Goal: Task Accomplishment & Management: Manage account settings

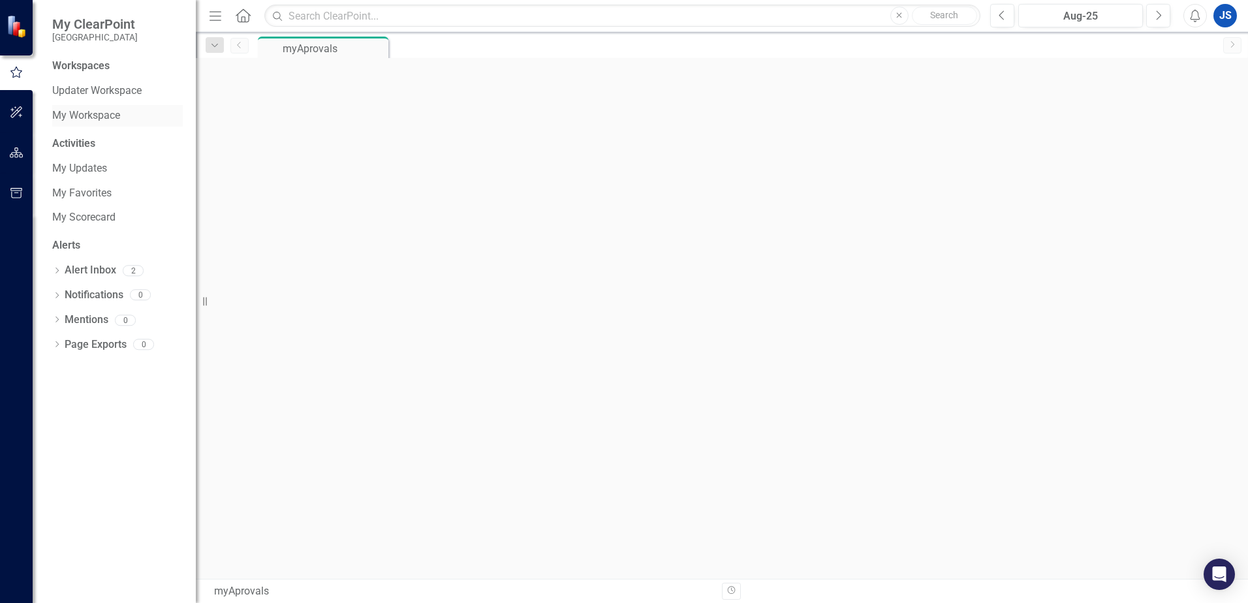
click at [87, 116] on link "My Workspace" at bounding box center [117, 115] width 131 height 15
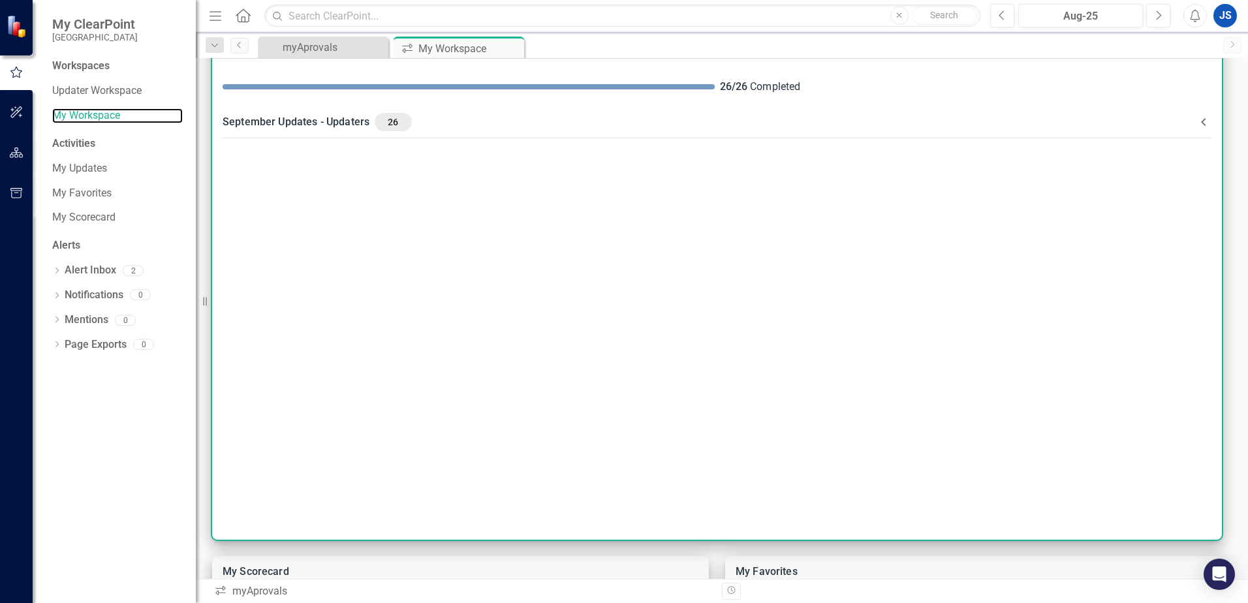
scroll to position [65, 0]
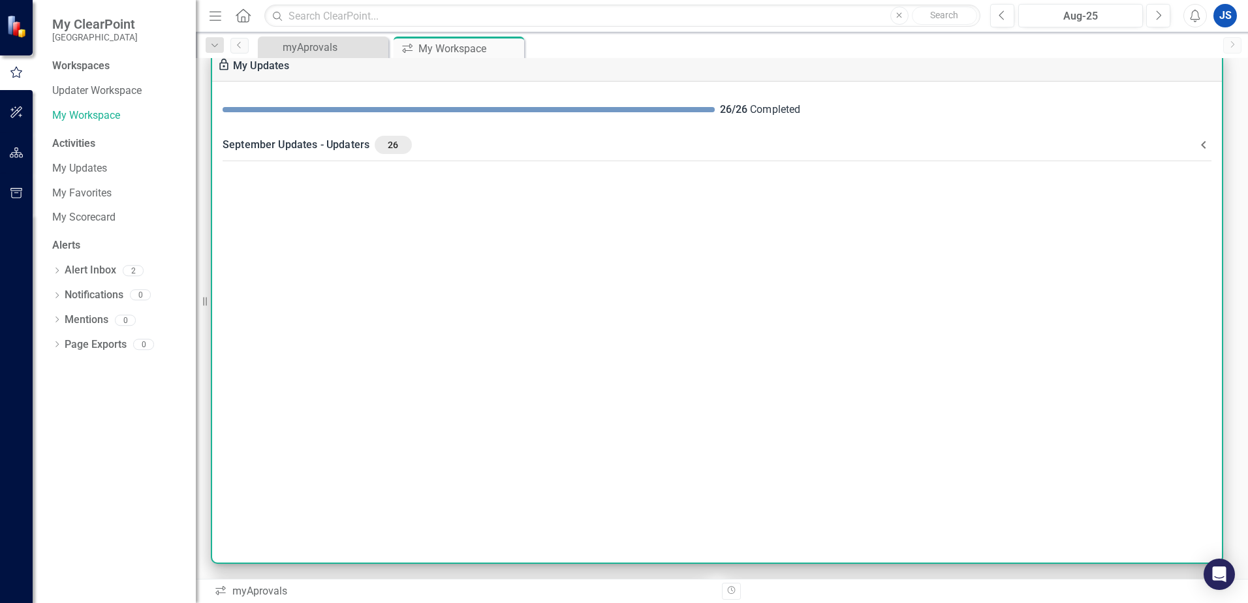
click at [384, 146] on span "26" at bounding box center [393, 145] width 26 height 12
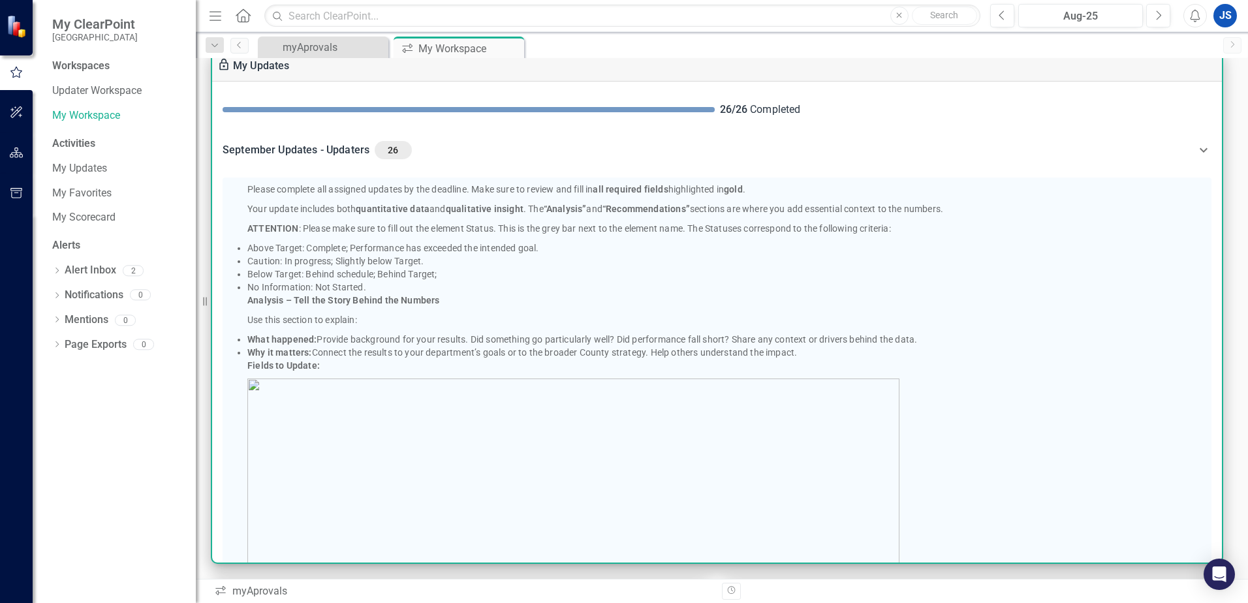
click at [384, 146] on span "26" at bounding box center [393, 150] width 26 height 12
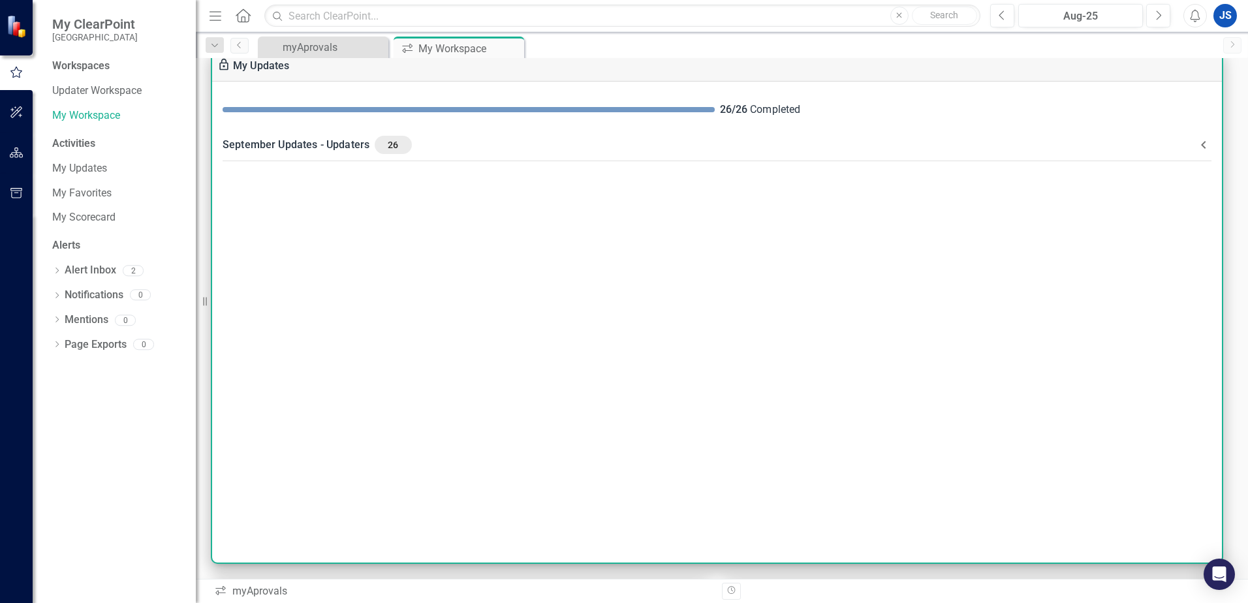
click at [384, 146] on span "26" at bounding box center [393, 145] width 26 height 12
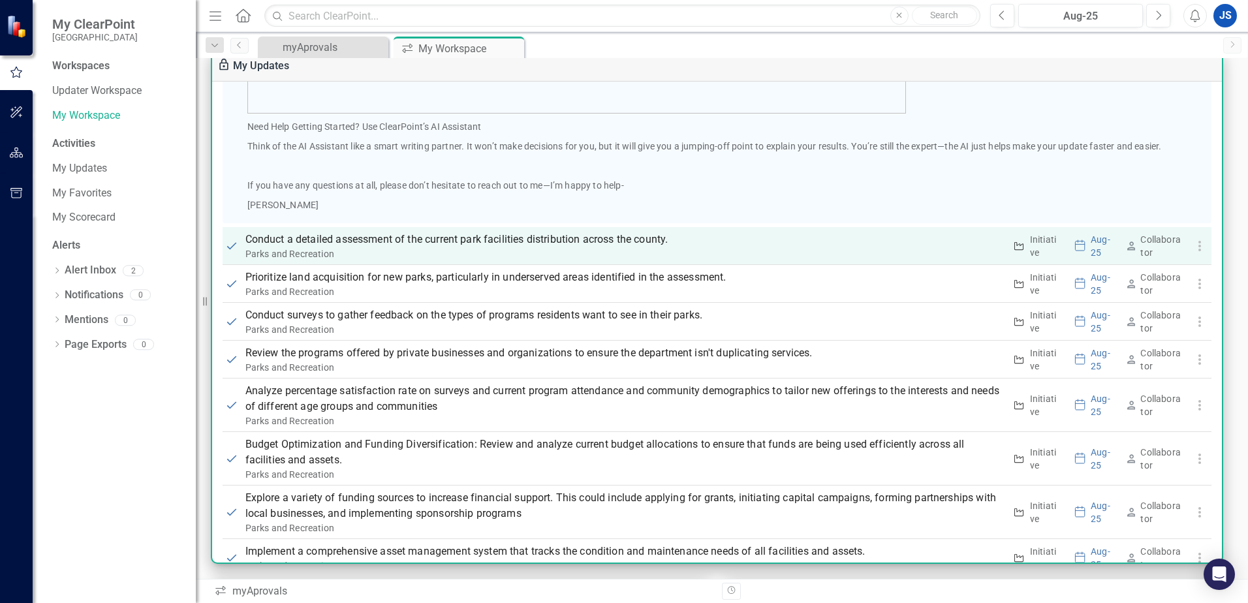
scroll to position [783, 0]
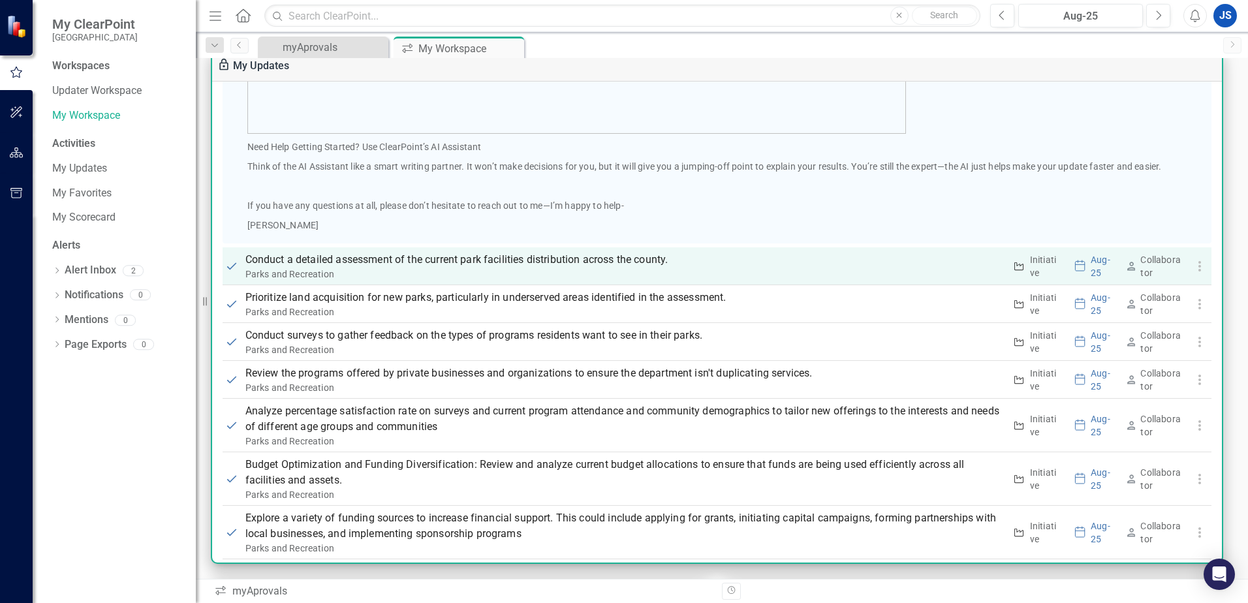
click at [471, 269] on div "Parks and Recreation" at bounding box center [624, 274] width 759 height 13
click at [479, 256] on p "Conduct a detailed assessment of the current park facilities distribution acros…" at bounding box center [624, 260] width 759 height 16
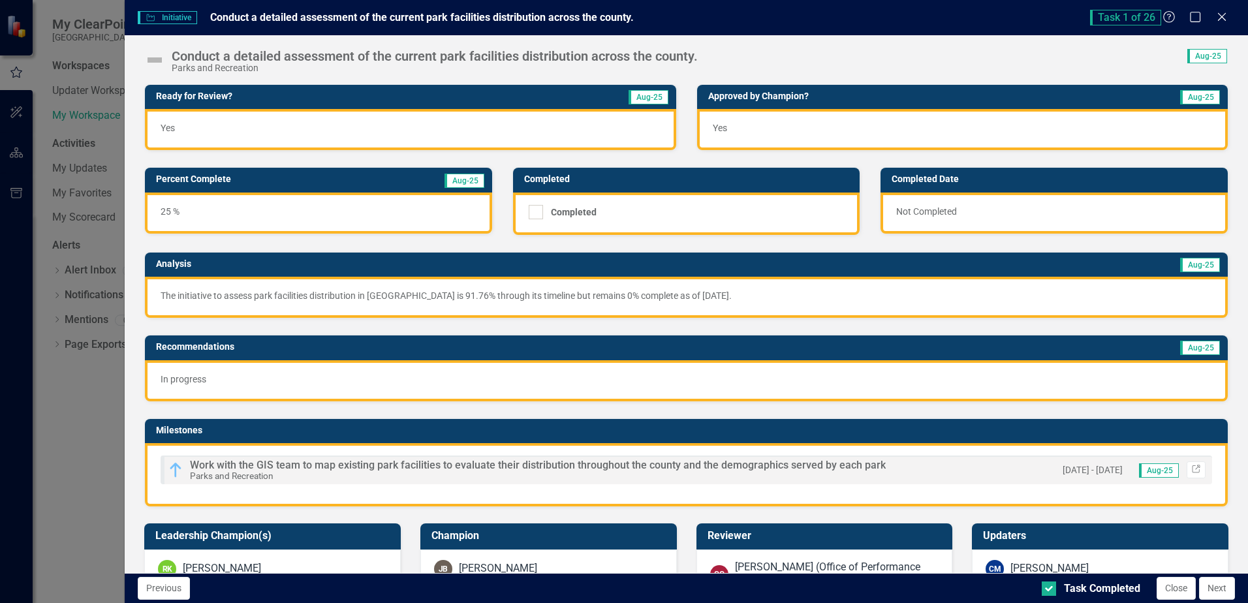
click at [189, 292] on p "The initiative to assess park facilities distribution in [GEOGRAPHIC_DATA] is 9…" at bounding box center [686, 295] width 1051 height 13
click at [190, 270] on td "Analysis" at bounding box center [401, 266] width 491 height 20
click at [193, 267] on h3 "Analysis" at bounding box center [401, 264] width 491 height 10
click at [702, 275] on td "Aug-25" at bounding box center [934, 266] width 574 height 20
click at [687, 292] on p "The initiative to assess park facilities distribution in [GEOGRAPHIC_DATA] is 9…" at bounding box center [686, 295] width 1051 height 13
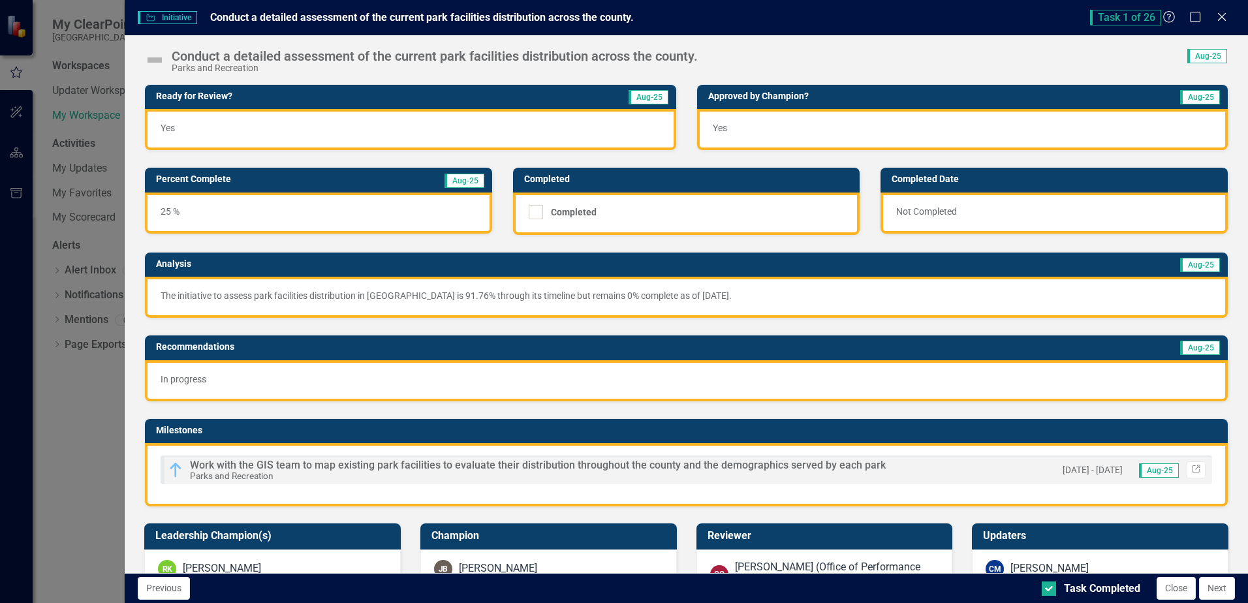
click at [687, 292] on p "The initiative to assess park facilities distribution in [GEOGRAPHIC_DATA] is 9…" at bounding box center [686, 295] width 1051 height 13
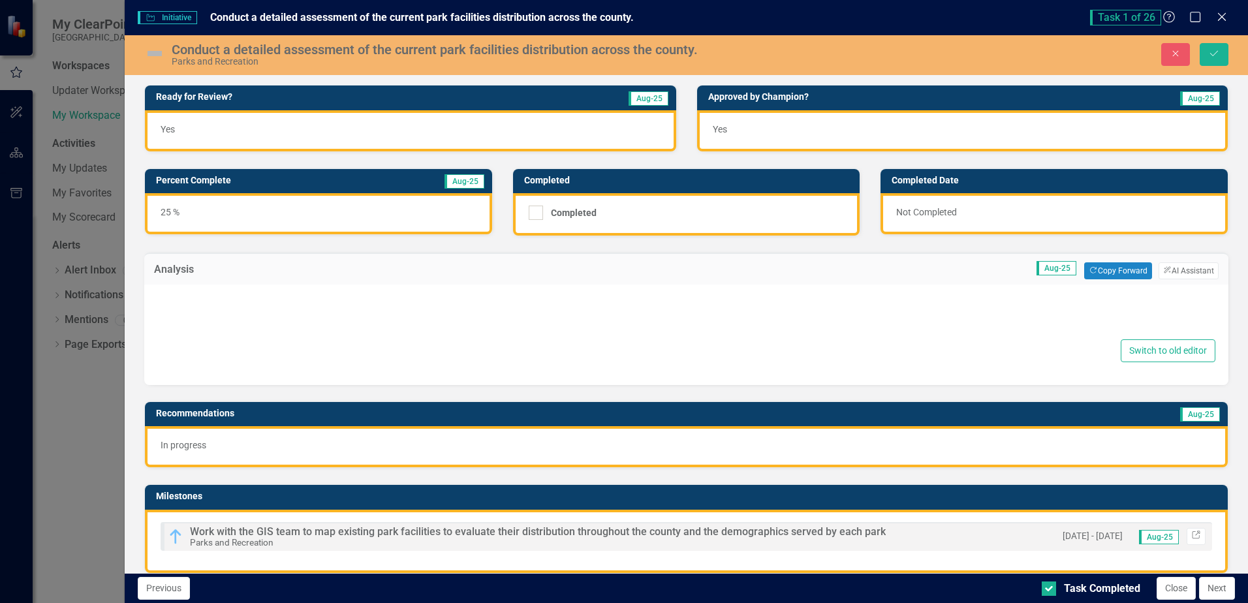
type textarea "<p>The initiative to assess park facilities distribution in [GEOGRAPHIC_DATA] i…"
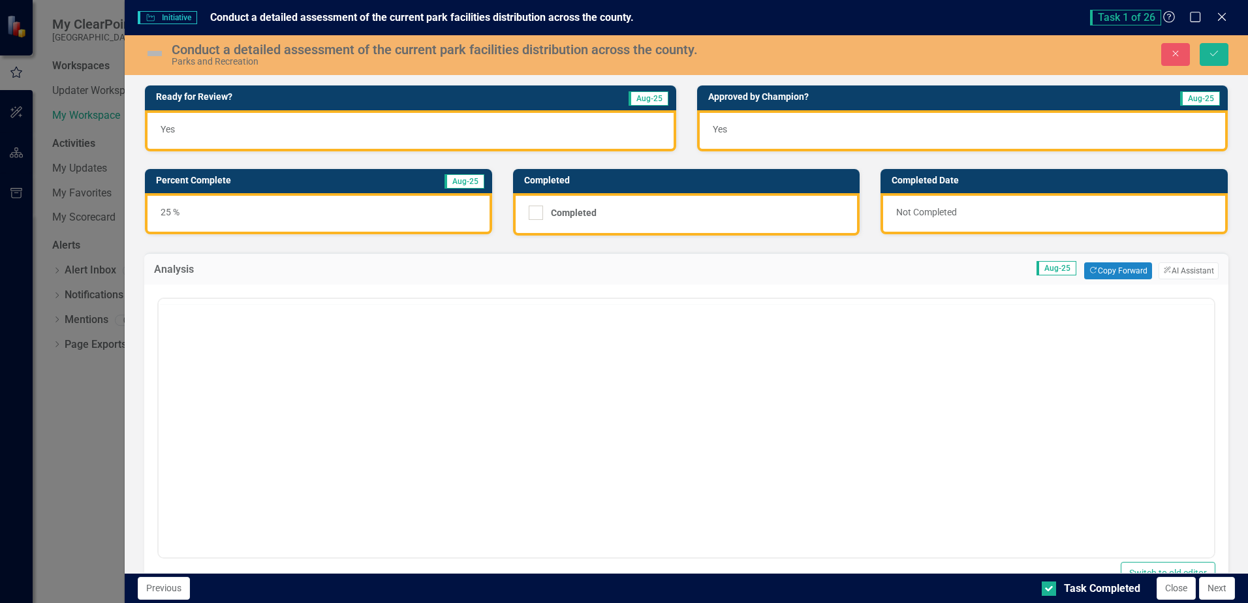
scroll to position [0, 0]
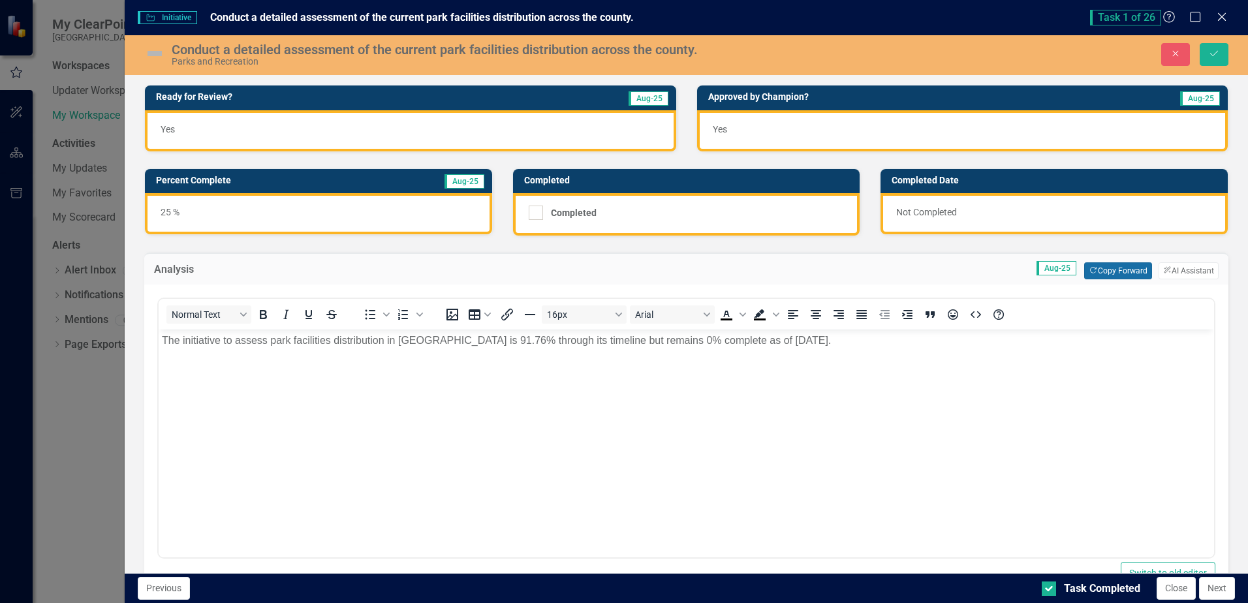
click at [1102, 273] on button "Copy Forward Copy Forward" at bounding box center [1117, 270] width 67 height 17
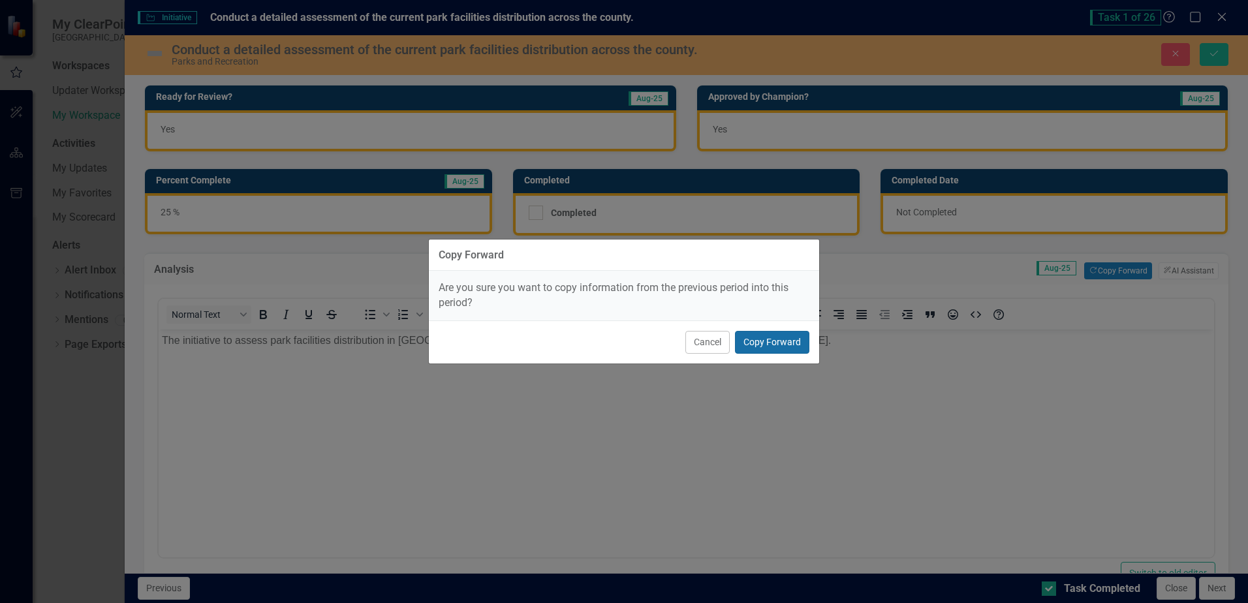
click at [760, 345] on button "Copy Forward" at bounding box center [772, 342] width 74 height 23
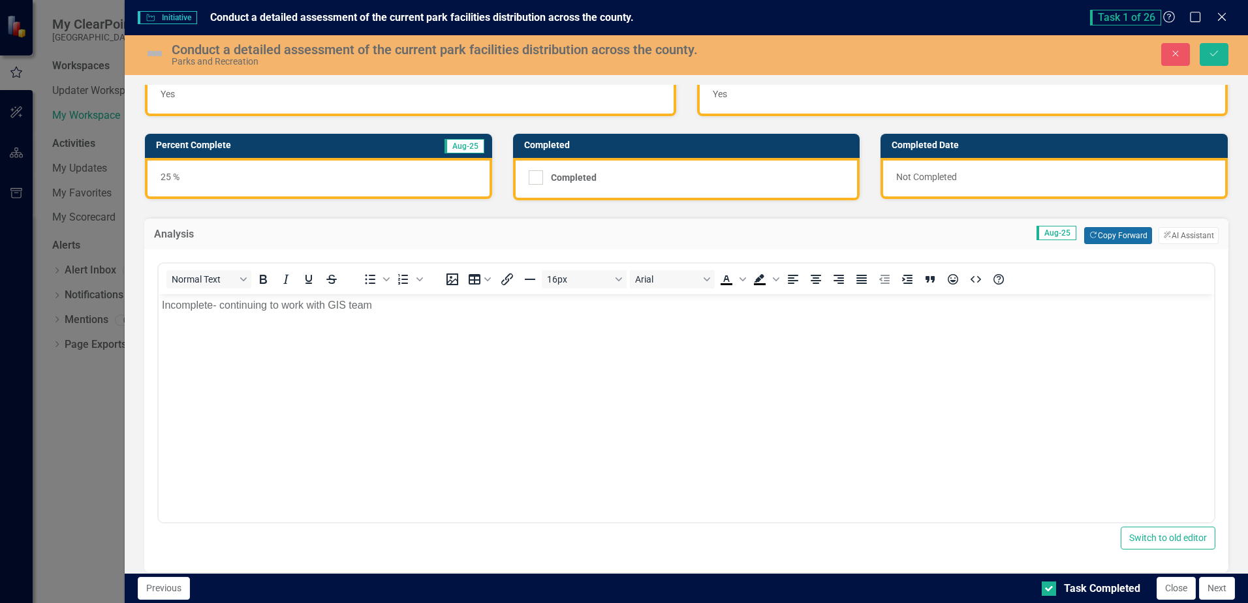
scroll to position [65, 0]
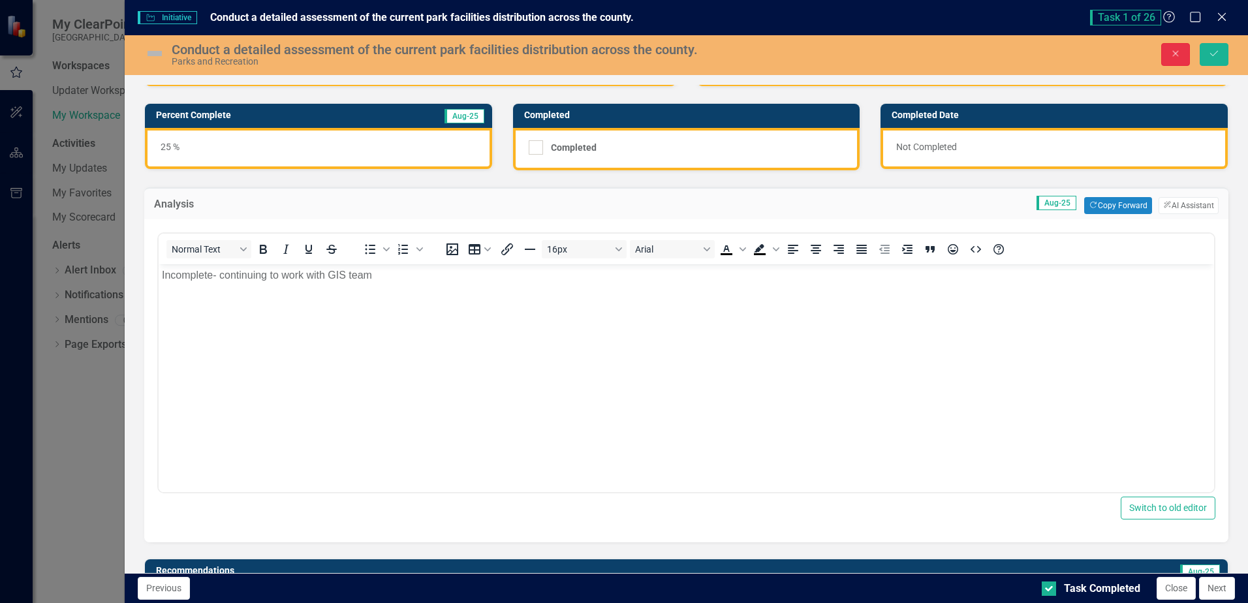
click at [1171, 52] on icon "Close" at bounding box center [1175, 53] width 12 height 9
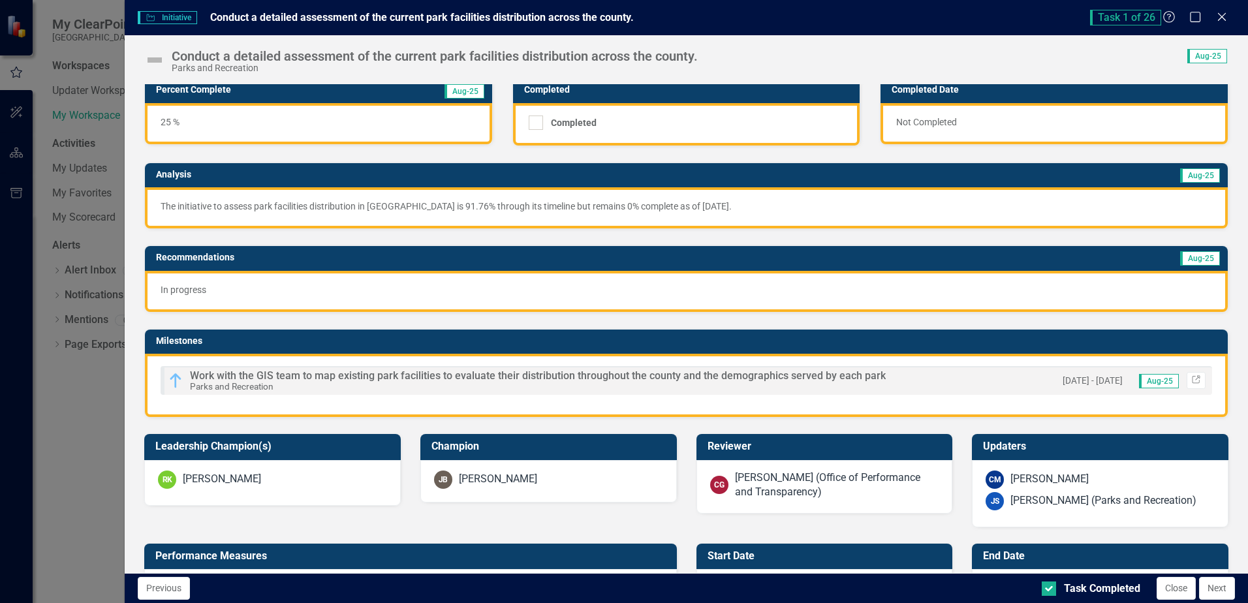
scroll to position [0, 0]
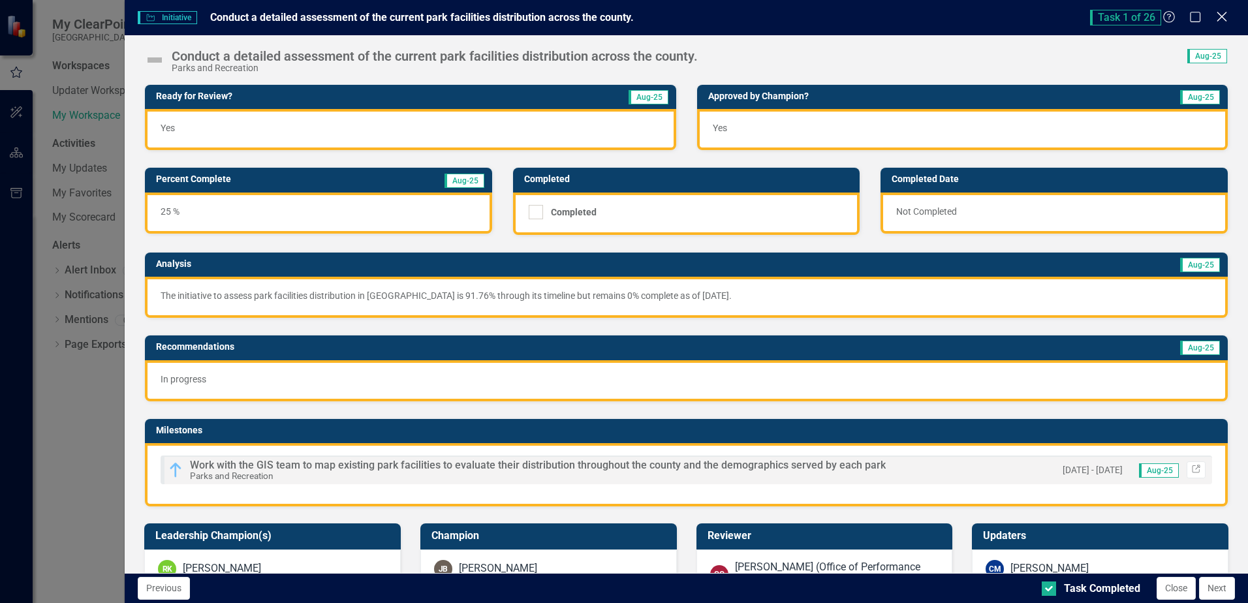
click at [1218, 15] on icon "Close" at bounding box center [1221, 16] width 16 height 12
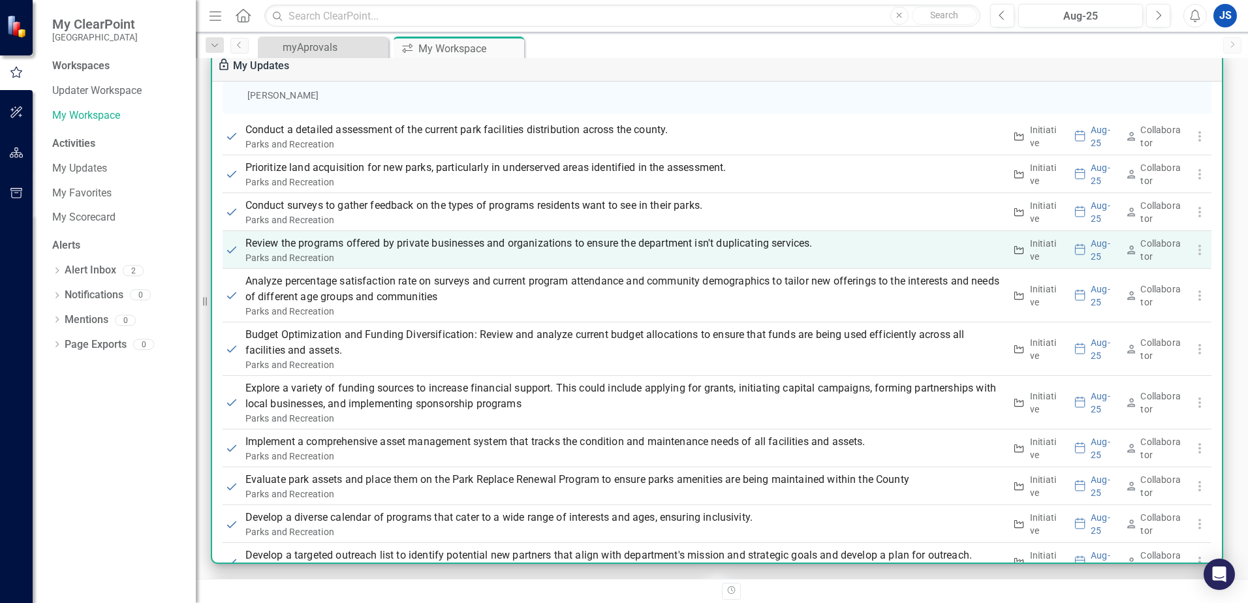
scroll to position [914, 0]
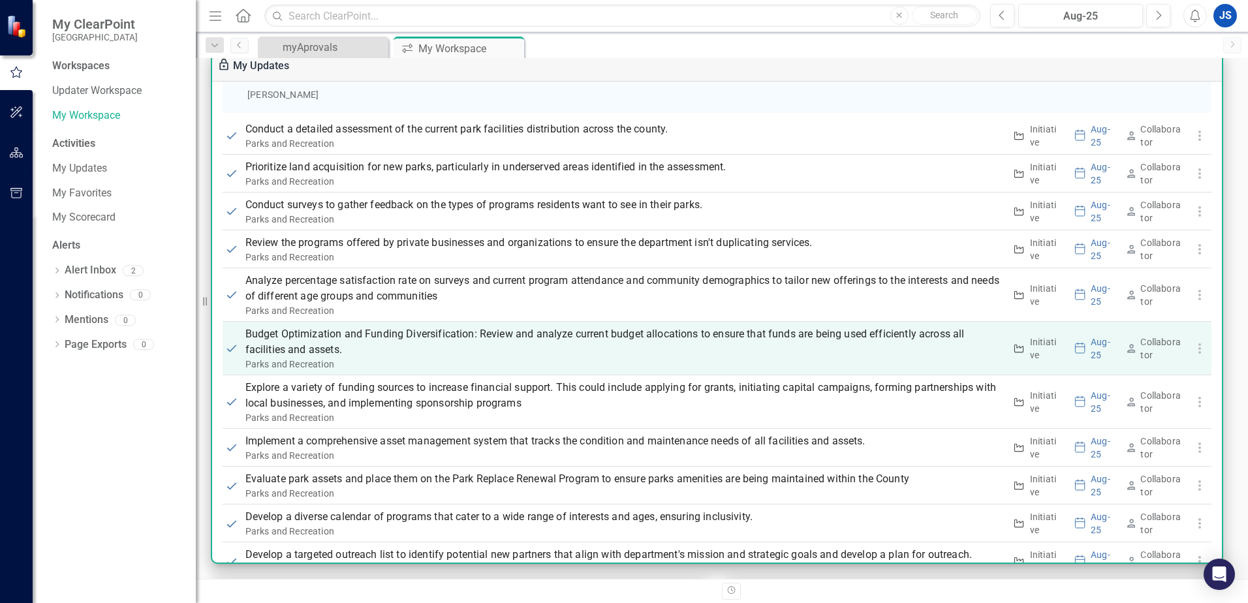
click at [399, 338] on p "Budget Optimization and Funding Diversification: Review and analyze current bud…" at bounding box center [624, 341] width 759 height 31
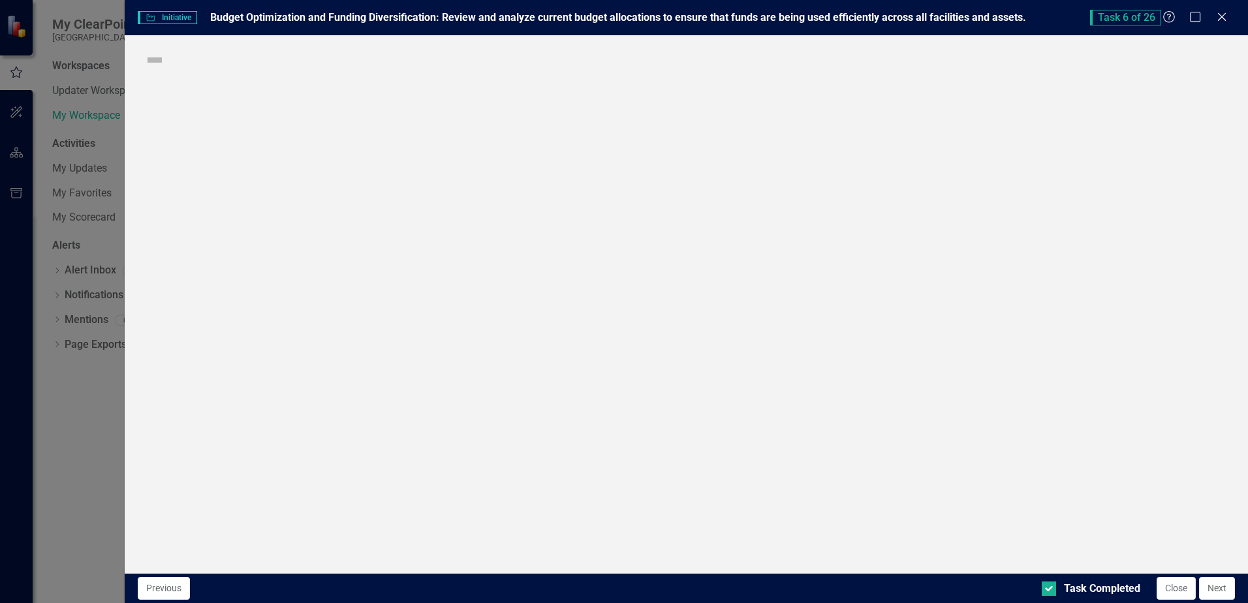
click at [399, 338] on div "Initiative Initiative Budget Optimization and Funding Diversification: Review a…" at bounding box center [624, 301] width 1248 height 603
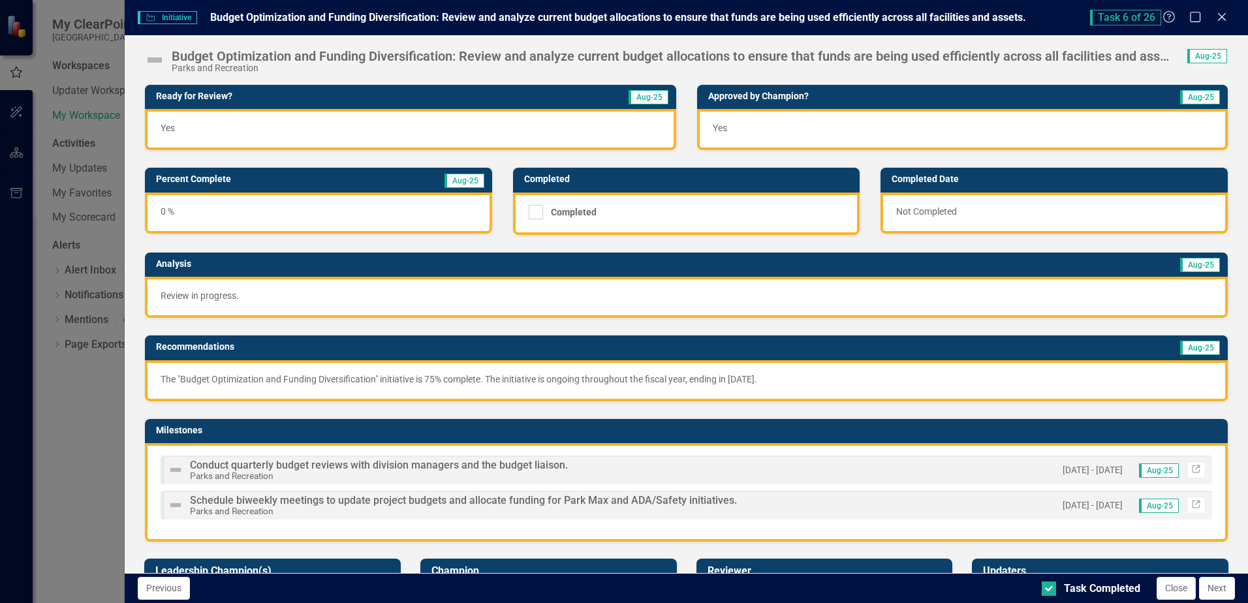
click at [251, 206] on div "0 %" at bounding box center [318, 213] width 347 height 41
click at [201, 270] on td "Analysis" at bounding box center [401, 266] width 491 height 20
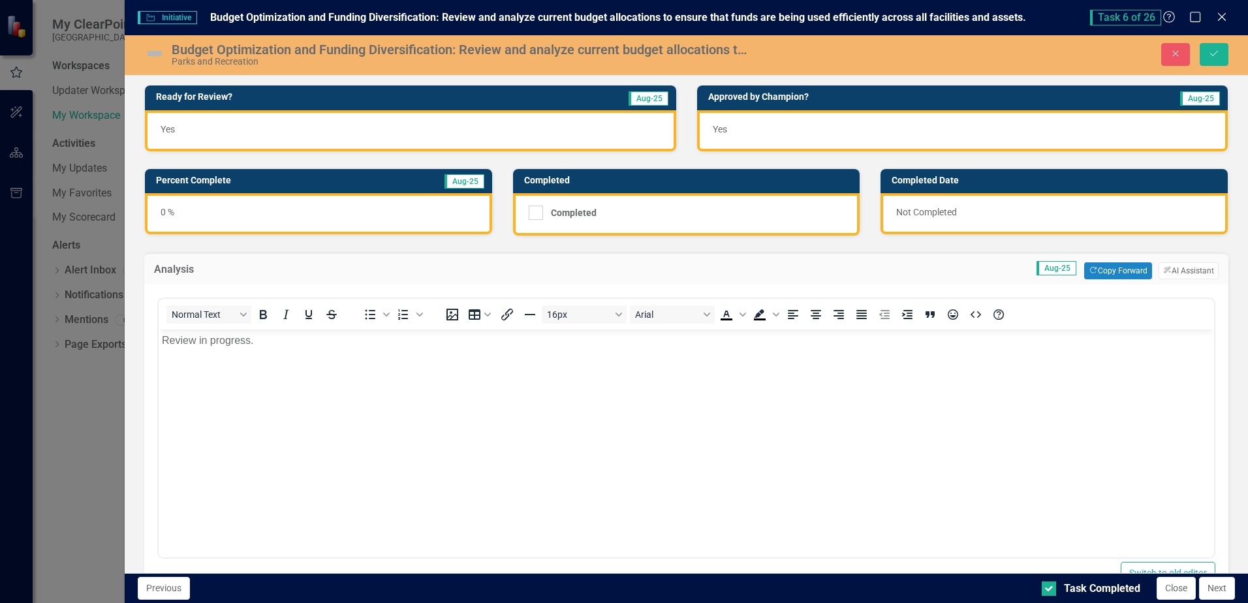
scroll to position [0, 0]
click at [1105, 272] on button "Copy Forward Copy Forward" at bounding box center [1117, 270] width 67 height 17
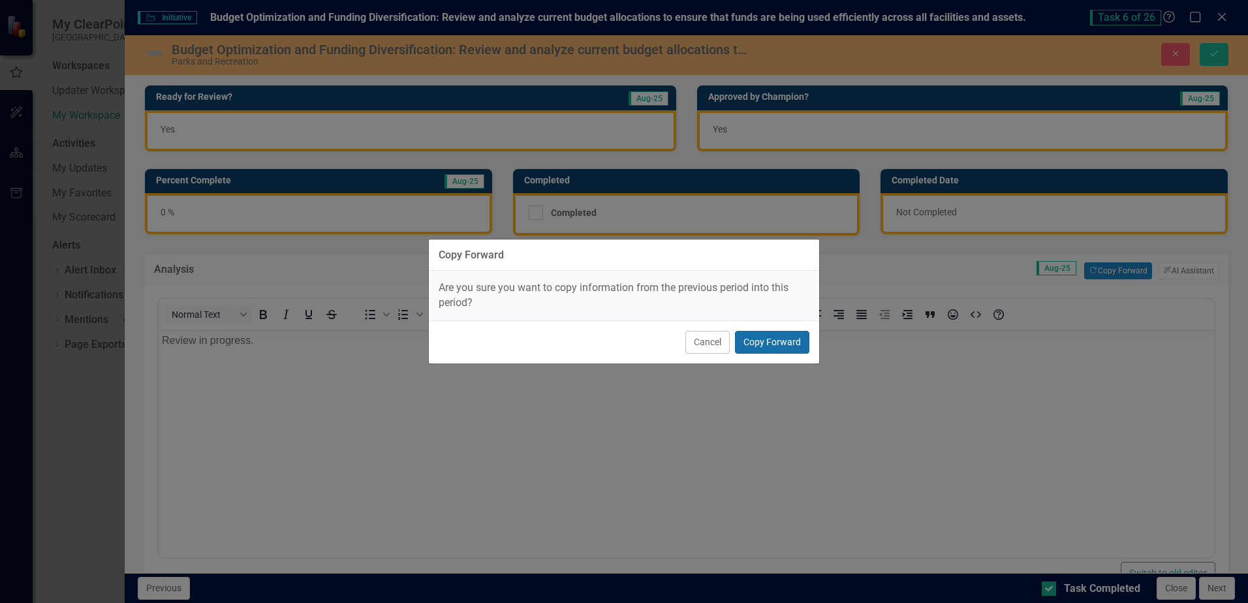
click at [779, 344] on button "Copy Forward" at bounding box center [772, 342] width 74 height 23
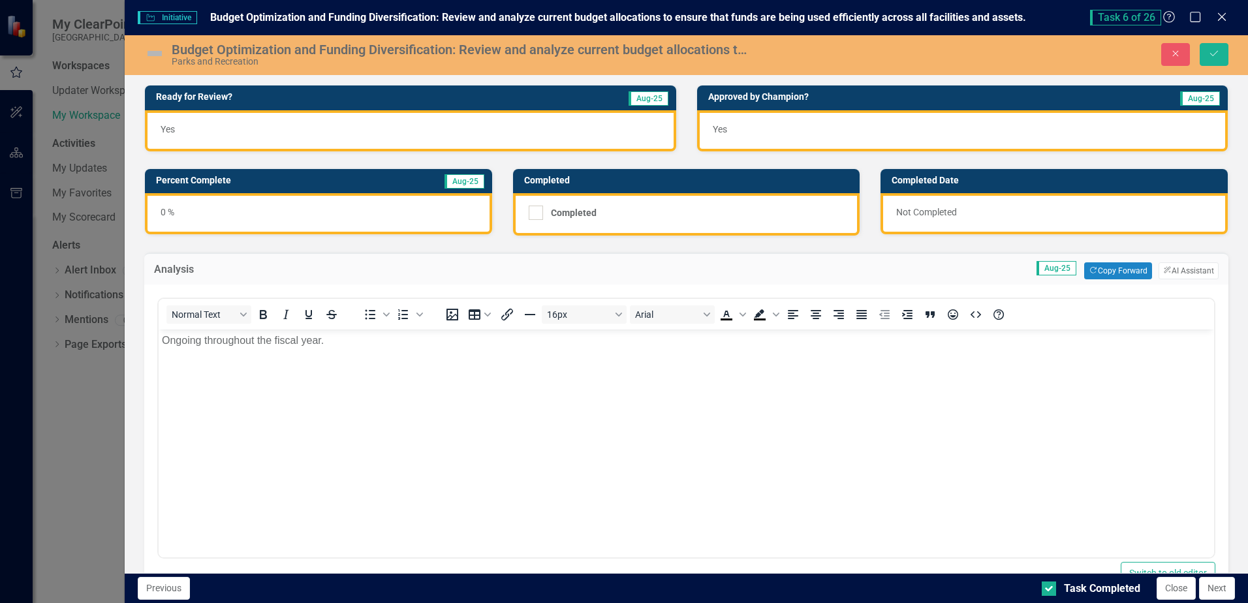
click at [407, 204] on div "0 %" at bounding box center [318, 213] width 347 height 41
click at [392, 186] on td "Aug-25" at bounding box center [427, 182] width 117 height 20
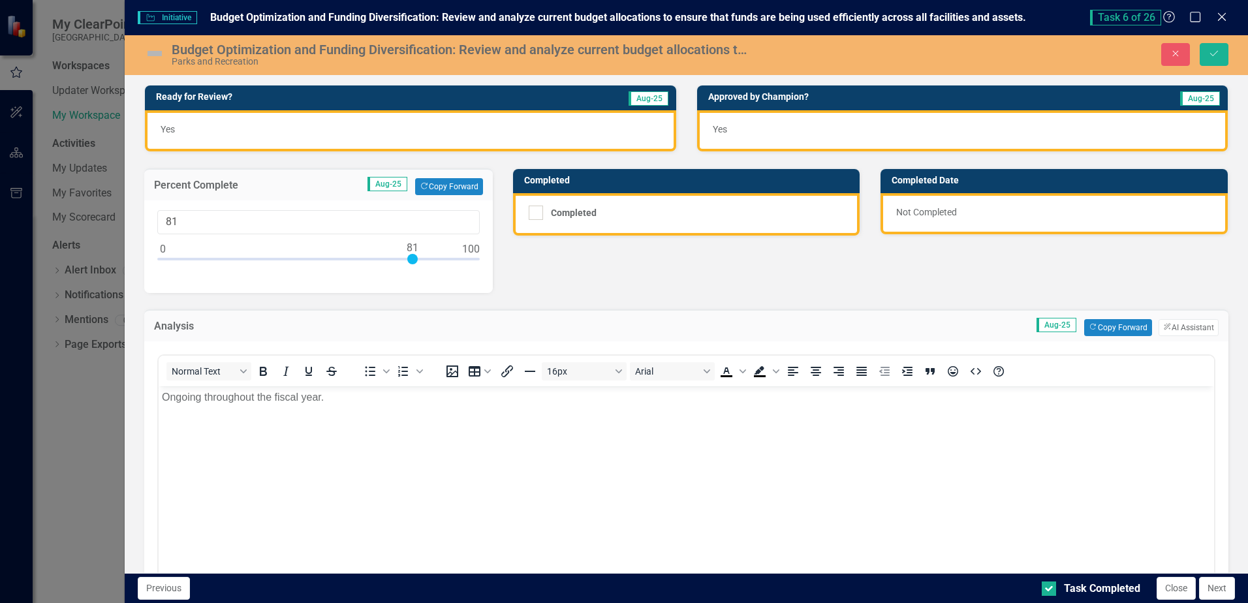
type input "80"
drag, startPoint x: 162, startPoint y: 256, endPoint x: 408, endPoint y: 268, distance: 245.6
click at [408, 268] on div at bounding box center [318, 262] width 322 height 16
click at [1211, 50] on icon "Save" at bounding box center [1214, 53] width 12 height 9
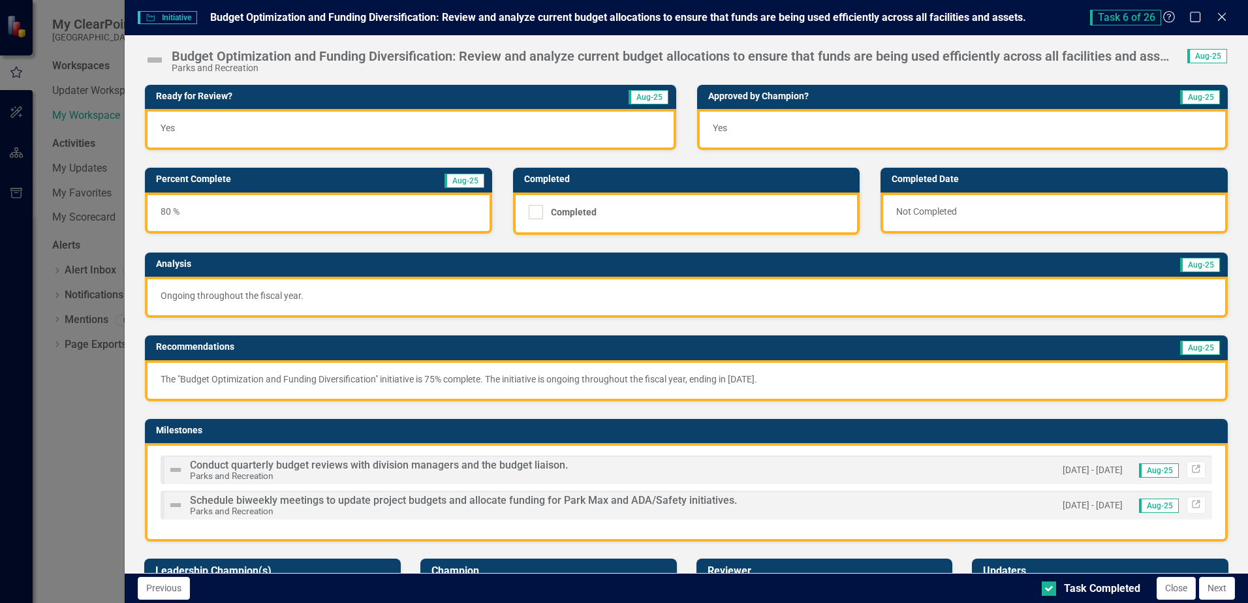
click at [153, 61] on img at bounding box center [154, 60] width 21 height 21
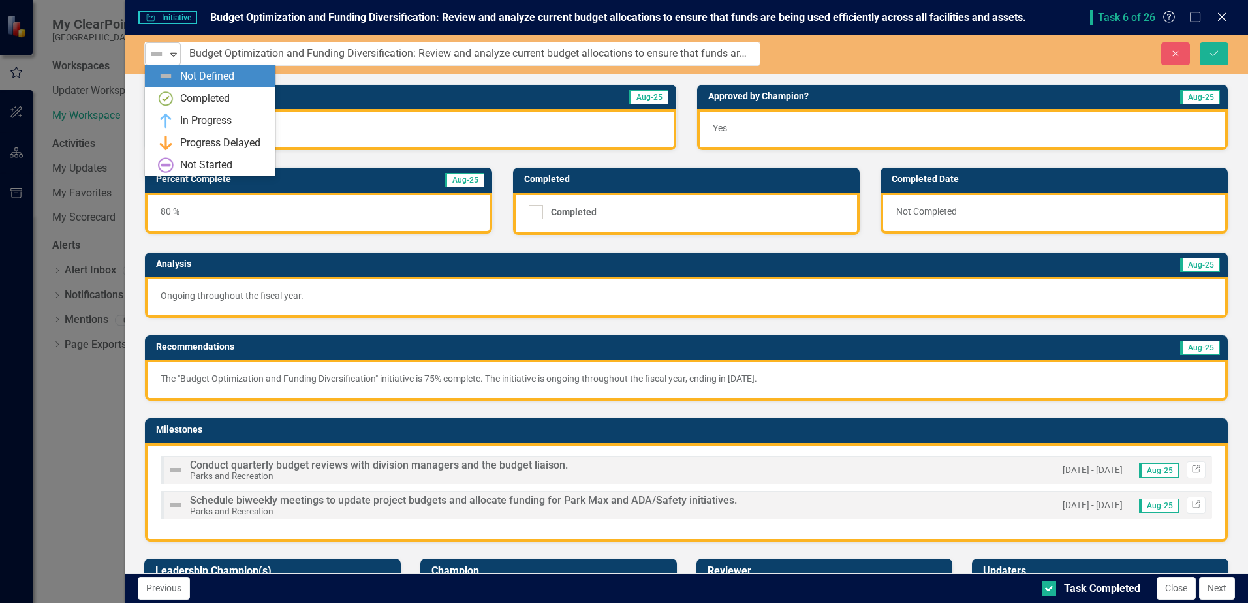
click at [172, 55] on icon at bounding box center [173, 55] width 7 height 4
click at [56, 400] on div "Initiative Initiative Budget Optimization and Funding Diversification: Review a…" at bounding box center [624, 301] width 1248 height 603
click at [170, 58] on icon "Expand" at bounding box center [173, 54] width 13 height 10
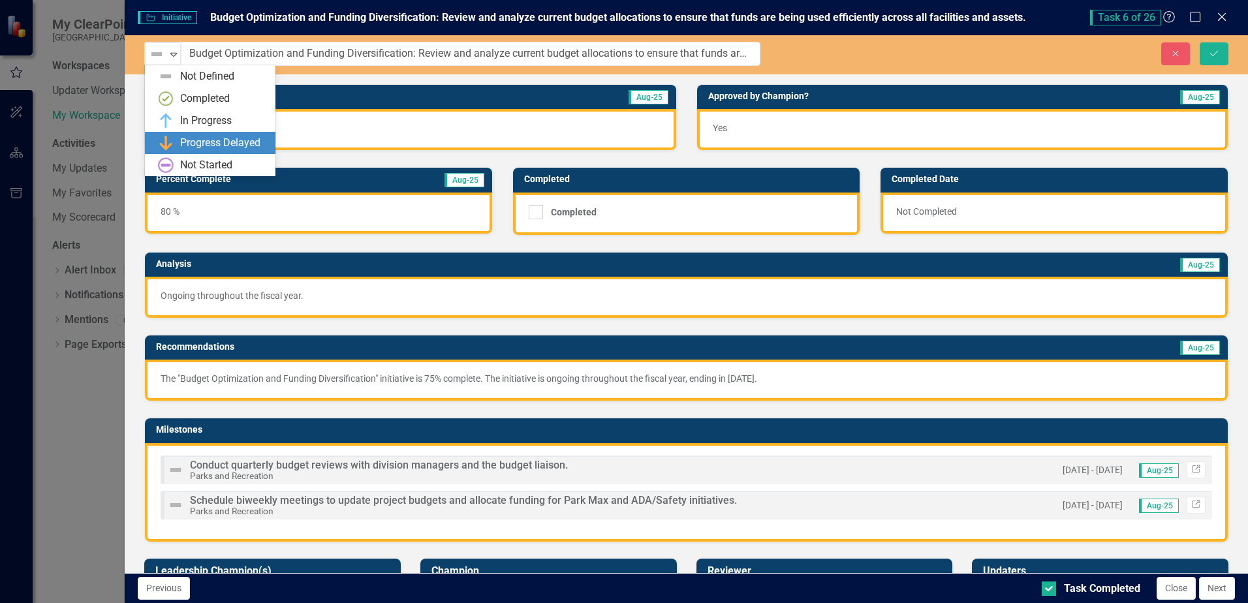
click at [194, 140] on div "Progress Delayed" at bounding box center [220, 143] width 80 height 15
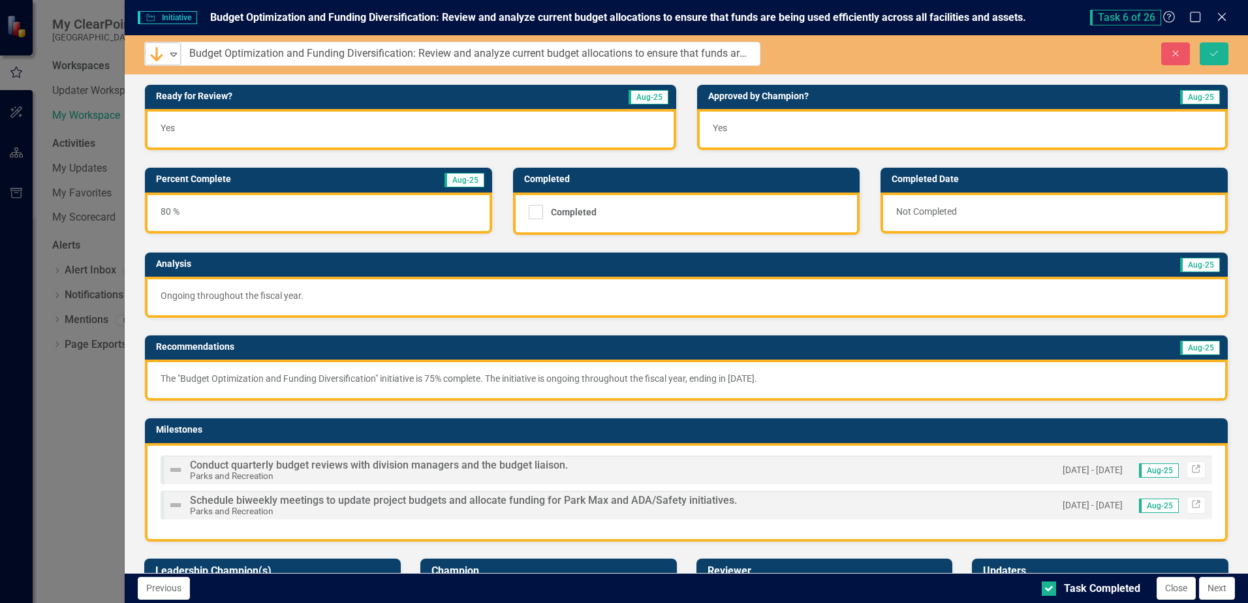
click at [174, 55] on icon "Expand" at bounding box center [173, 54] width 13 height 10
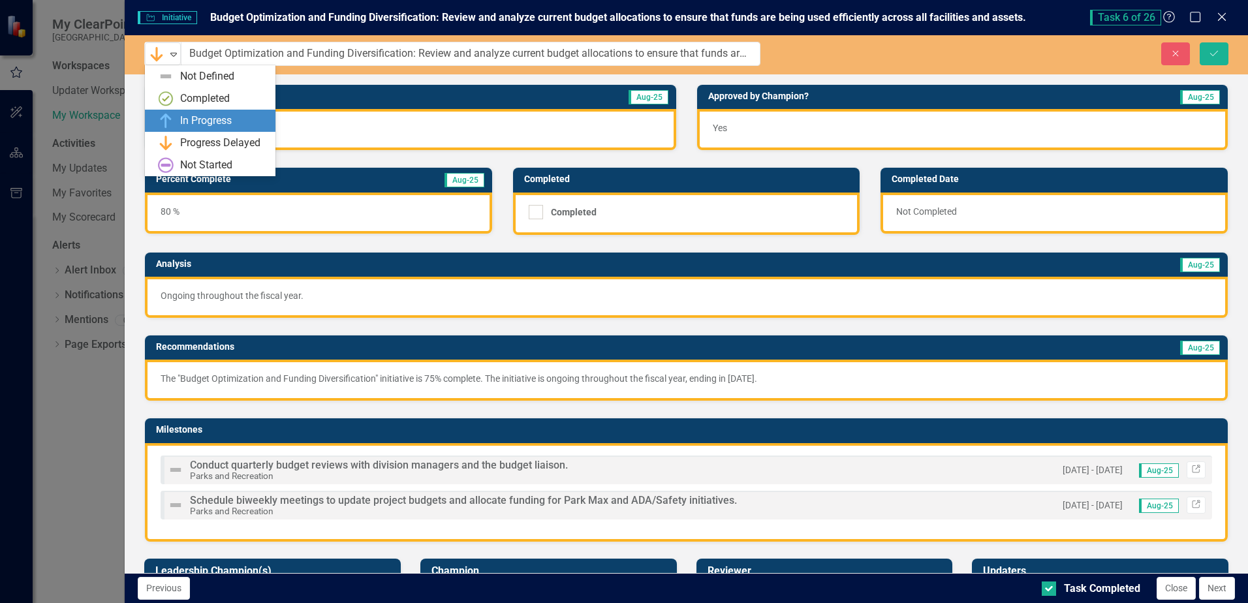
click at [189, 121] on div "In Progress" at bounding box center [206, 121] width 52 height 15
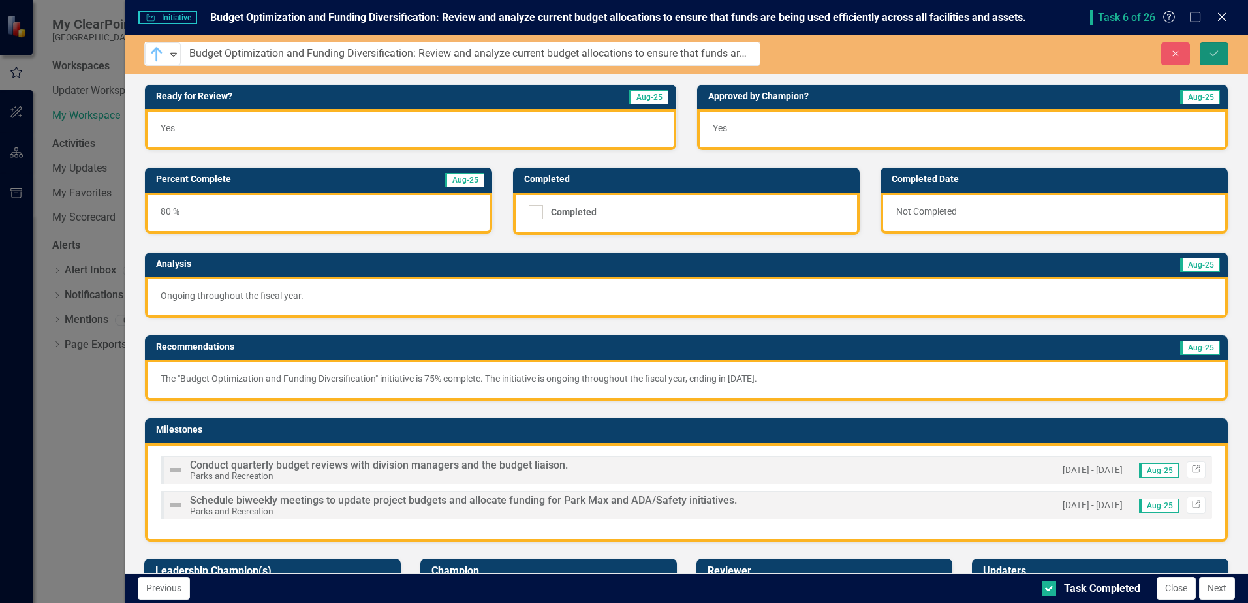
click at [1209, 56] on icon "Save" at bounding box center [1214, 53] width 12 height 9
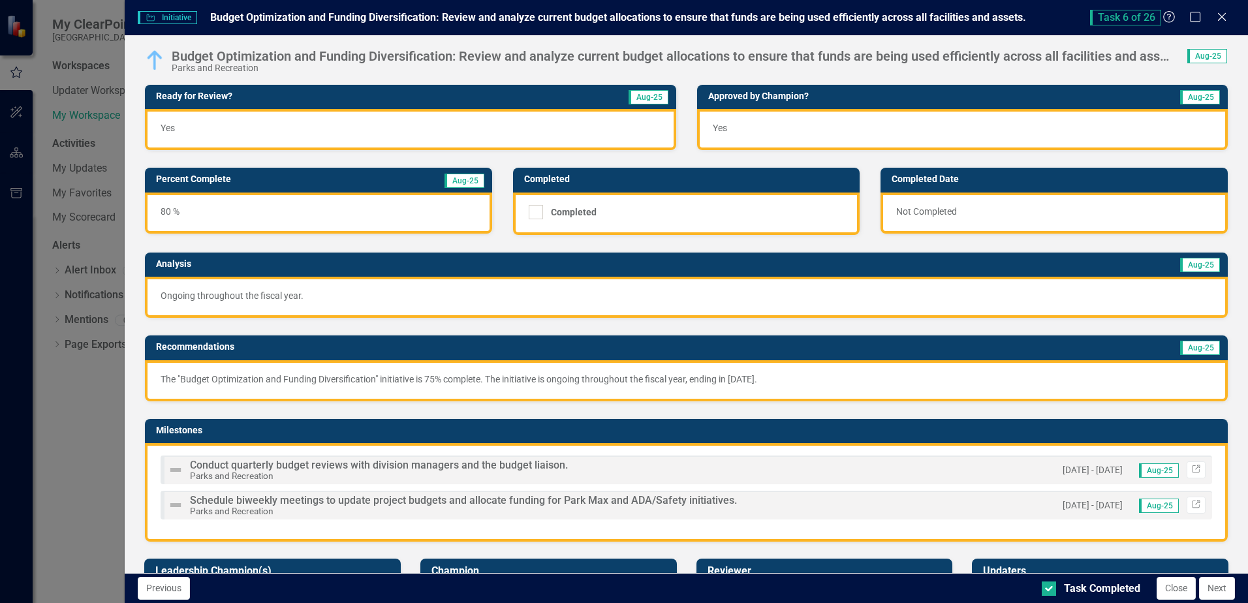
click at [1219, 16] on icon "Close" at bounding box center [1221, 17] width 13 height 10
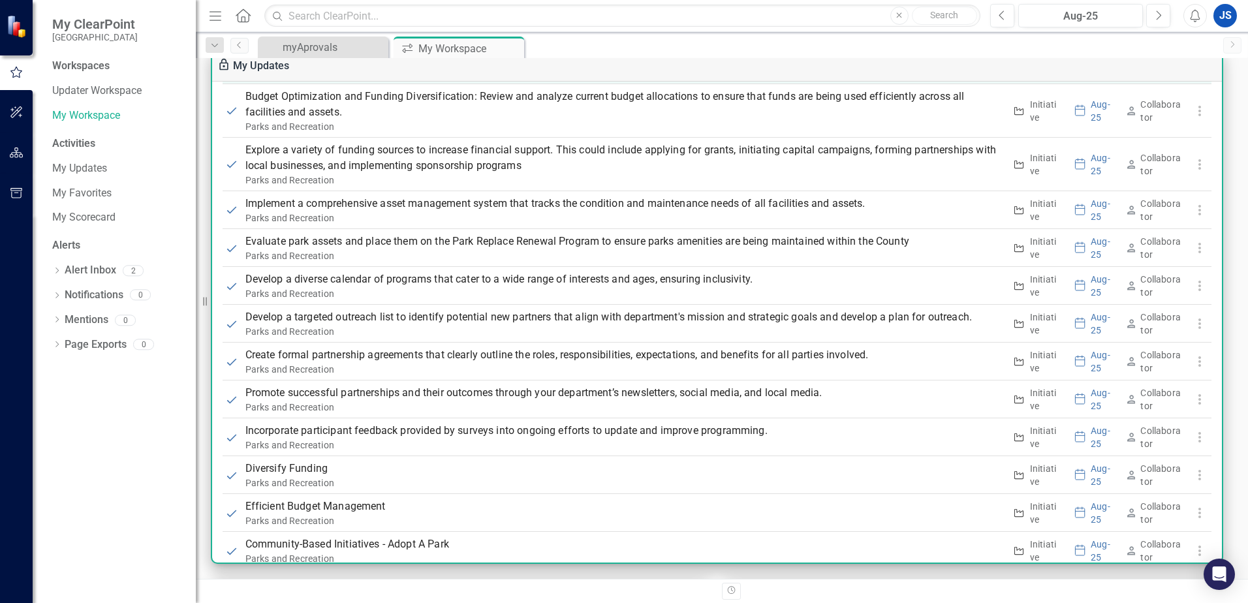
scroll to position [1175, 0]
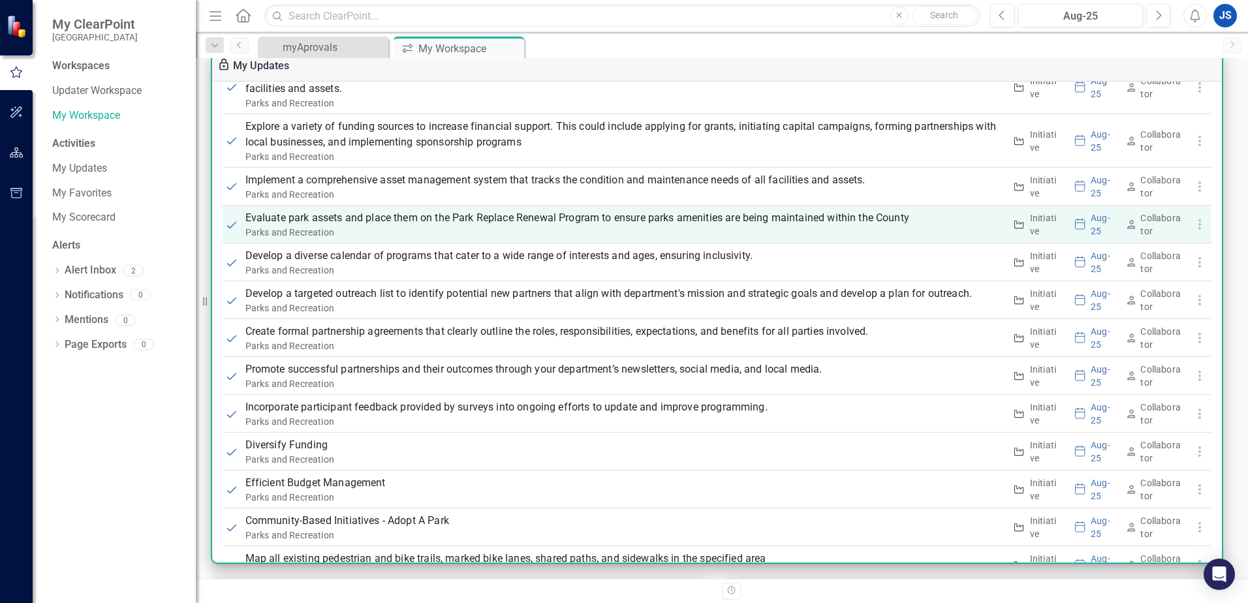
click at [461, 224] on p "Evaluate park assets and place them on the Park Replace Renewal Program to ensu…" at bounding box center [624, 218] width 759 height 16
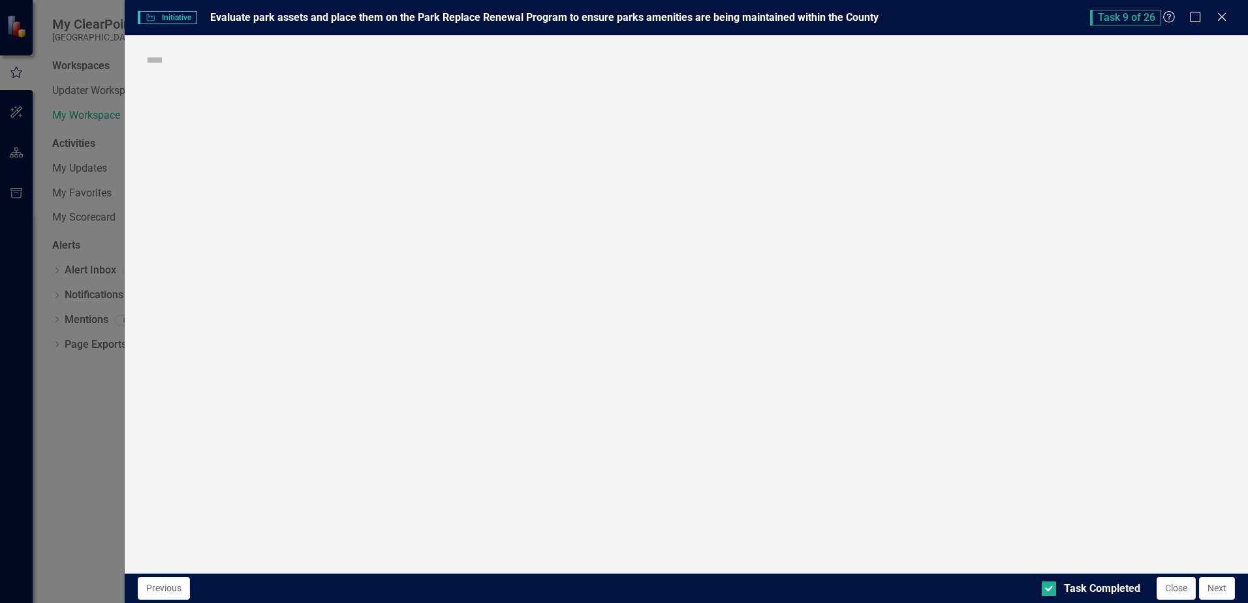
click at [460, 224] on div "Initiative Initiative Evaluate park assets and place them on the Park Replace R…" at bounding box center [624, 301] width 1248 height 603
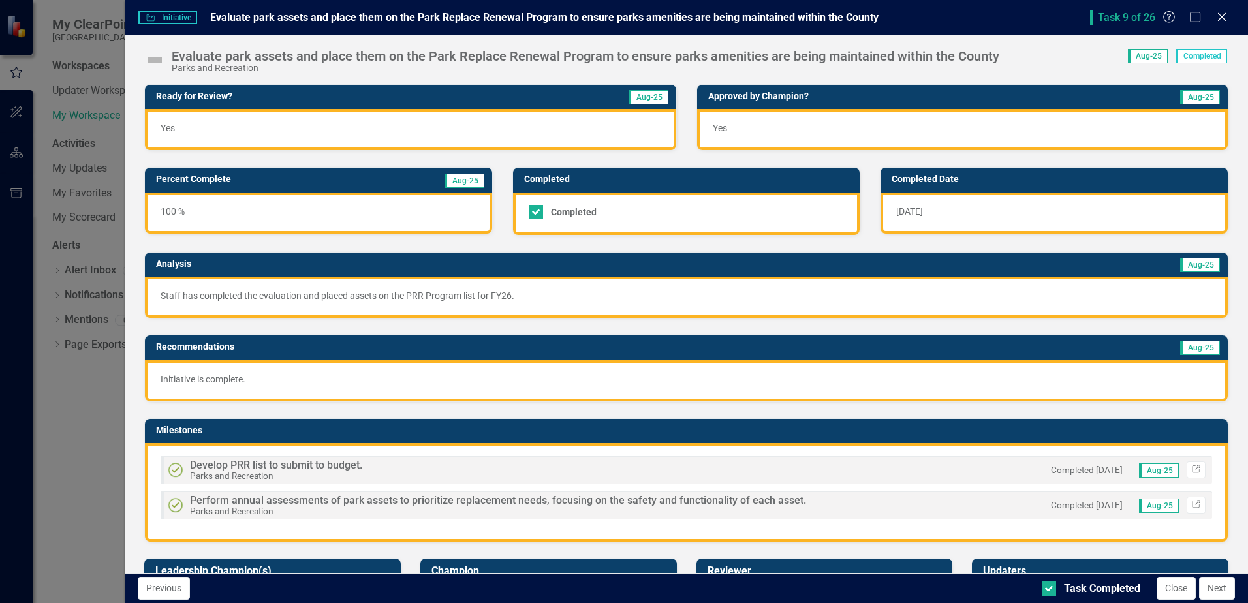
click at [154, 59] on img at bounding box center [154, 60] width 21 height 21
click at [149, 55] on img at bounding box center [154, 60] width 21 height 21
click at [157, 62] on img at bounding box center [154, 60] width 21 height 21
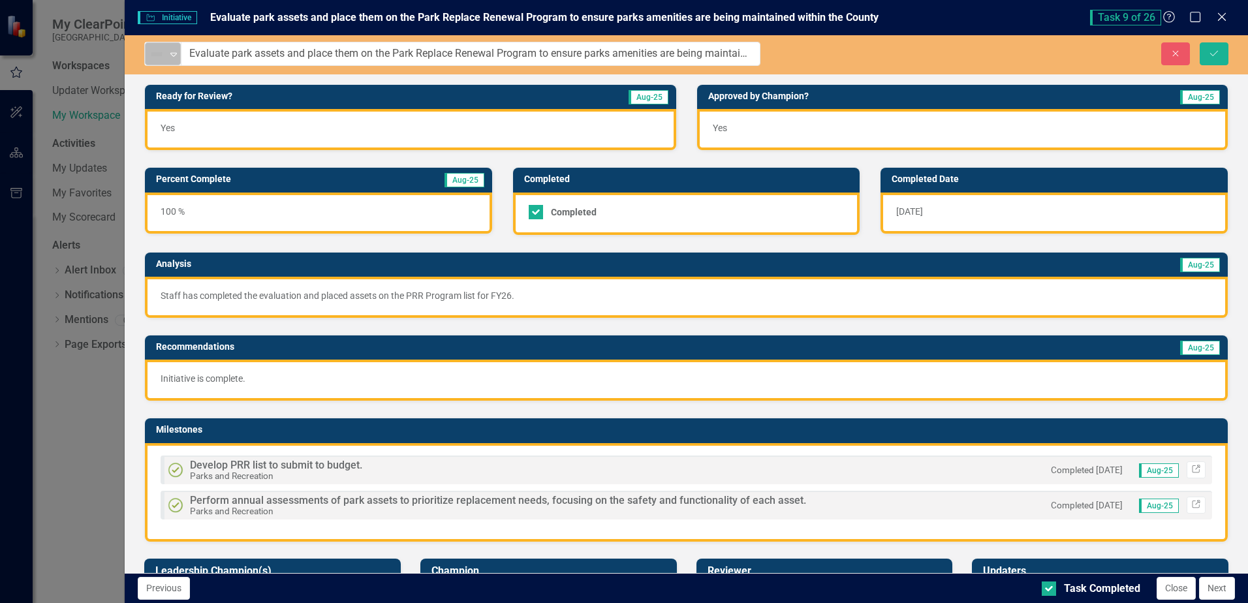
click at [174, 55] on icon "Expand" at bounding box center [173, 54] width 13 height 10
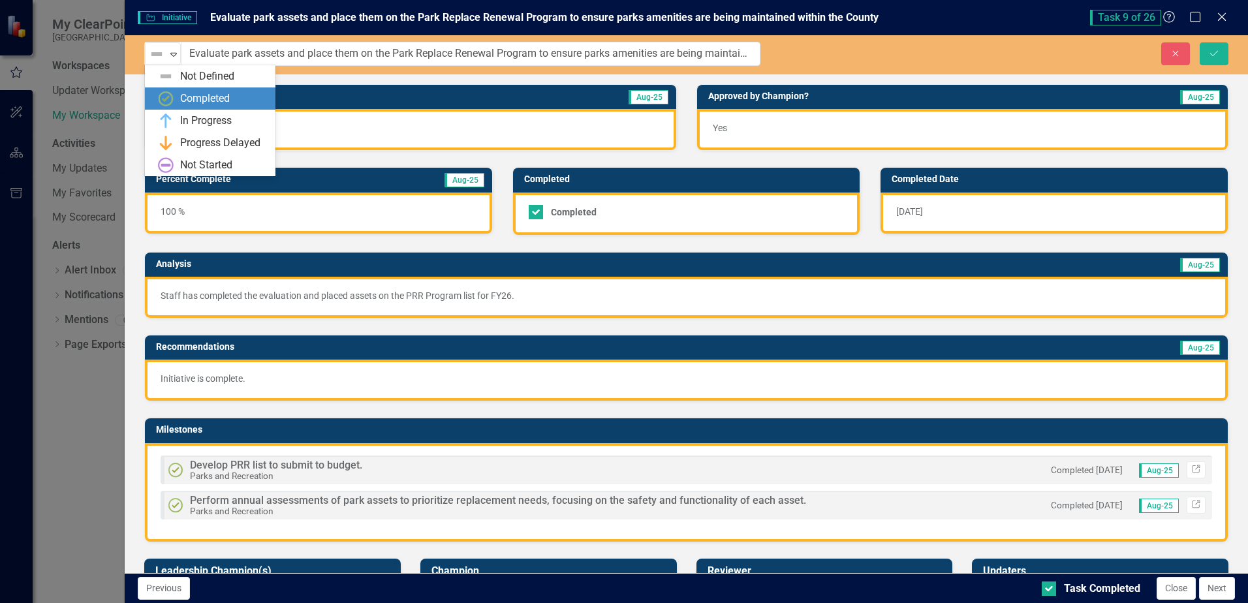
click at [179, 99] on div "Completed" at bounding box center [213, 99] width 110 height 16
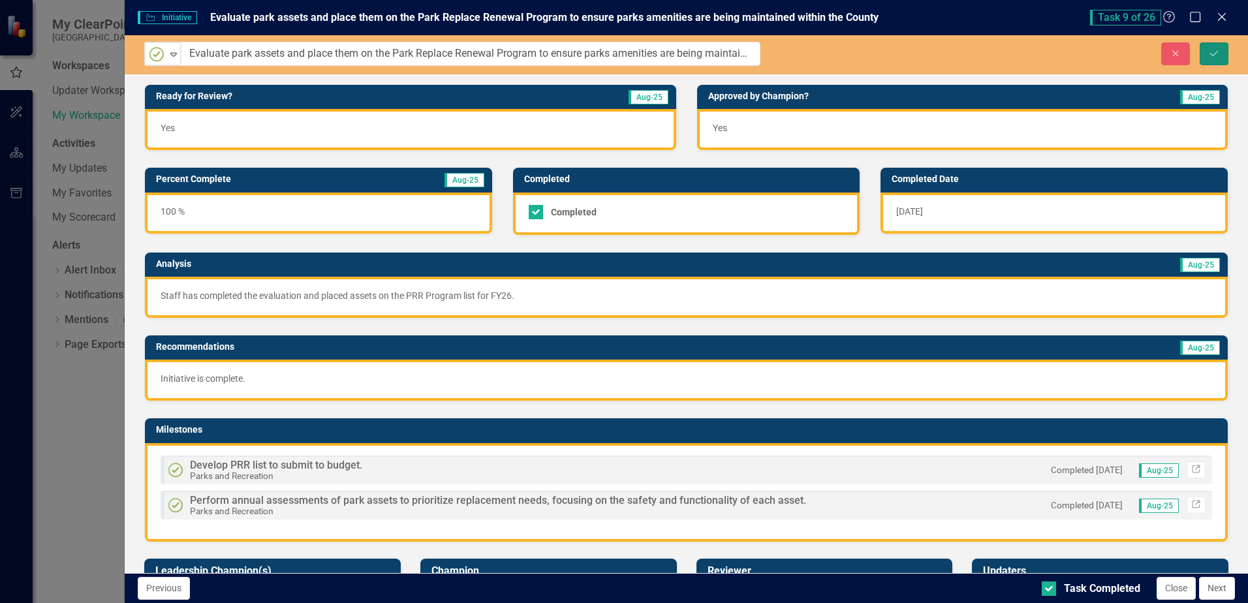
click at [1211, 52] on icon "Save" at bounding box center [1214, 53] width 12 height 9
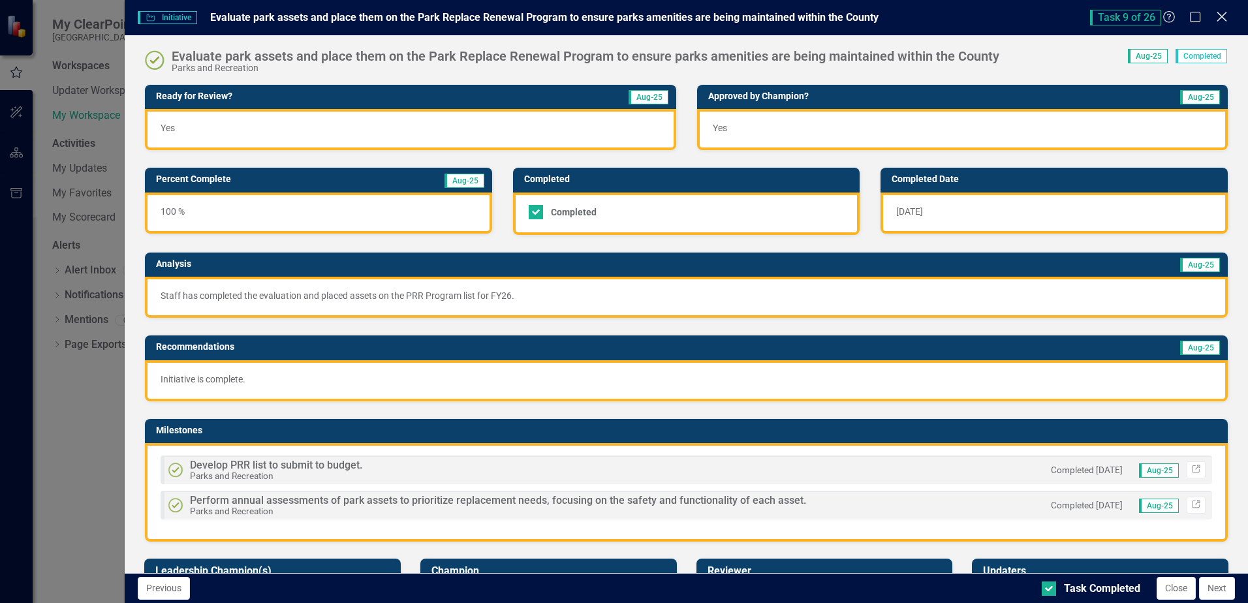
click at [1219, 18] on icon "Close" at bounding box center [1221, 16] width 16 height 12
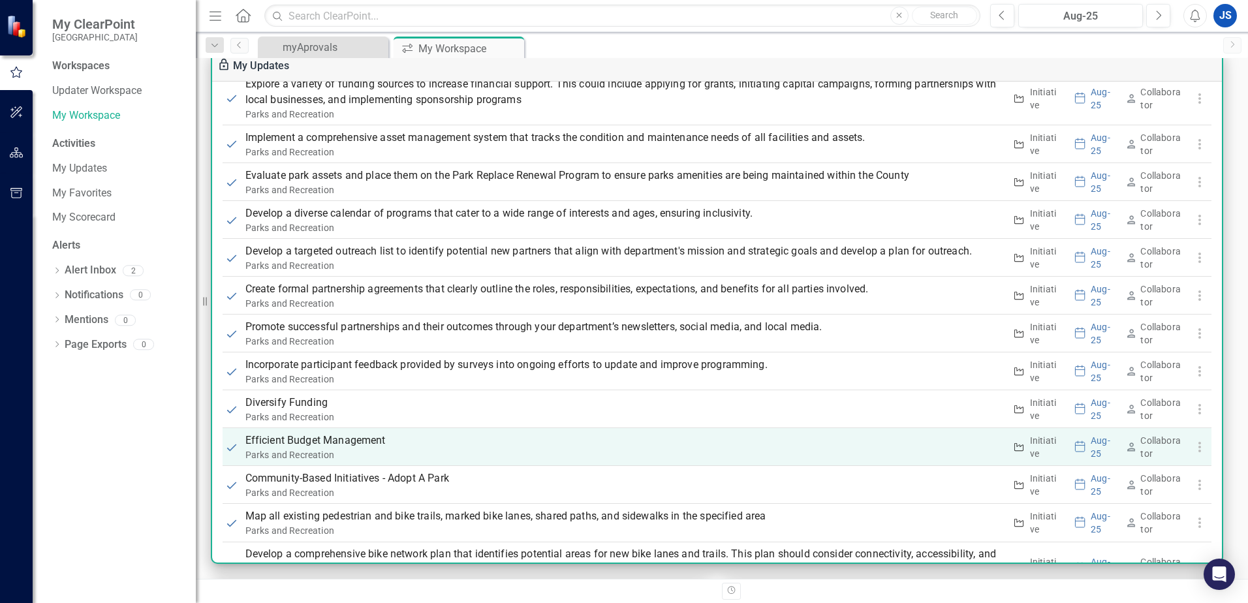
scroll to position [1240, 0]
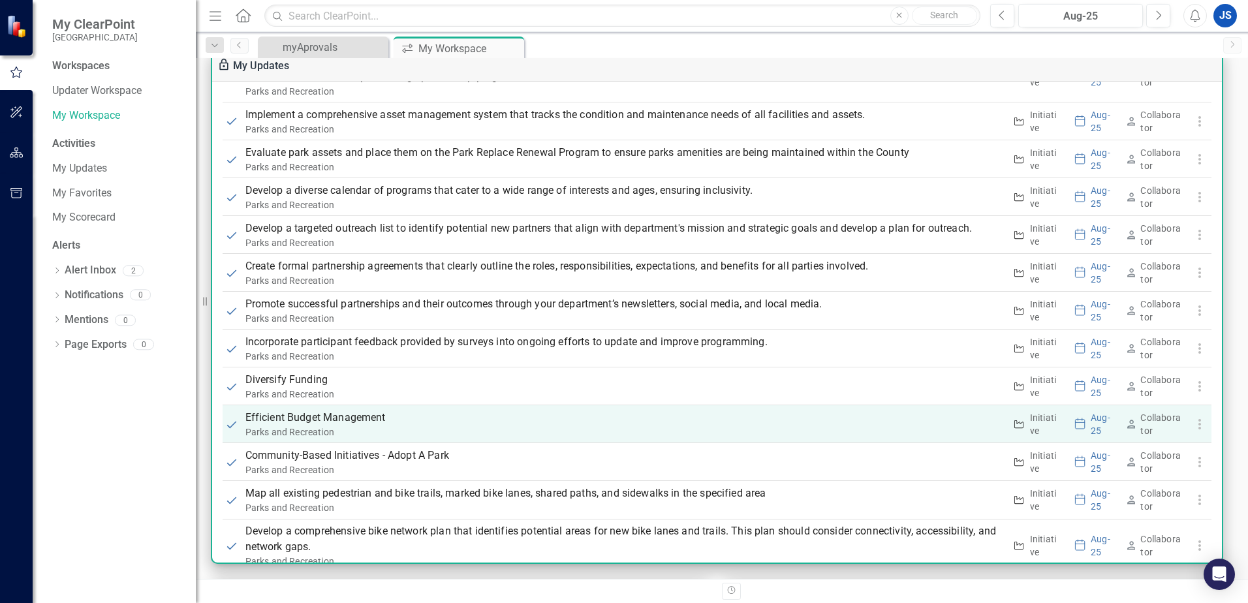
click at [291, 424] on p "Efficient Budget Management" at bounding box center [624, 418] width 759 height 16
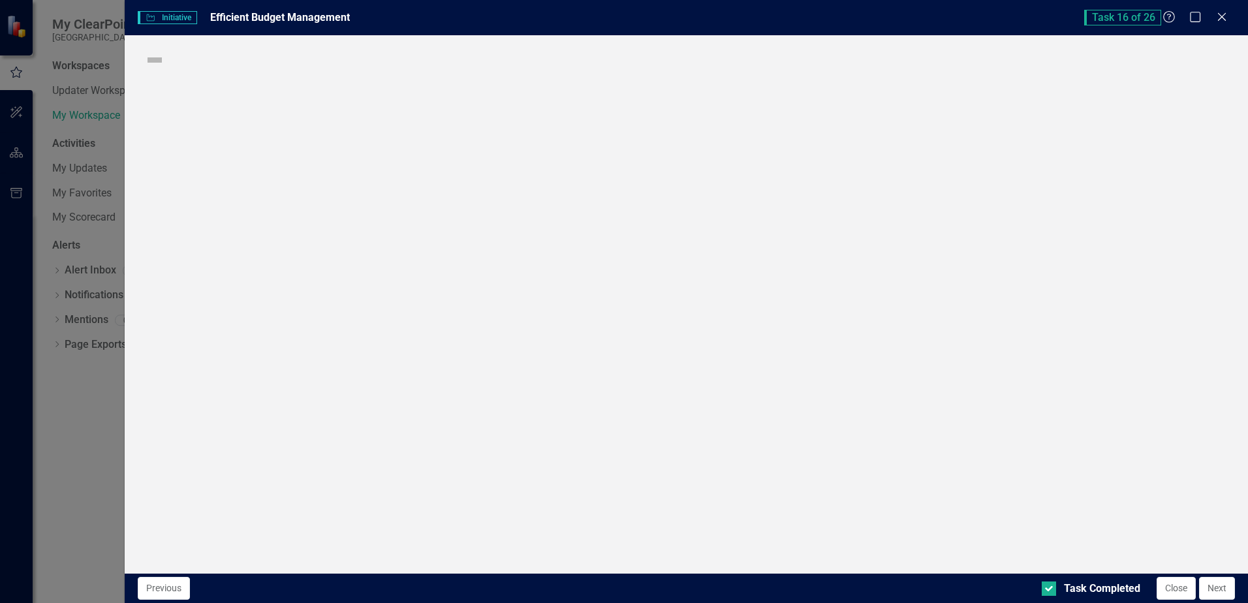
click at [292, 422] on div "Initiative Initiative Efficient Budget Management Task 16 of 26 Help Maximize C…" at bounding box center [624, 301] width 1248 height 603
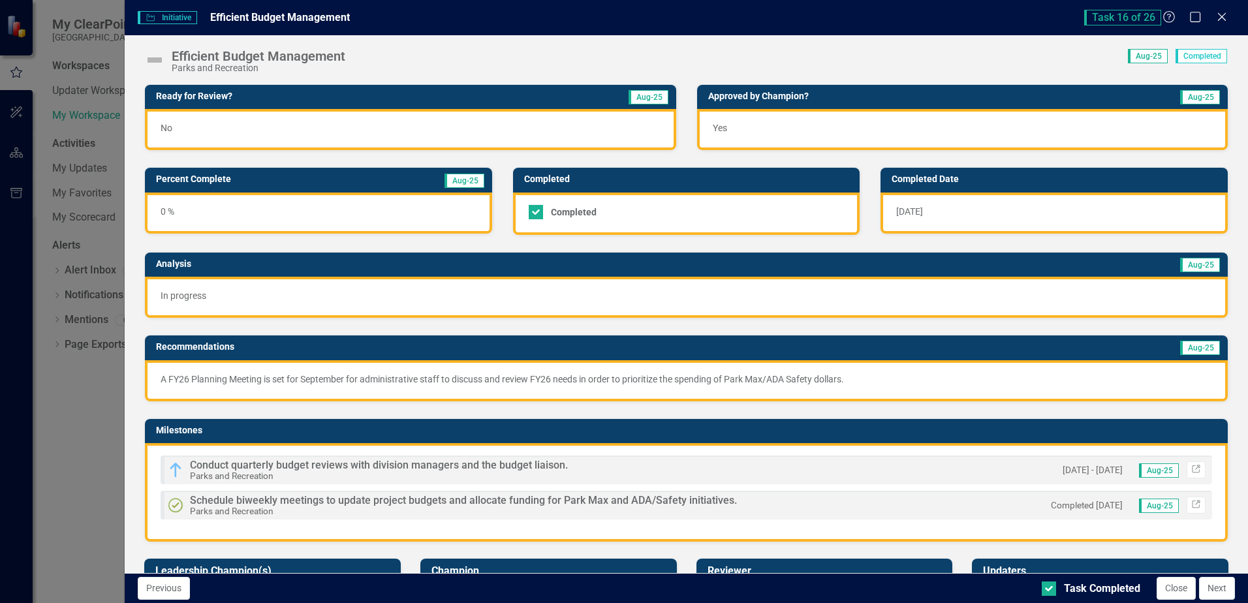
click at [154, 61] on img at bounding box center [154, 60] width 21 height 21
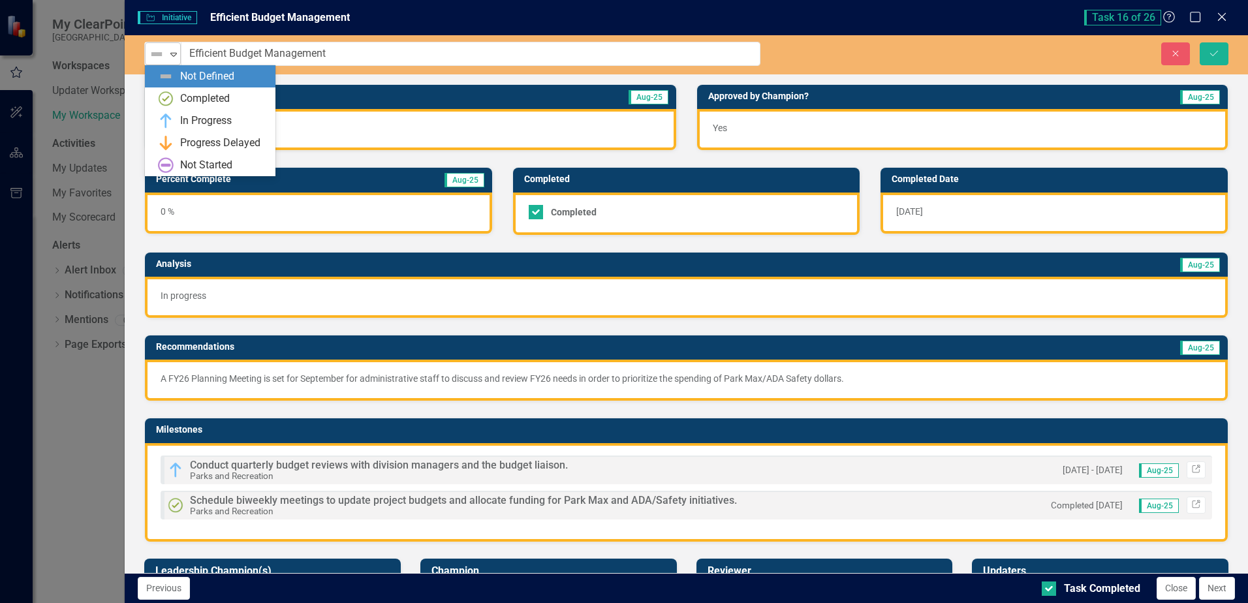
click at [172, 54] on icon "Expand" at bounding box center [173, 54] width 13 height 10
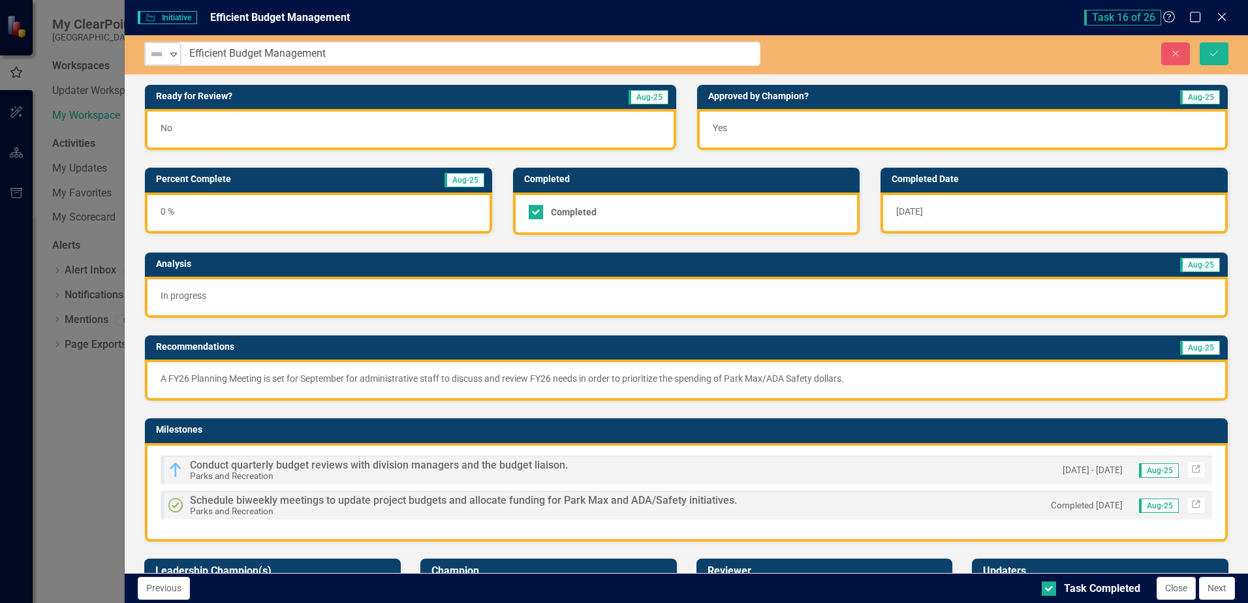
click at [172, 54] on icon "Expand" at bounding box center [173, 54] width 13 height 10
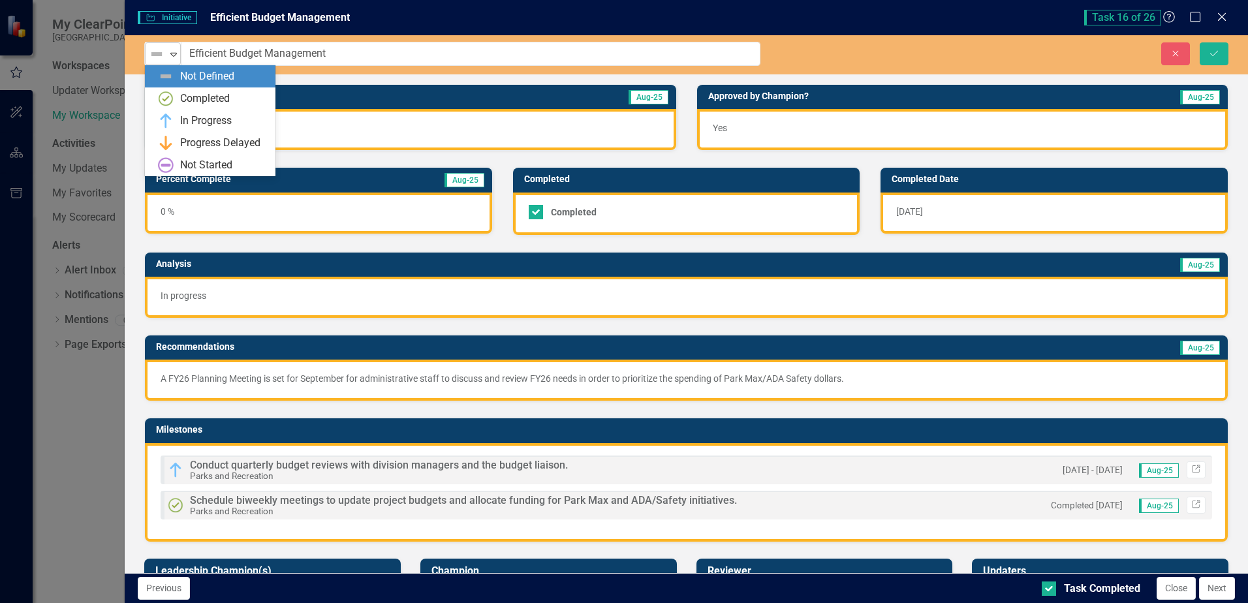
click at [175, 56] on icon "Expand" at bounding box center [173, 54] width 13 height 10
click at [187, 118] on div "In Progress" at bounding box center [206, 121] width 52 height 15
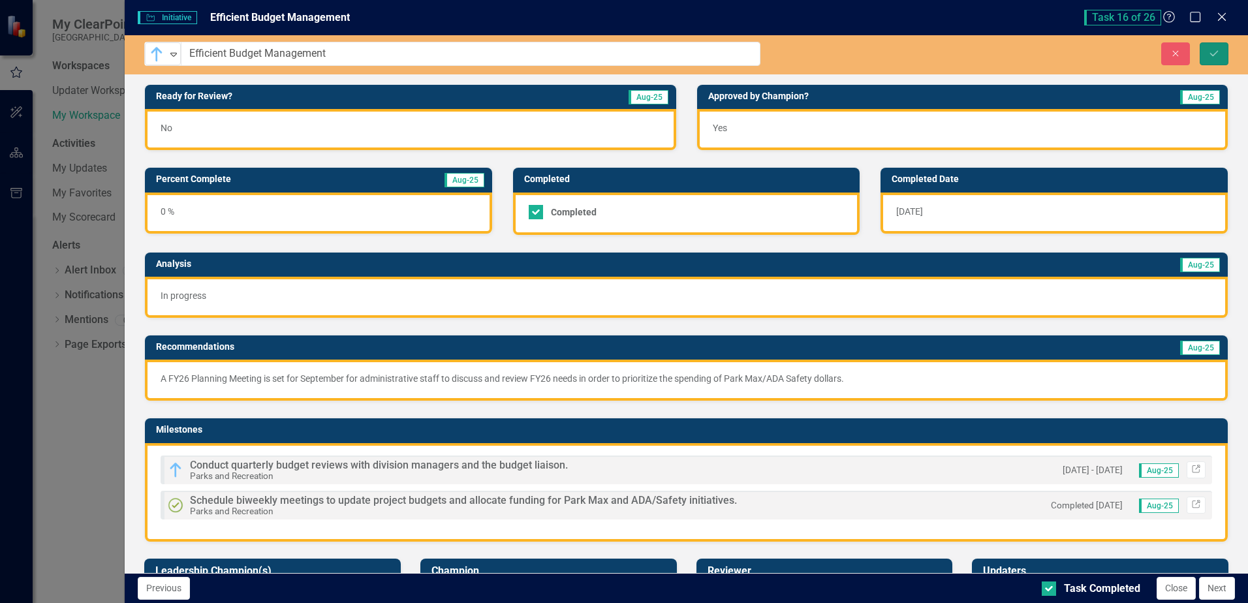
click at [1213, 53] on icon "Save" at bounding box center [1214, 53] width 12 height 9
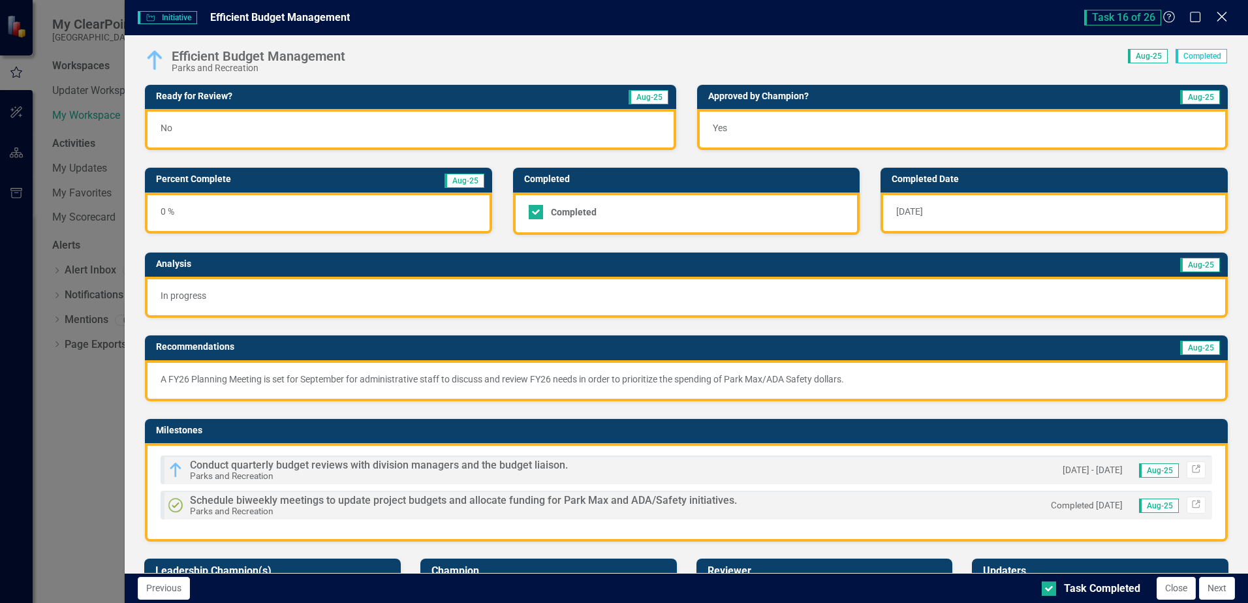
click at [1221, 18] on icon at bounding box center [1221, 17] width 10 height 10
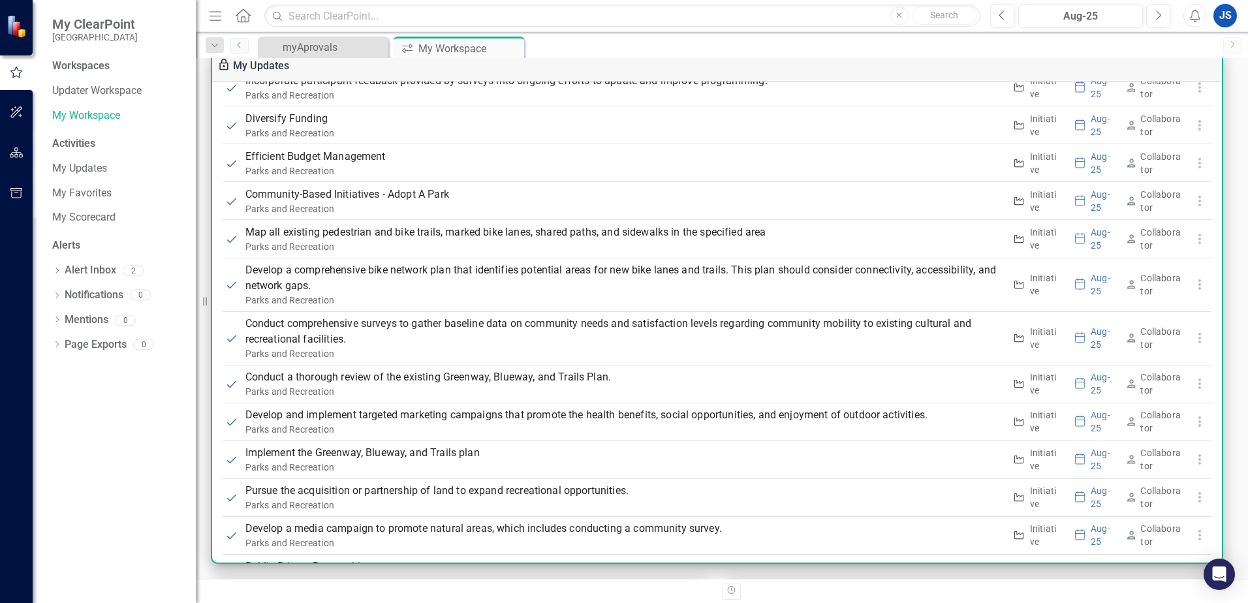
scroll to position [1552, 0]
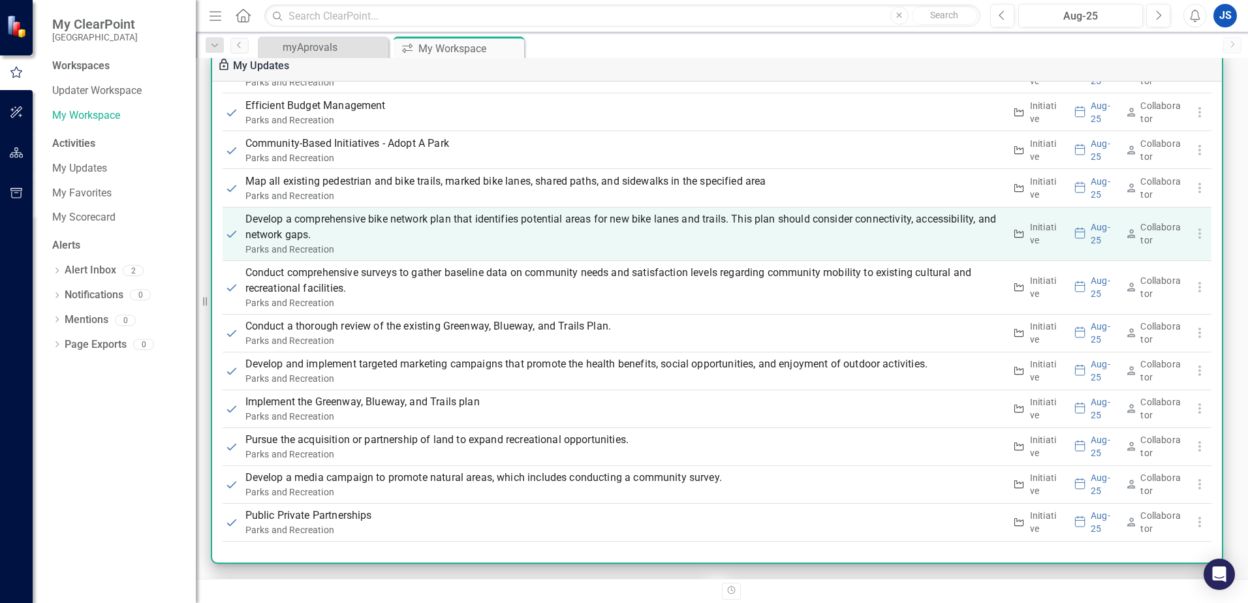
click at [294, 223] on p "Develop a comprehensive bike network plan that identifies potential areas for n…" at bounding box center [624, 226] width 759 height 31
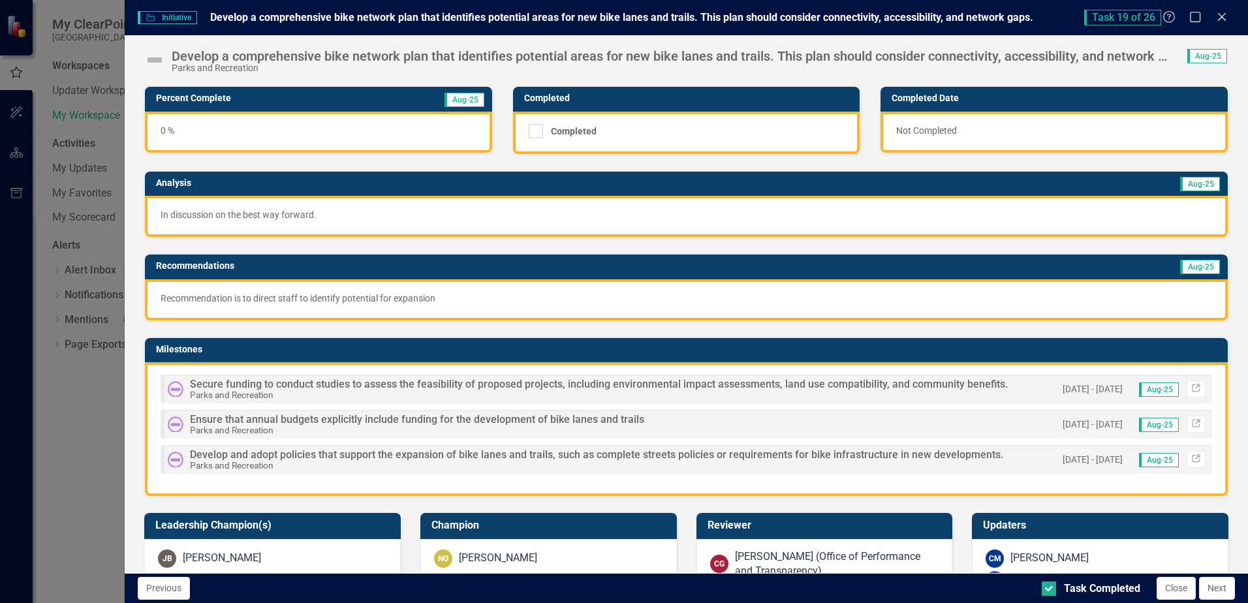
scroll to position [65, 0]
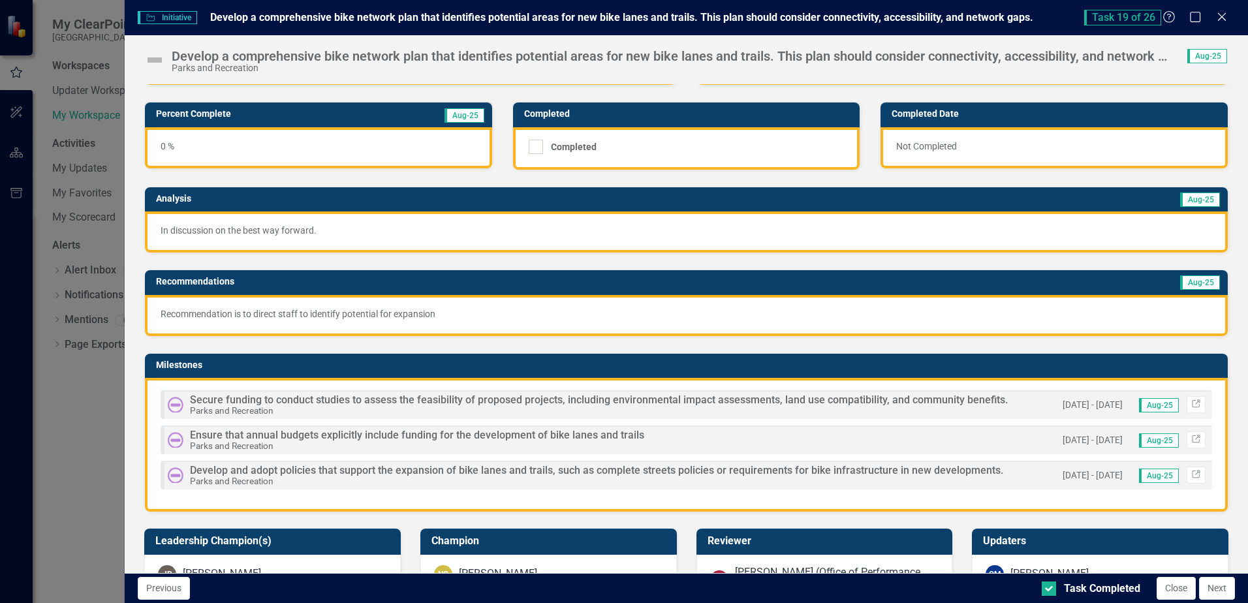
click at [400, 133] on div "0 %" at bounding box center [318, 147] width 347 height 41
click at [295, 145] on div "0 %" at bounding box center [318, 147] width 347 height 41
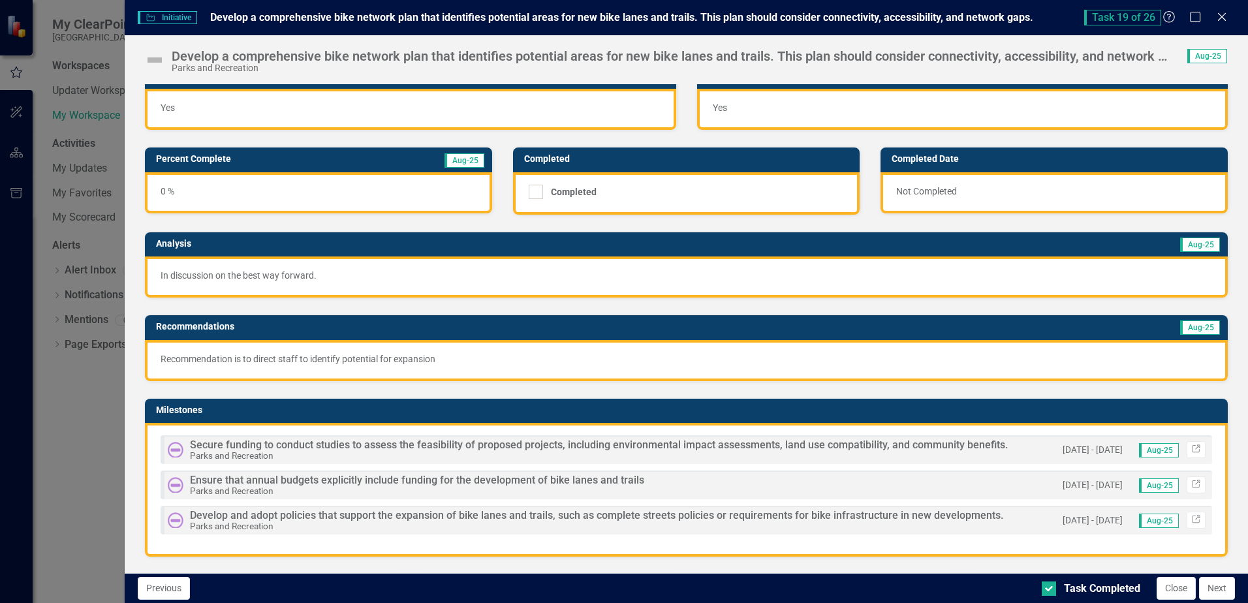
scroll to position [0, 0]
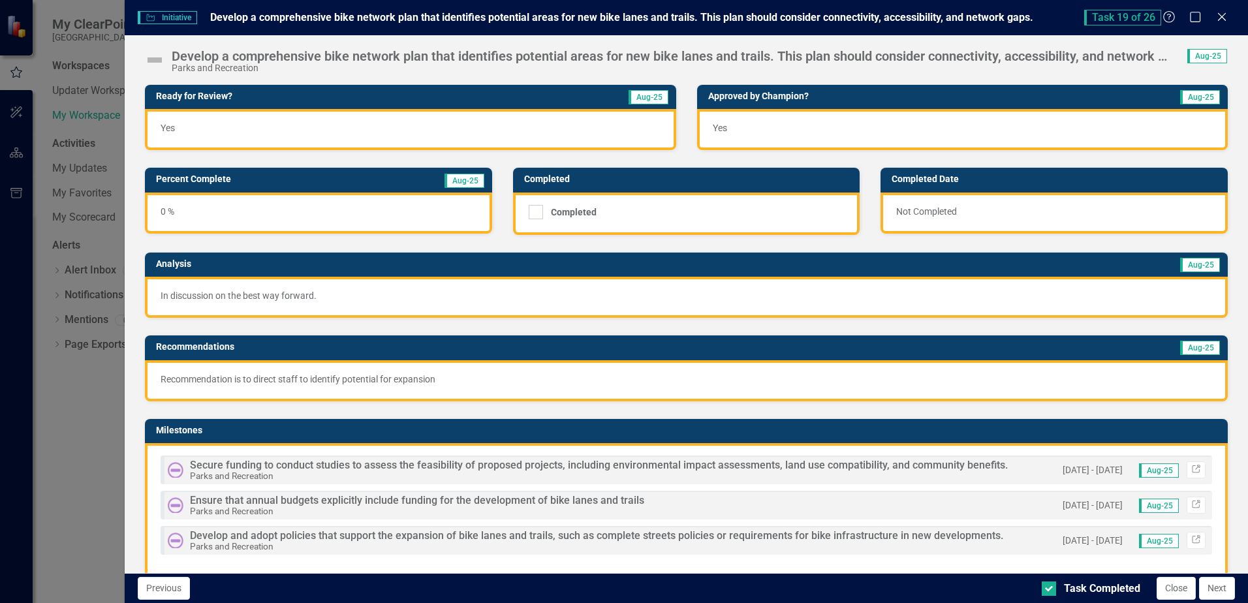
click at [244, 209] on div "0 %" at bounding box center [318, 213] width 347 height 41
click at [244, 182] on h3 "Percent Complete" at bounding box center [262, 179] width 213 height 10
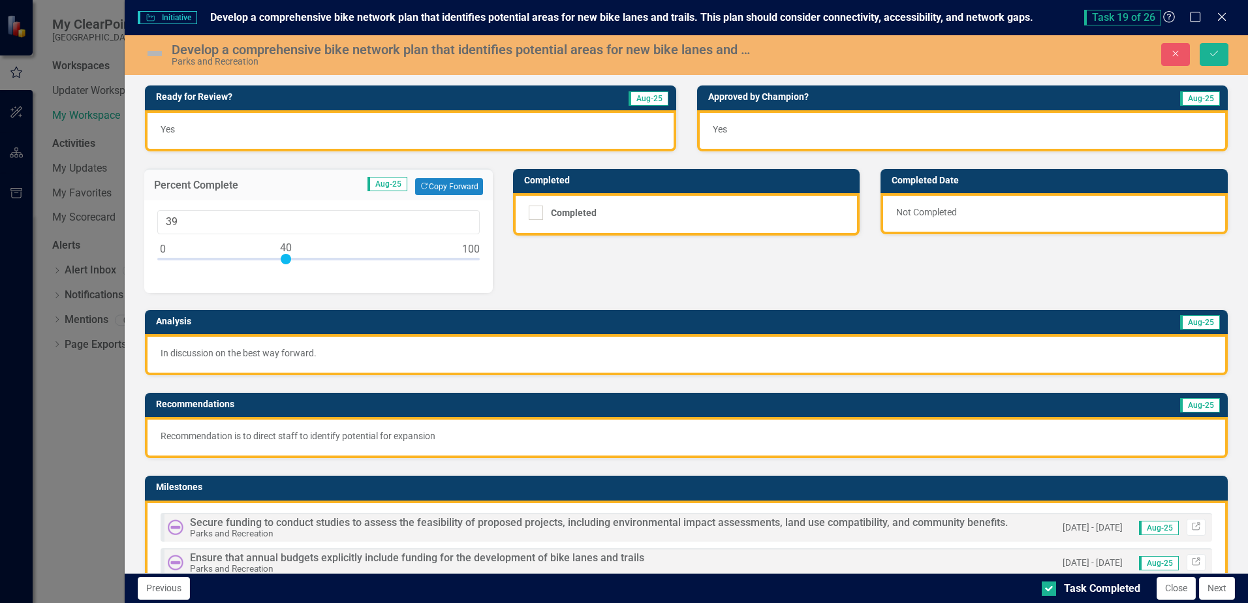
type input "40"
drag, startPoint x: 161, startPoint y: 259, endPoint x: 285, endPoint y: 277, distance: 125.9
click at [285, 277] on div "40" at bounding box center [318, 246] width 348 height 93
click at [147, 54] on img at bounding box center [154, 53] width 21 height 21
click at [152, 56] on img at bounding box center [154, 53] width 21 height 21
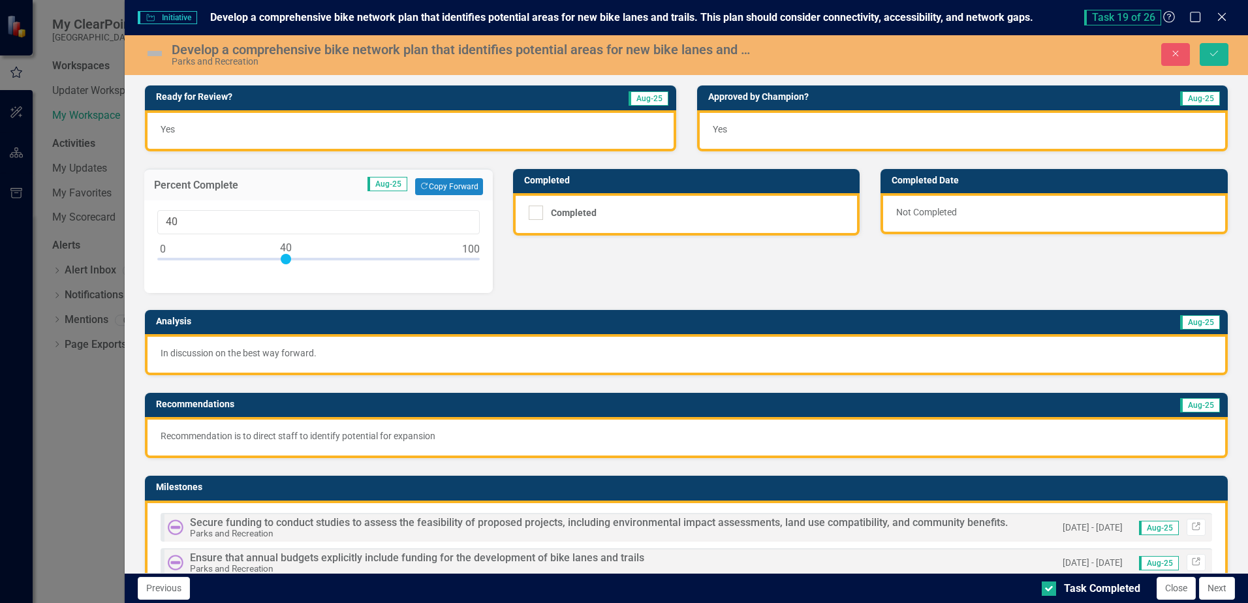
click at [151, 56] on img at bounding box center [154, 53] width 21 height 21
click at [153, 55] on img at bounding box center [154, 53] width 21 height 21
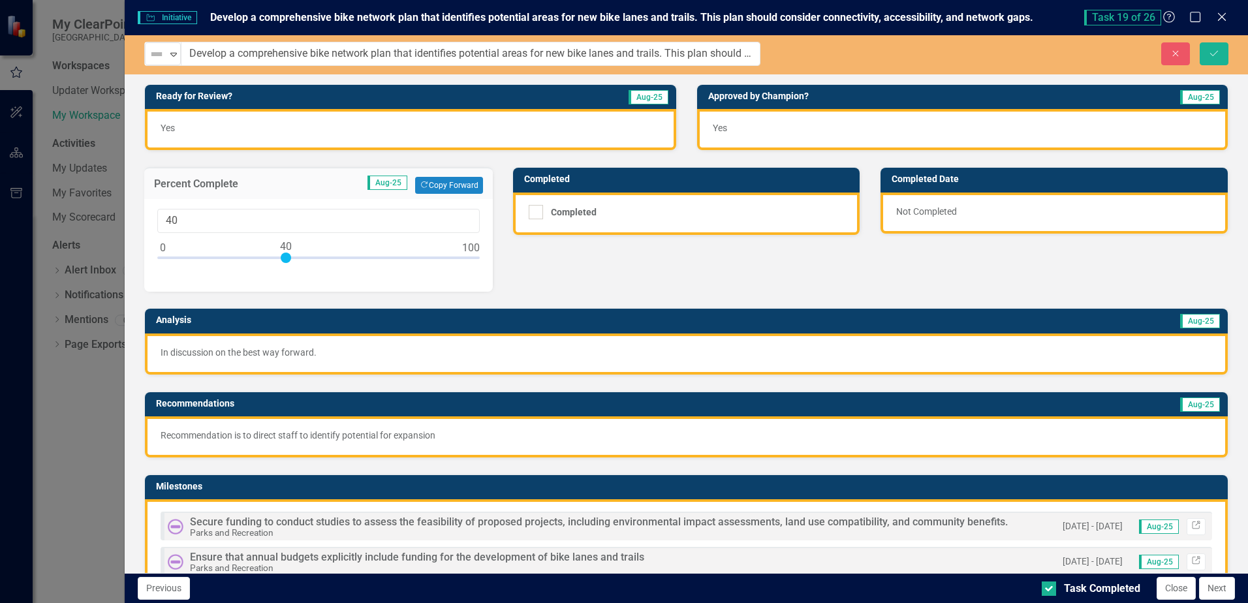
click at [153, 55] on img at bounding box center [157, 54] width 16 height 16
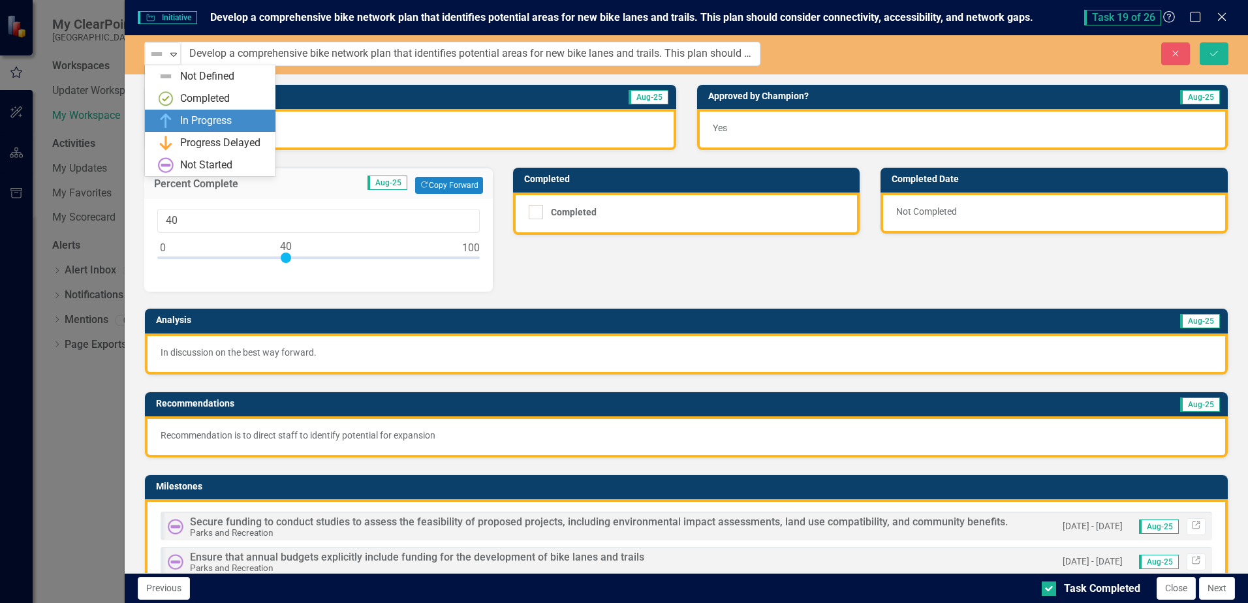
click at [181, 119] on div "In Progress" at bounding box center [206, 121] width 52 height 15
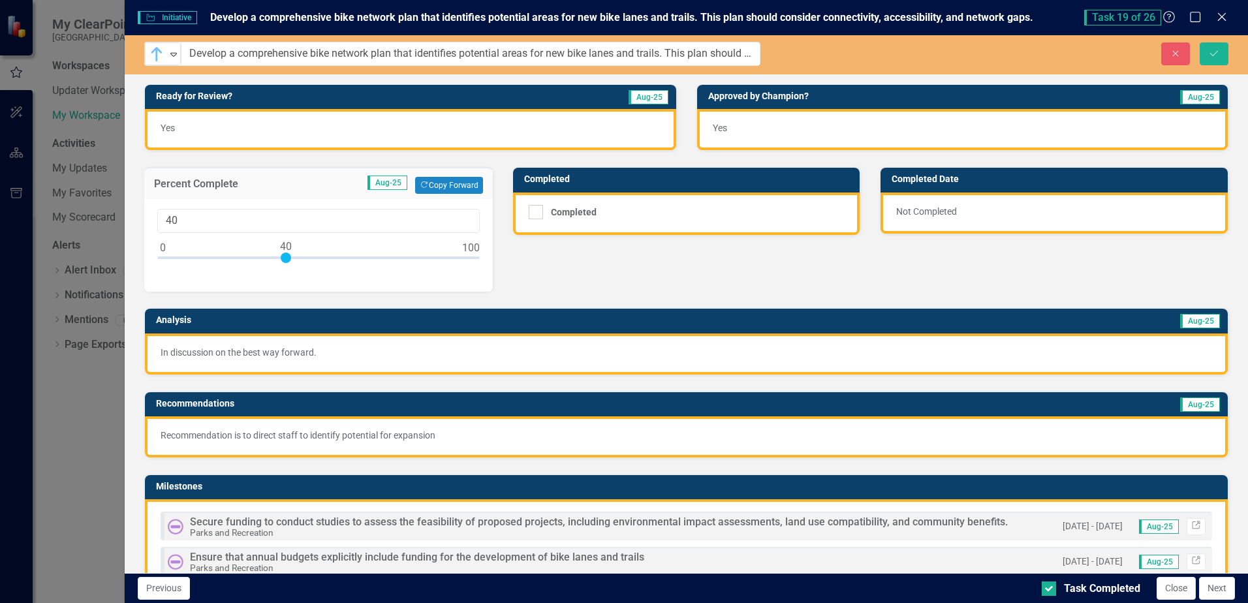
click at [519, 262] on div "Ready for Review? Aug-25 Yes Approved by [PERSON_NAME]? Aug-25 Yes Percent Comp…" at bounding box center [686, 405] width 1104 height 675
click at [521, 264] on div "Ready for Review? Aug-25 Yes Approved by [PERSON_NAME]? Aug-25 Yes Percent Comp…" at bounding box center [686, 405] width 1104 height 675
click at [1220, 53] on button "Save" at bounding box center [1213, 53] width 29 height 23
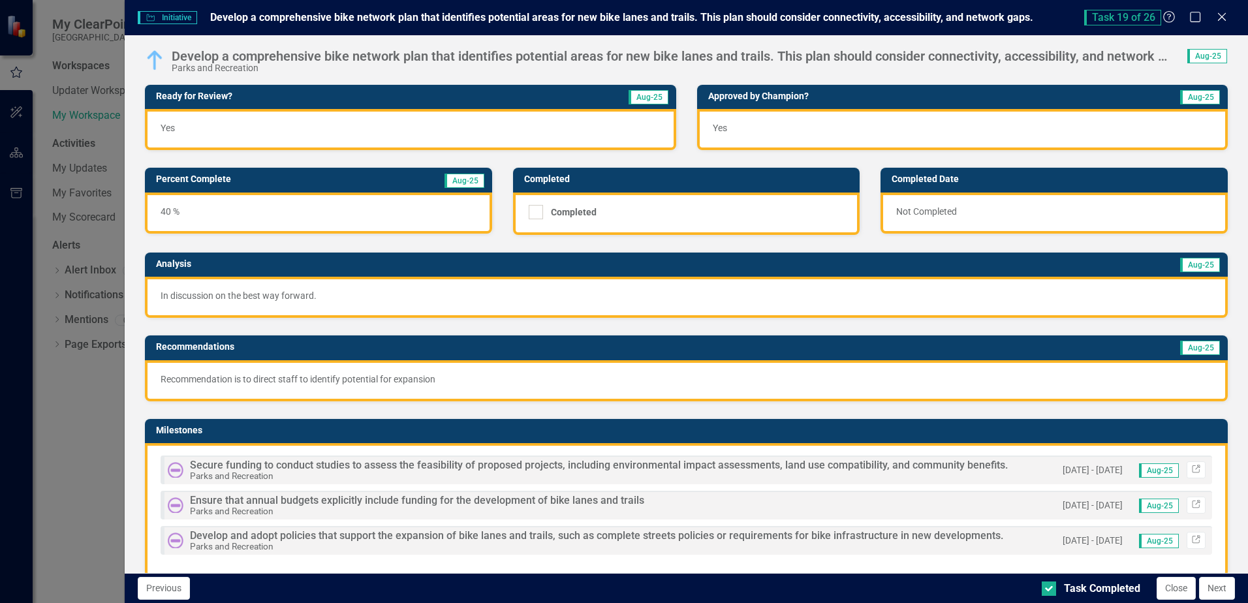
scroll to position [65, 0]
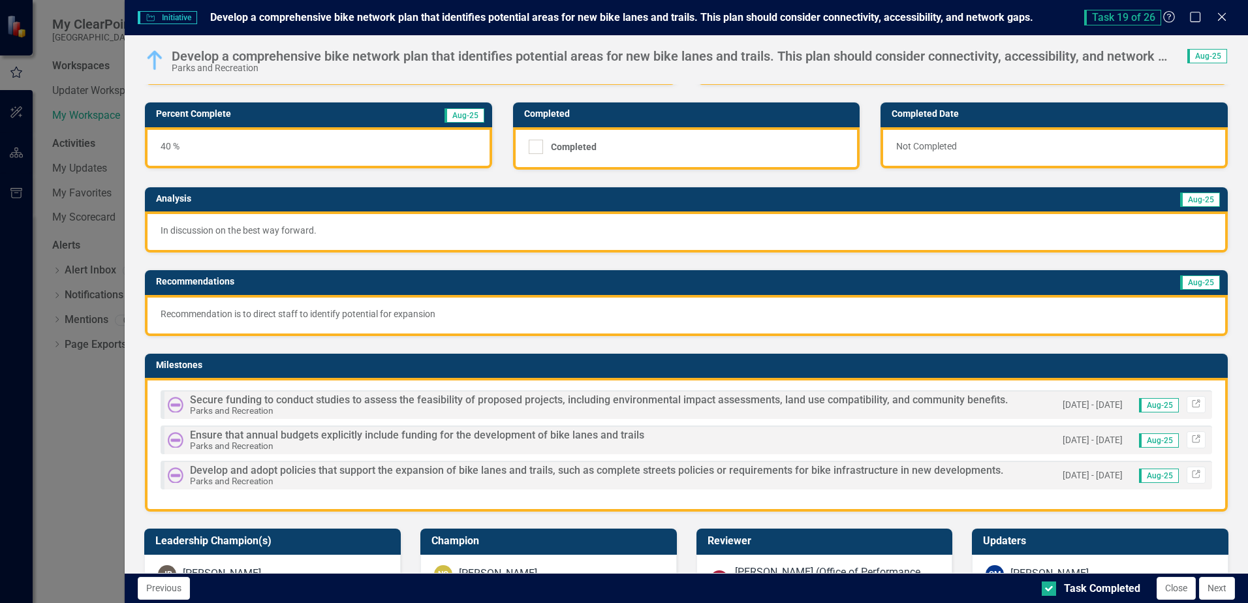
click at [174, 476] on img at bounding box center [176, 475] width 16 height 16
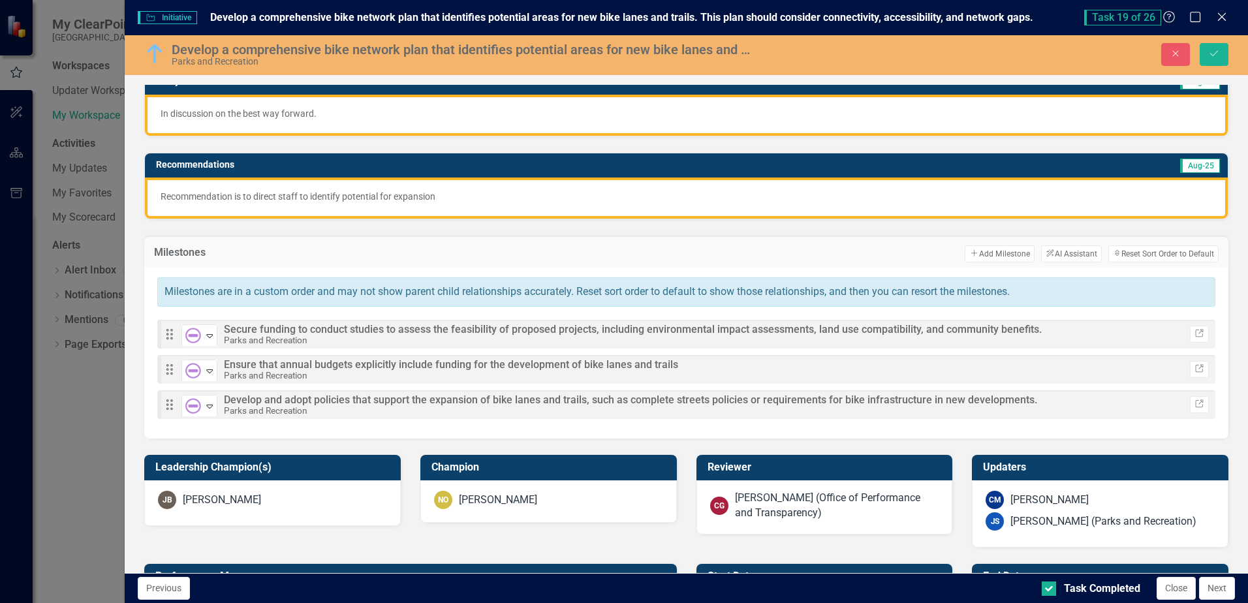
scroll to position [196, 0]
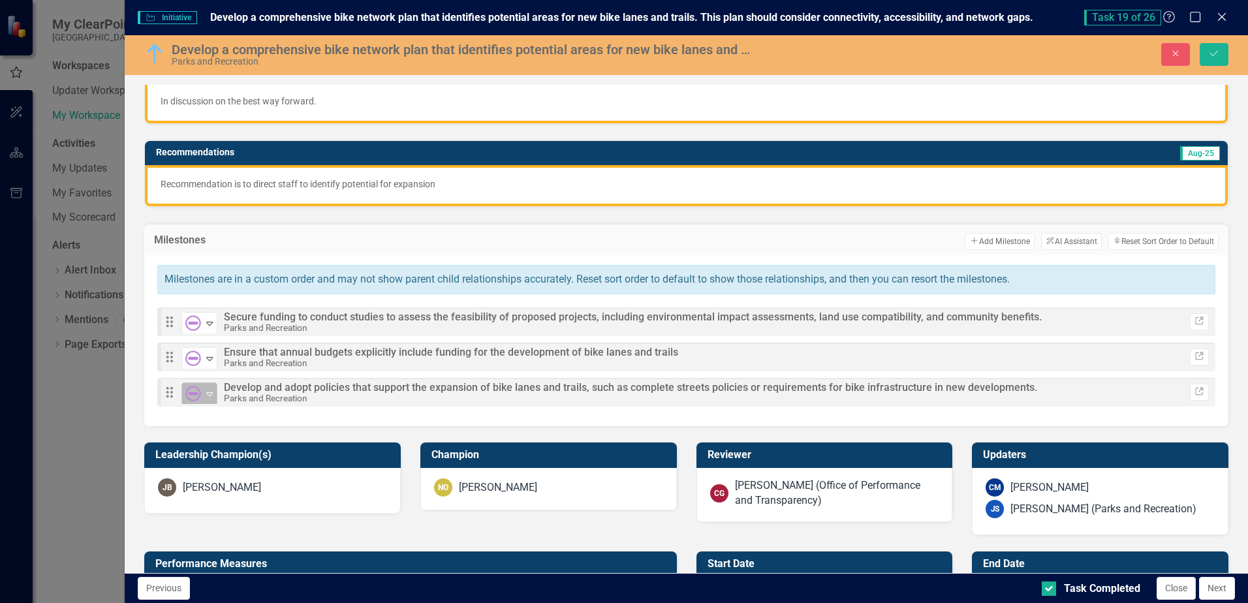
click at [212, 394] on icon "Expand" at bounding box center [209, 393] width 13 height 10
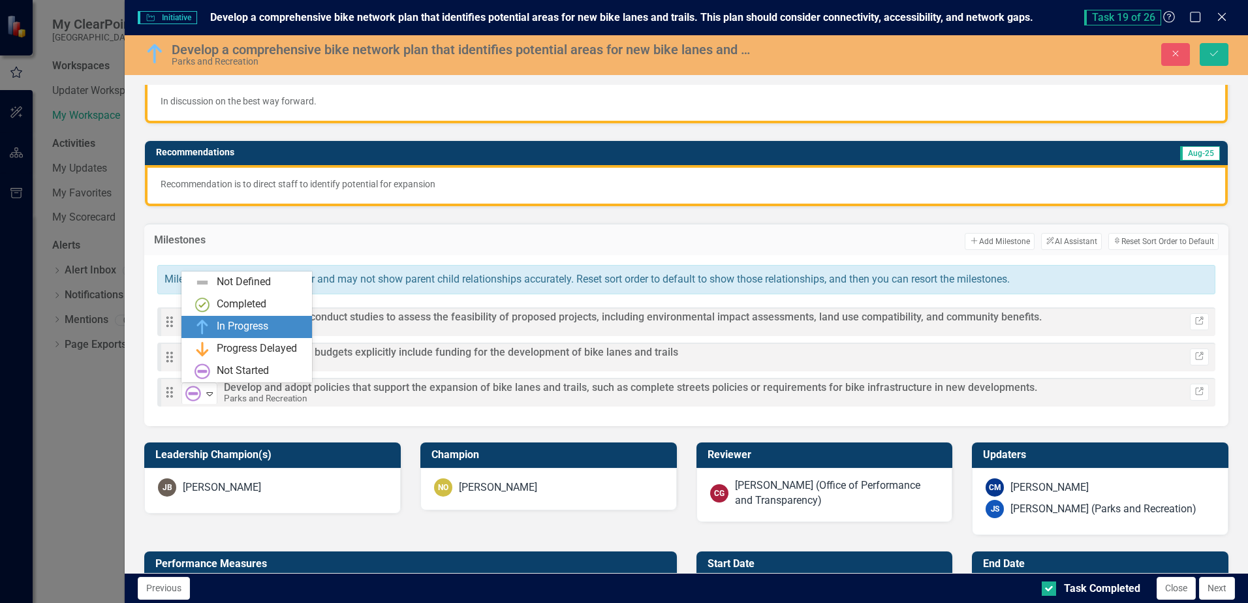
click at [234, 324] on div "In Progress" at bounding box center [243, 326] width 52 height 15
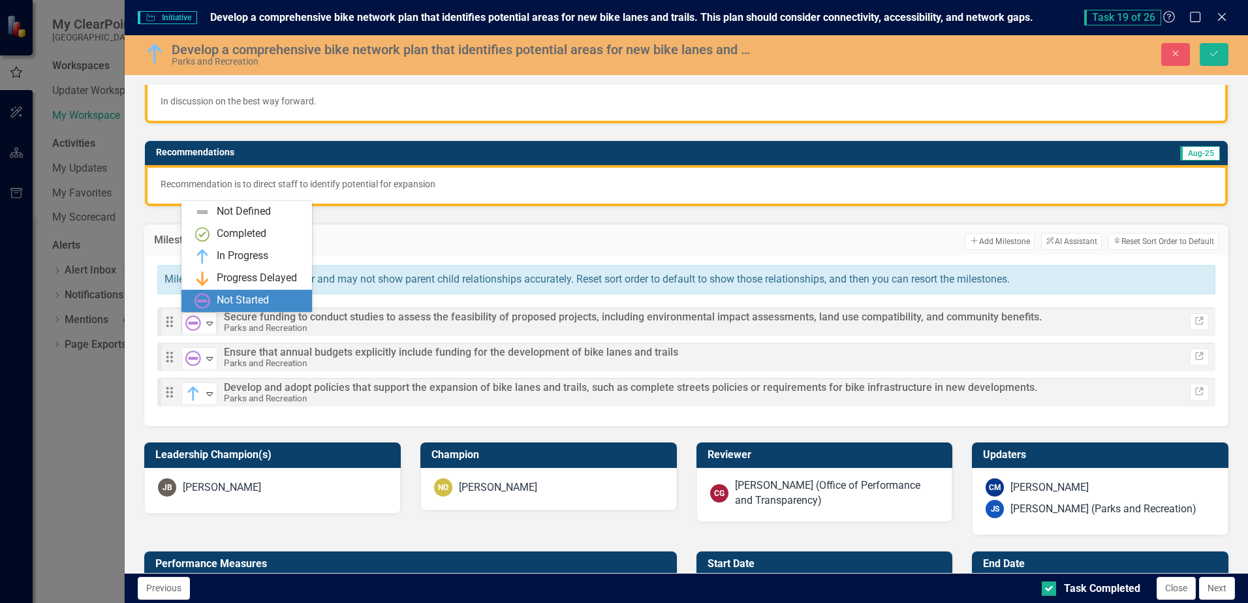
click at [209, 322] on icon at bounding box center [210, 324] width 7 height 4
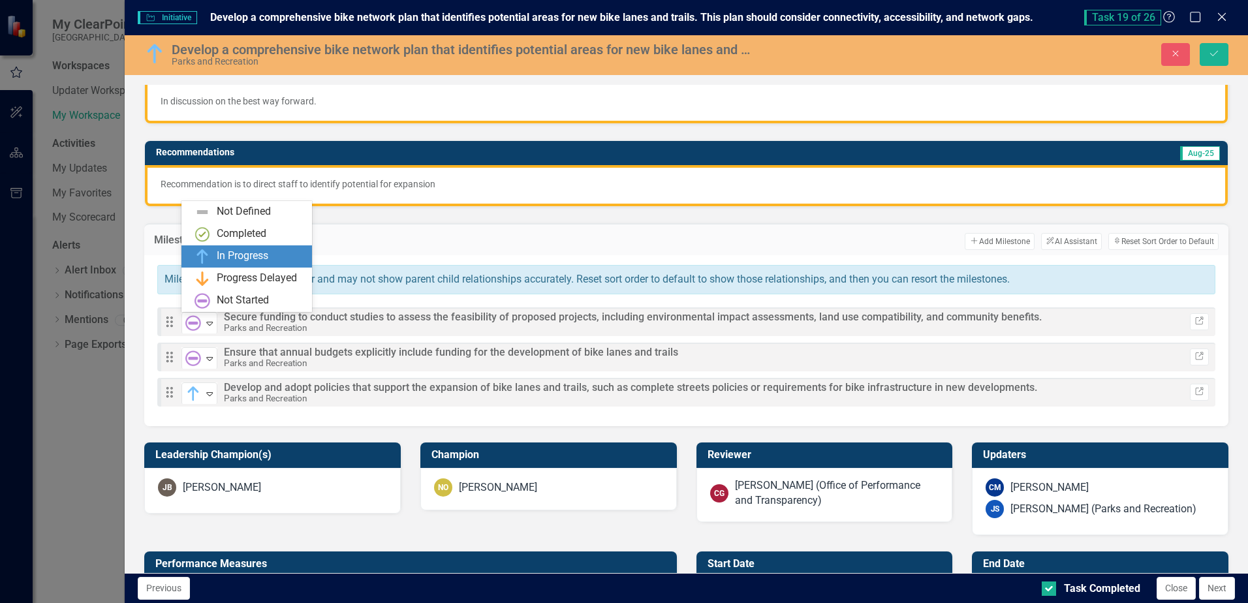
click at [320, 244] on h3 "Milestones" at bounding box center [243, 240] width 179 height 12
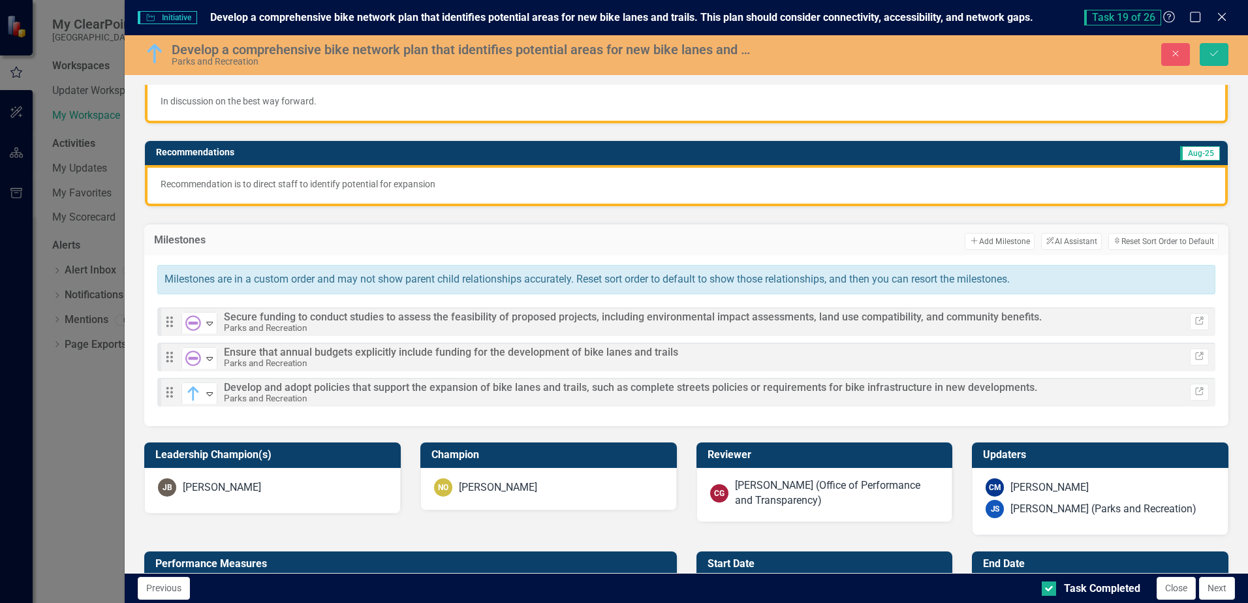
click at [91, 481] on div "Initiative Initiative Develop a comprehensive bike network plan that identifies…" at bounding box center [624, 301] width 1248 height 603
click at [1212, 55] on icon "Save" at bounding box center [1214, 53] width 12 height 9
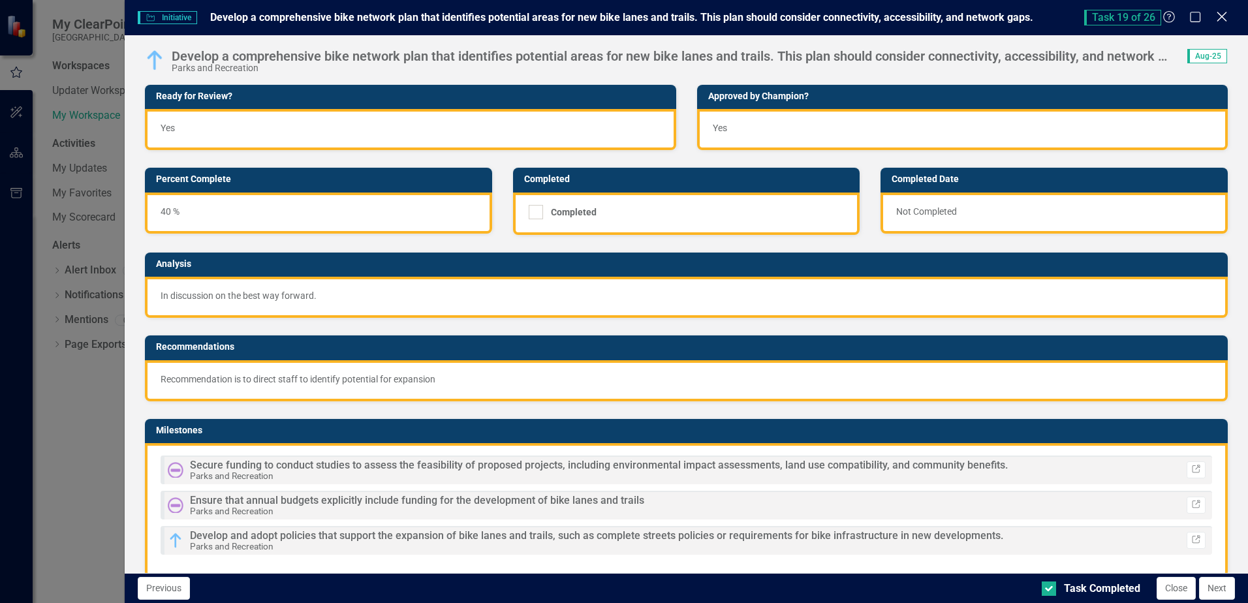
click at [1223, 15] on icon "Close" at bounding box center [1221, 16] width 16 height 12
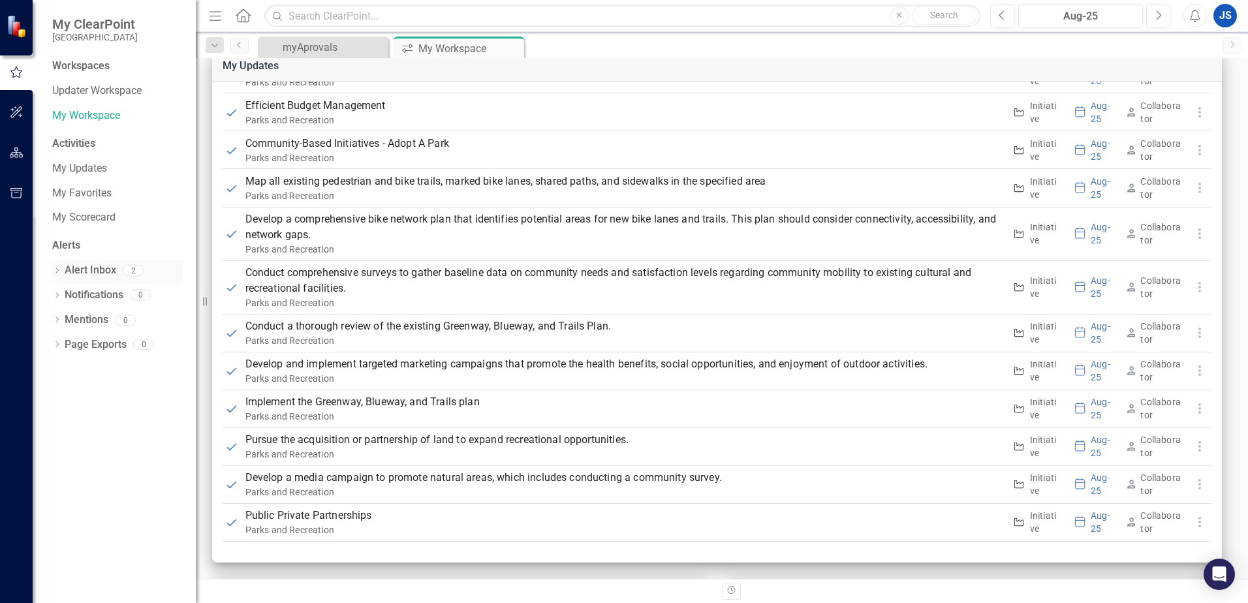
click at [106, 270] on link "Alert Inbox" at bounding box center [91, 270] width 52 height 15
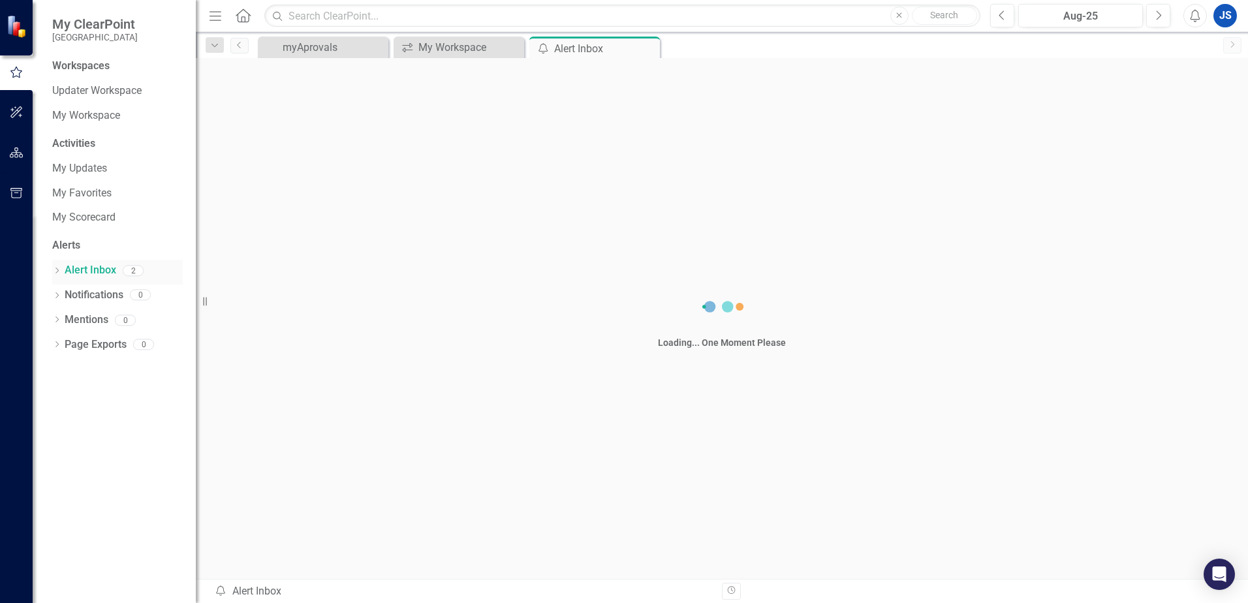
click at [106, 270] on link "Alert Inbox" at bounding box center [91, 270] width 52 height 15
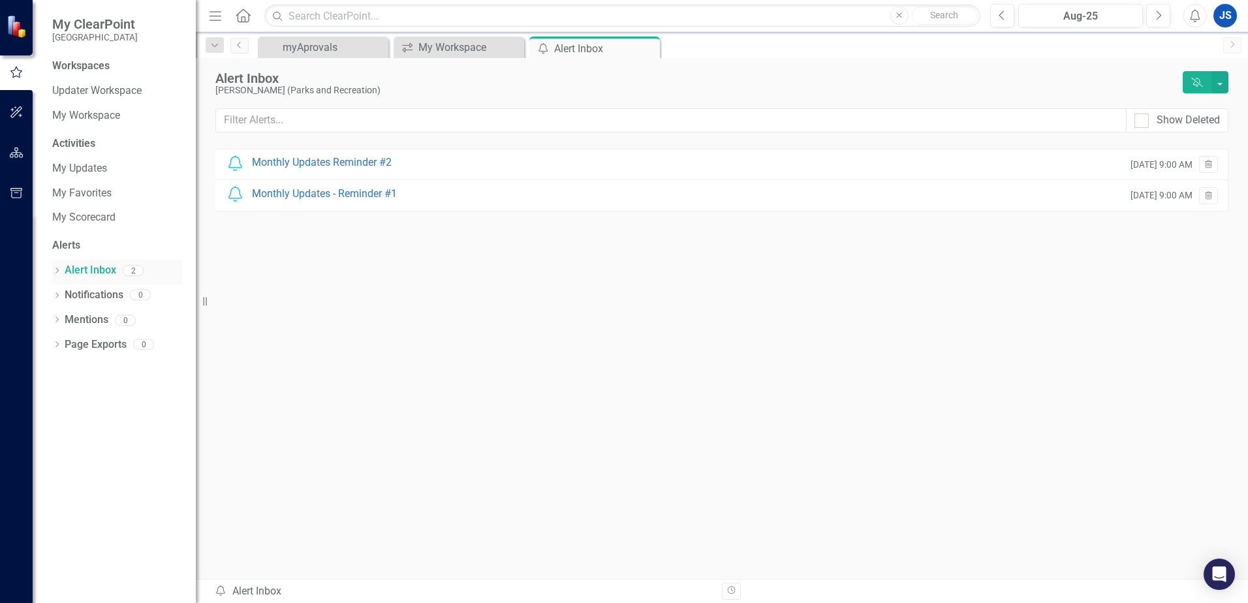
click at [56, 271] on icon "Dropdown" at bounding box center [56, 271] width 9 height 7
click at [318, 46] on div "myAprovals" at bounding box center [326, 47] width 86 height 16
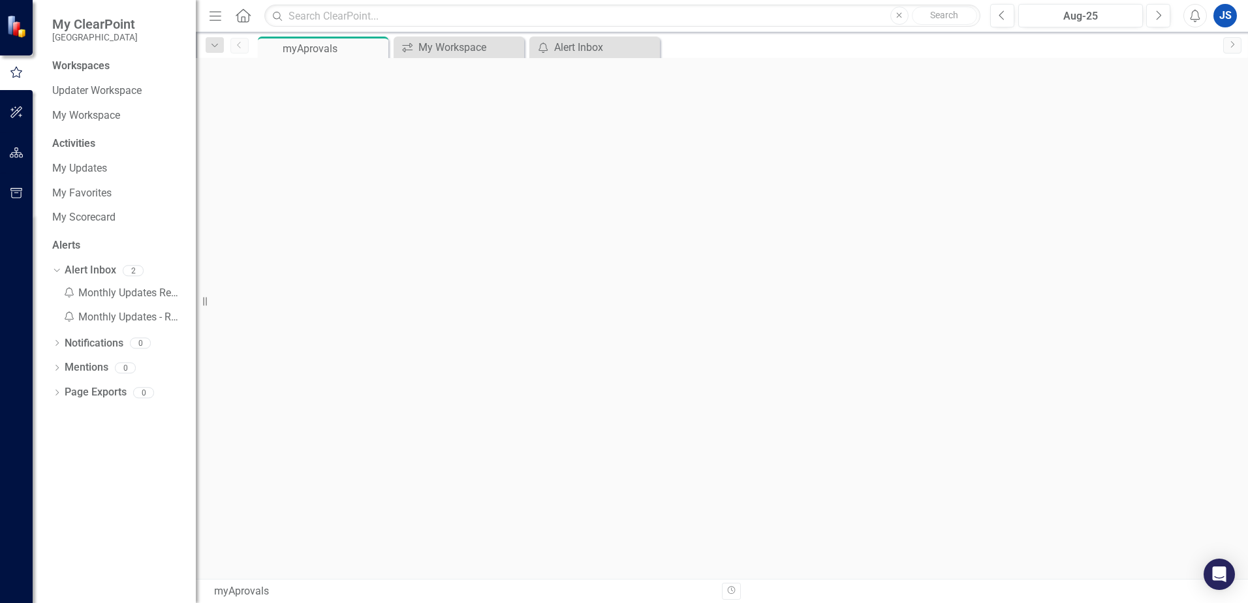
click at [318, 46] on div "myAprovals" at bounding box center [334, 48] width 102 height 16
drag, startPoint x: 318, startPoint y: 46, endPoint x: 467, endPoint y: 46, distance: 148.8
click at [467, 46] on div "My Workspace" at bounding box center [461, 47] width 86 height 16
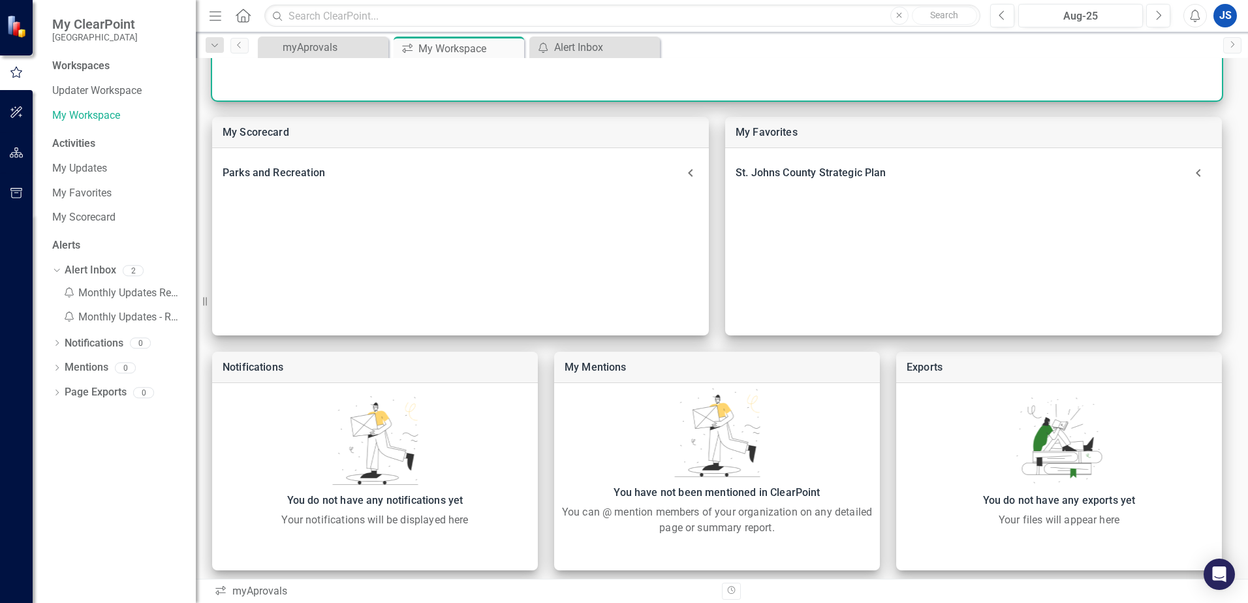
scroll to position [535, 0]
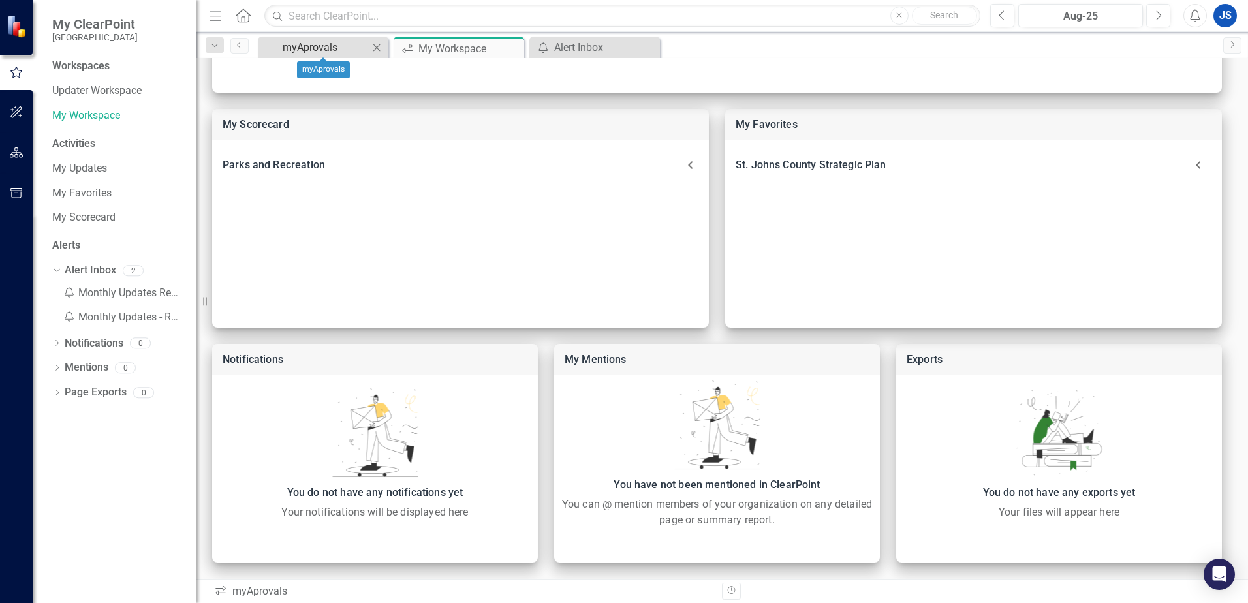
click at [322, 51] on div "myAprovals" at bounding box center [326, 47] width 86 height 16
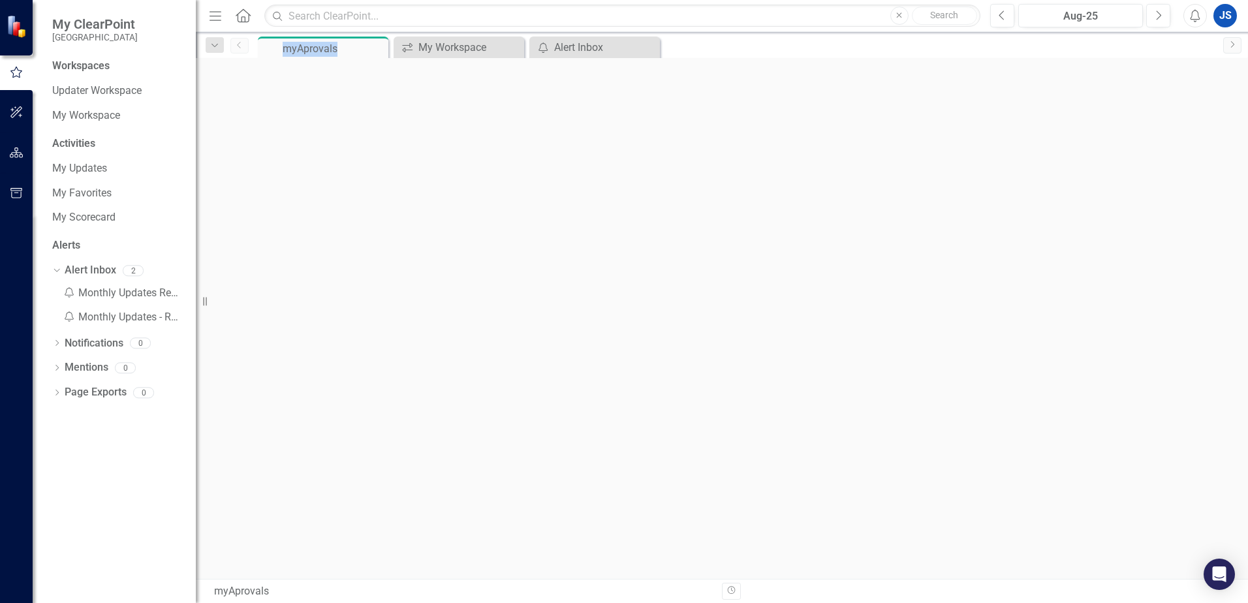
click at [322, 51] on div "myAprovals" at bounding box center [334, 48] width 102 height 16
drag, startPoint x: 322, startPoint y: 51, endPoint x: 330, endPoint y: 138, distance: 87.8
click at [332, 144] on div at bounding box center [722, 318] width 1052 height 521
click at [318, 51] on div "myAprovals" at bounding box center [318, 48] width 70 height 16
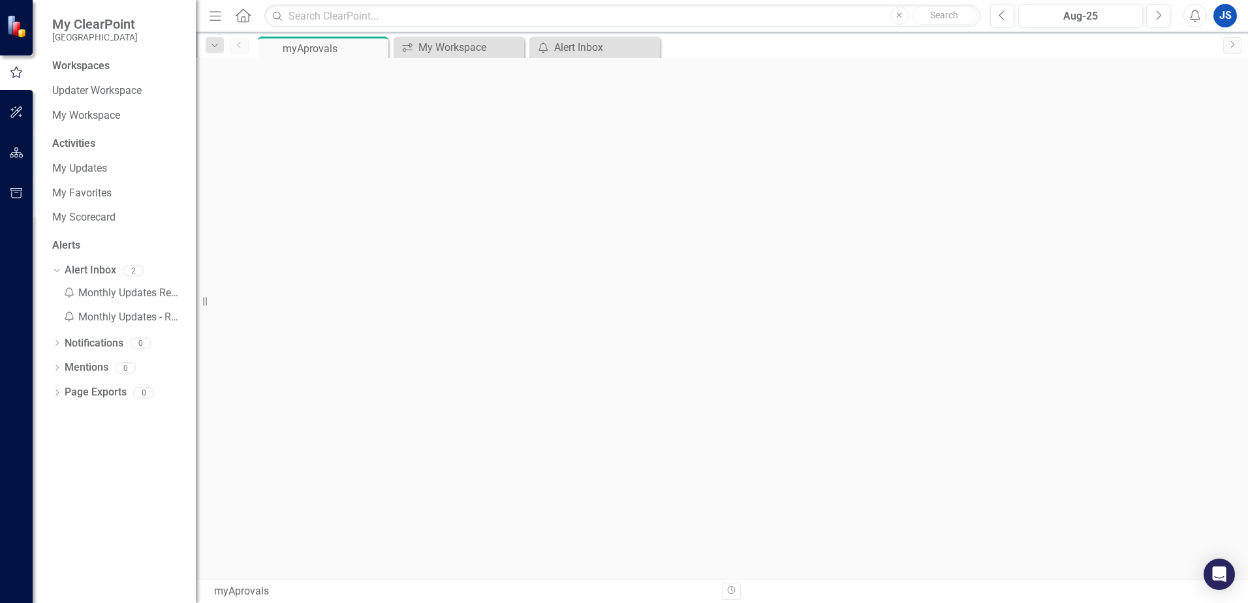
drag, startPoint x: 318, startPoint y: 51, endPoint x: 367, endPoint y: 142, distance: 102.8
click at [367, 142] on div at bounding box center [722, 318] width 1052 height 521
click at [300, 50] on div "myAprovals" at bounding box center [318, 48] width 70 height 16
drag, startPoint x: 300, startPoint y: 50, endPoint x: 302, endPoint y: 134, distance: 84.2
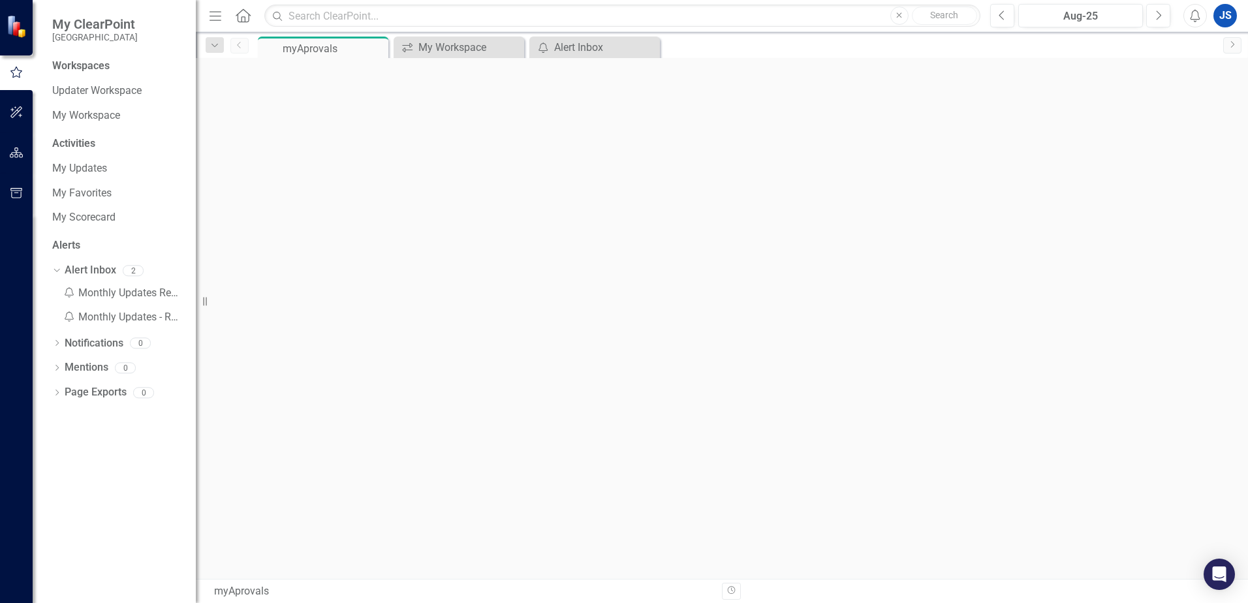
click at [302, 134] on div at bounding box center [722, 318] width 1052 height 521
click at [104, 116] on link "My Workspace" at bounding box center [117, 115] width 131 height 15
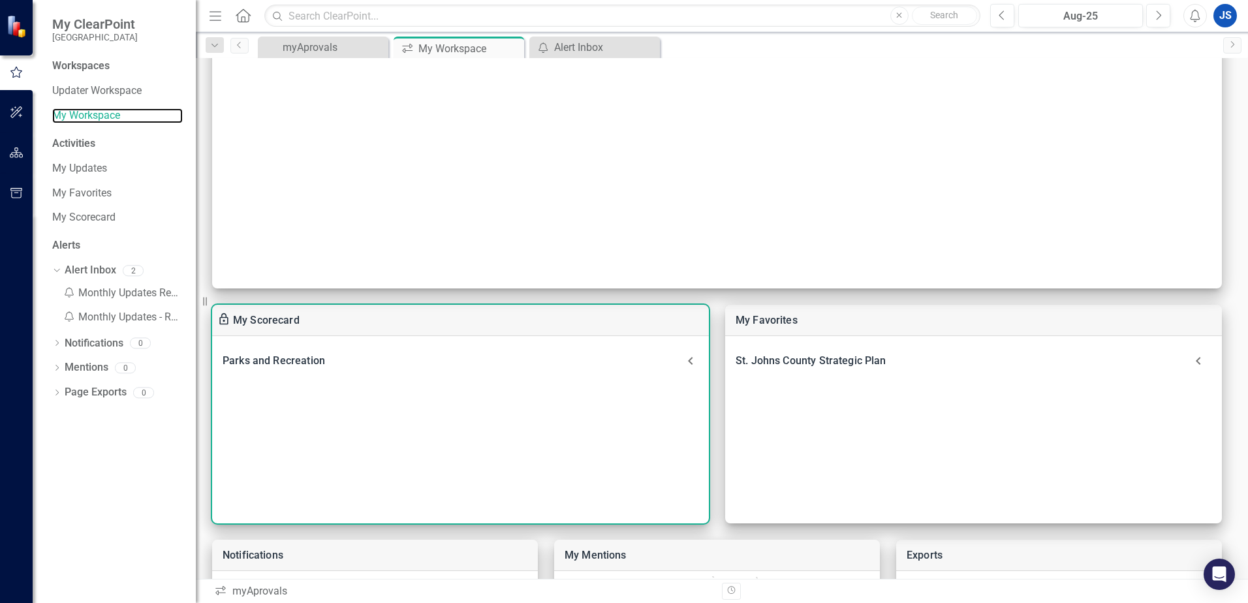
scroll to position [13, 0]
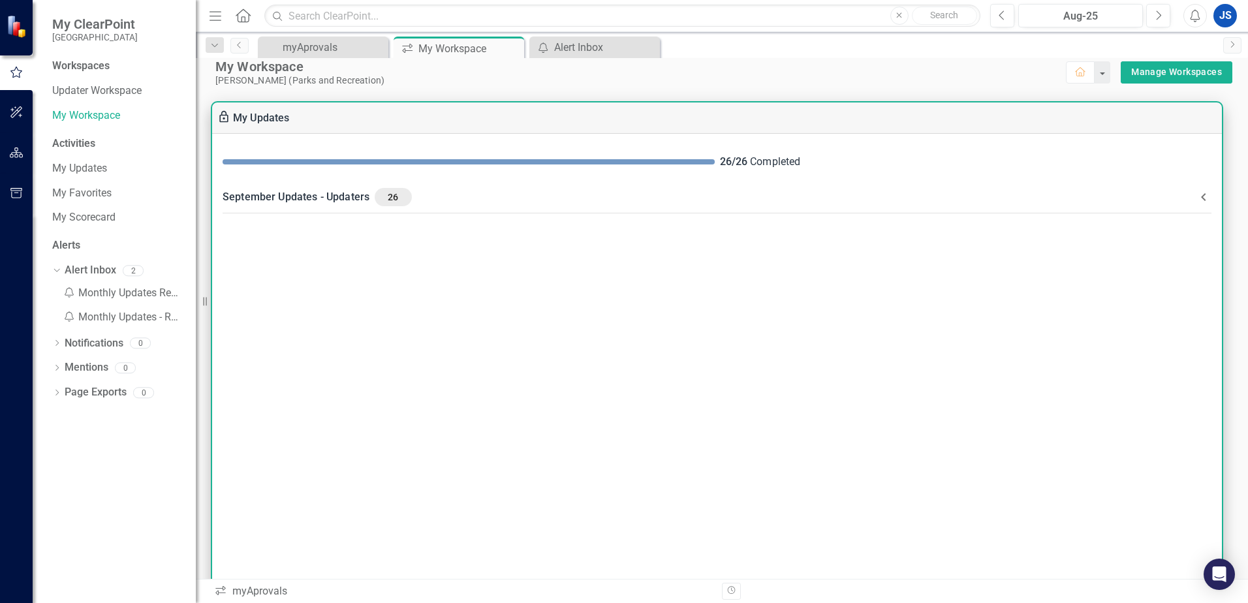
click at [390, 198] on span "26" at bounding box center [393, 197] width 26 height 12
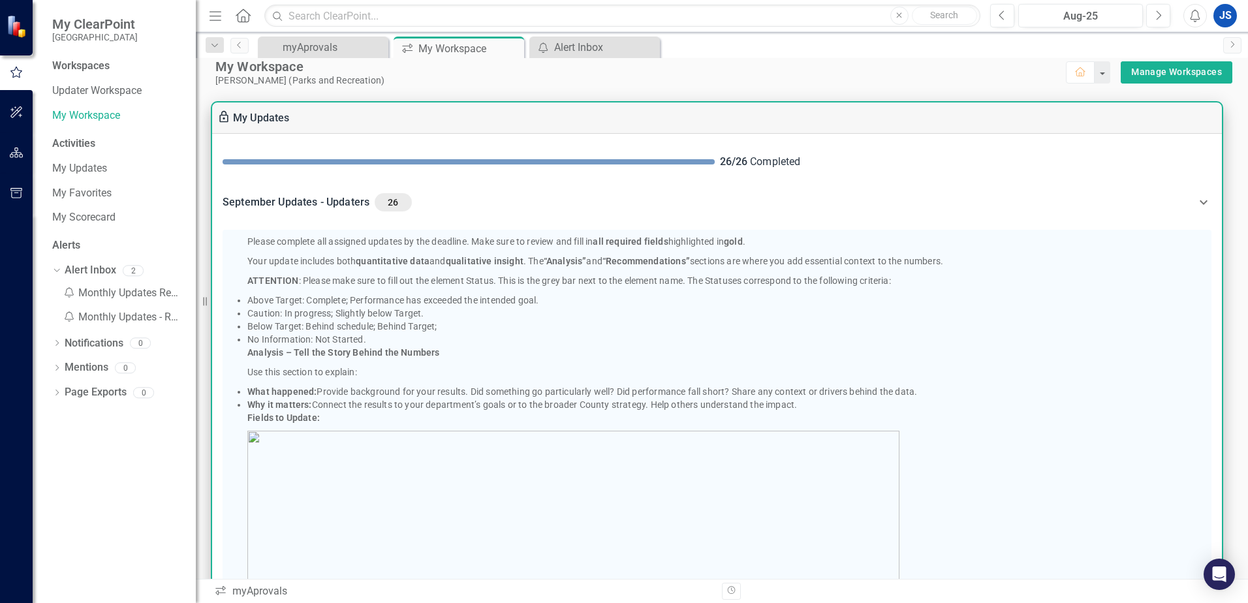
click at [389, 198] on span "26" at bounding box center [393, 202] width 26 height 12
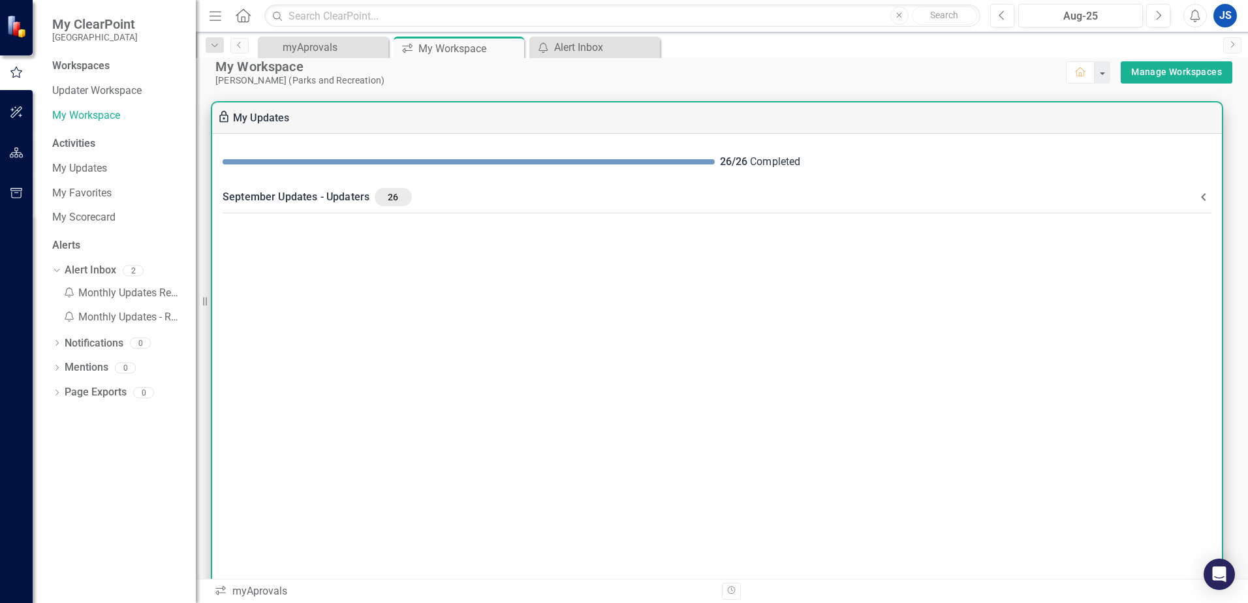
click at [388, 198] on span "26" at bounding box center [393, 197] width 26 height 12
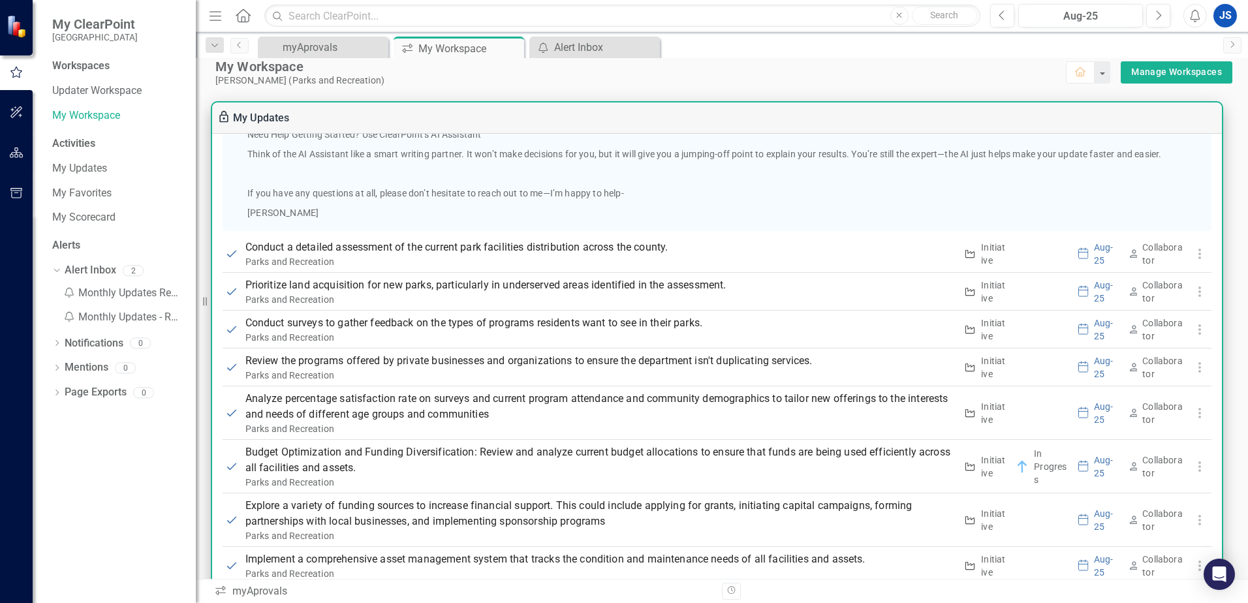
scroll to position [848, 0]
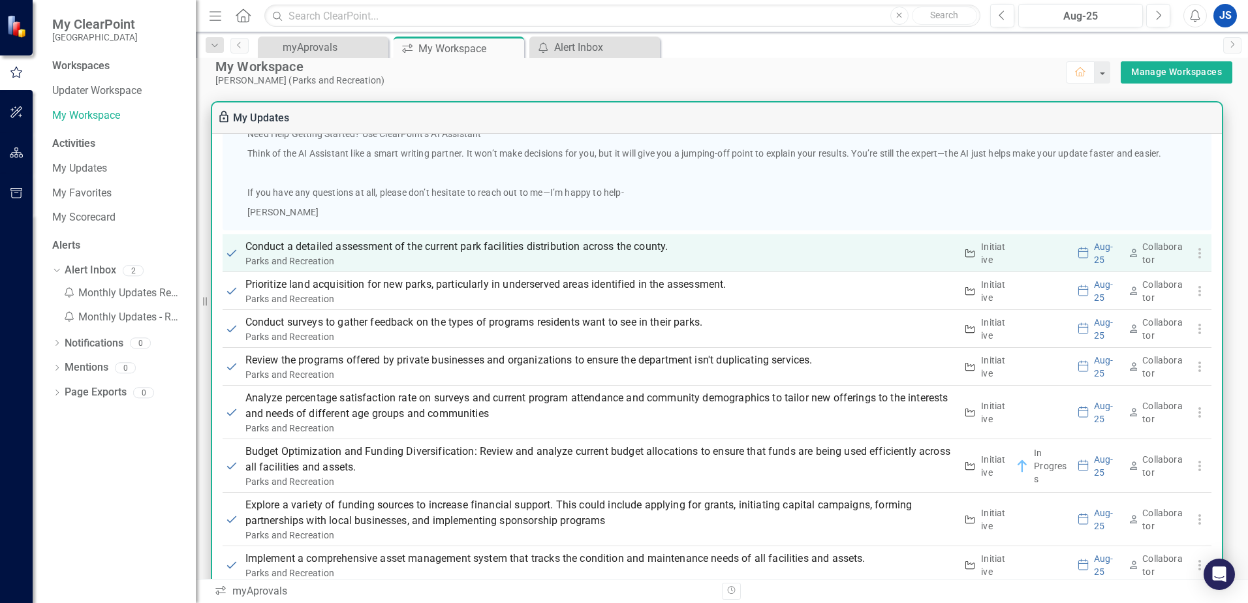
click at [265, 252] on p "Conduct a detailed assessment of the current park facilities distribution acros…" at bounding box center [600, 247] width 711 height 16
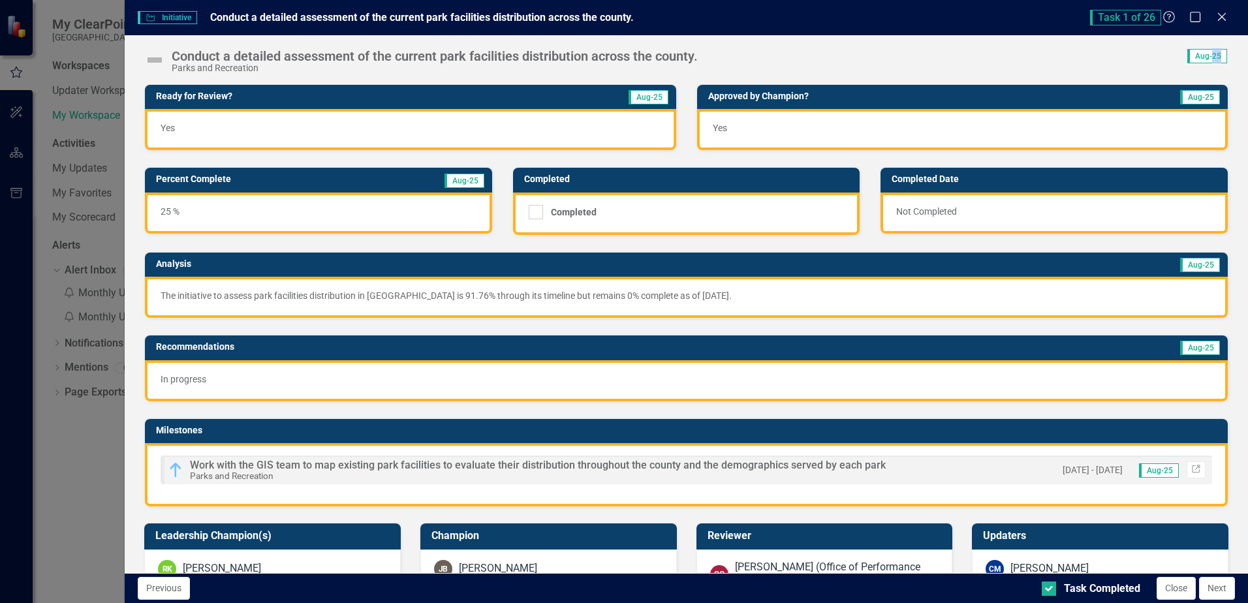
click at [155, 61] on img at bounding box center [154, 60] width 21 height 21
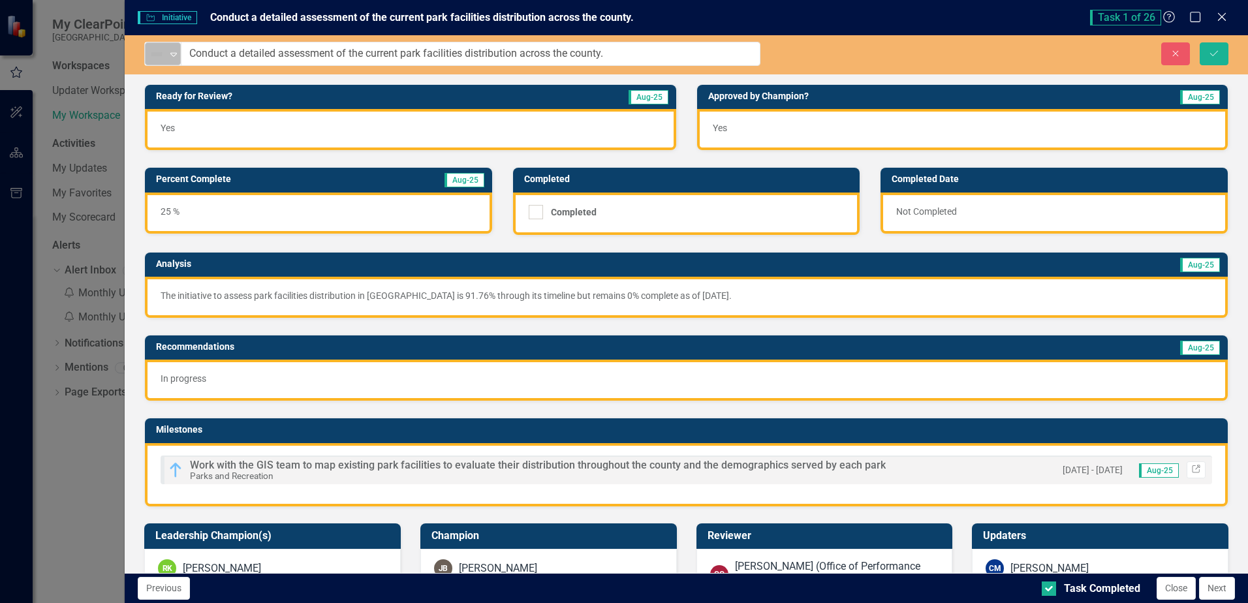
click at [176, 54] on icon at bounding box center [173, 55] width 7 height 4
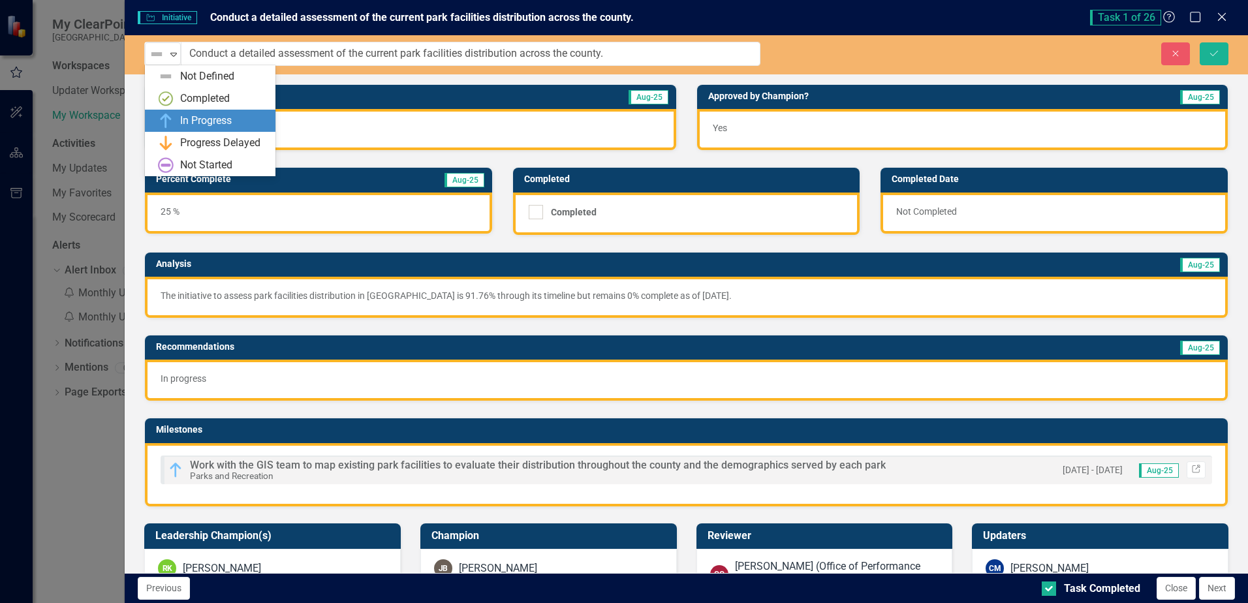
click at [189, 116] on div "In Progress" at bounding box center [206, 121] width 52 height 15
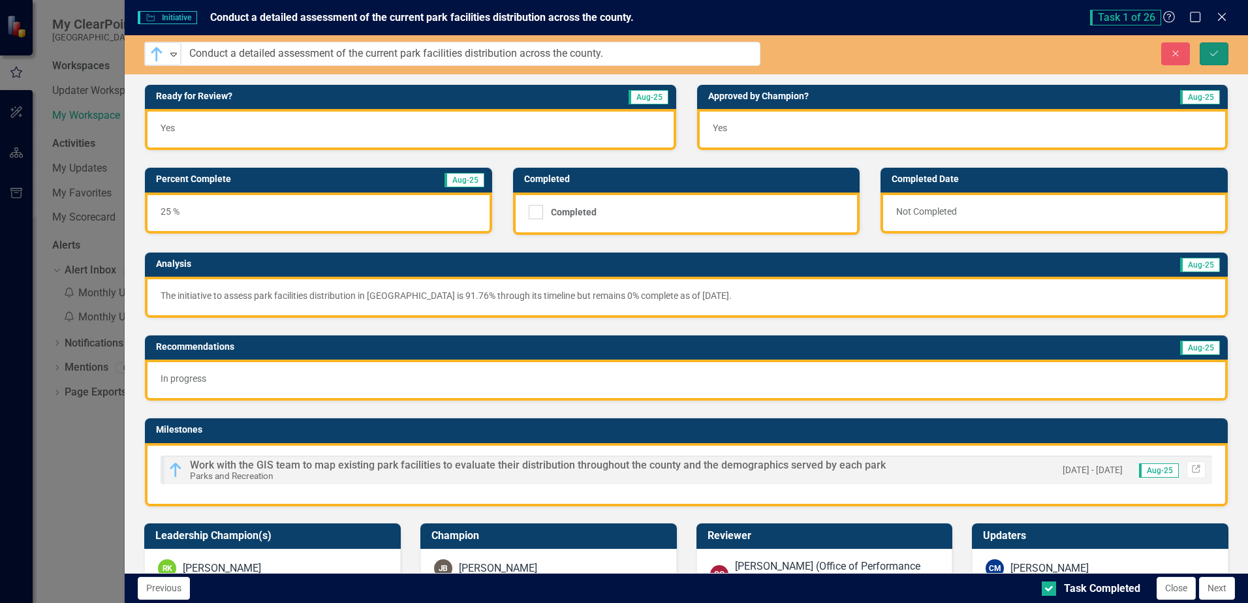
click at [1212, 54] on icon "Save" at bounding box center [1214, 53] width 12 height 9
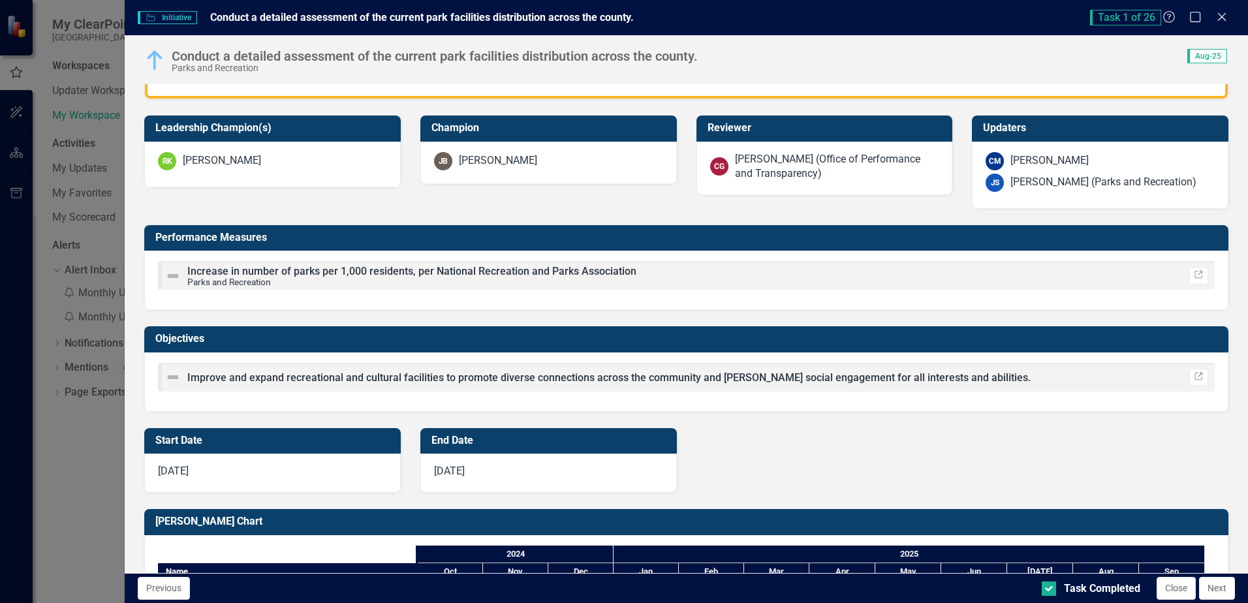
scroll to position [410, 0]
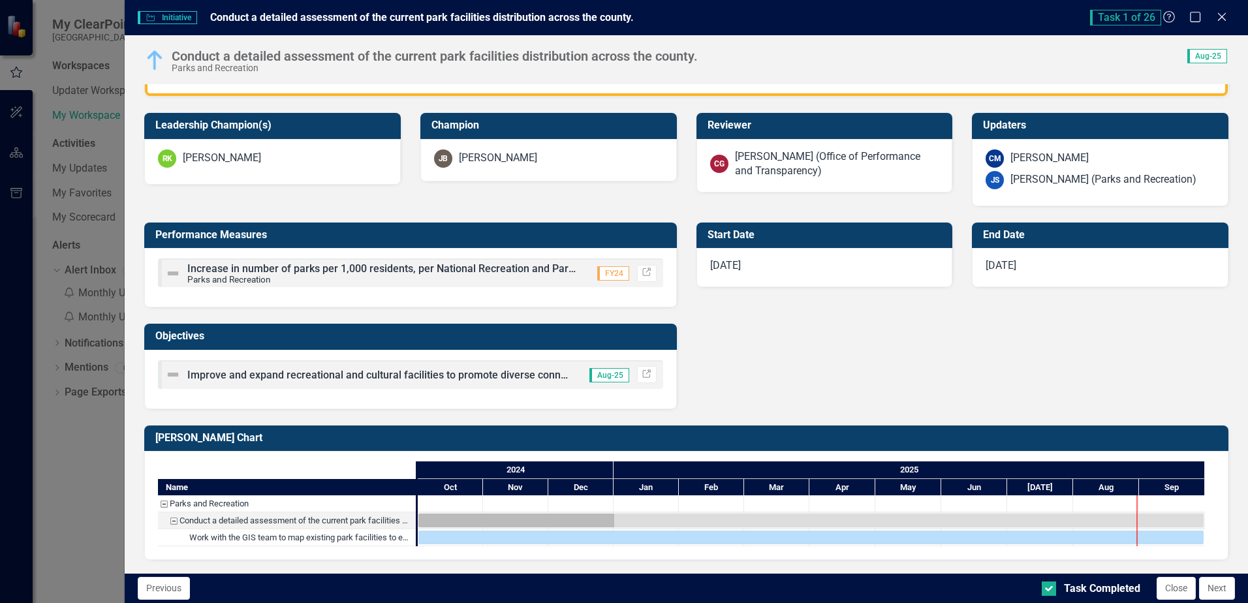
click at [171, 275] on img at bounding box center [173, 274] width 16 height 16
click at [172, 276] on img at bounding box center [173, 274] width 16 height 16
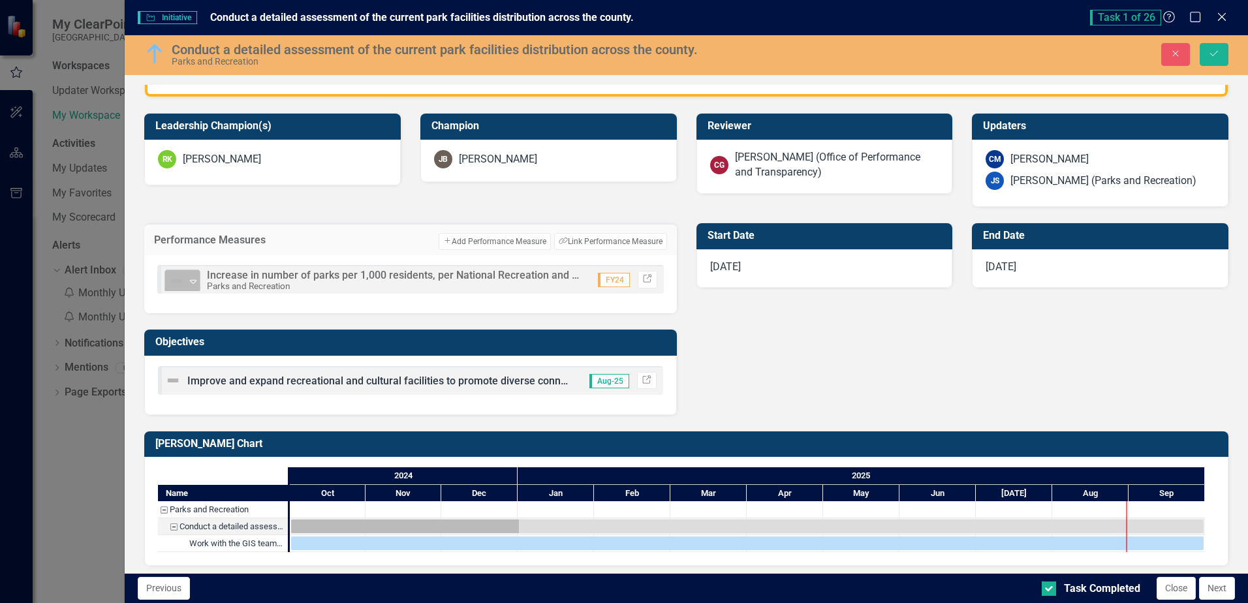
click at [189, 283] on icon "Expand" at bounding box center [193, 281] width 13 height 10
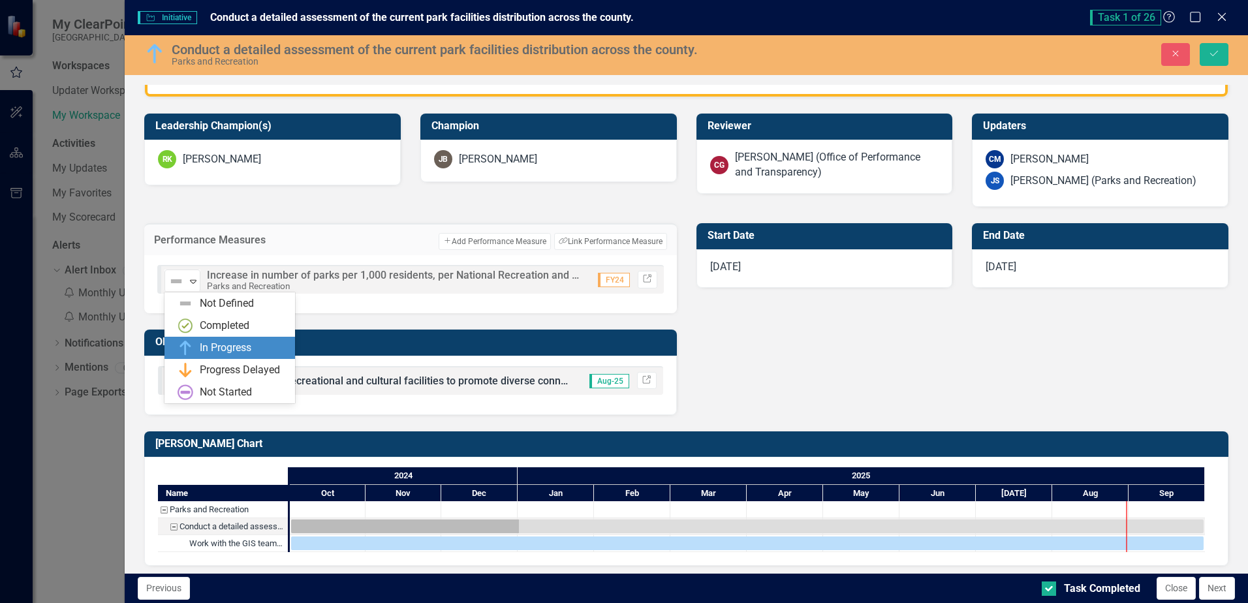
click at [208, 352] on div "In Progress" at bounding box center [226, 348] width 52 height 15
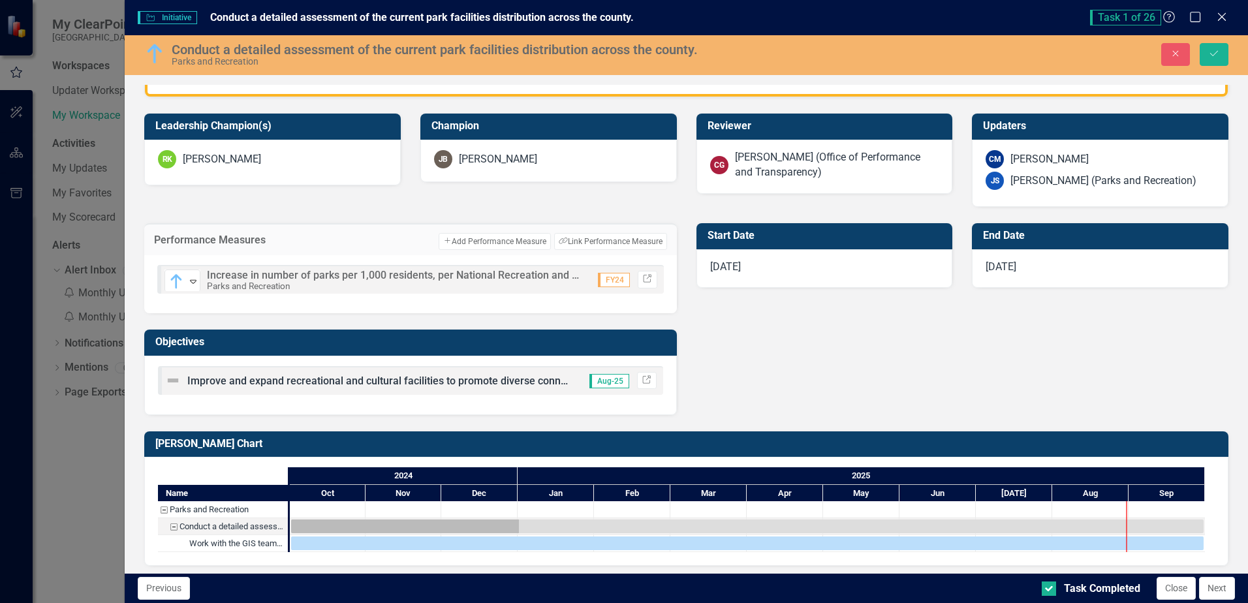
click at [181, 380] on img at bounding box center [173, 381] width 16 height 16
click at [179, 379] on img at bounding box center [173, 381] width 16 height 16
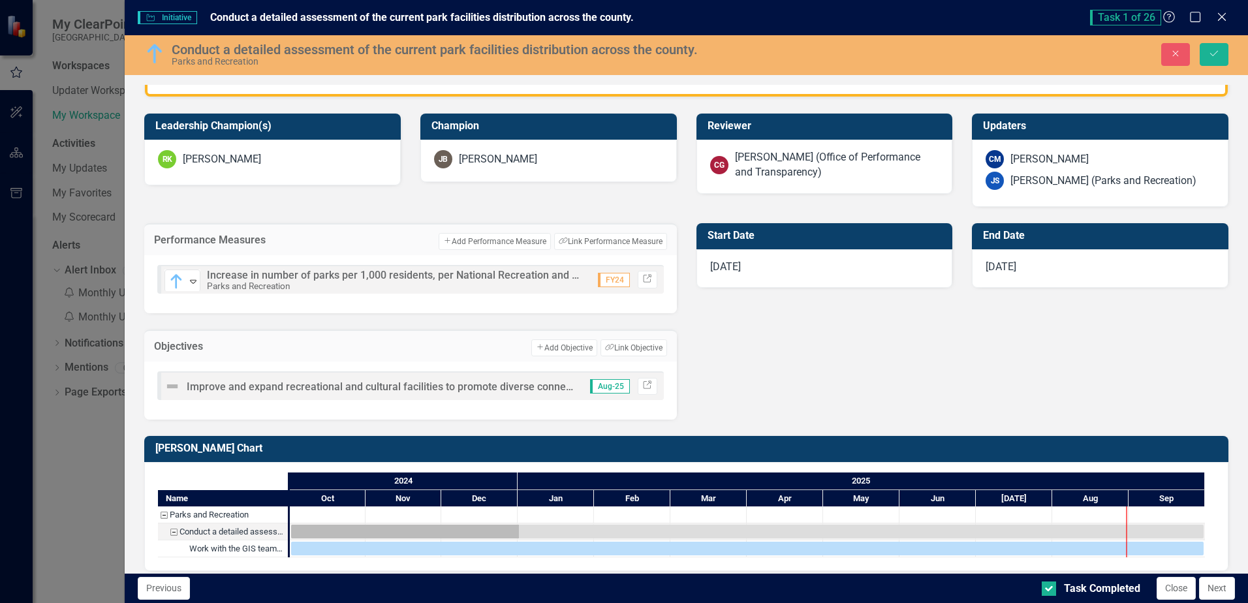
click at [173, 388] on img at bounding box center [172, 387] width 16 height 16
click at [170, 388] on img at bounding box center [172, 387] width 16 height 16
click at [172, 386] on img at bounding box center [172, 387] width 16 height 16
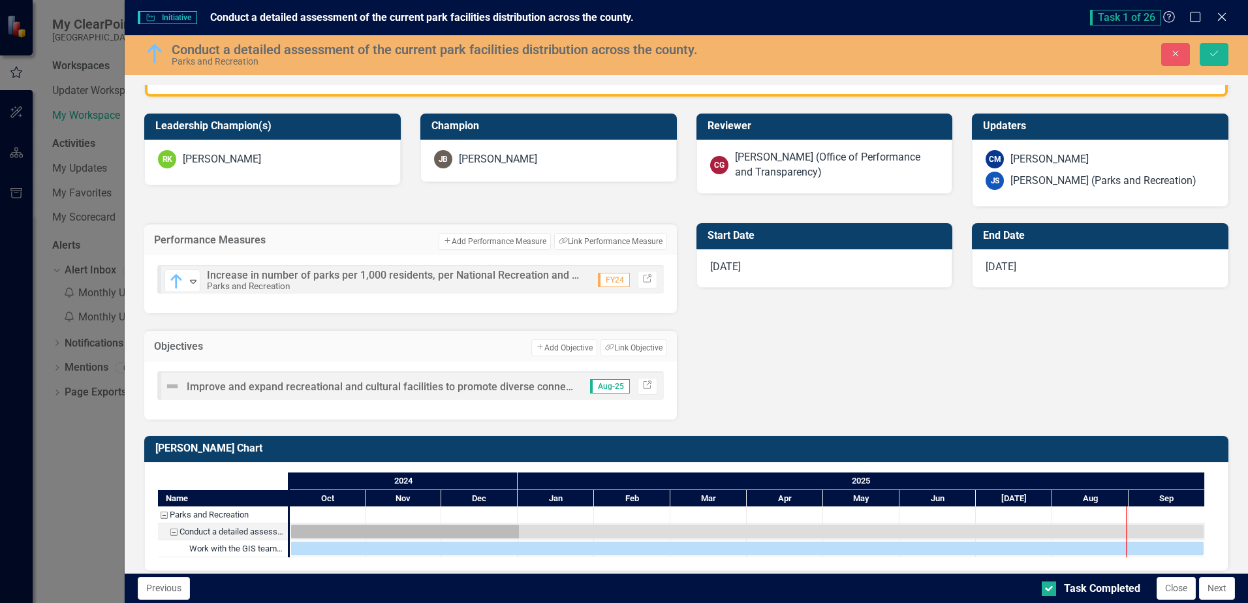
click at [172, 386] on img at bounding box center [172, 387] width 16 height 16
click at [175, 385] on img at bounding box center [172, 387] width 16 height 16
click at [177, 386] on img at bounding box center [172, 387] width 16 height 16
click at [173, 386] on img at bounding box center [172, 387] width 16 height 16
click at [172, 386] on img at bounding box center [172, 387] width 16 height 16
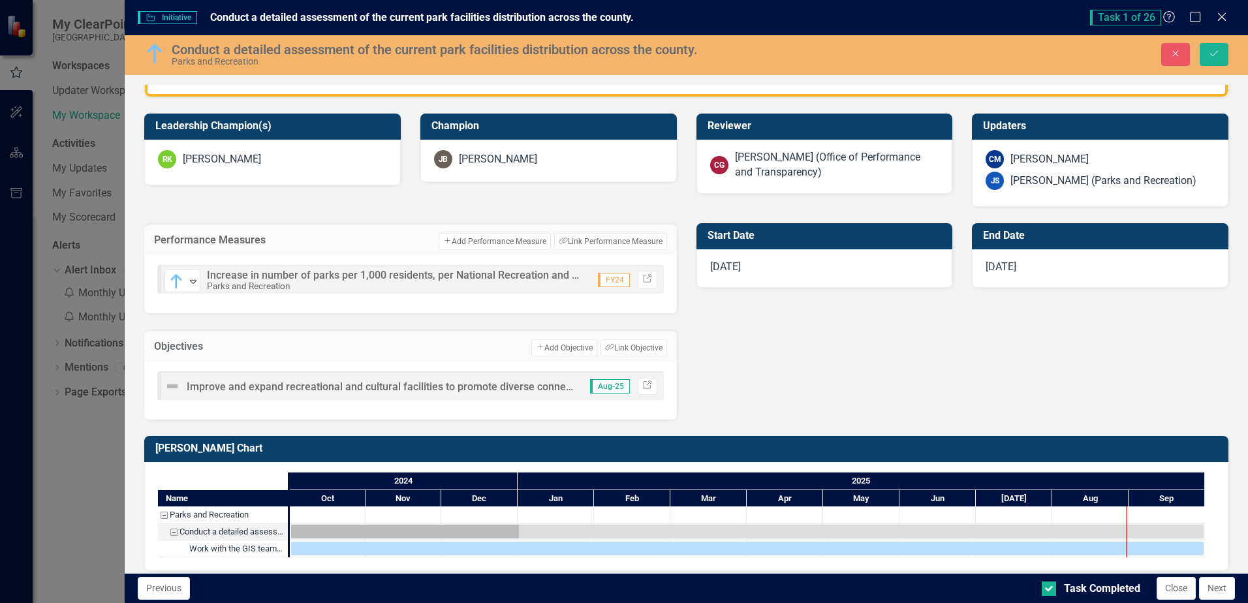
click at [173, 388] on img at bounding box center [172, 387] width 16 height 16
click at [170, 388] on img at bounding box center [172, 387] width 16 height 16
click at [194, 386] on span "Improve and expand recreational and cultural facilities to promote diverse conn…" at bounding box center [608, 386] width 843 height 12
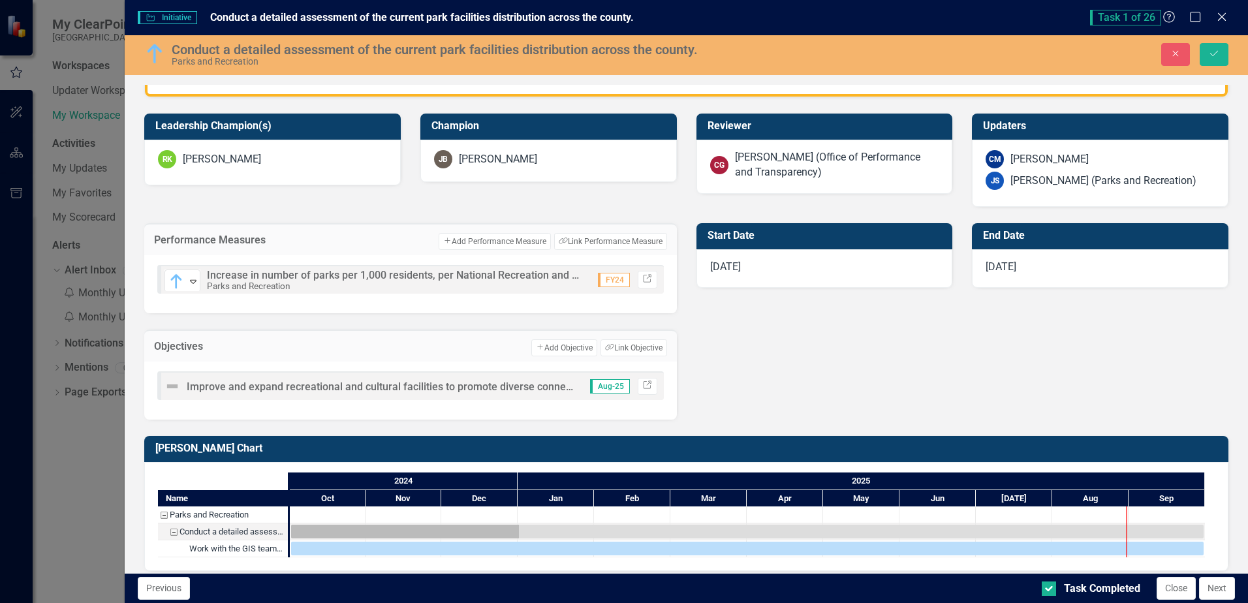
click at [174, 386] on img at bounding box center [172, 387] width 16 height 16
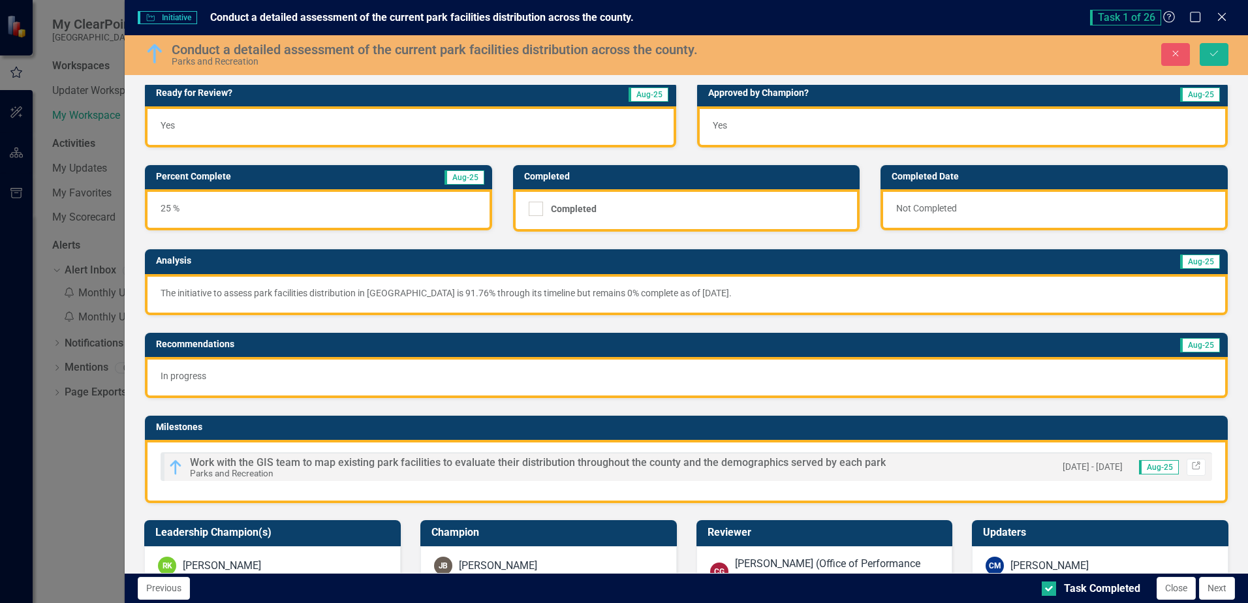
scroll to position [0, 0]
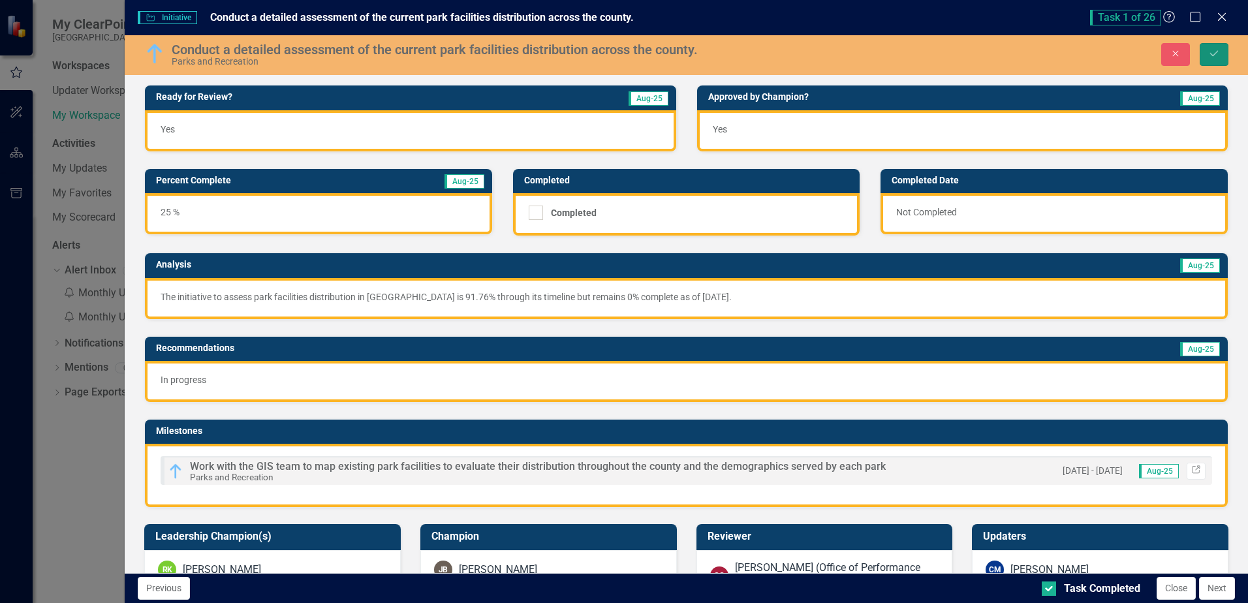
click at [1211, 50] on icon "Save" at bounding box center [1214, 53] width 12 height 9
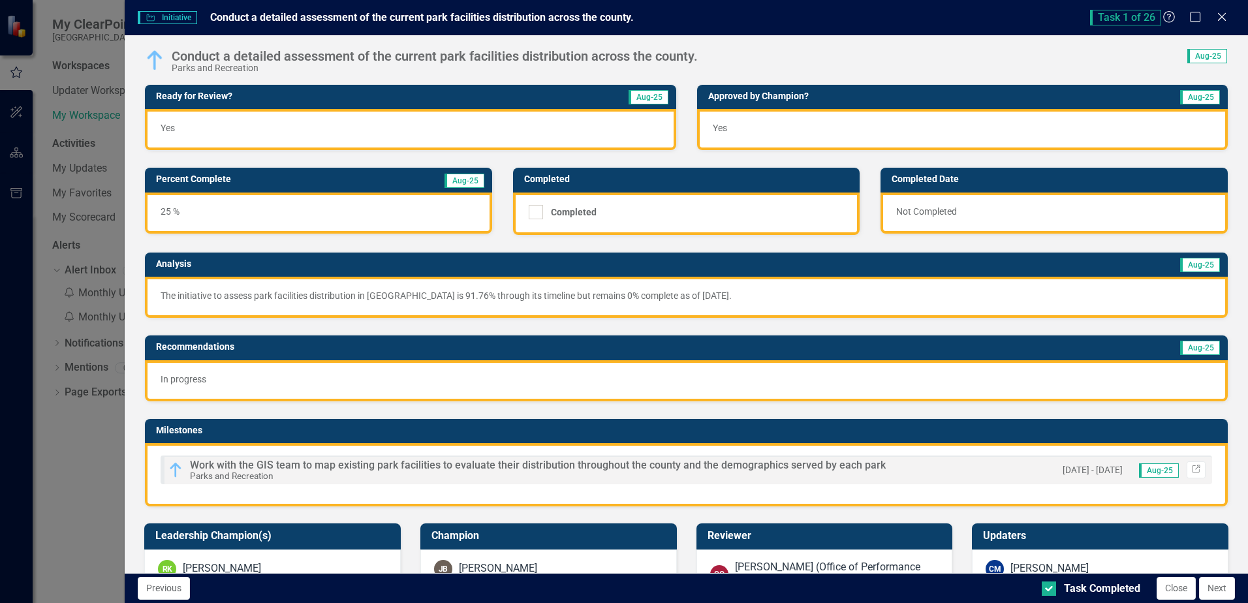
drag, startPoint x: 1222, startPoint y: 19, endPoint x: 1211, endPoint y: 27, distance: 14.0
click at [1223, 19] on icon "Close" at bounding box center [1221, 17] width 13 height 10
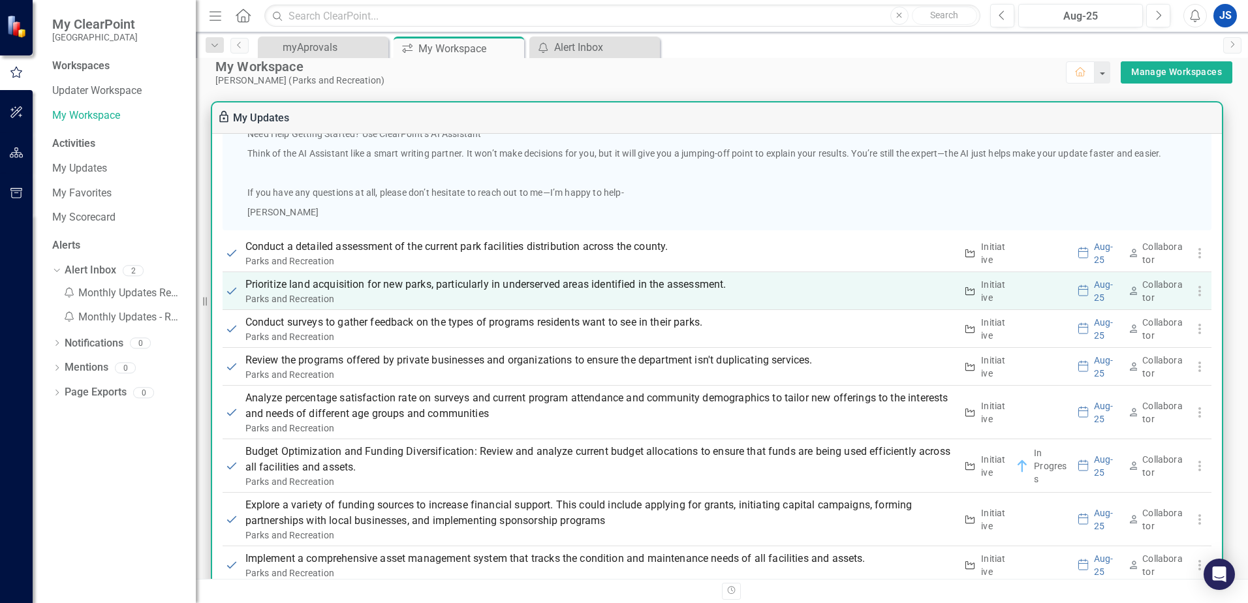
click at [270, 288] on p "Prioritize land acquisition for new parks, particularly in underserved areas id…" at bounding box center [600, 285] width 711 height 16
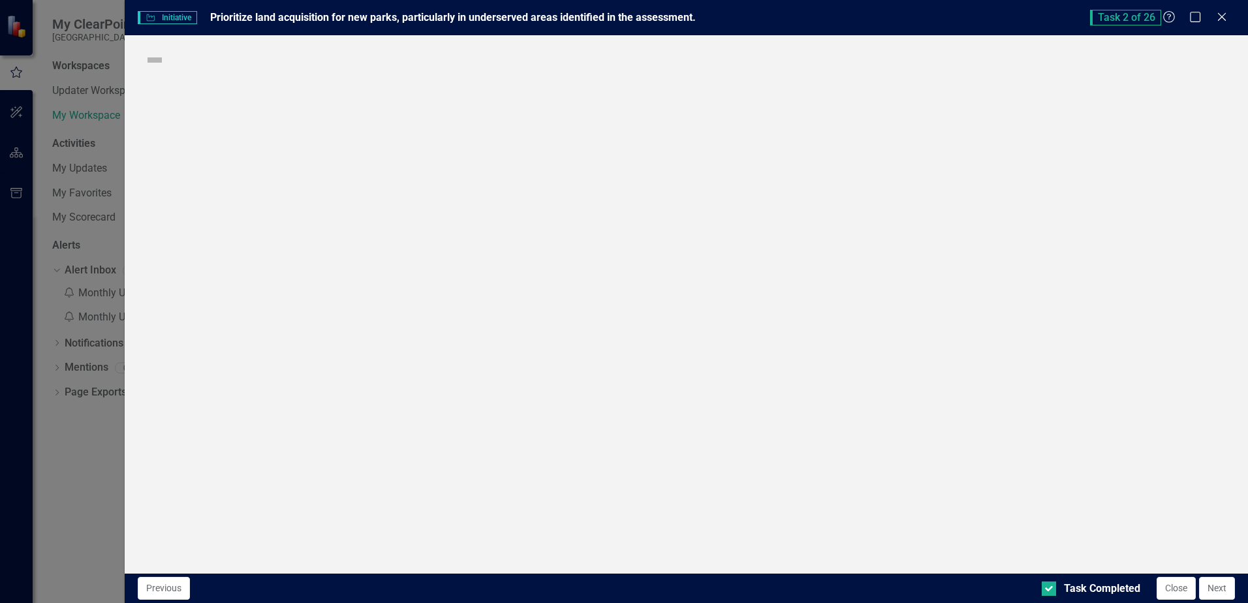
click at [270, 288] on div "Initiative Initiative Prioritize land acquisition for new parks, particularly i…" at bounding box center [624, 301] width 1248 height 603
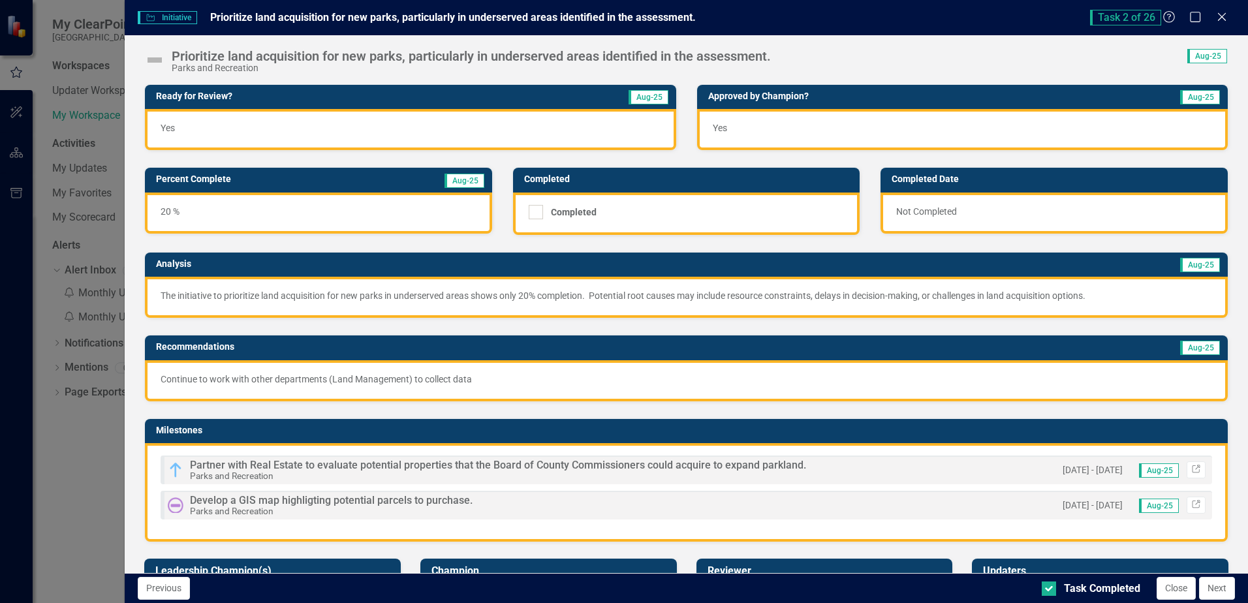
click at [172, 507] on img at bounding box center [176, 505] width 16 height 16
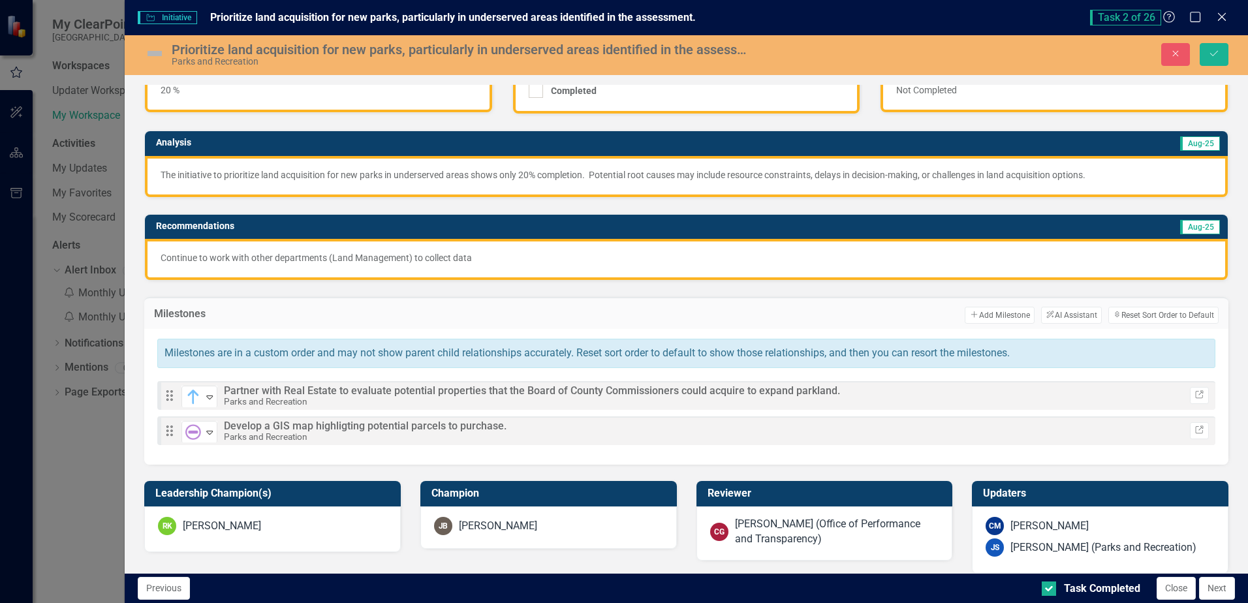
scroll to position [131, 0]
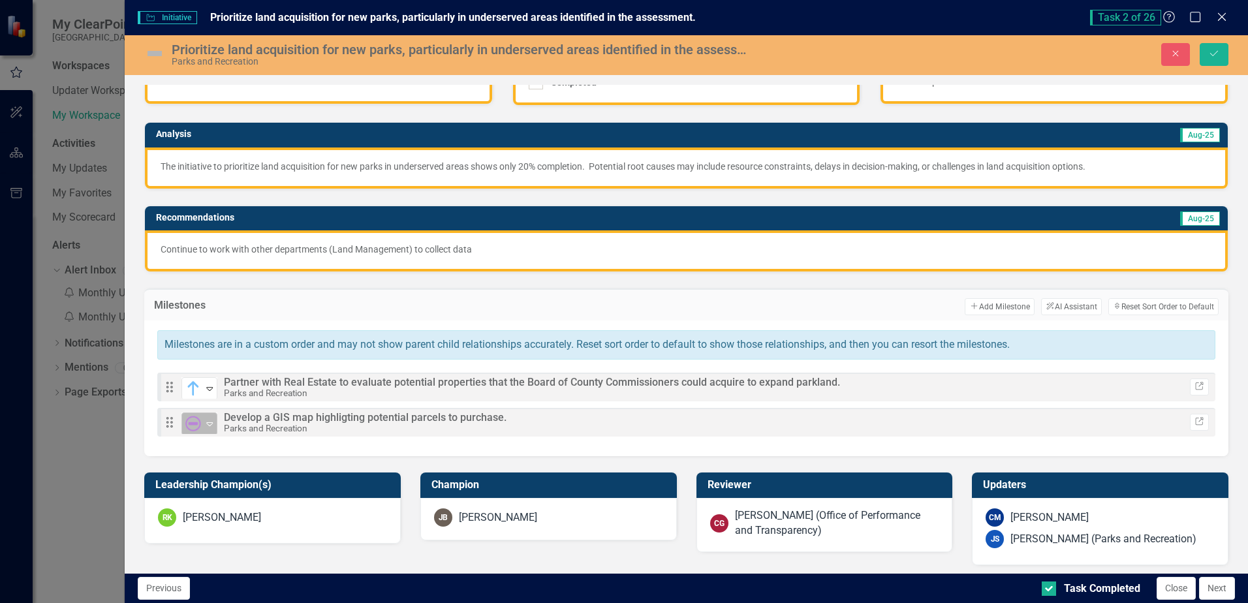
click at [211, 424] on icon "Expand" at bounding box center [209, 423] width 13 height 10
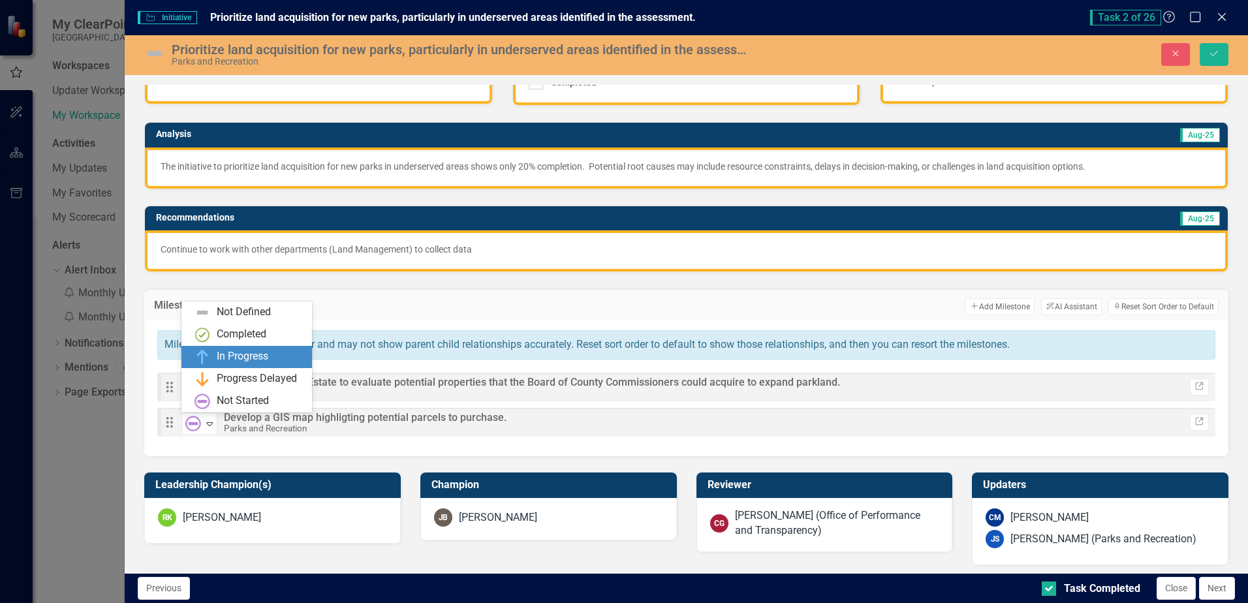
click at [213, 358] on div "In Progress" at bounding box center [249, 357] width 110 height 16
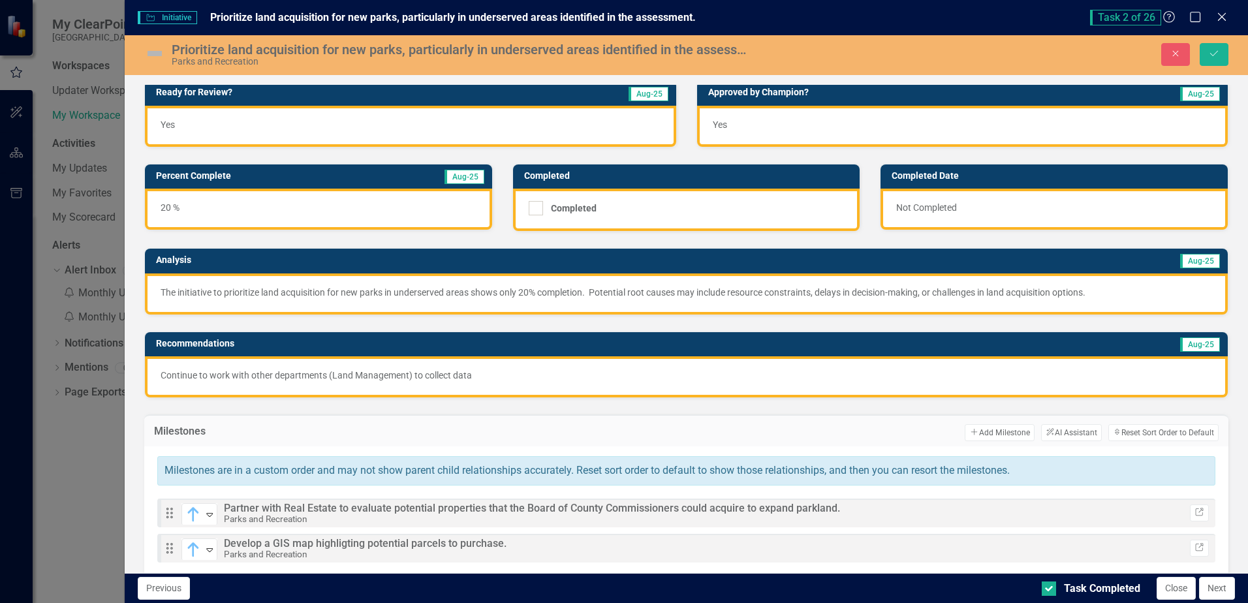
scroll to position [0, 0]
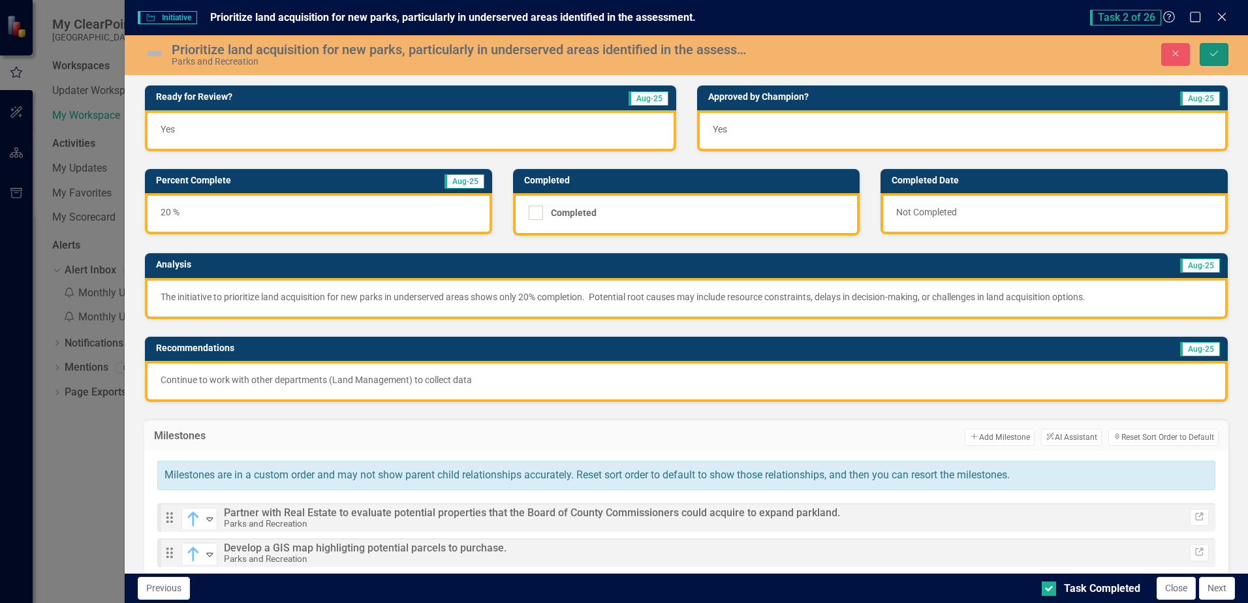
click at [1216, 50] on icon "Save" at bounding box center [1214, 53] width 12 height 9
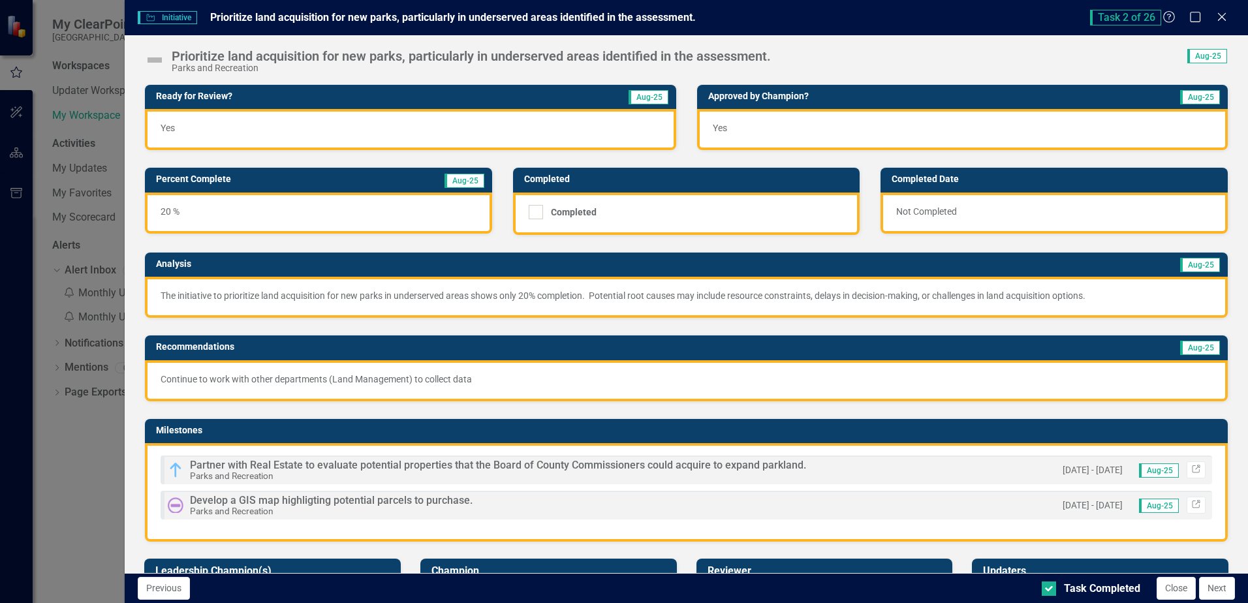
click at [153, 63] on img at bounding box center [154, 60] width 21 height 21
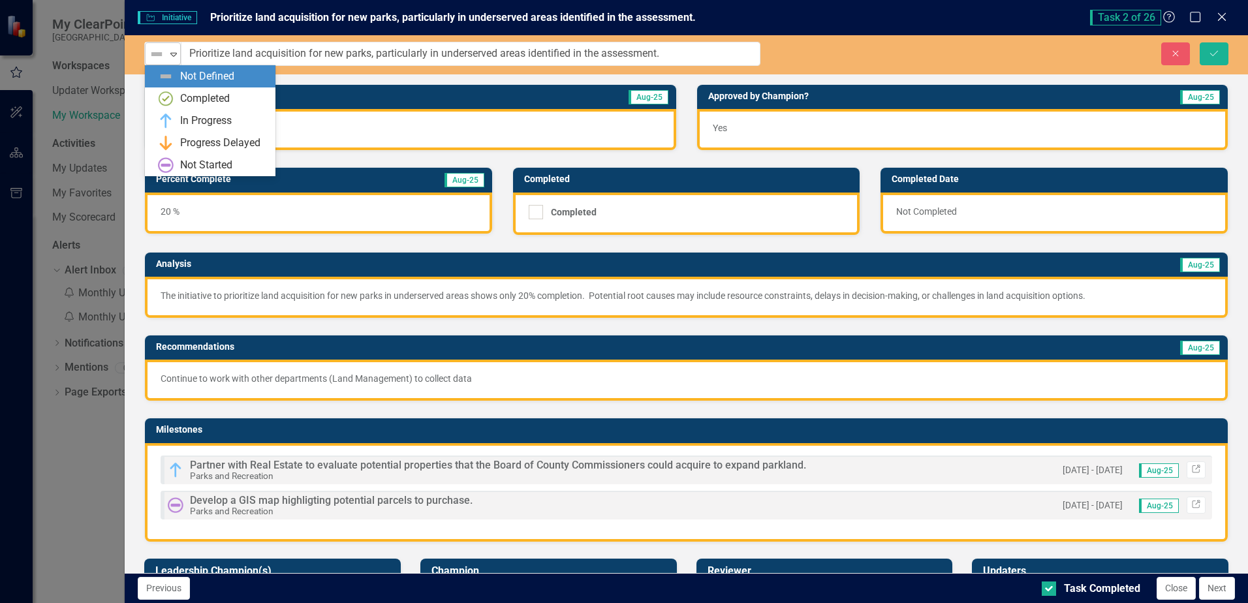
click at [173, 57] on icon "Expand" at bounding box center [173, 54] width 13 height 10
click at [168, 117] on img at bounding box center [166, 121] width 16 height 16
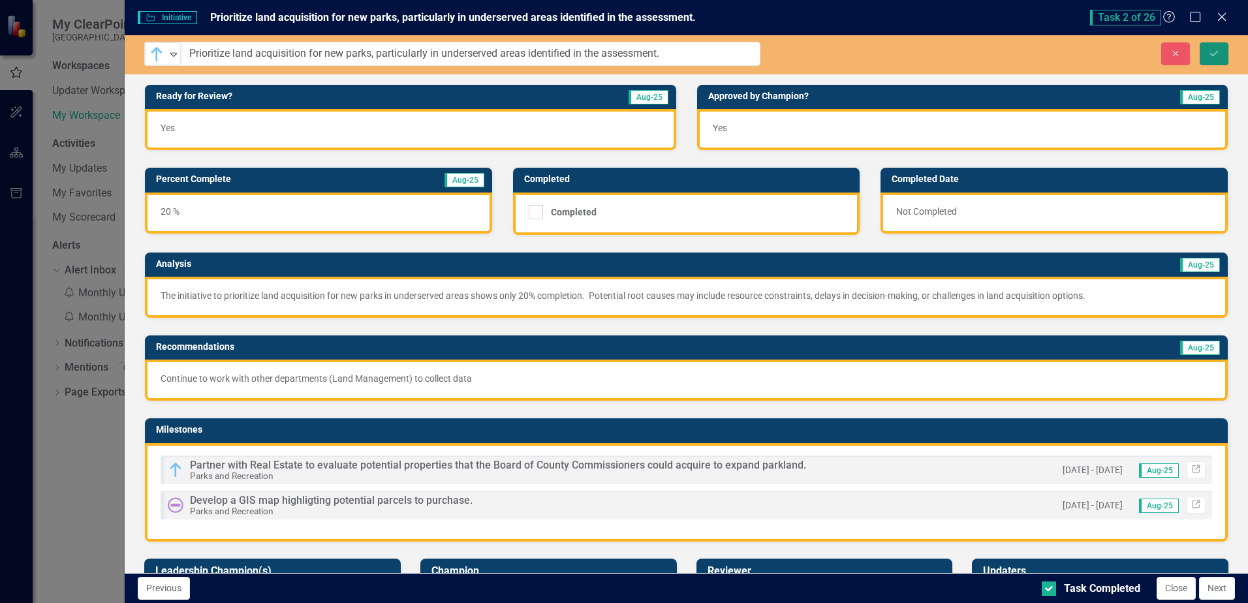
click at [1209, 52] on icon "Save" at bounding box center [1214, 53] width 12 height 9
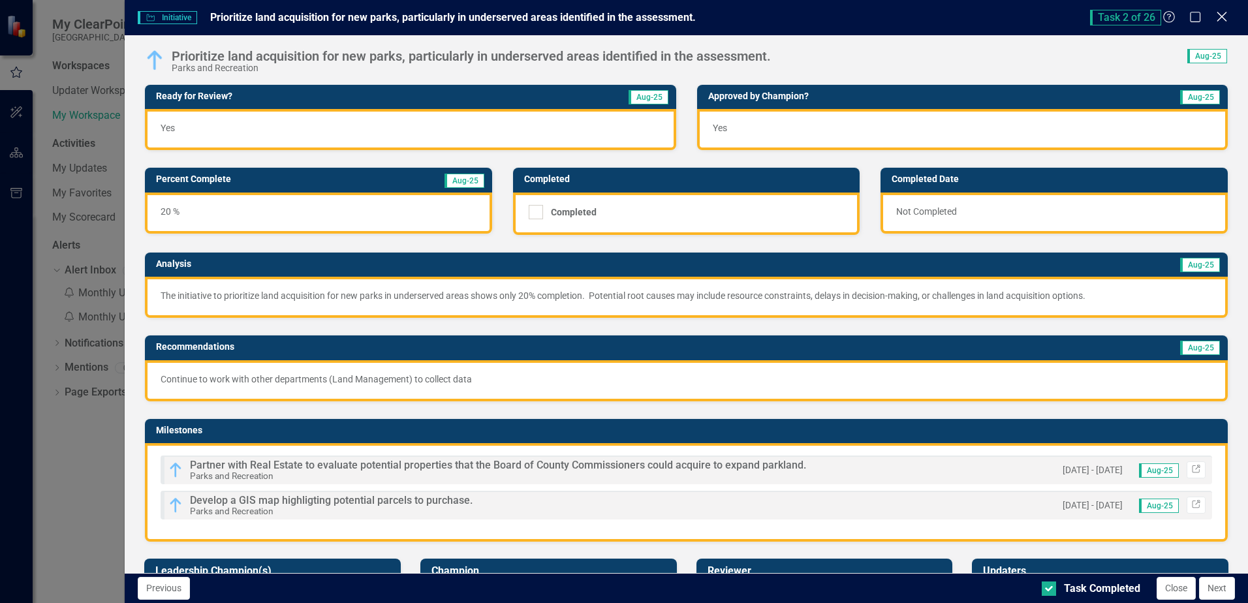
click at [1220, 16] on icon "Close" at bounding box center [1221, 16] width 16 height 12
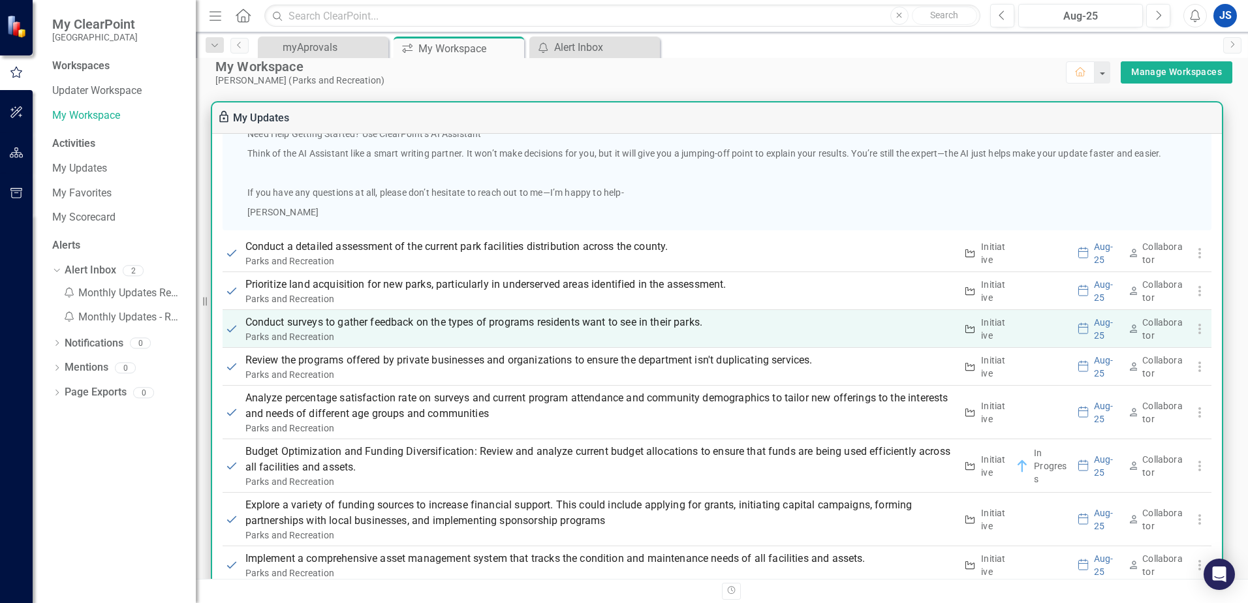
click at [256, 324] on p "Conduct surveys to gather feedback on the types of programs residents want to s…" at bounding box center [600, 323] width 711 height 16
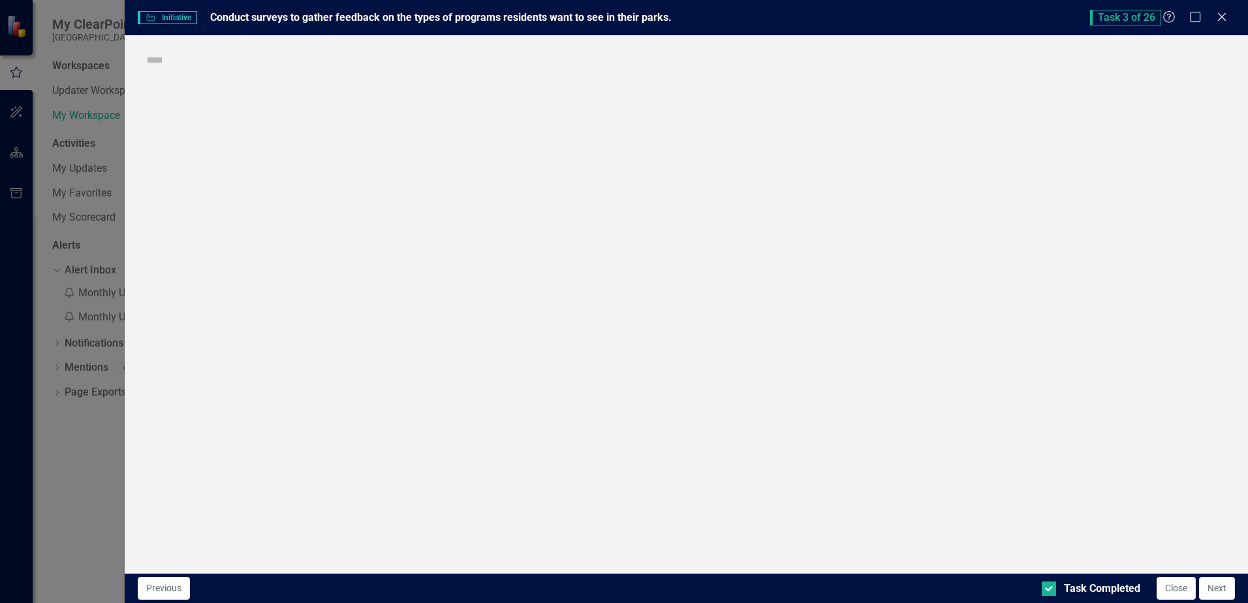
click at [256, 324] on div "Initiative Initiative Conduct surveys to gather feedback on the types of progra…" at bounding box center [624, 301] width 1248 height 603
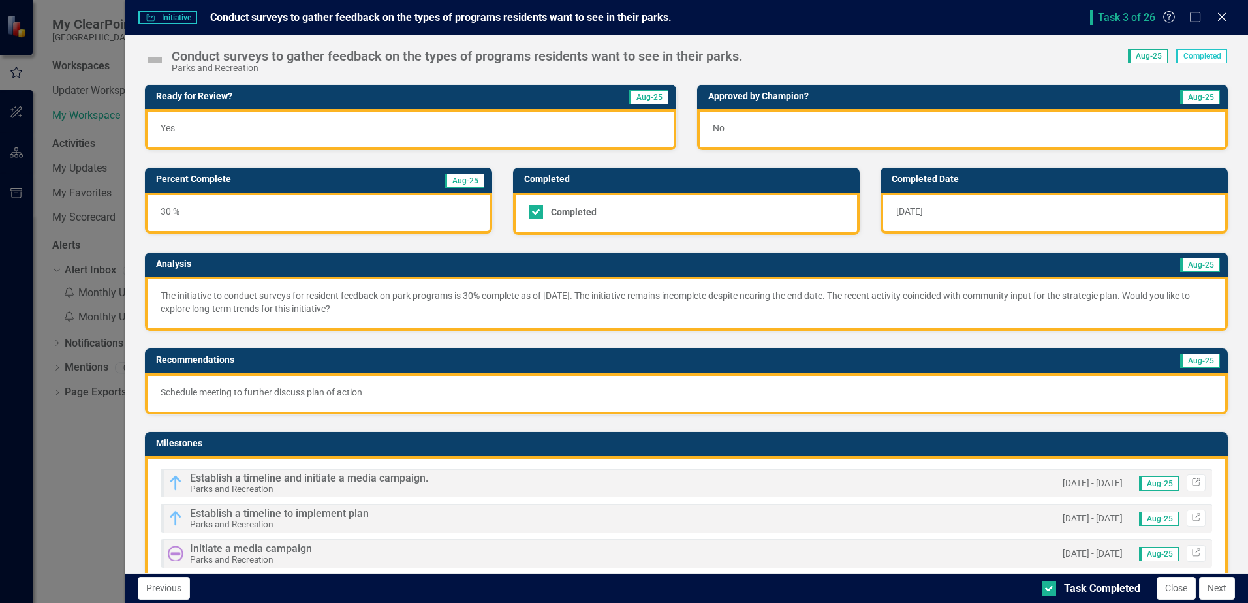
click at [155, 59] on img at bounding box center [154, 60] width 21 height 21
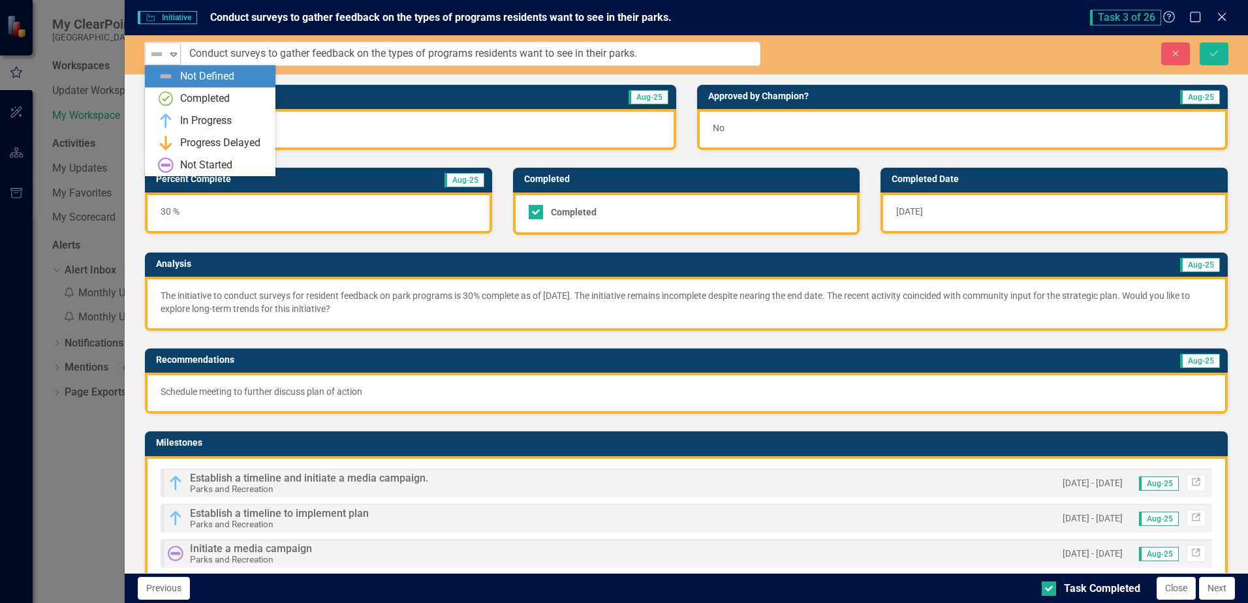
click at [172, 55] on icon "Expand" at bounding box center [173, 54] width 13 height 10
click at [183, 119] on div "In Progress" at bounding box center [206, 121] width 52 height 15
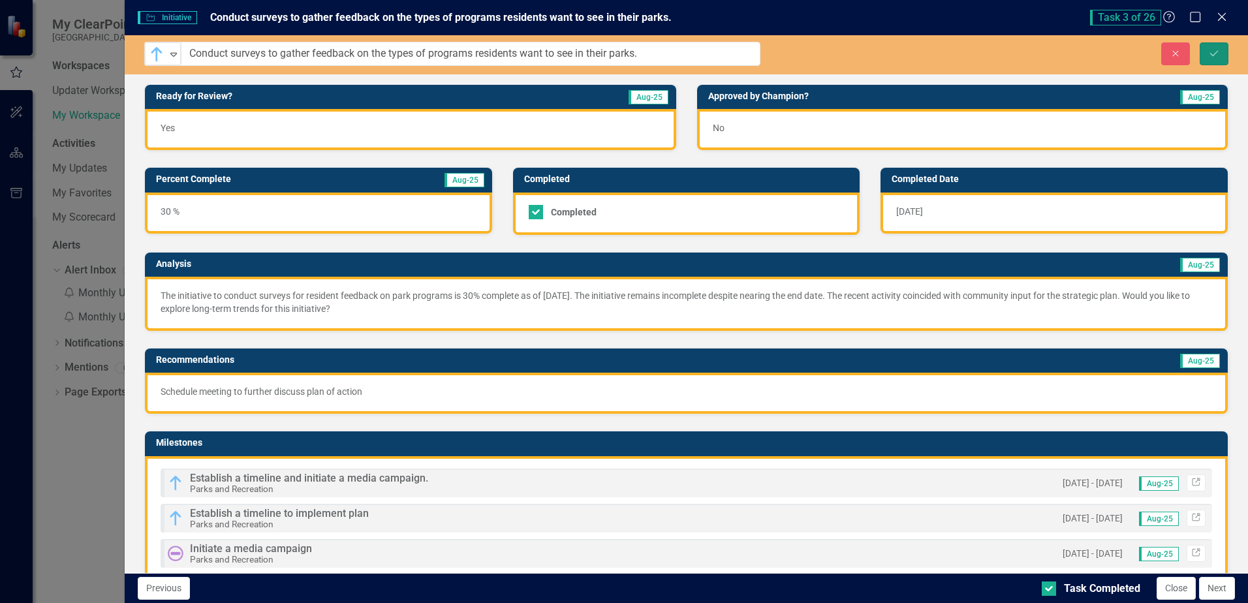
click at [1216, 51] on icon "Save" at bounding box center [1214, 53] width 12 height 9
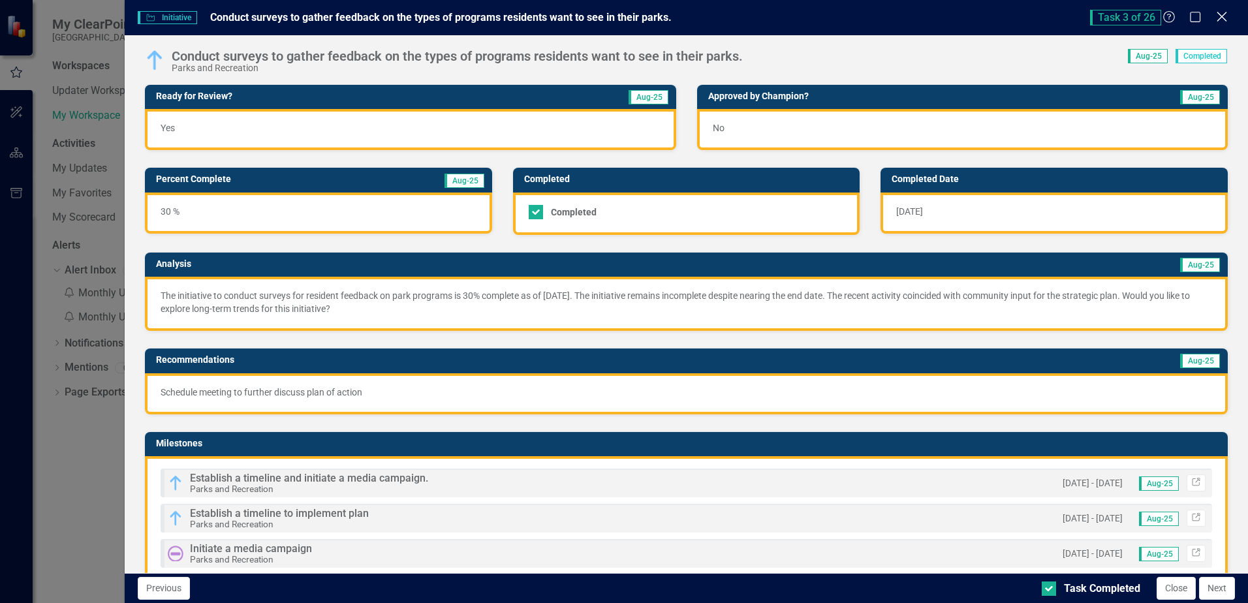
click at [1220, 19] on icon at bounding box center [1221, 17] width 10 height 10
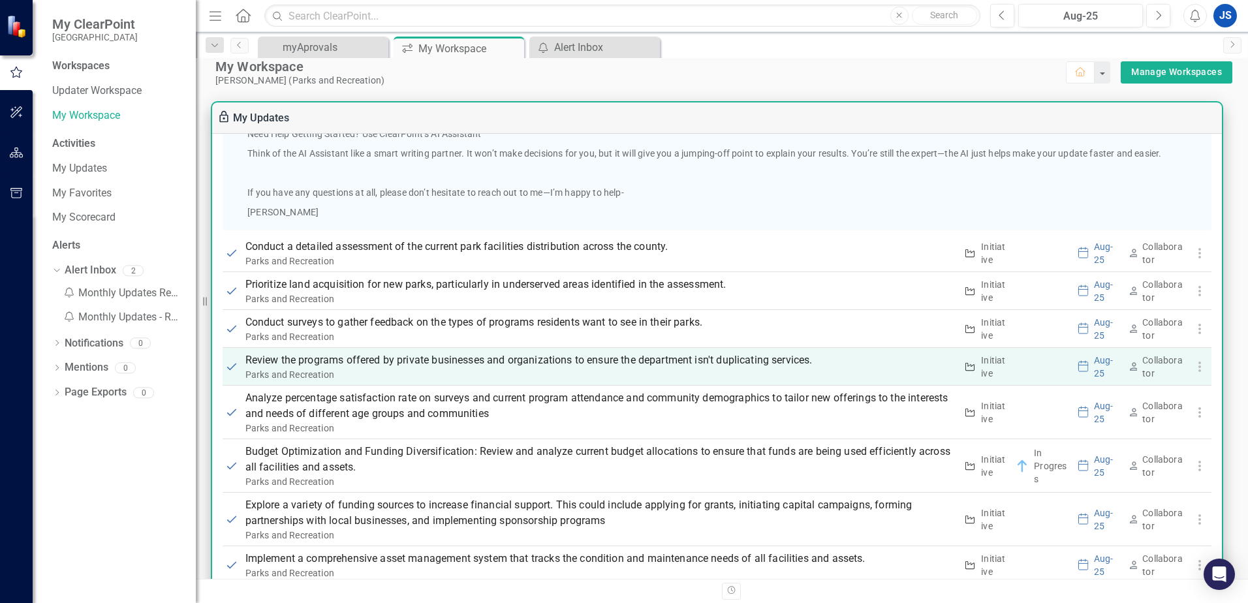
click at [269, 364] on p "Review the programs offered by private businesses and organizations to ensure t…" at bounding box center [600, 360] width 711 height 16
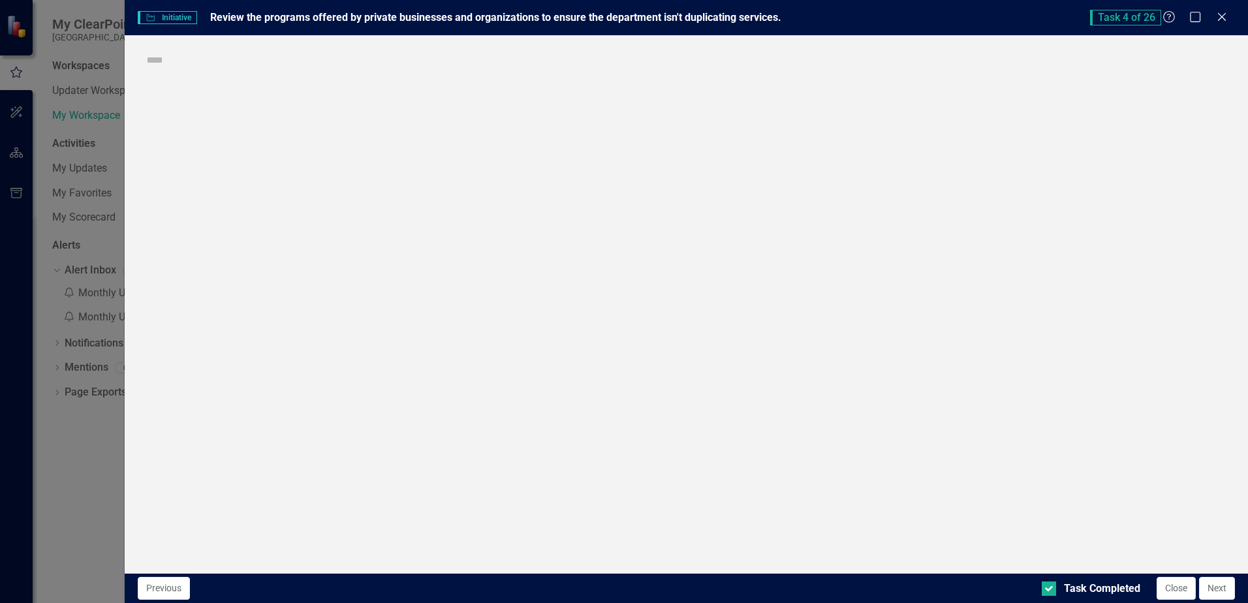
click at [269, 364] on div "Initiative Initiative Review the programs offered by private businesses and org…" at bounding box center [624, 301] width 1248 height 603
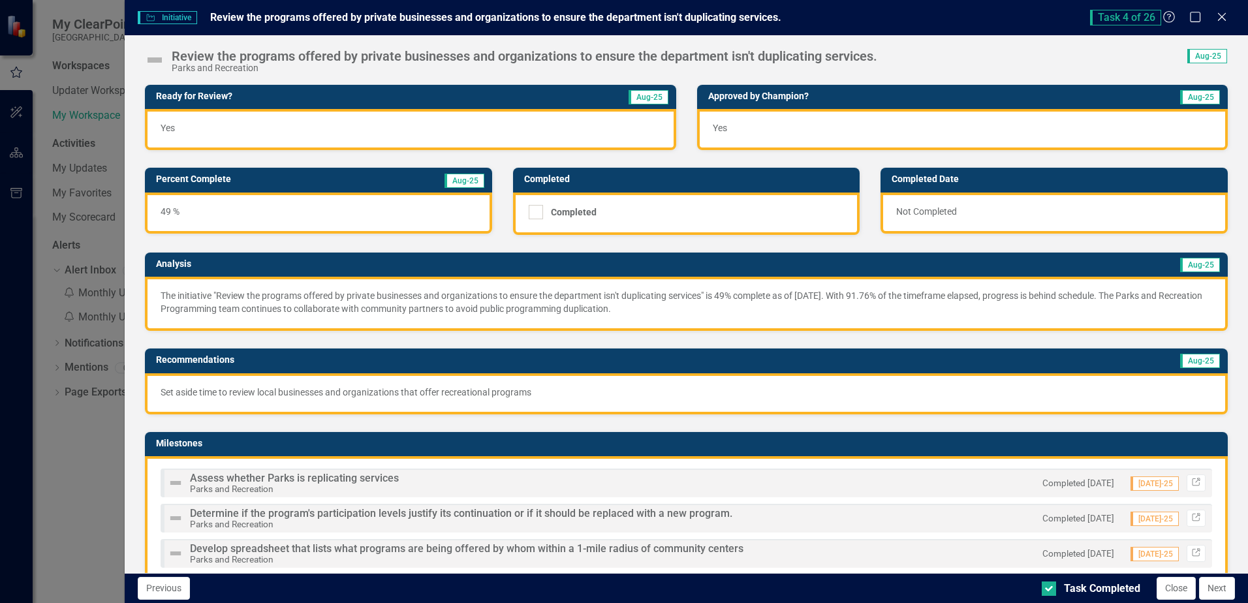
click at [155, 62] on img at bounding box center [154, 60] width 21 height 21
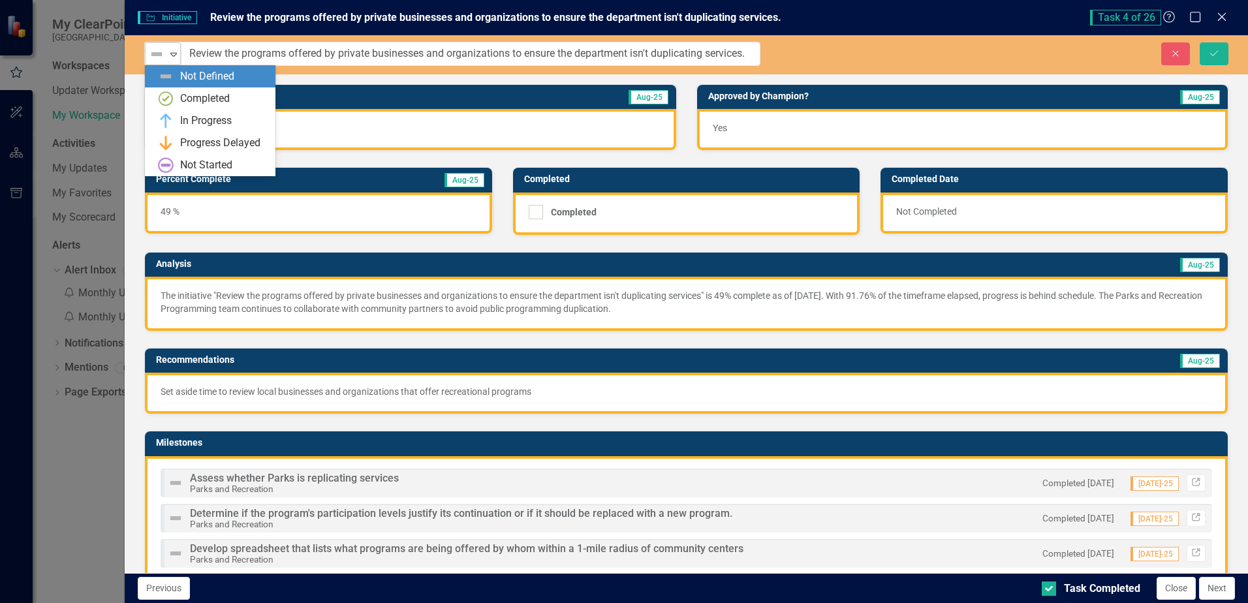
click at [169, 54] on icon "Expand" at bounding box center [173, 54] width 13 height 10
click at [183, 120] on div "In Progress" at bounding box center [206, 121] width 52 height 15
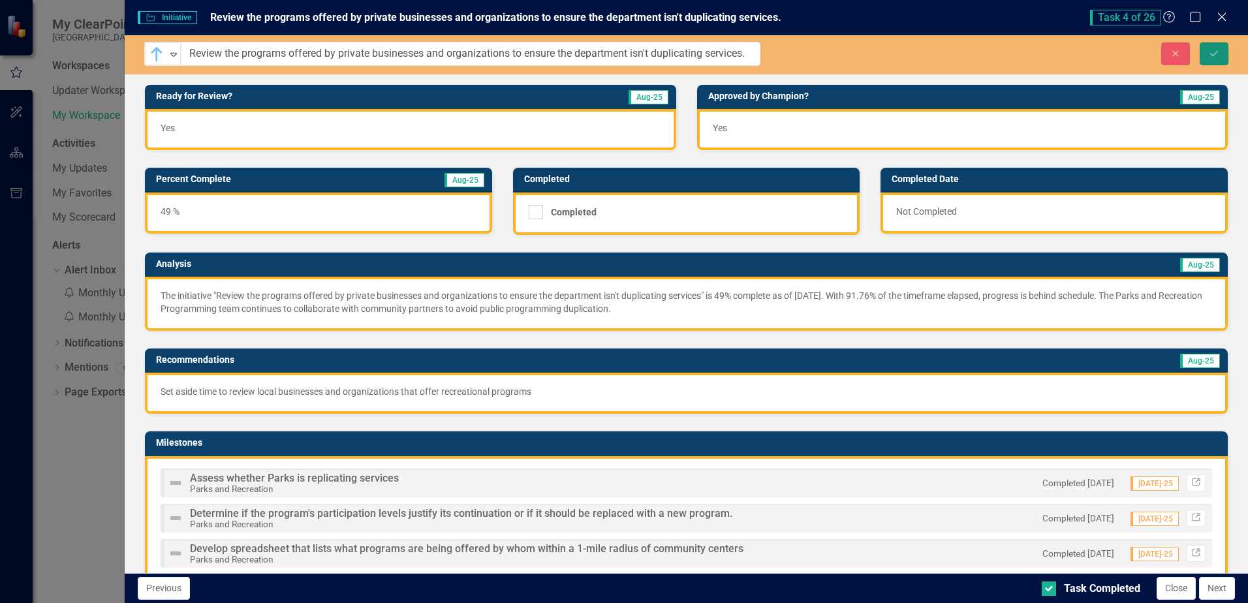
click at [1211, 54] on icon "Save" at bounding box center [1214, 53] width 12 height 9
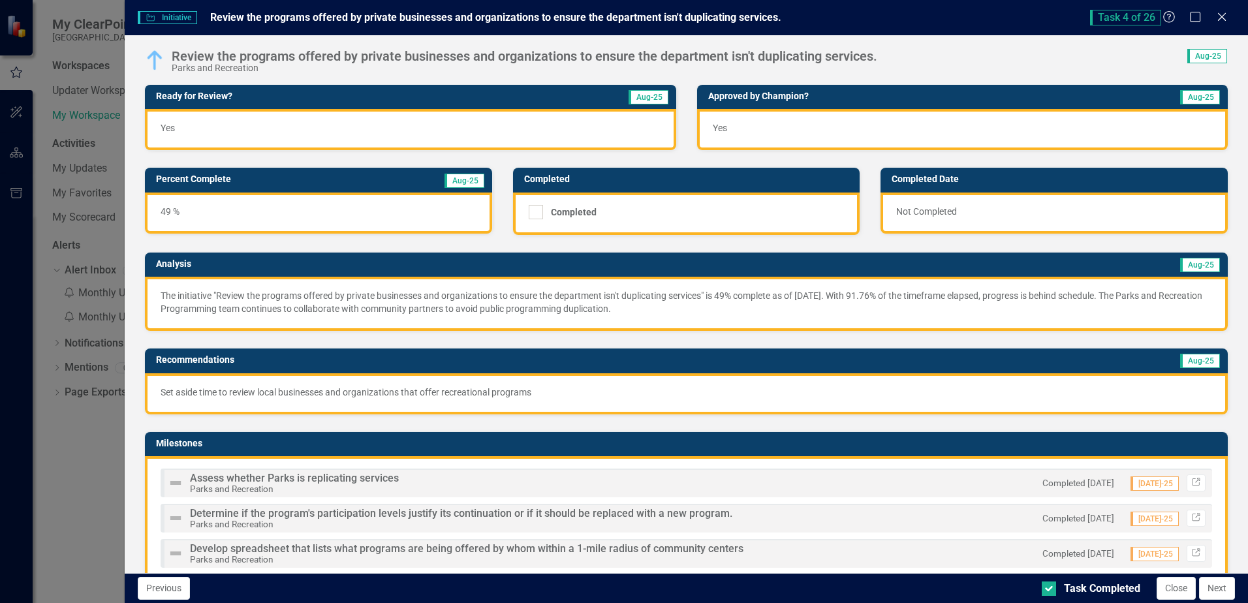
drag, startPoint x: 1220, startPoint y: 20, endPoint x: 1211, endPoint y: 21, distance: 8.6
click at [1220, 20] on icon at bounding box center [1222, 17] width 8 height 8
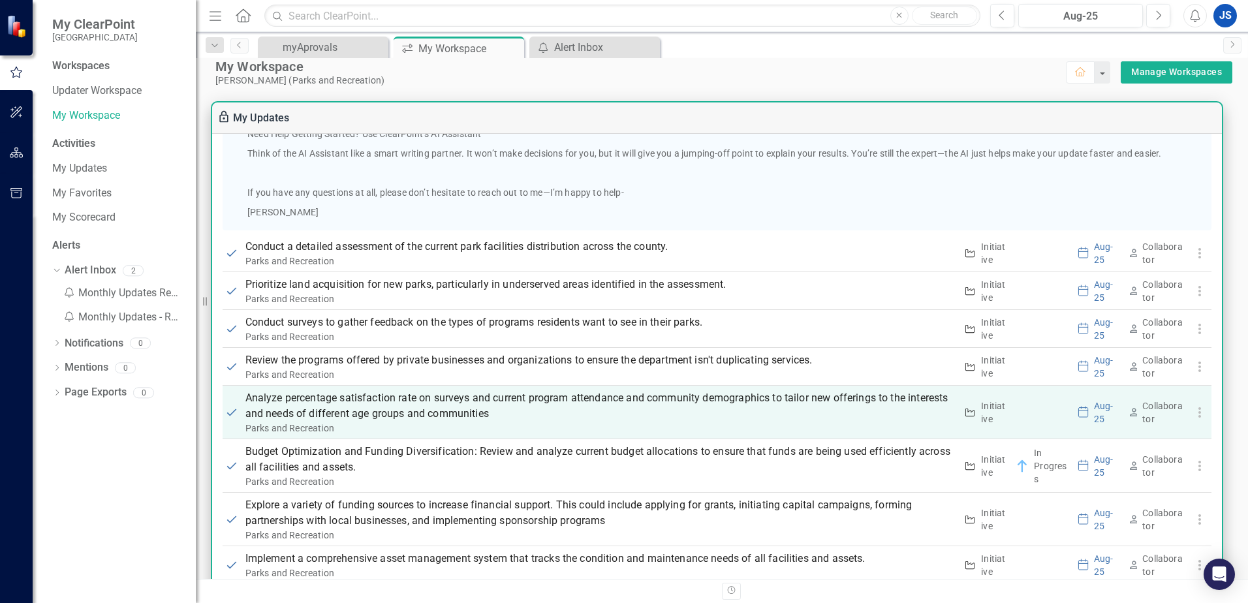
click at [315, 410] on p "Analyze percentage satisfaction rate on surveys and current program attendance …" at bounding box center [600, 405] width 711 height 31
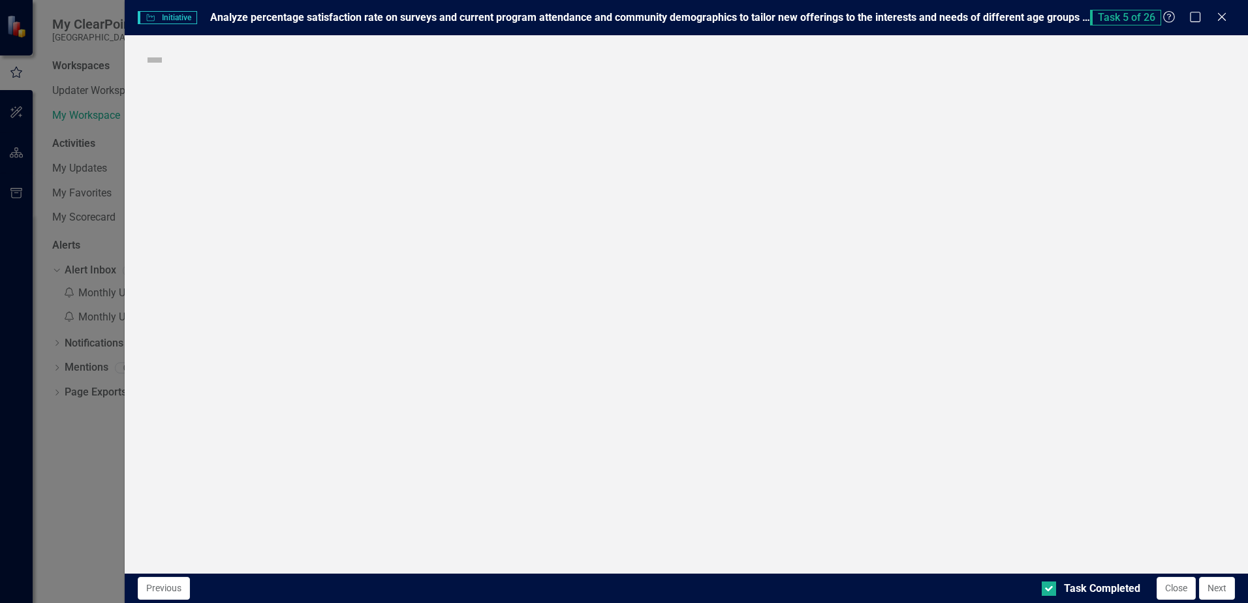
click at [315, 408] on div "Initiative Initiative Analyze percentage satisfaction rate on surveys and curre…" at bounding box center [624, 301] width 1248 height 603
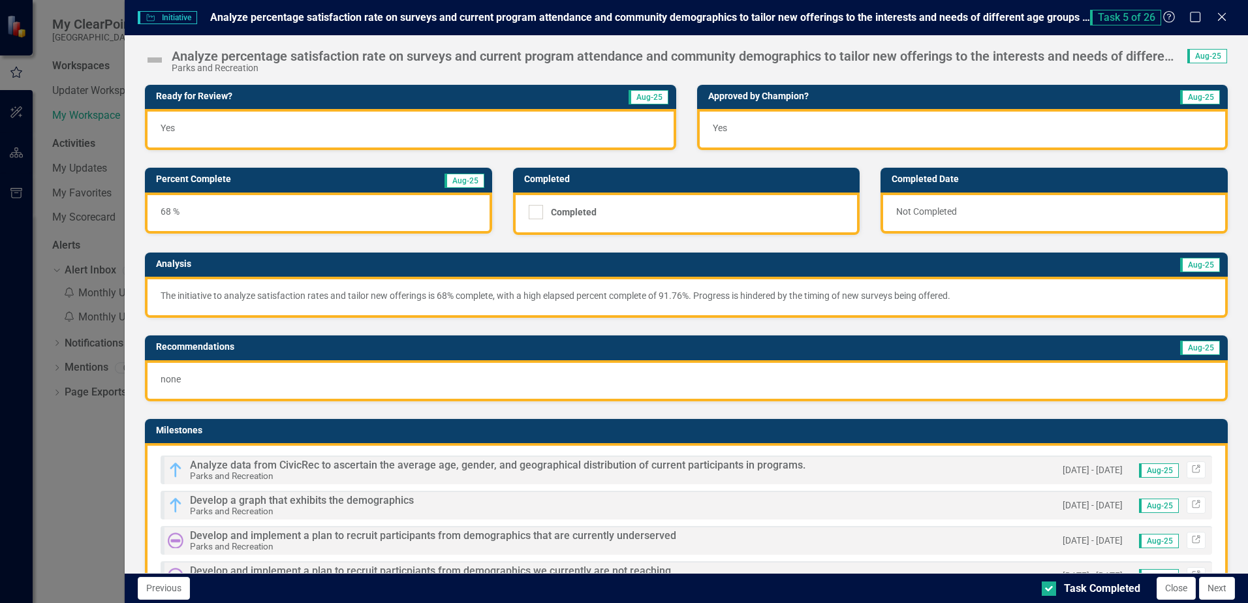
click at [156, 61] on img at bounding box center [154, 60] width 21 height 21
click at [155, 61] on img at bounding box center [154, 60] width 21 height 21
click at [155, 60] on img at bounding box center [154, 60] width 21 height 21
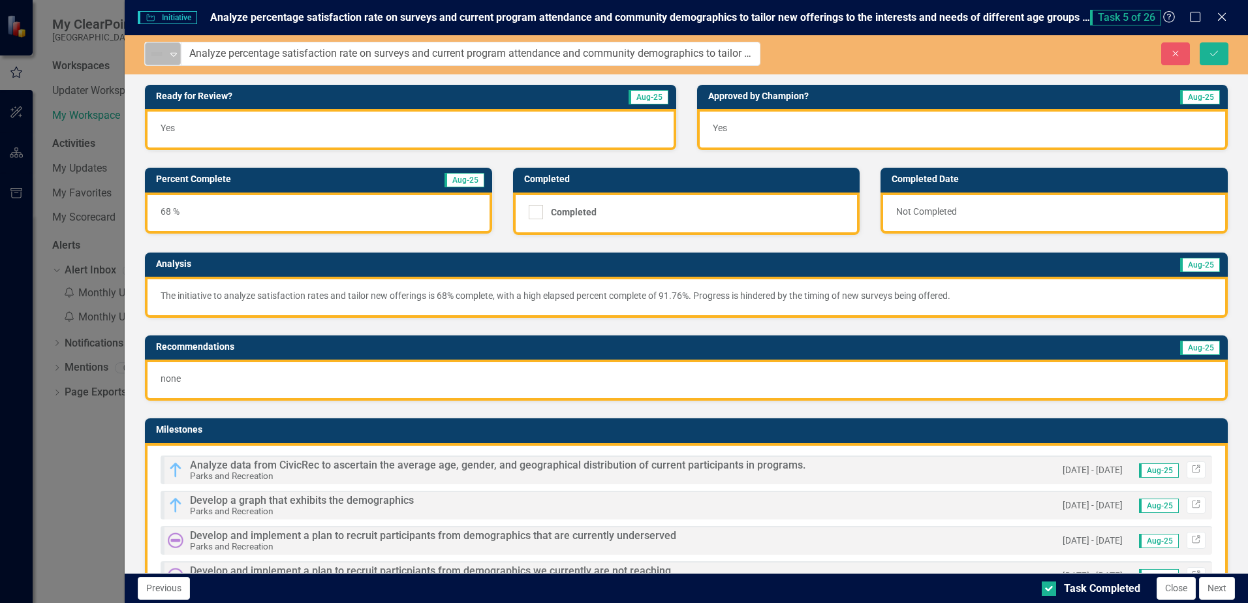
click at [170, 57] on icon "Expand" at bounding box center [173, 54] width 13 height 10
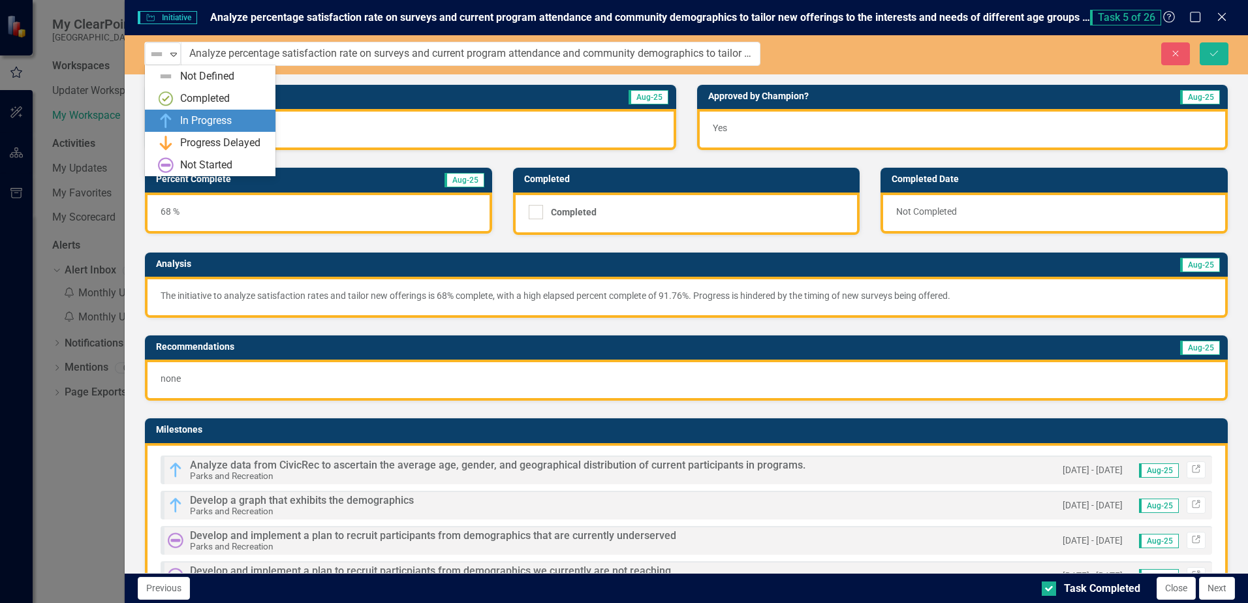
click at [187, 121] on div "In Progress" at bounding box center [206, 121] width 52 height 15
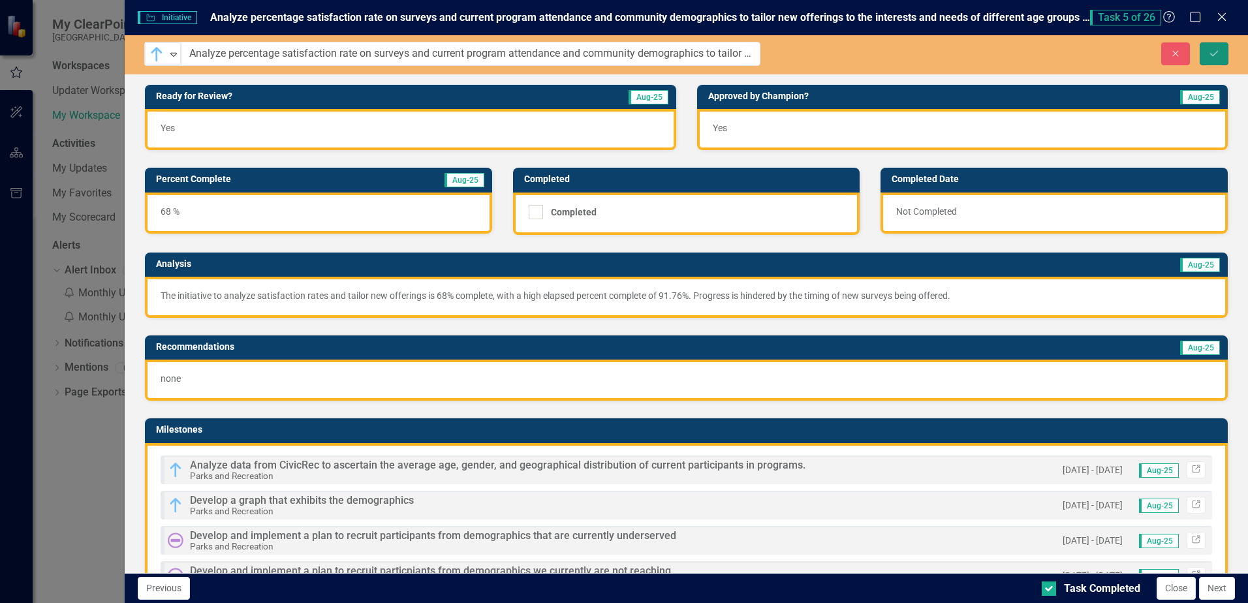
click at [1214, 56] on icon "Save" at bounding box center [1214, 53] width 12 height 9
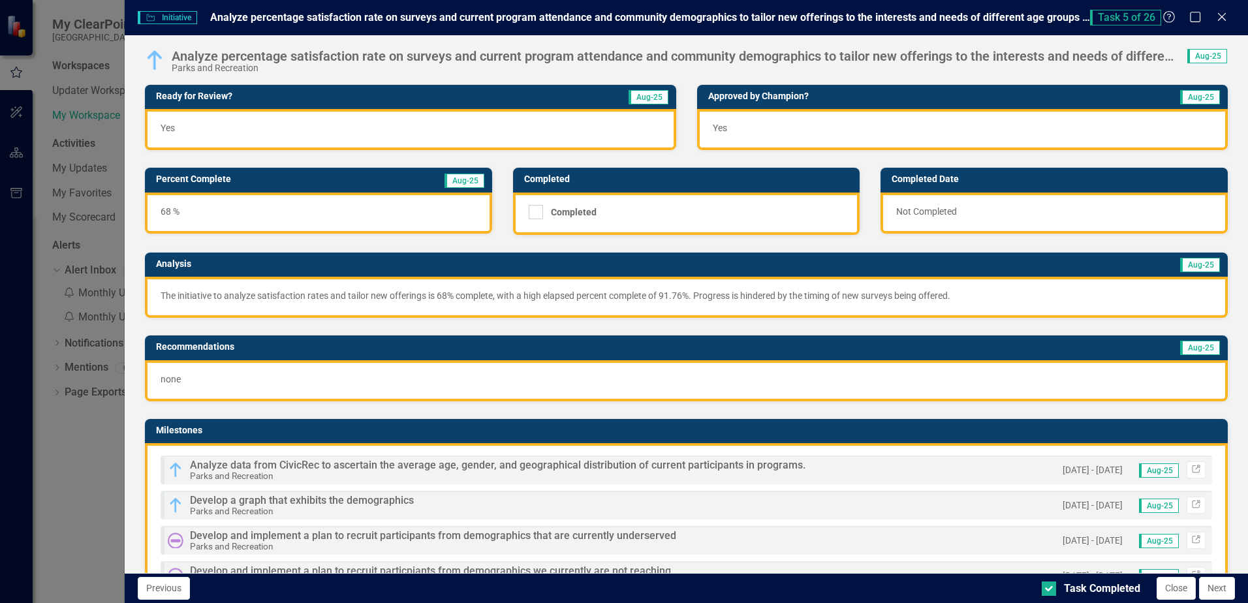
drag, startPoint x: 1223, startPoint y: 19, endPoint x: 1216, endPoint y: 23, distance: 8.2
click at [1223, 19] on icon "Close" at bounding box center [1221, 17] width 13 height 10
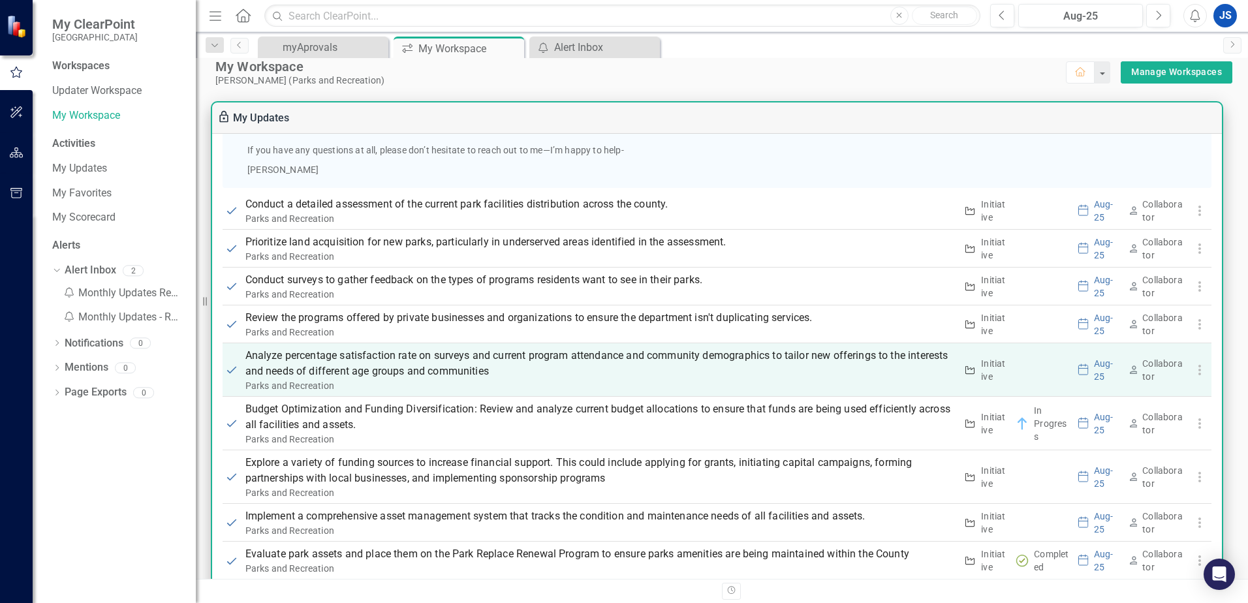
scroll to position [979, 0]
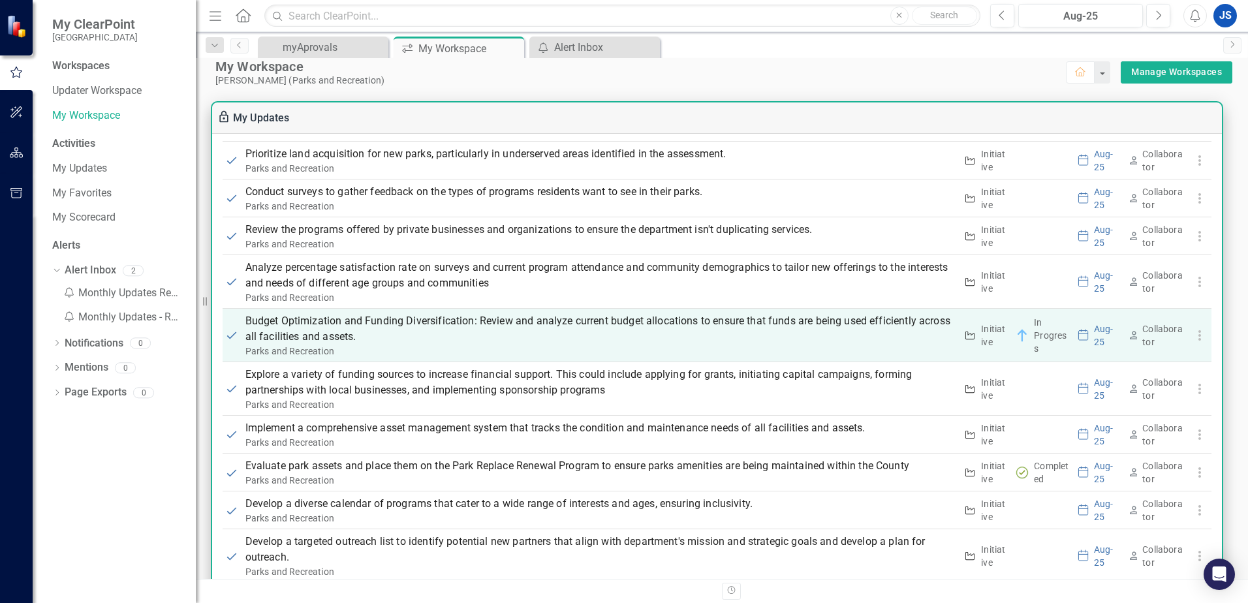
click at [273, 320] on p "Budget Optimization and Funding Diversification: Review and analyze current bud…" at bounding box center [600, 328] width 711 height 31
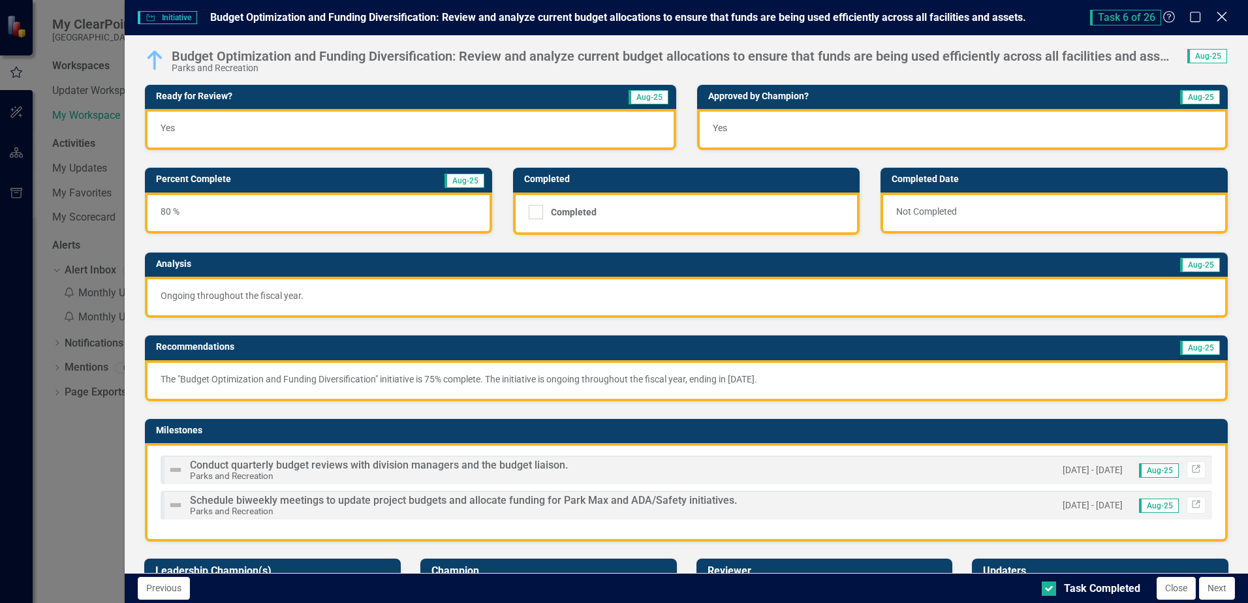
click at [1224, 18] on icon at bounding box center [1221, 17] width 10 height 10
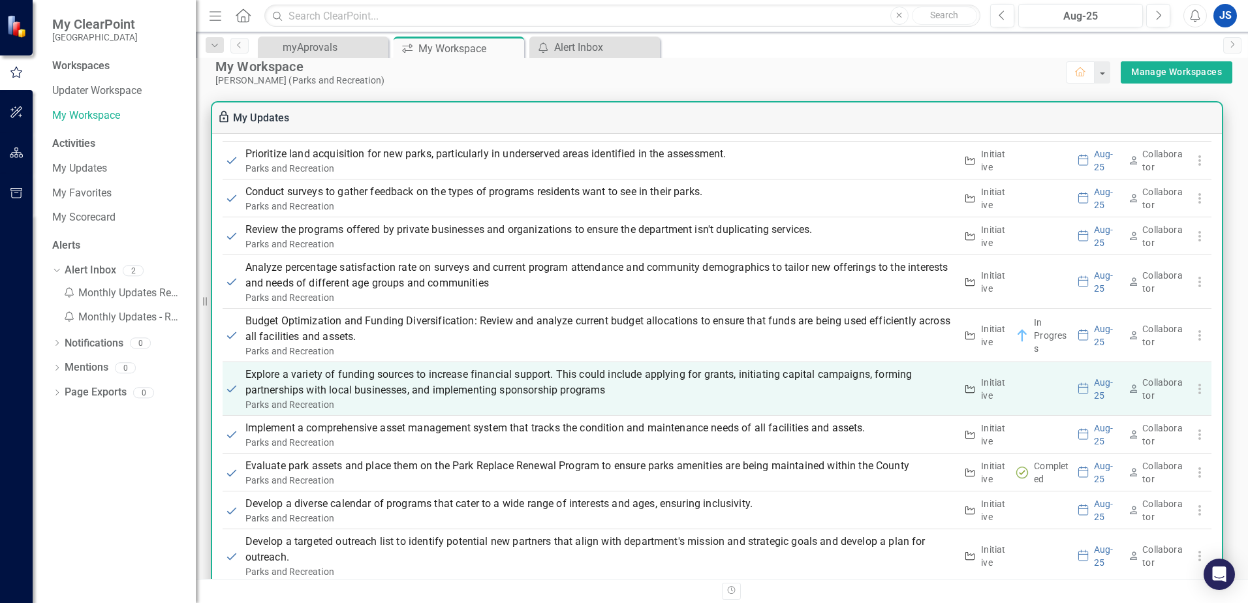
click at [280, 379] on p "Explore a variety of funding sources to increase financial support. This could …" at bounding box center [600, 382] width 711 height 31
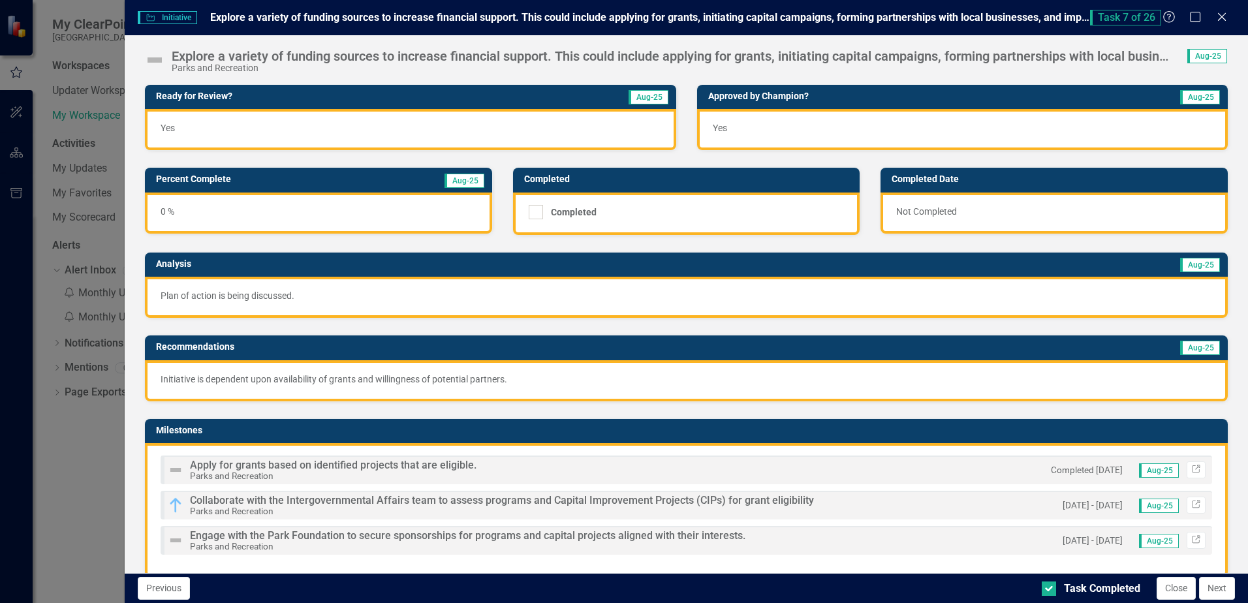
click at [159, 60] on img at bounding box center [154, 60] width 21 height 21
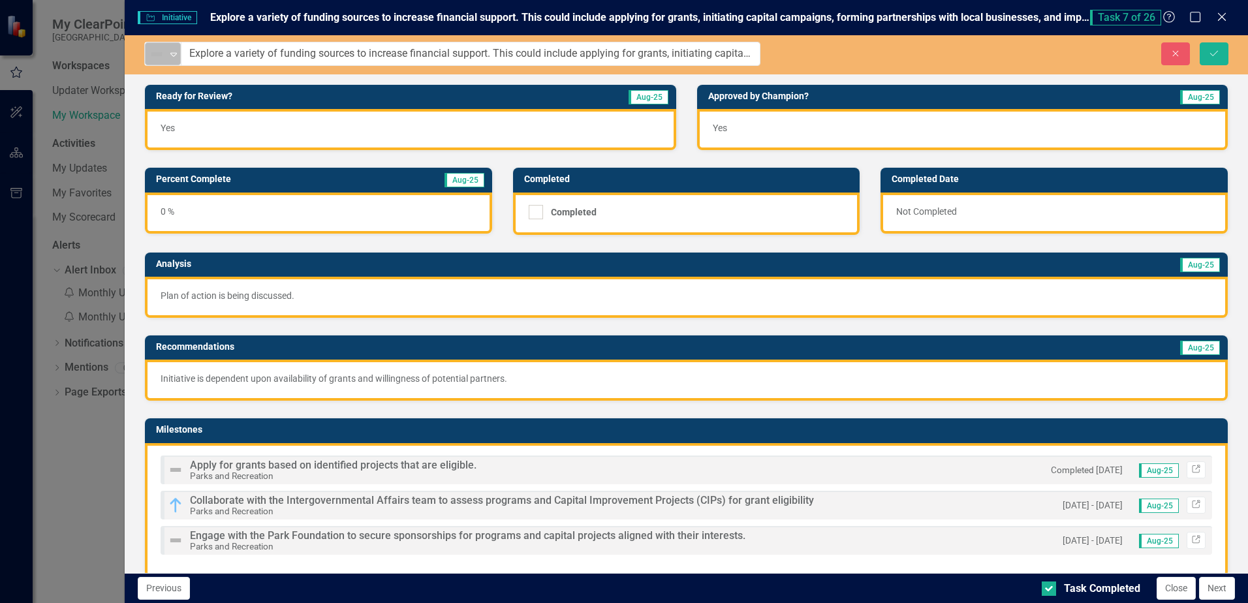
click at [172, 55] on icon at bounding box center [173, 55] width 7 height 4
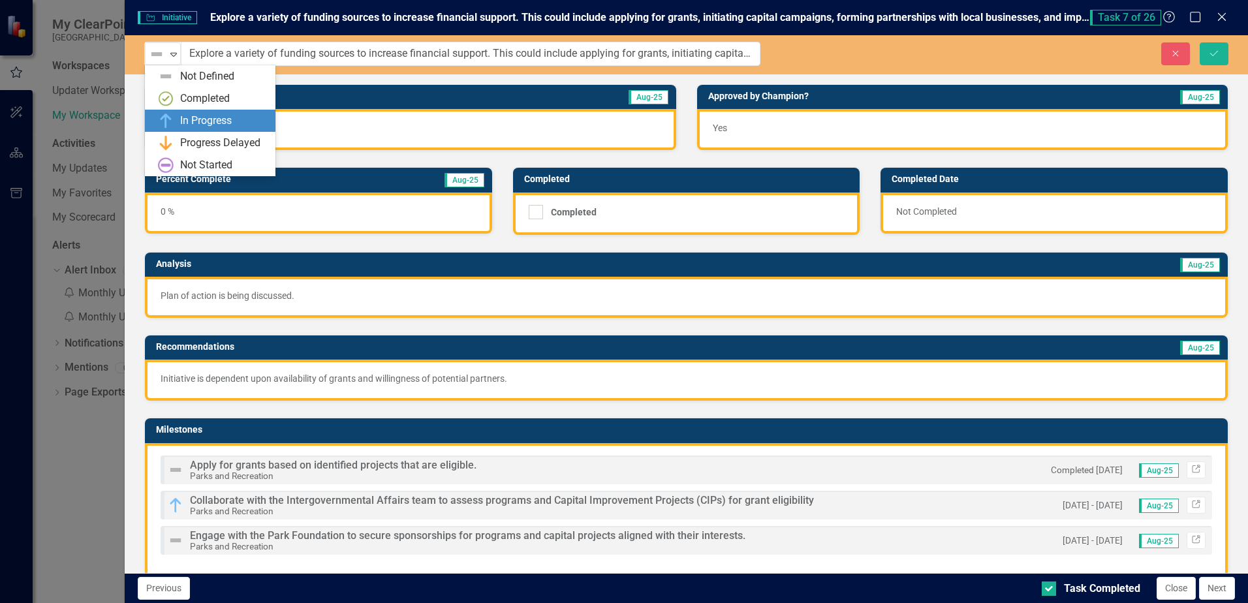
click at [183, 117] on div "In Progress" at bounding box center [206, 121] width 52 height 15
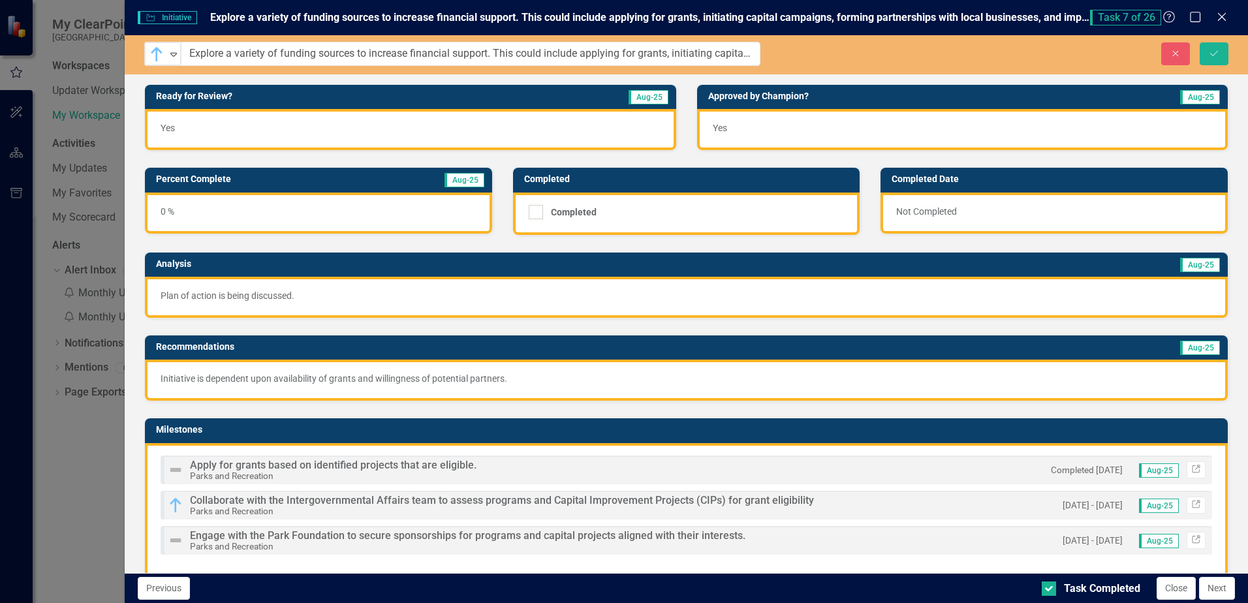
click at [188, 213] on div "0 %" at bounding box center [318, 213] width 347 height 41
click at [230, 185] on td "Percent Complete" at bounding box center [262, 181] width 213 height 20
click at [230, 183] on h3 "Percent Complete" at bounding box center [262, 179] width 213 height 10
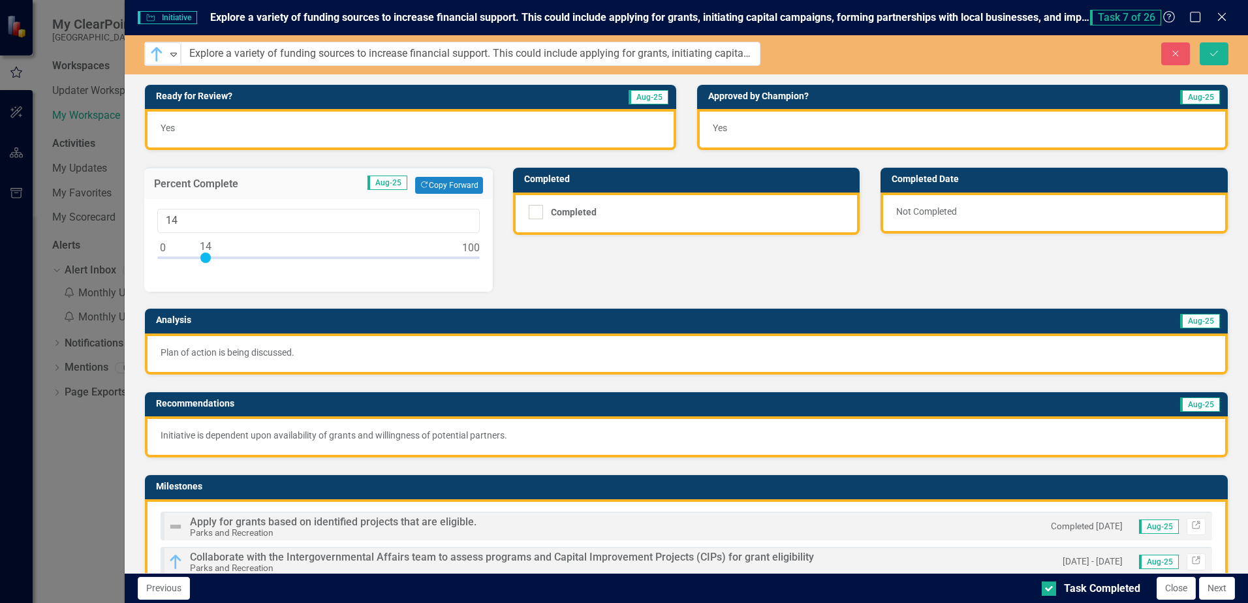
drag, startPoint x: 164, startPoint y: 255, endPoint x: 208, endPoint y: 264, distance: 43.9
click at [208, 264] on div at bounding box center [318, 261] width 322 height 16
type input "10"
drag, startPoint x: 207, startPoint y: 258, endPoint x: 196, endPoint y: 258, distance: 10.5
click at [195, 258] on div at bounding box center [194, 258] width 10 height 10
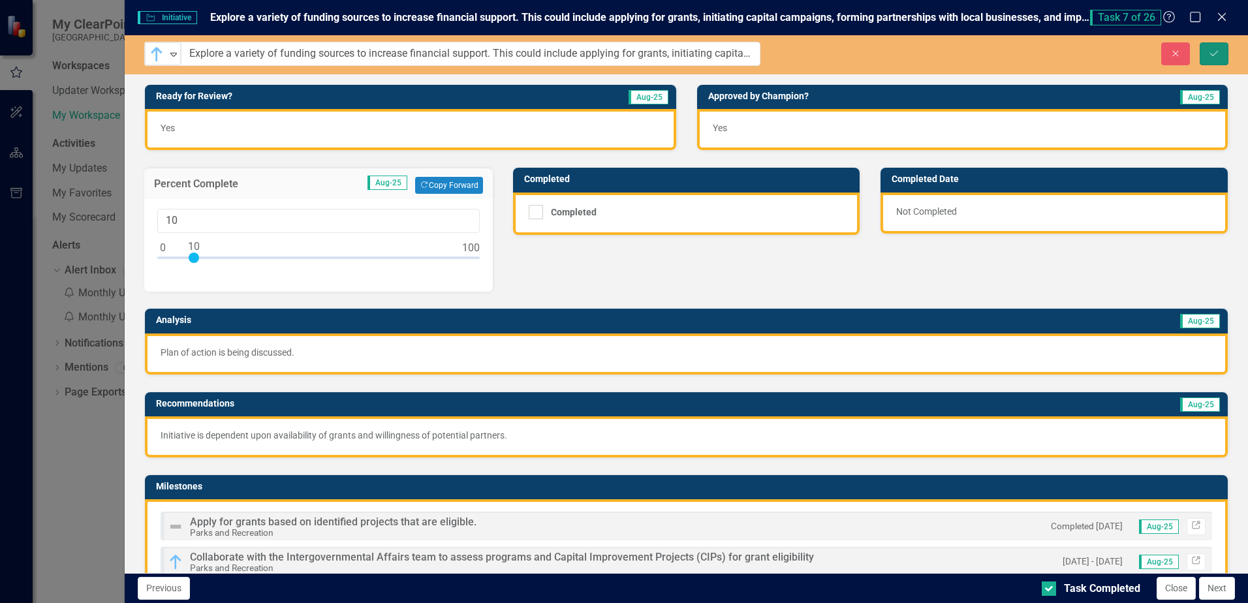
click at [1207, 52] on button "Save" at bounding box center [1213, 53] width 29 height 23
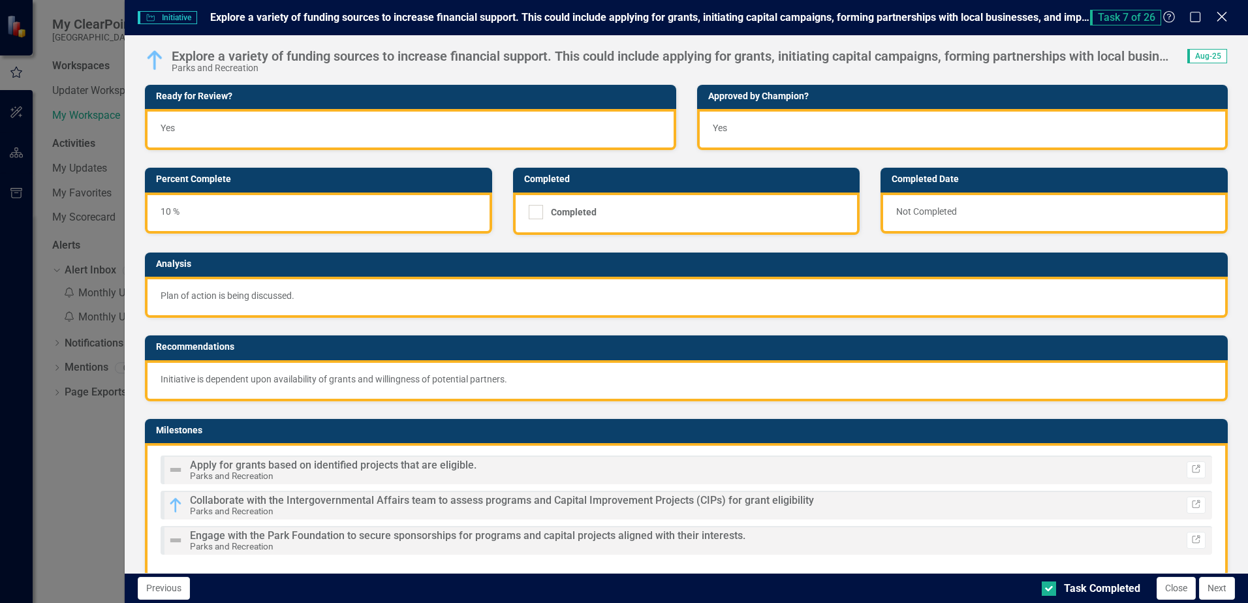
click at [1223, 19] on icon "Close" at bounding box center [1221, 16] width 16 height 12
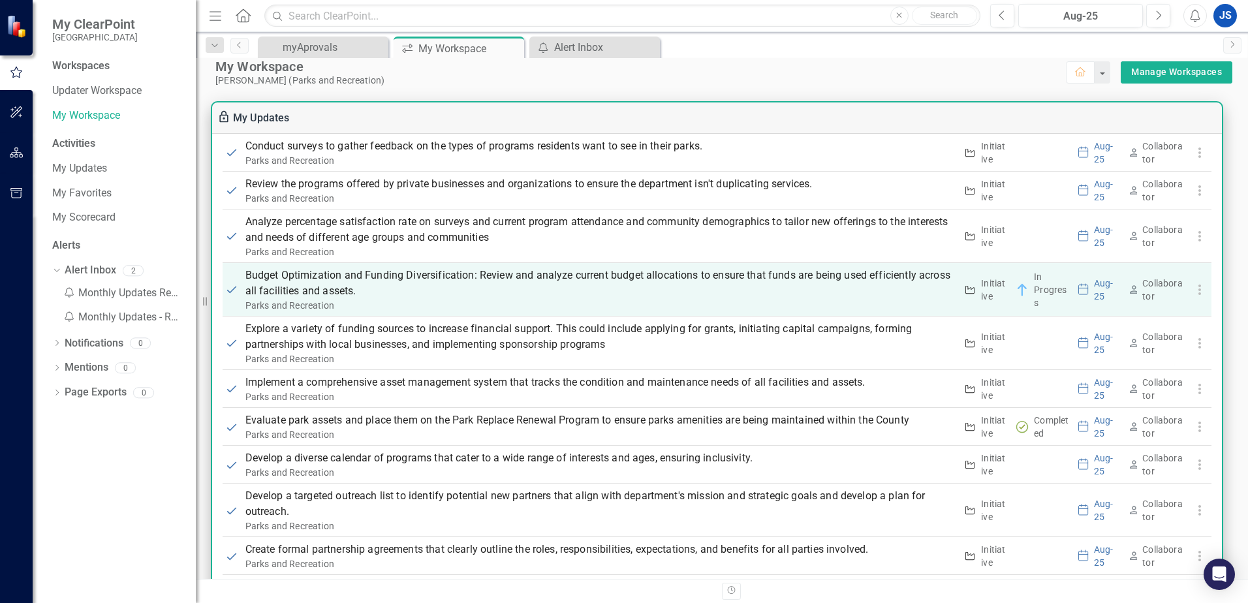
scroll to position [1044, 0]
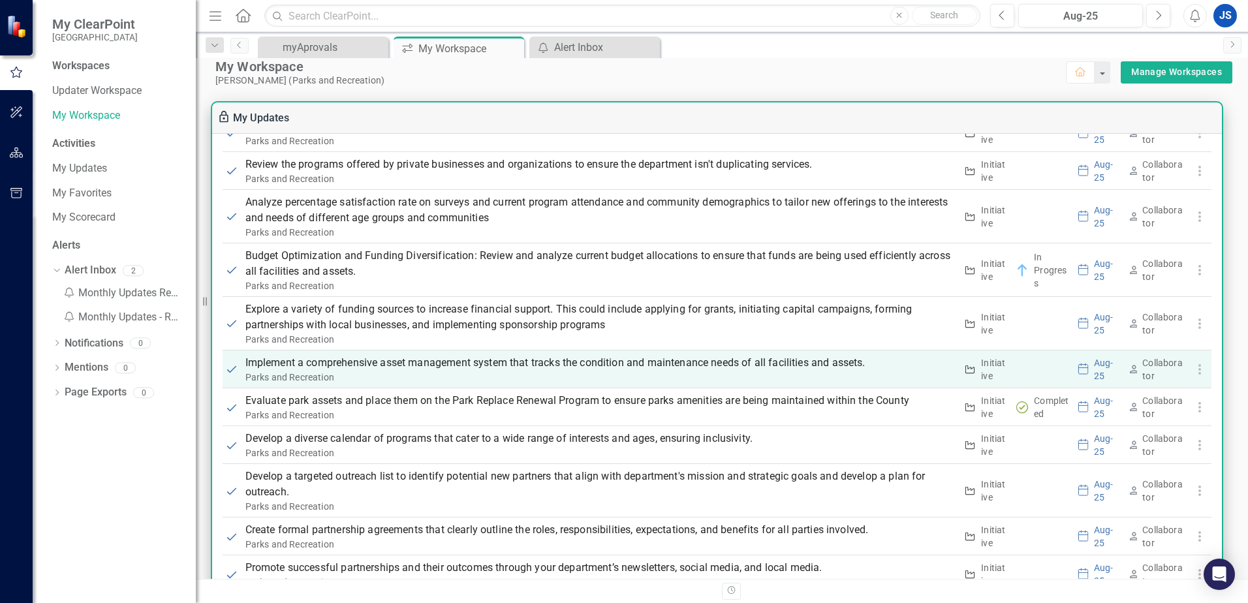
click at [286, 365] on p "Implement a comprehensive asset management system that tracks the condition and…" at bounding box center [600, 363] width 711 height 16
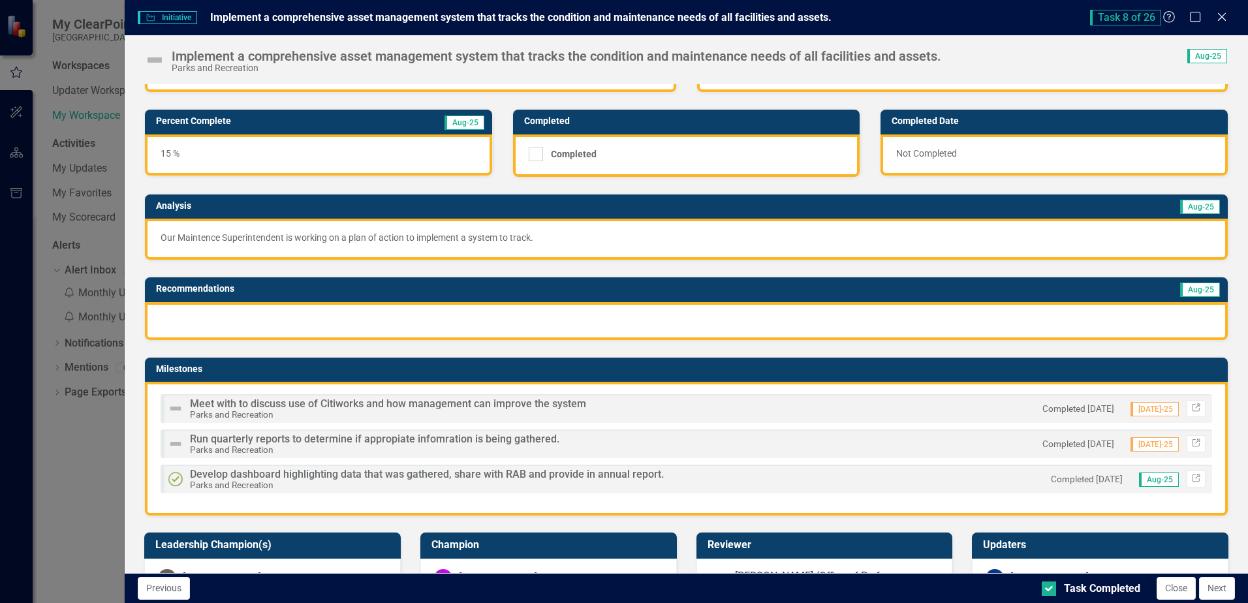
scroll to position [0, 0]
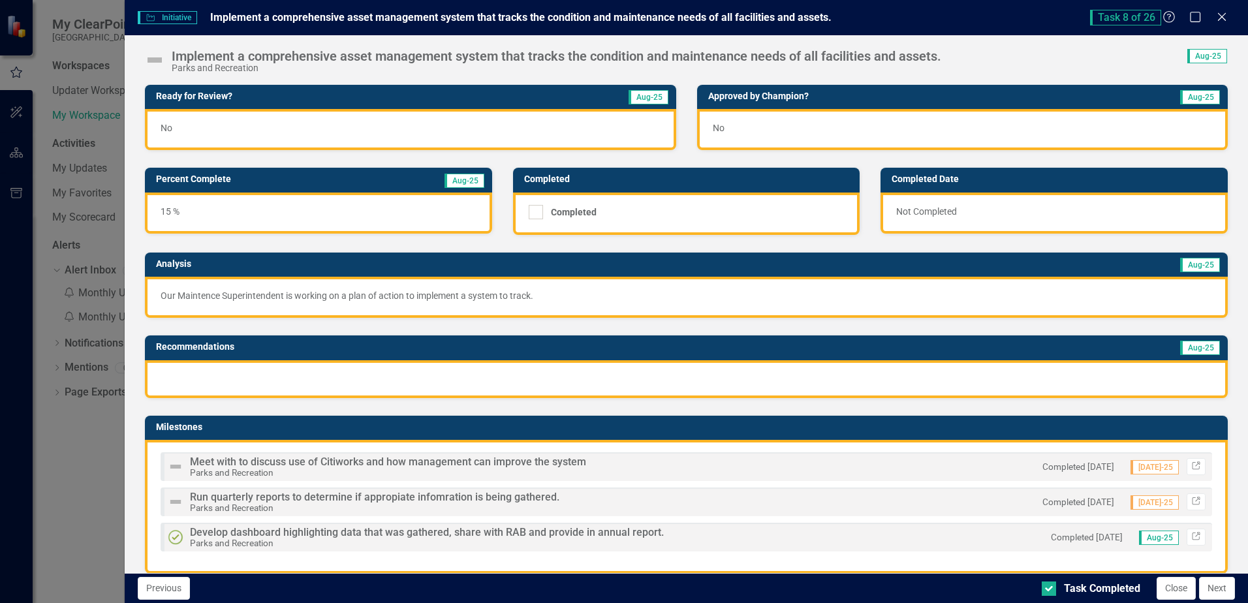
click at [159, 60] on img at bounding box center [154, 60] width 21 height 21
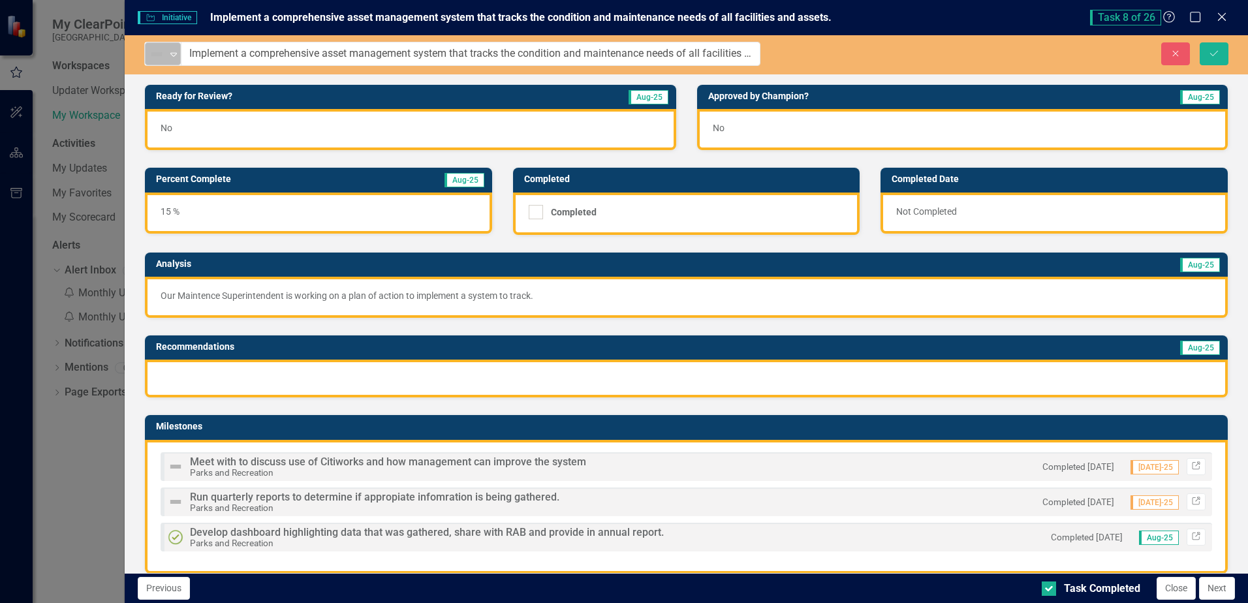
click at [169, 55] on icon "Expand" at bounding box center [173, 54] width 13 height 10
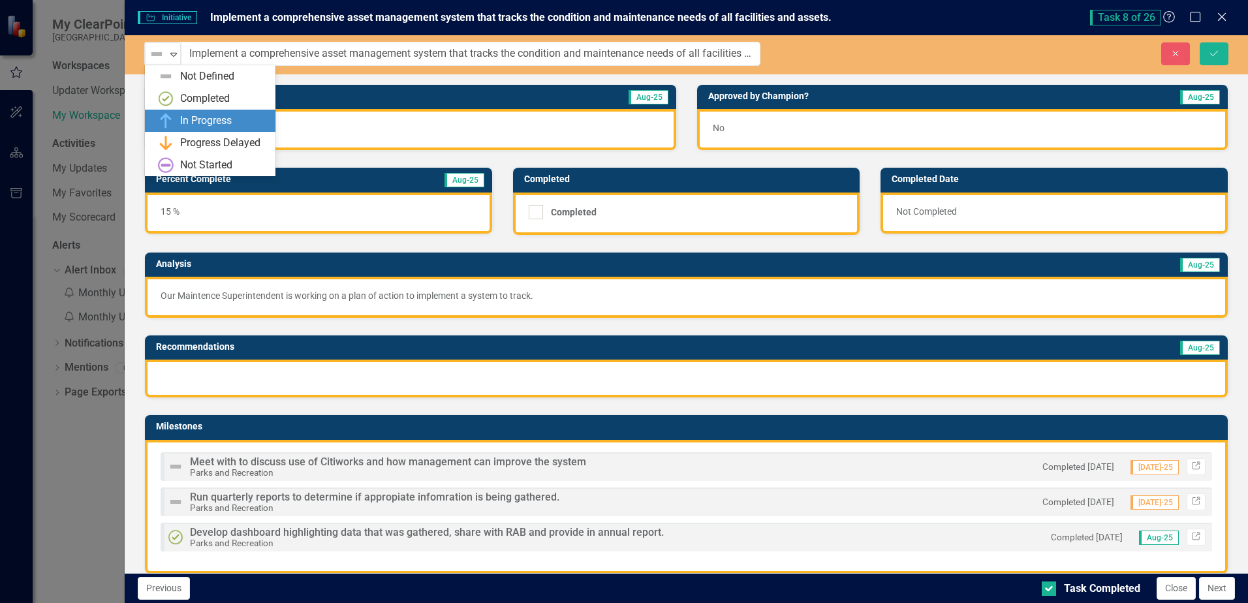
click at [190, 119] on div "In Progress" at bounding box center [206, 121] width 52 height 15
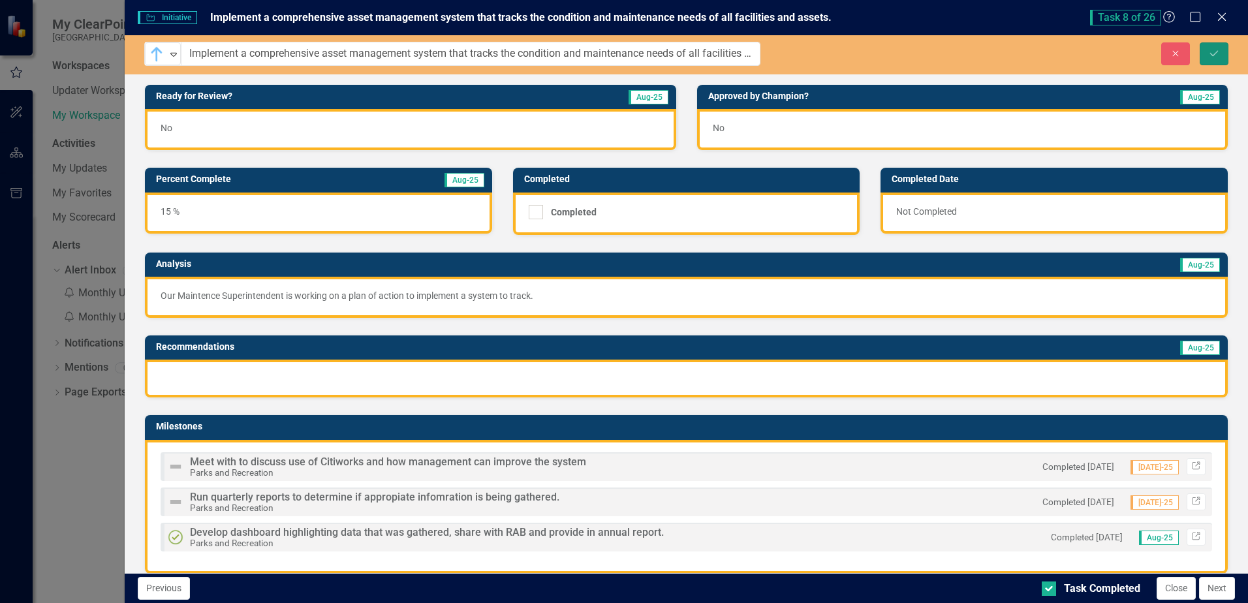
click at [1214, 54] on icon "submit" at bounding box center [1214, 52] width 8 height 5
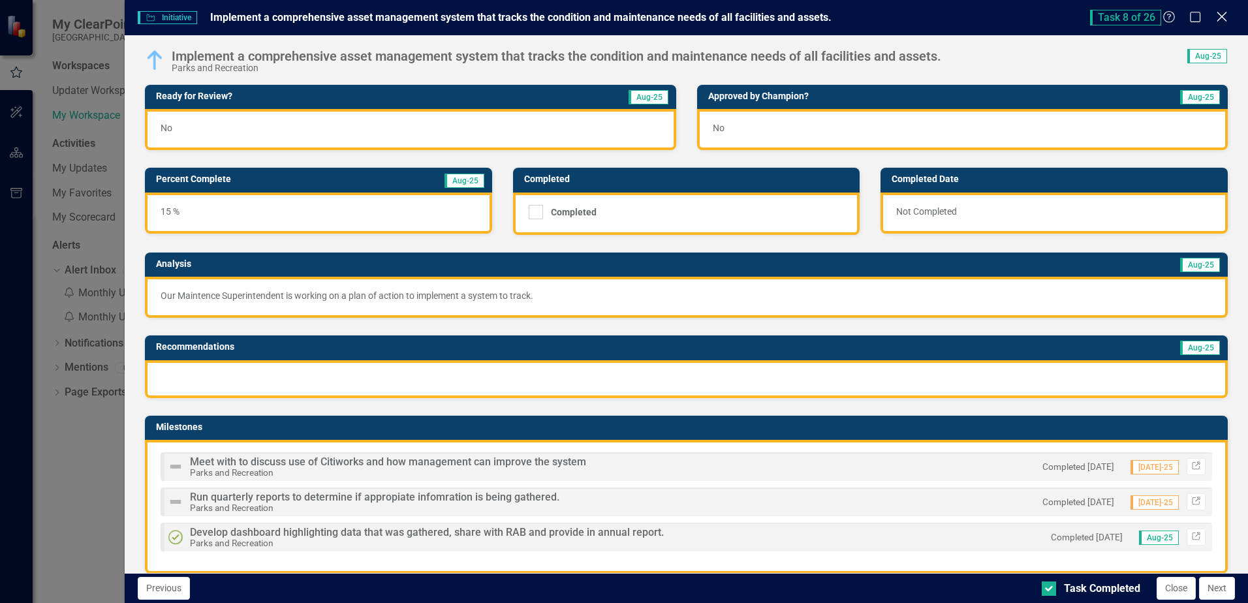
click at [1220, 22] on icon "Close" at bounding box center [1221, 16] width 16 height 12
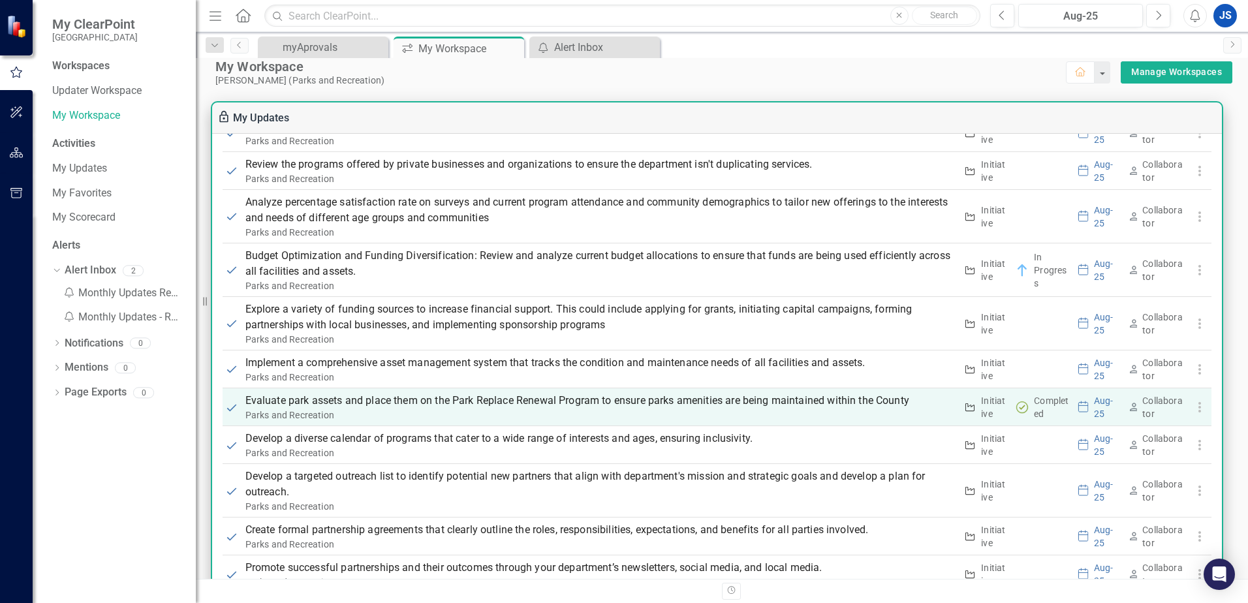
click at [313, 405] on p "Evaluate park assets and place them on the Park Replace Renewal Program to ensu…" at bounding box center [600, 401] width 711 height 16
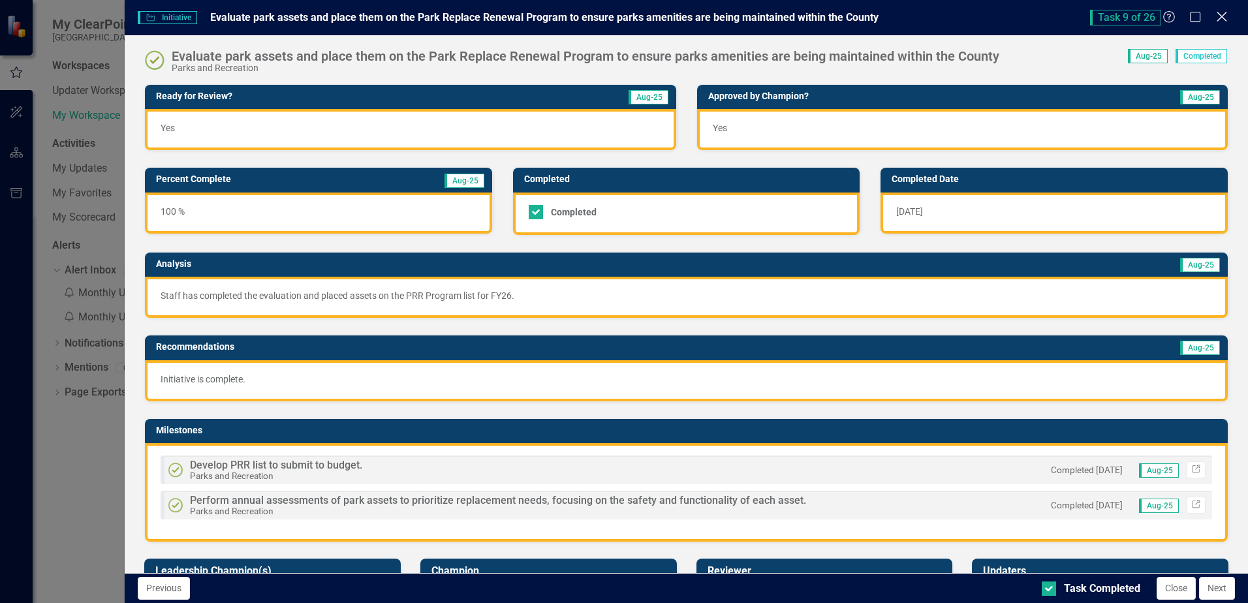
click at [1223, 17] on icon "Close" at bounding box center [1221, 16] width 16 height 12
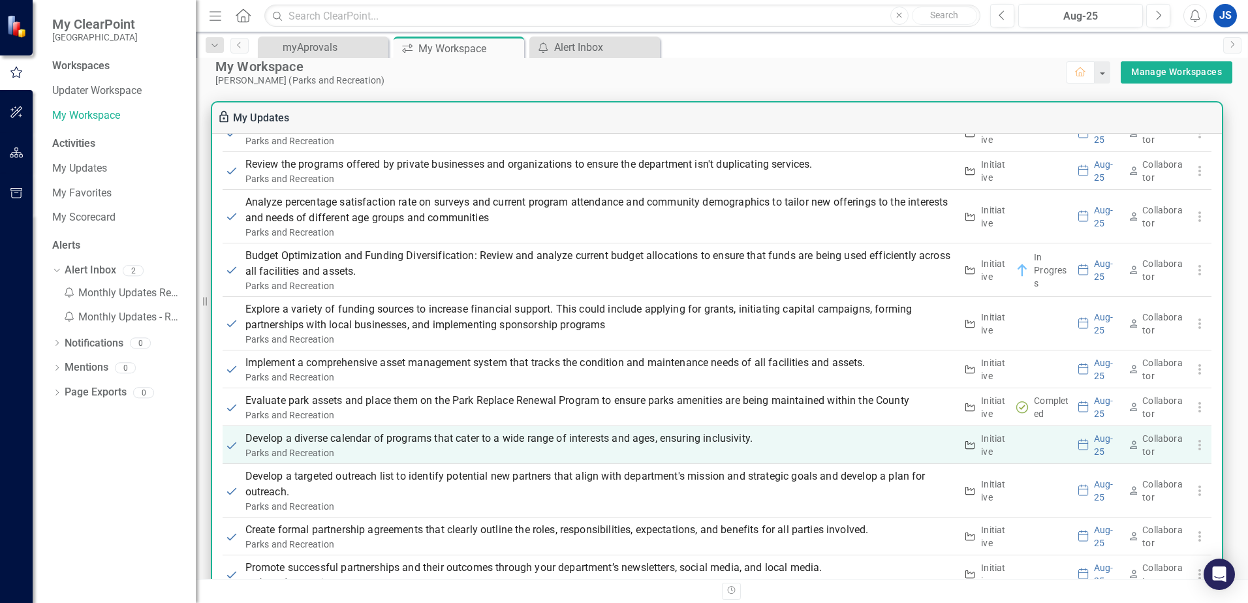
scroll to position [1109, 0]
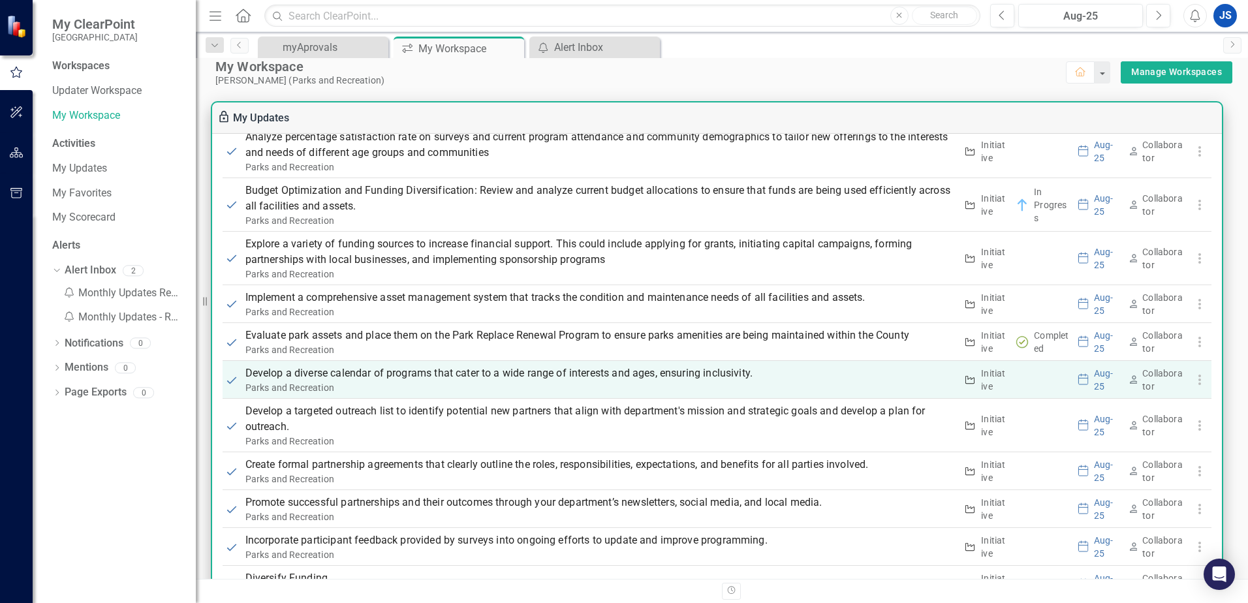
click at [281, 375] on p "Develop a diverse calendar of programs that cater to a wide range of interests …" at bounding box center [600, 373] width 711 height 16
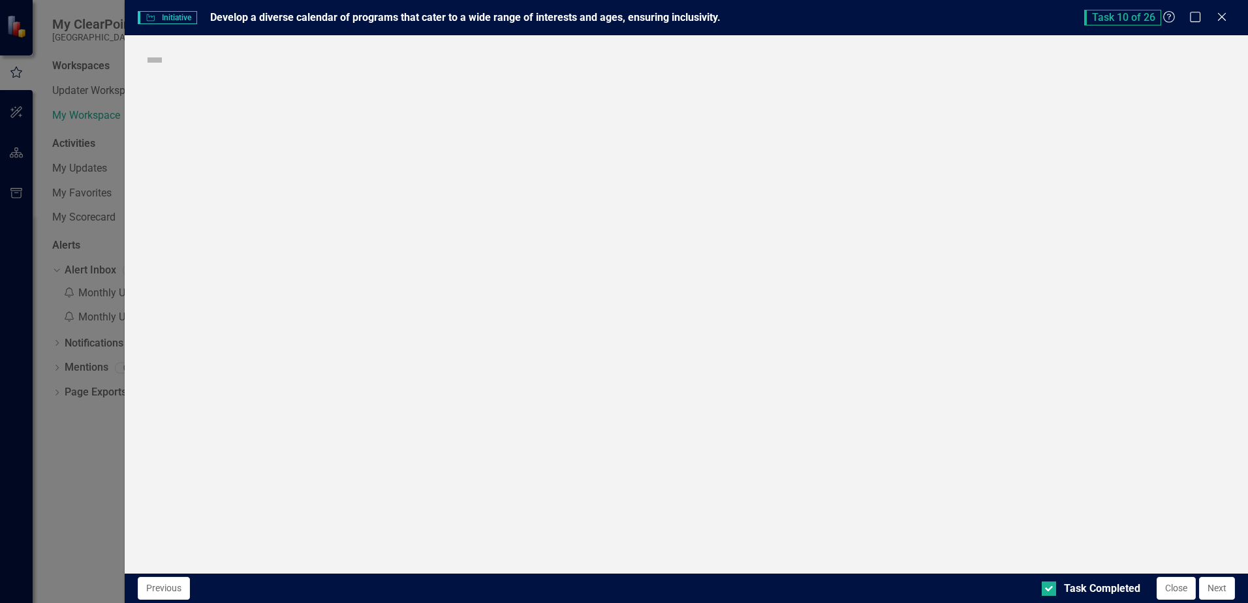
click at [281, 375] on div "Initiative Initiative Develop a diverse calendar of programs that cater to a wi…" at bounding box center [624, 301] width 1248 height 603
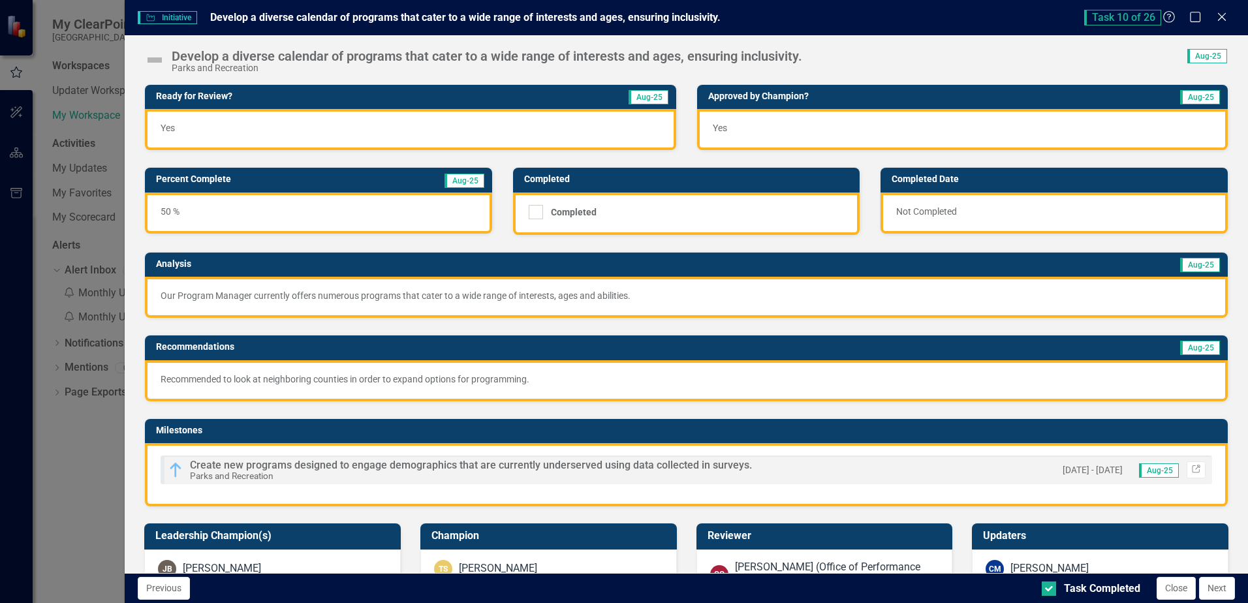
click at [157, 59] on img at bounding box center [154, 60] width 21 height 21
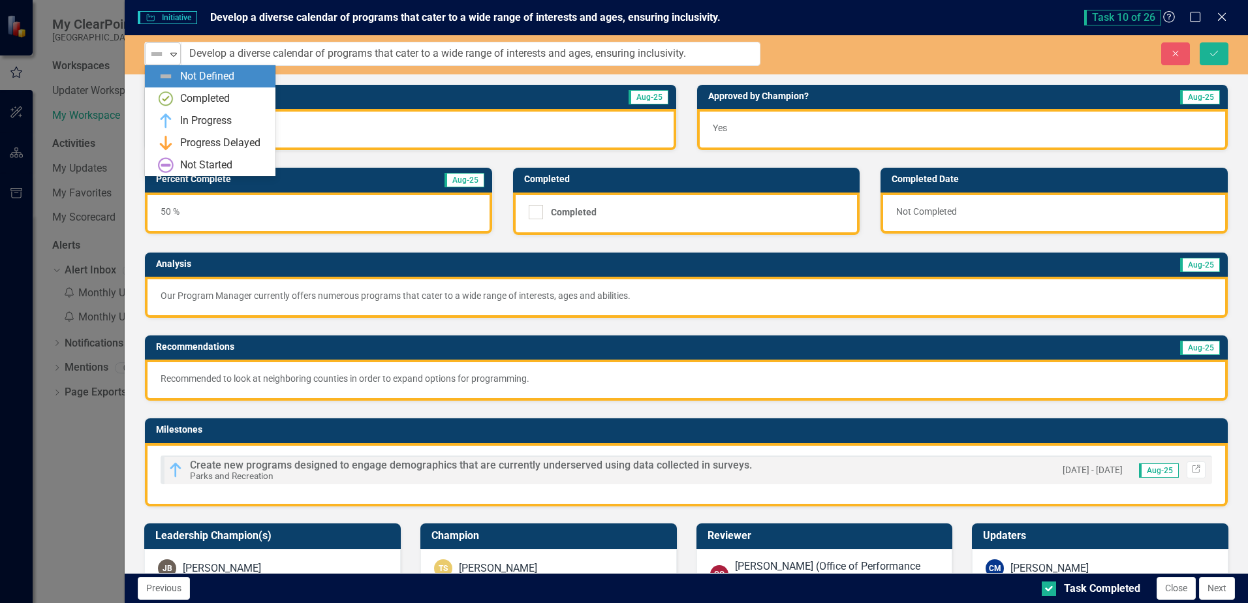
click at [175, 56] on icon "Expand" at bounding box center [173, 54] width 13 height 10
click at [185, 116] on div "In Progress" at bounding box center [206, 121] width 52 height 15
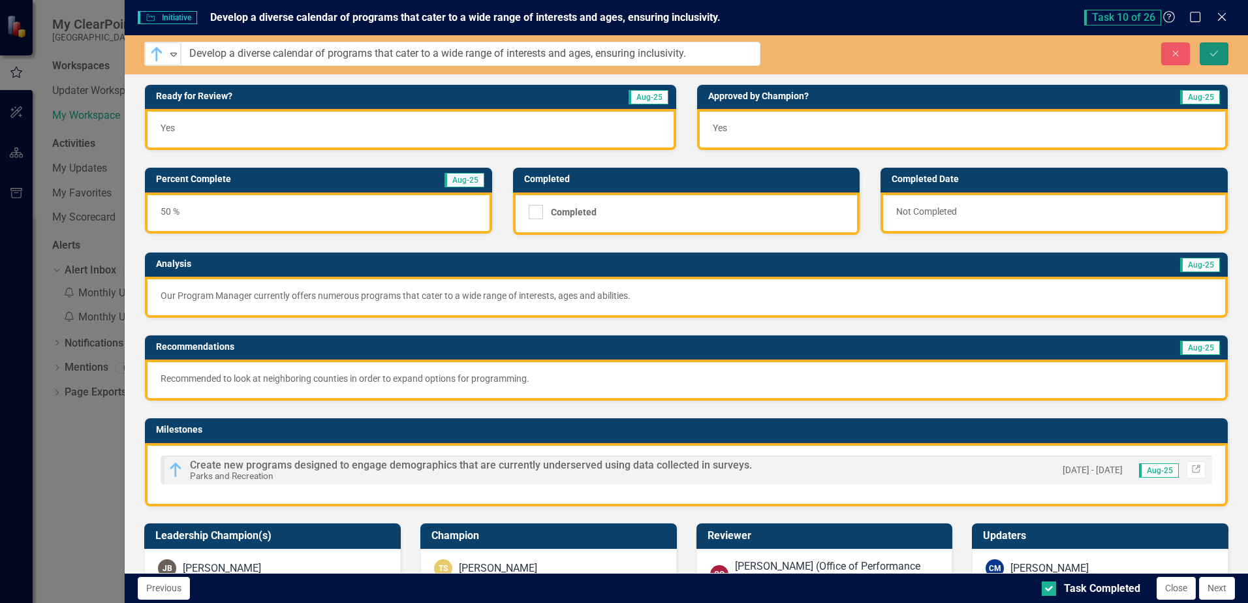
click at [1214, 55] on icon "Save" at bounding box center [1214, 53] width 12 height 9
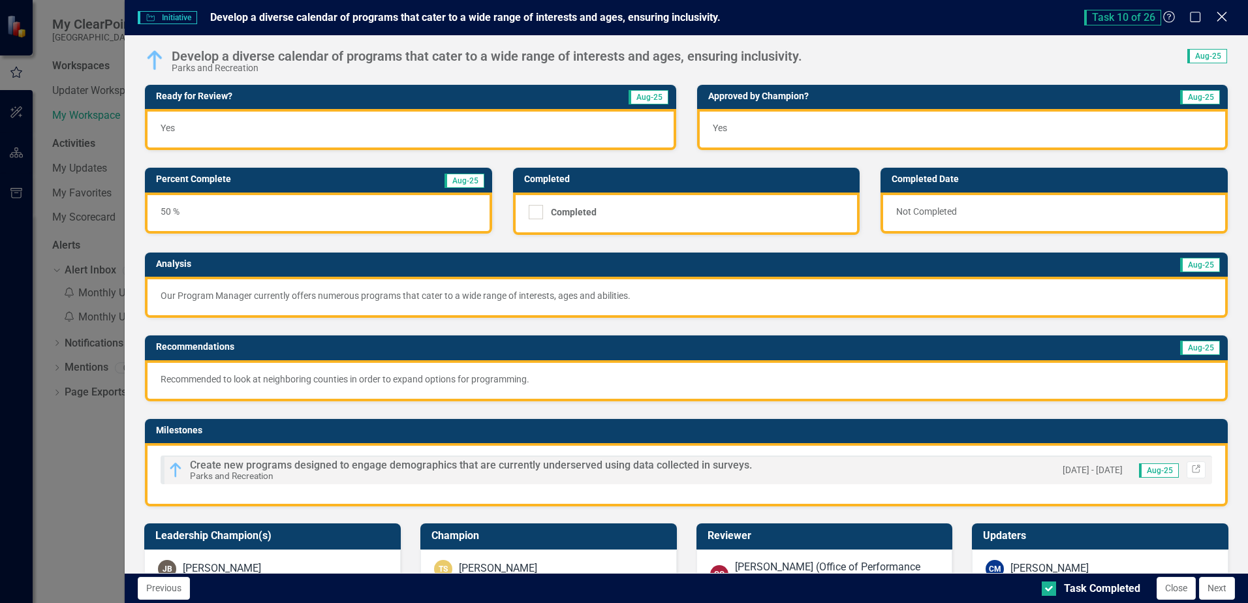
click at [1222, 18] on icon "Close" at bounding box center [1221, 16] width 16 height 12
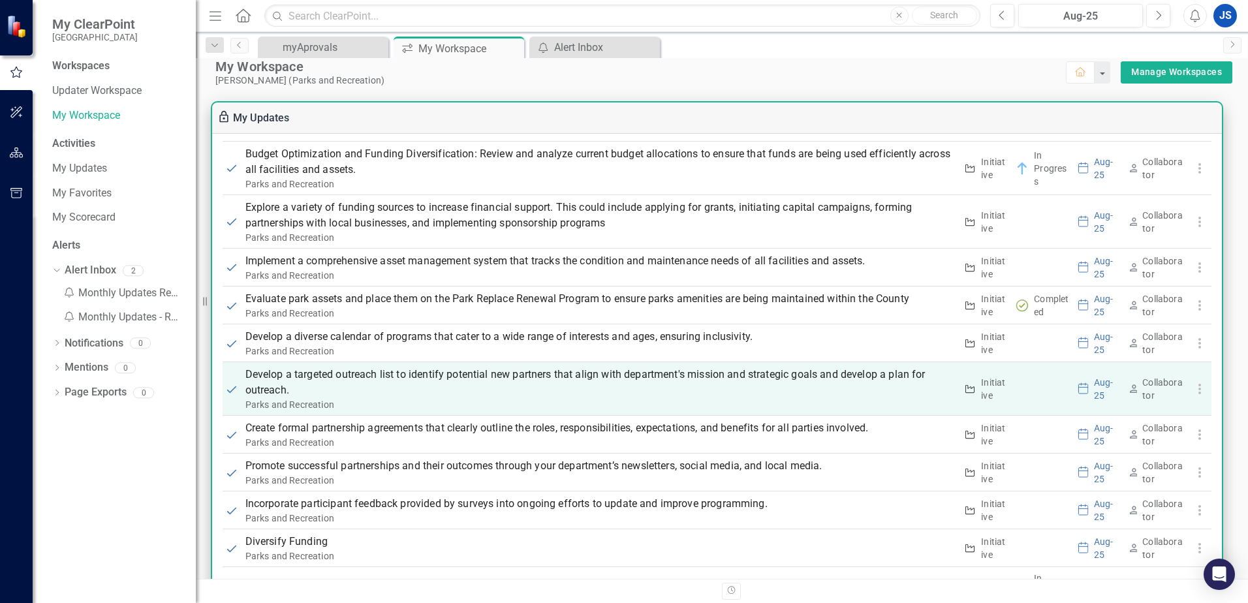
scroll to position [1175, 0]
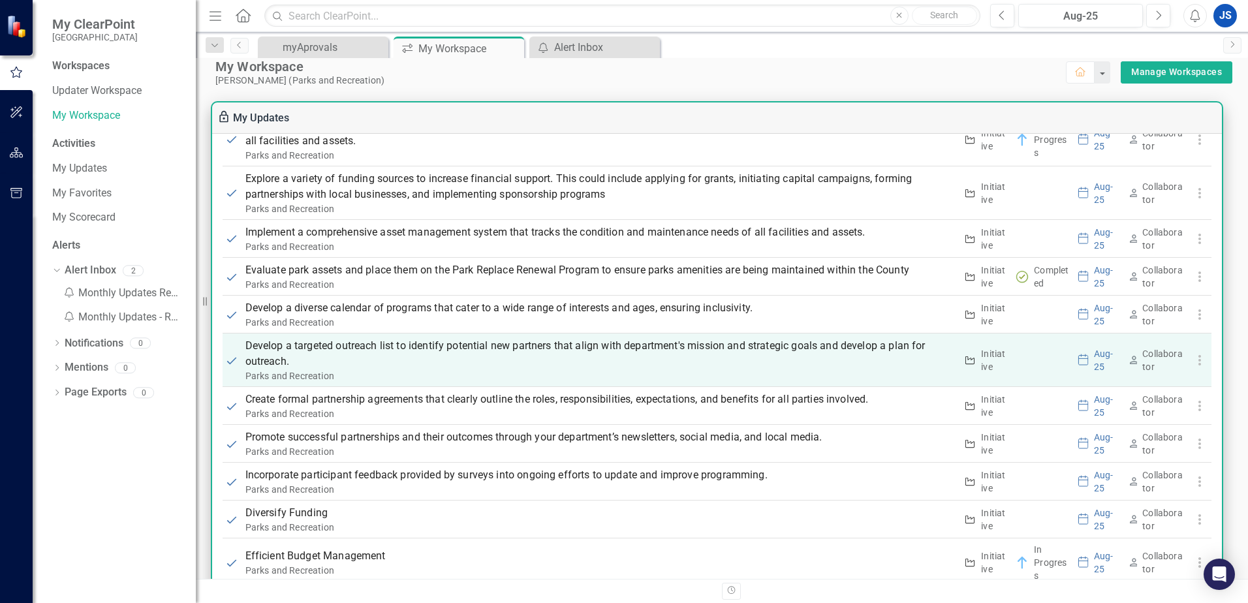
click at [273, 347] on p "Develop a targeted outreach list to identify potential new partners that align …" at bounding box center [600, 353] width 711 height 31
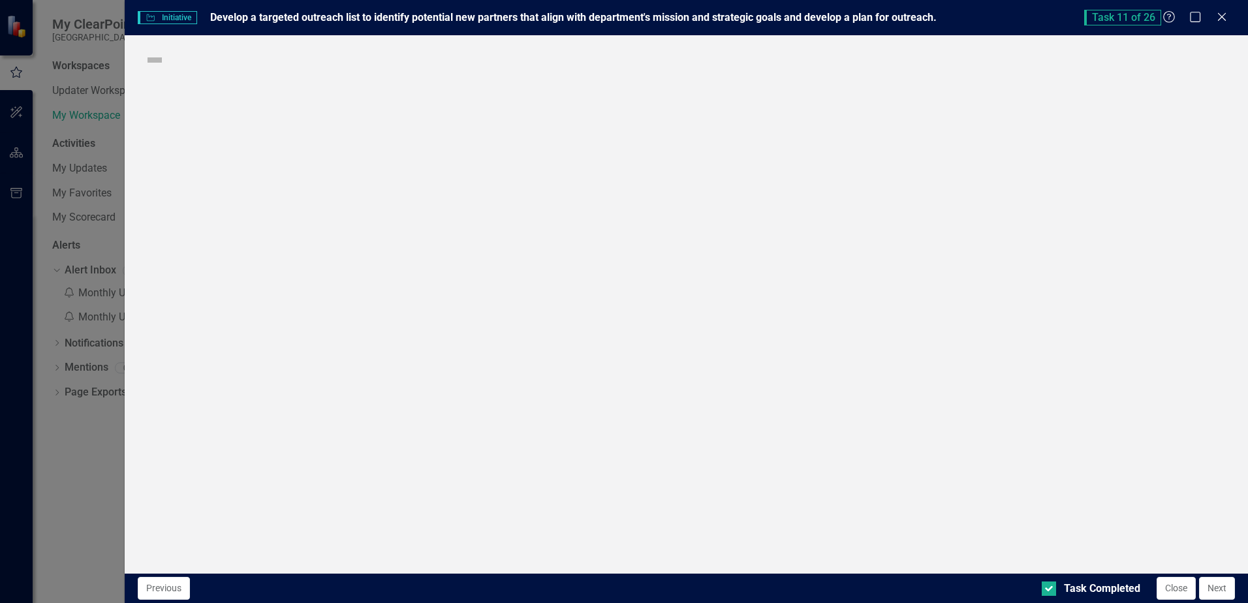
click at [273, 347] on div "Initiative Initiative Develop a targeted outreach list to identify potential ne…" at bounding box center [624, 301] width 1248 height 603
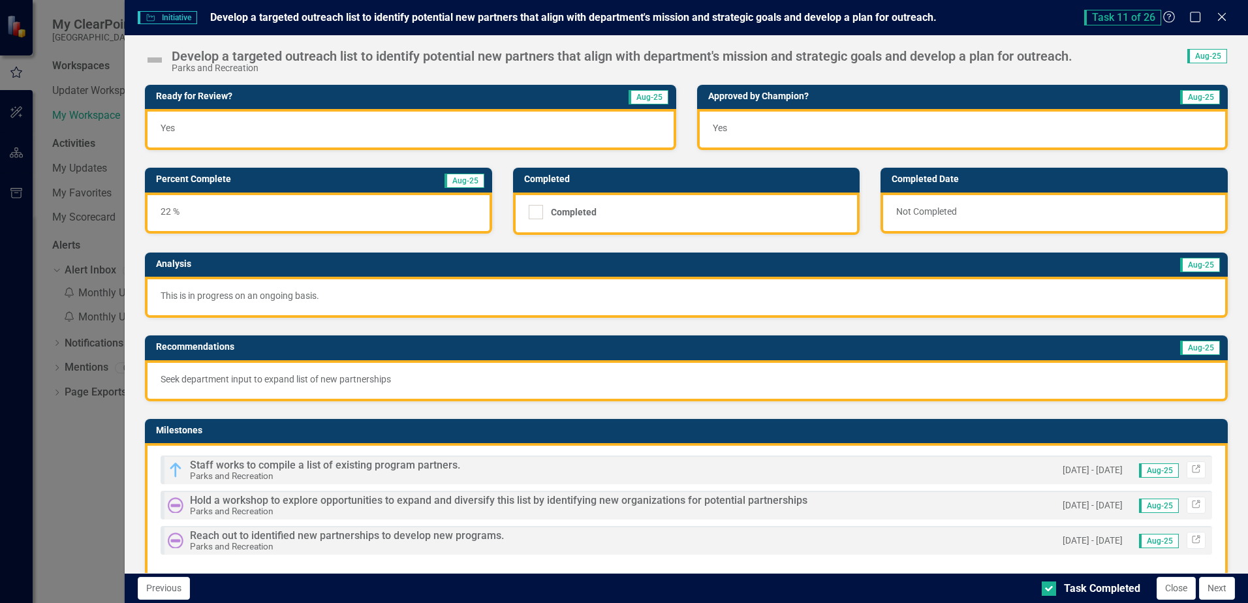
click at [161, 61] on img at bounding box center [154, 60] width 21 height 21
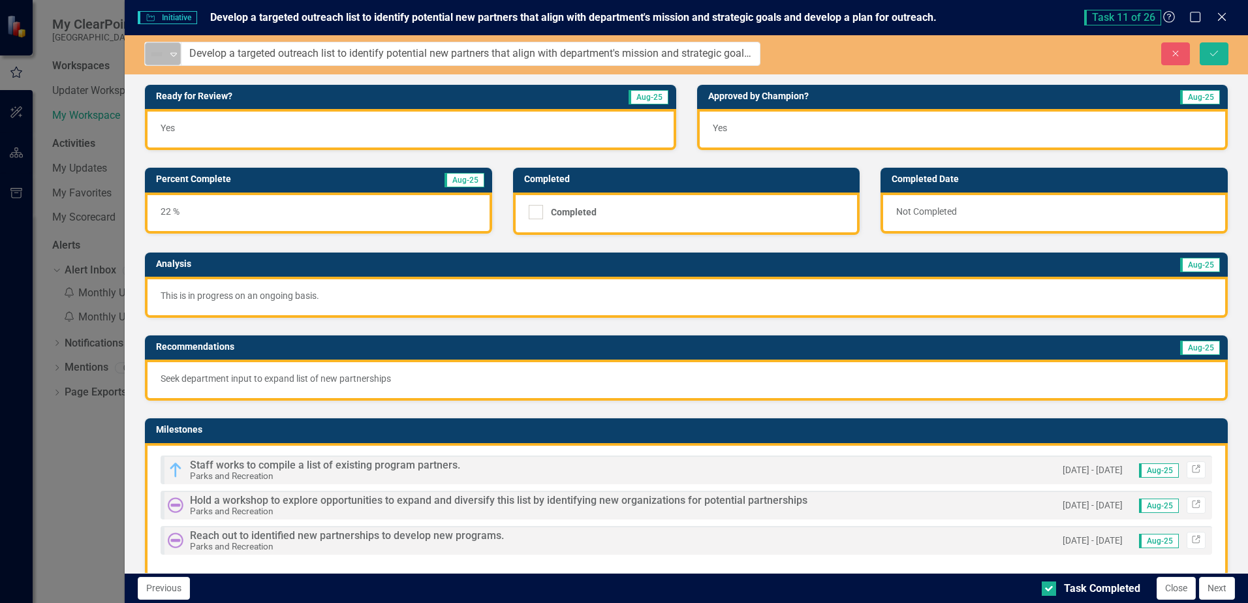
click at [176, 57] on icon "Expand" at bounding box center [173, 54] width 13 height 10
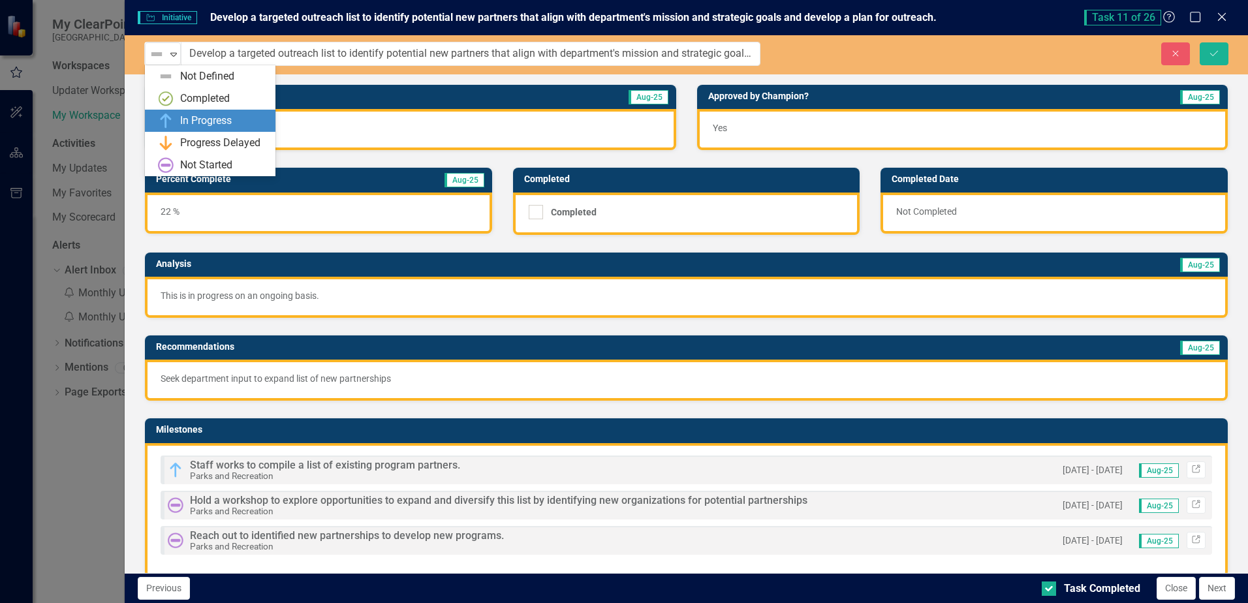
click at [185, 119] on div "In Progress" at bounding box center [206, 121] width 52 height 15
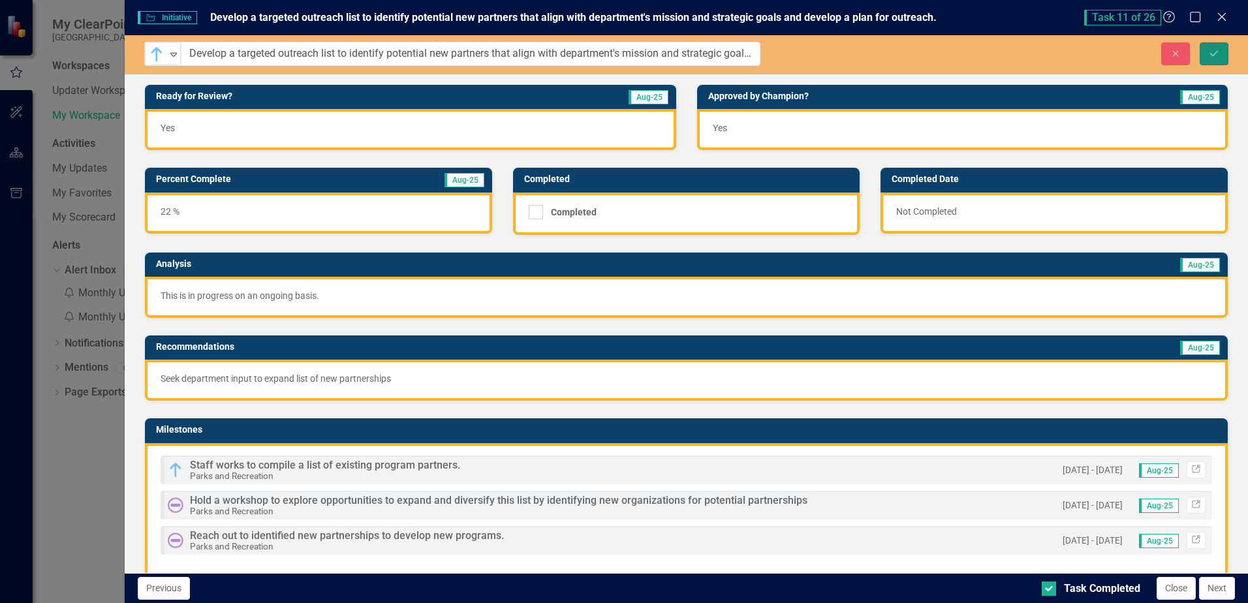
click at [1213, 51] on icon "Save" at bounding box center [1214, 53] width 12 height 9
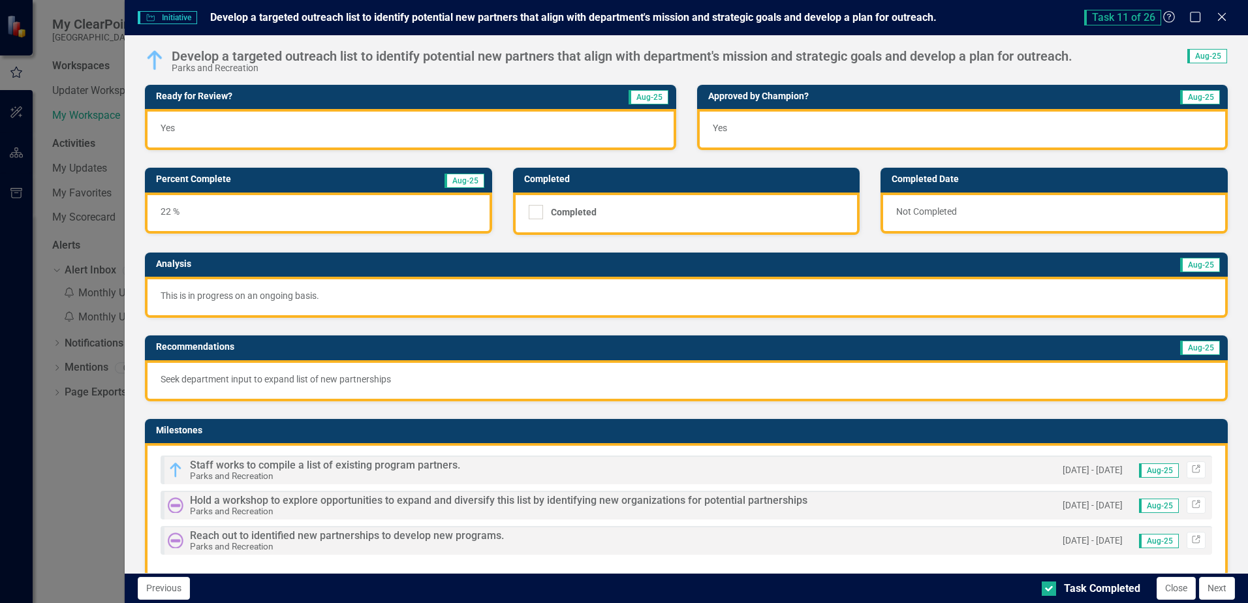
click at [1219, 19] on icon "Close" at bounding box center [1221, 17] width 13 height 10
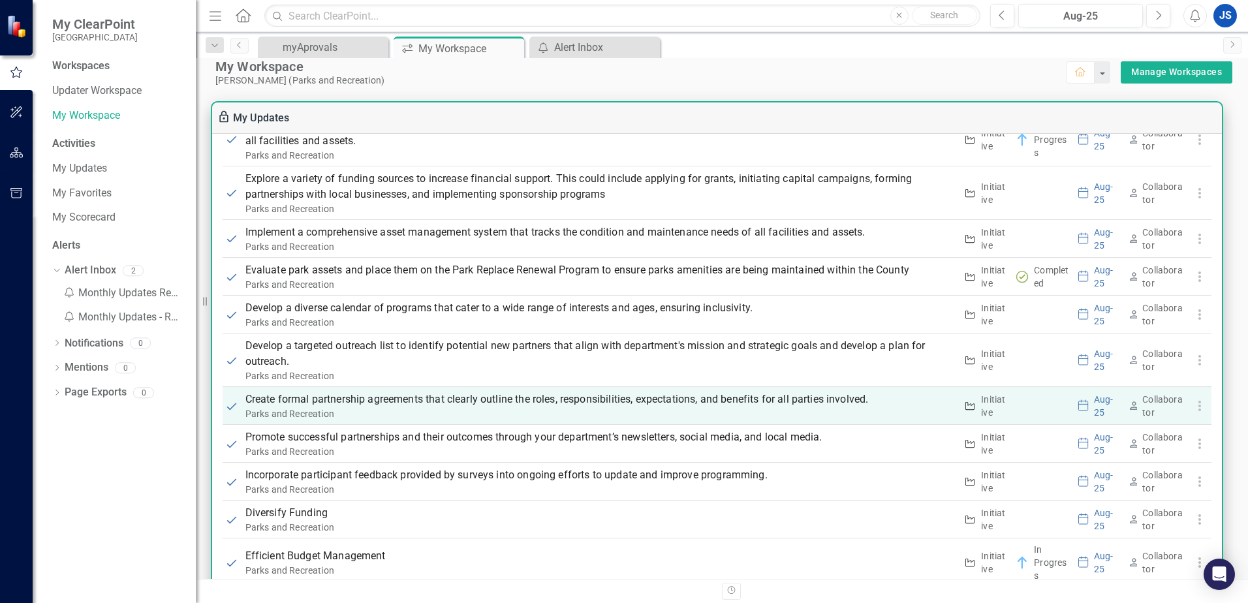
click at [275, 403] on p "Create formal partnership agreements that clearly outline the roles, responsibi…" at bounding box center [600, 400] width 711 height 16
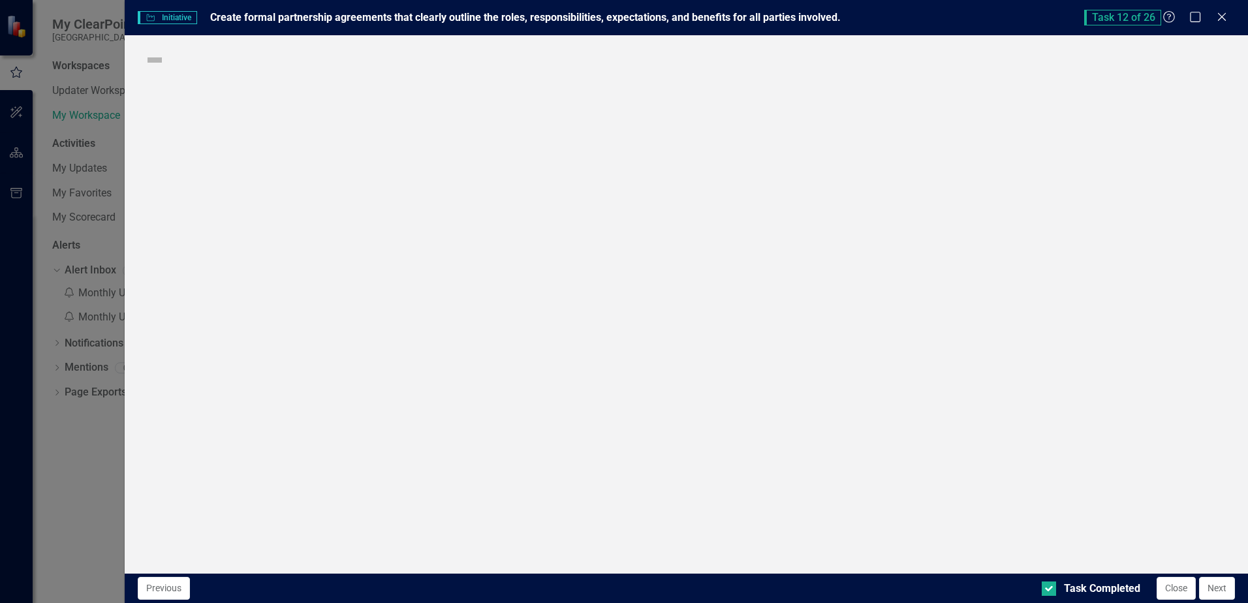
click at [275, 403] on div "Initiative Initiative Create formal partnership agreements that clearly outline…" at bounding box center [624, 301] width 1248 height 603
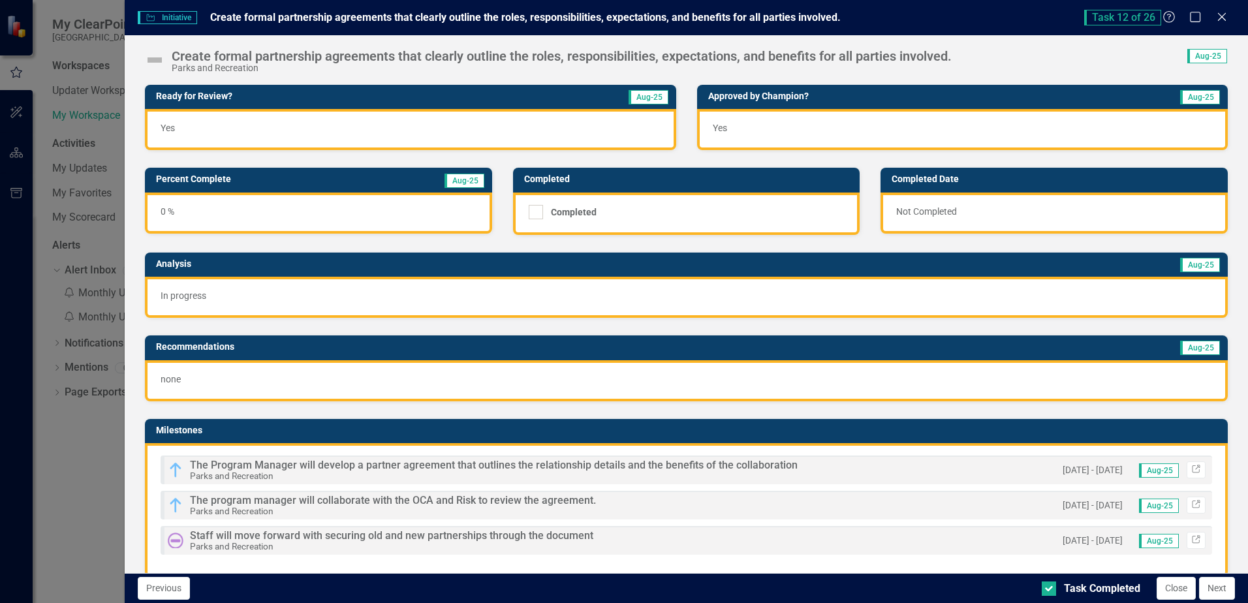
click at [157, 59] on img at bounding box center [154, 60] width 21 height 21
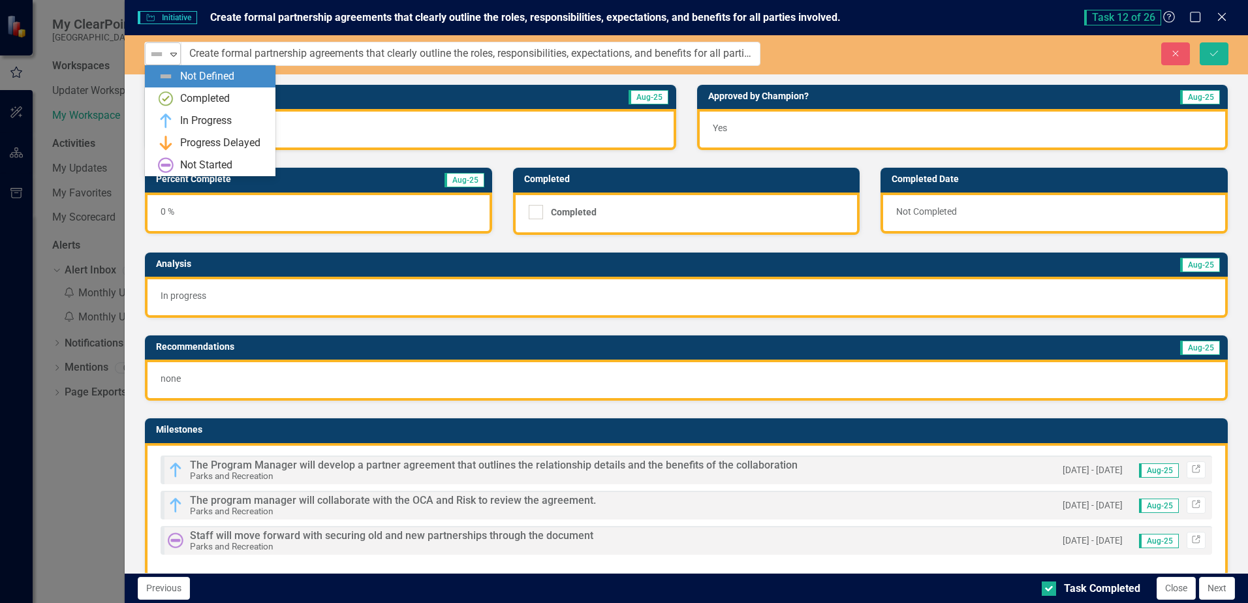
click at [176, 59] on icon "Expand" at bounding box center [173, 54] width 13 height 10
click at [183, 121] on div "In Progress" at bounding box center [206, 121] width 52 height 15
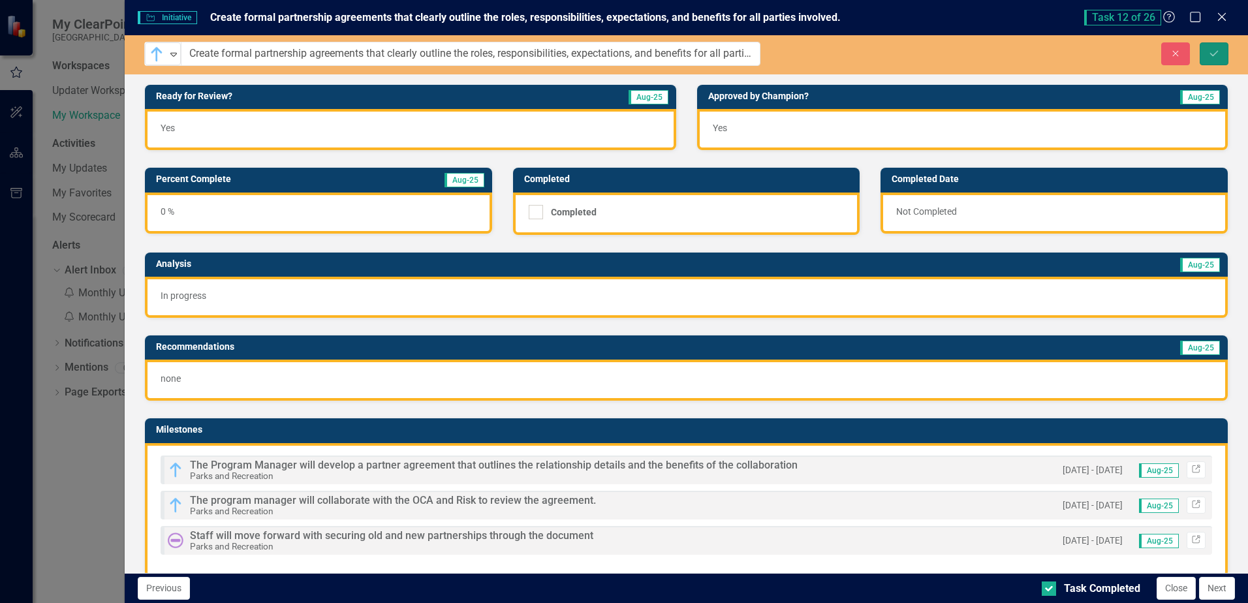
click at [1215, 54] on icon "submit" at bounding box center [1214, 52] width 8 height 5
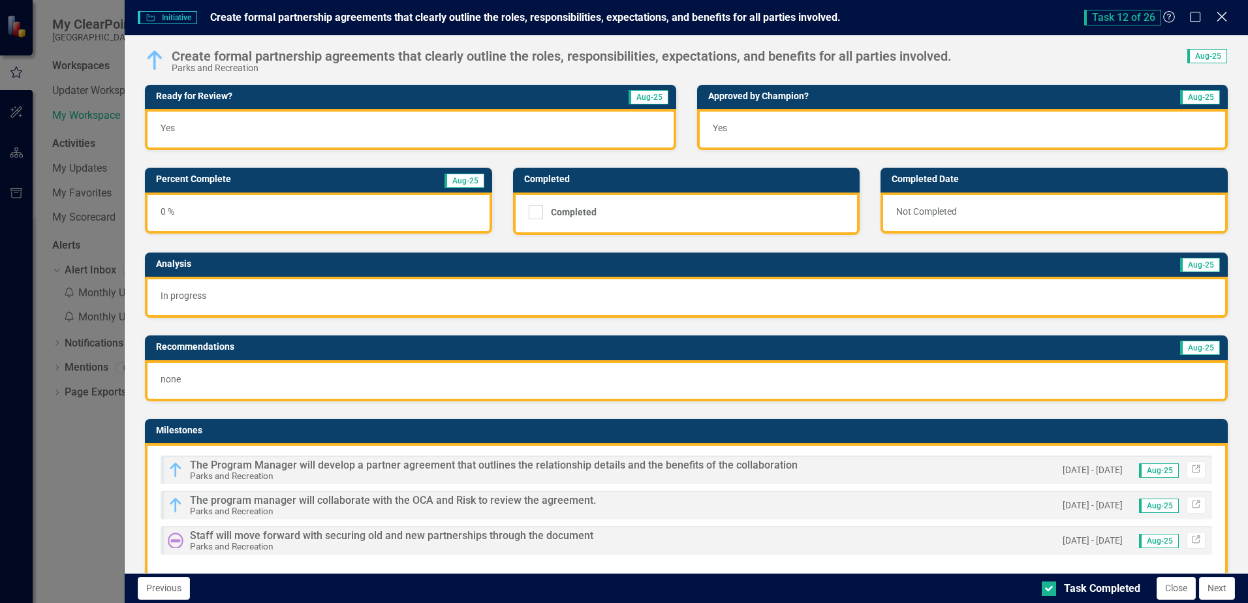
click at [1222, 17] on icon at bounding box center [1221, 17] width 10 height 10
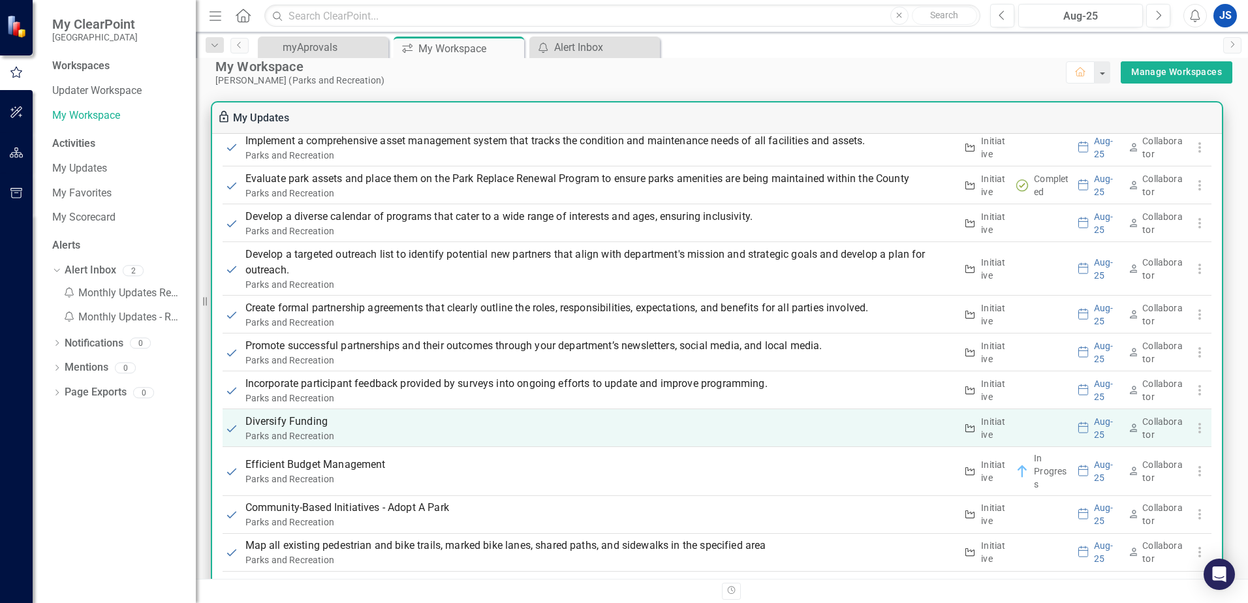
scroll to position [1305, 0]
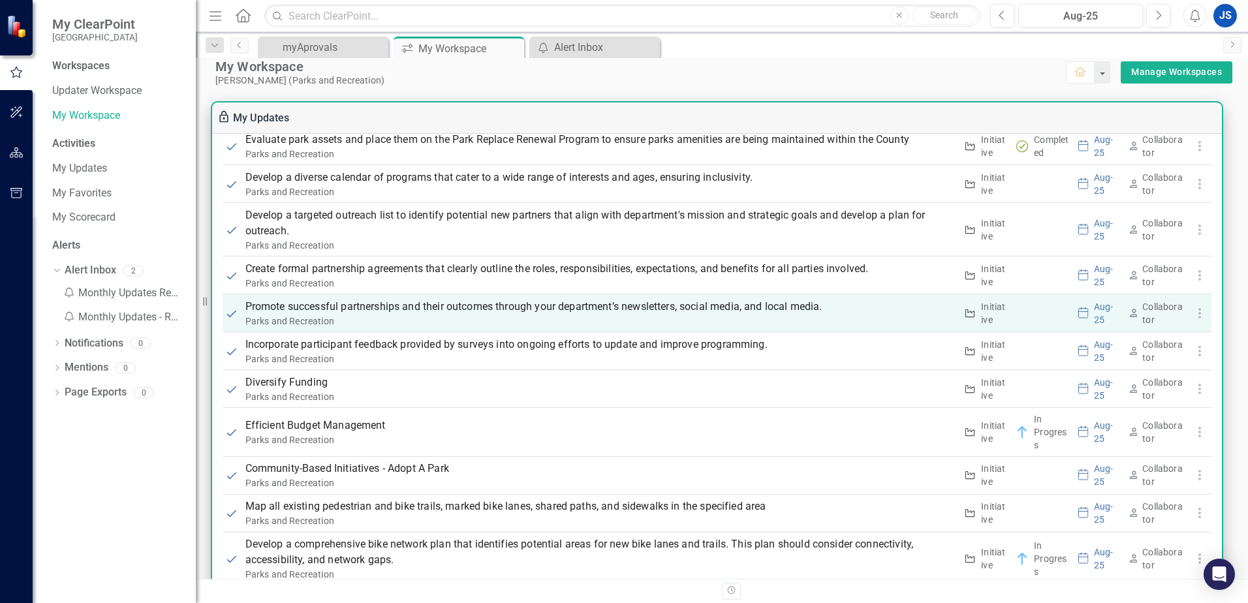
click at [266, 307] on p "Promote successful partnerships and their outcomes through your department’s ne…" at bounding box center [600, 307] width 711 height 16
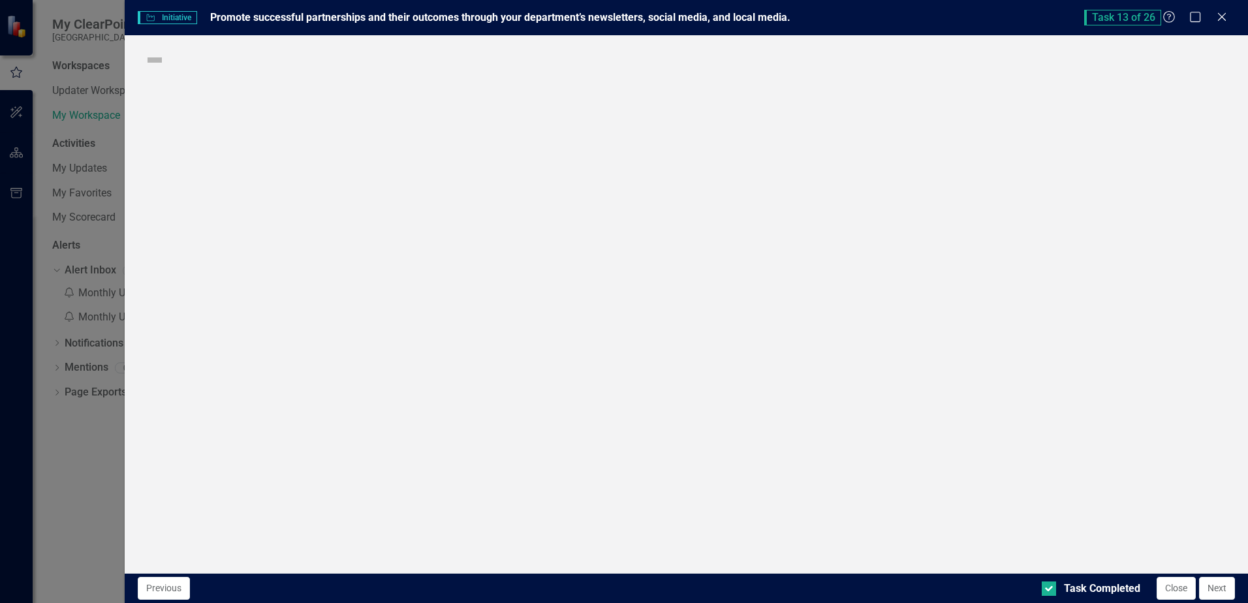
click at [266, 307] on div "Initiative Initiative Promote successful partnerships and their outcomes throug…" at bounding box center [624, 301] width 1248 height 603
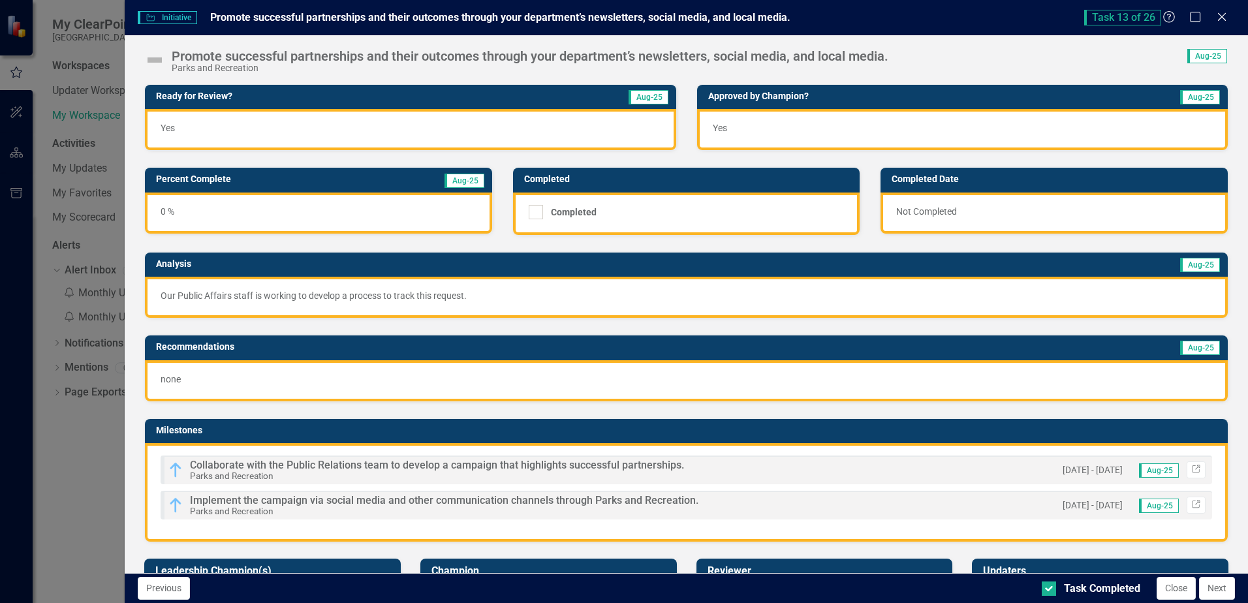
click at [159, 61] on img at bounding box center [154, 60] width 21 height 21
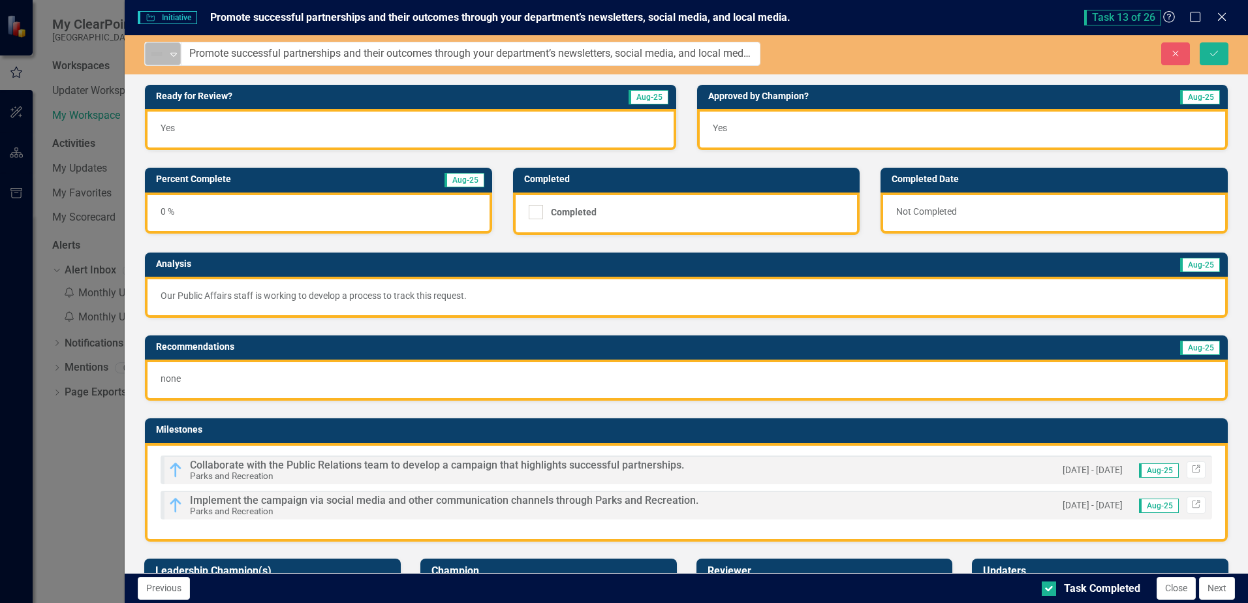
click at [172, 59] on div "Expand" at bounding box center [173, 54] width 13 height 22
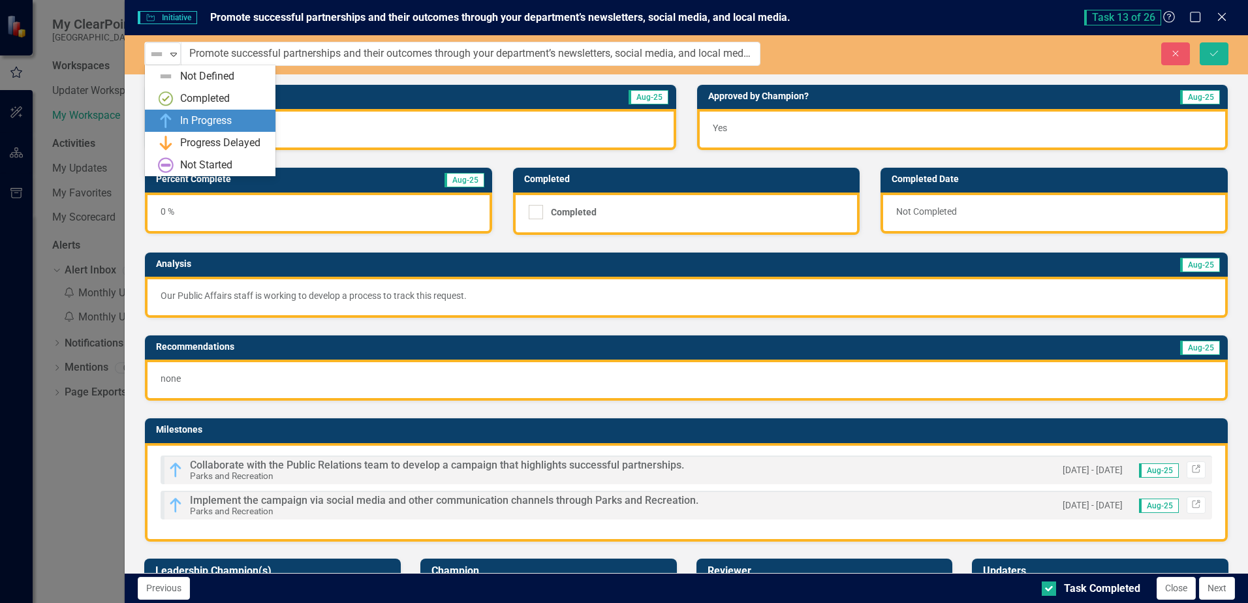
click at [187, 121] on div "In Progress" at bounding box center [206, 121] width 52 height 15
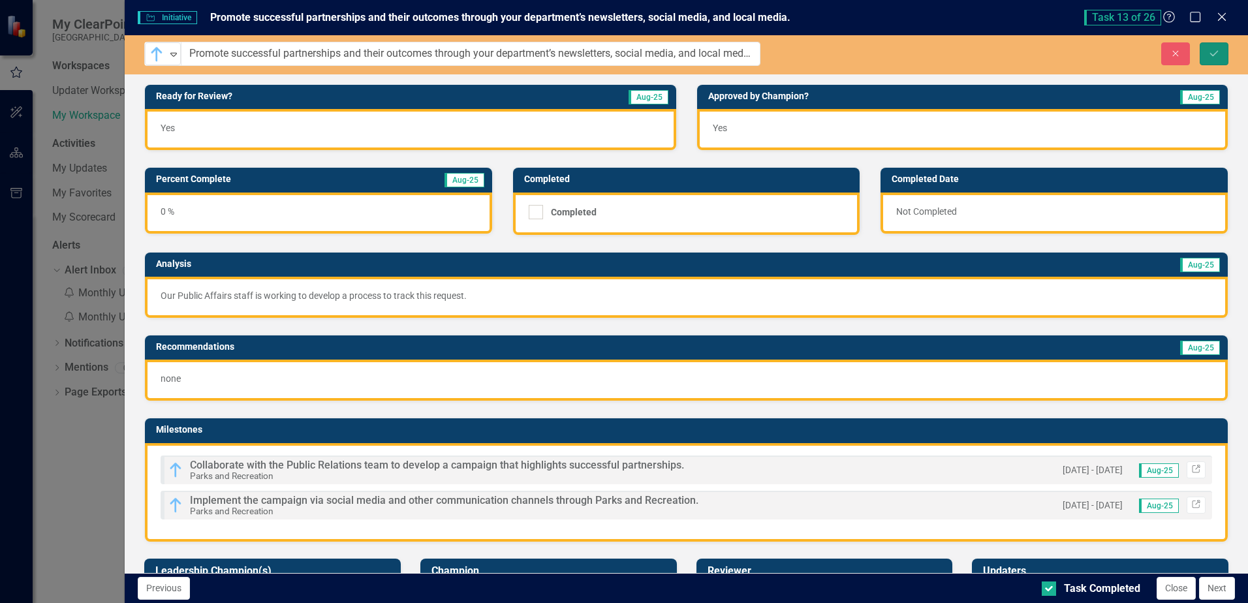
click at [1215, 53] on icon "submit" at bounding box center [1214, 52] width 8 height 5
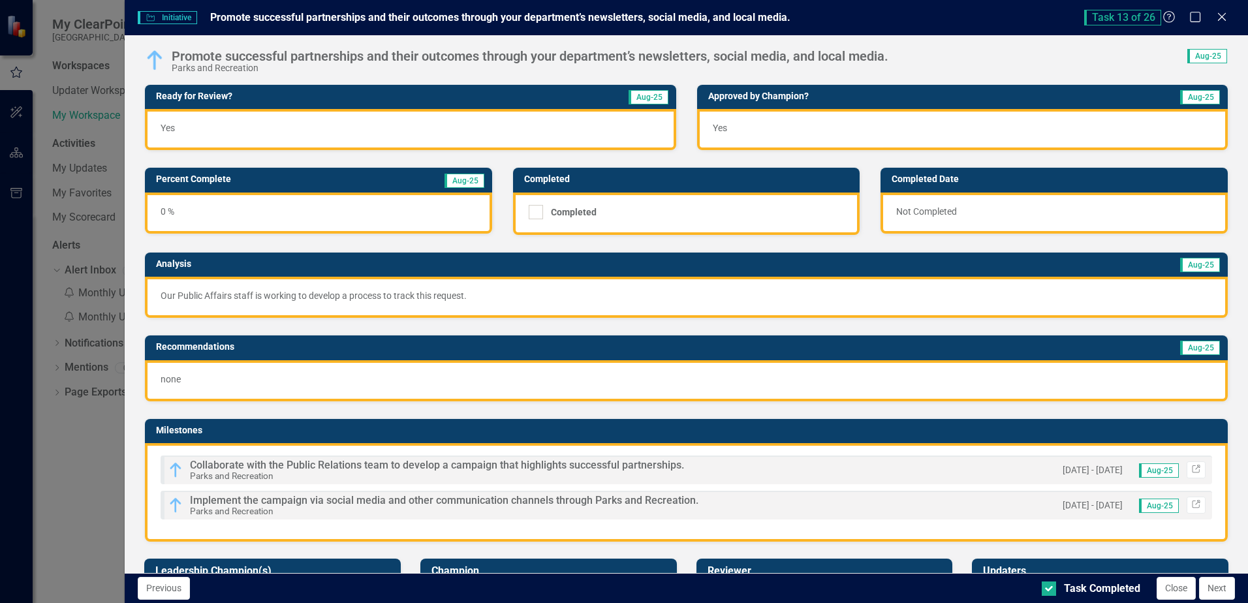
drag, startPoint x: 1222, startPoint y: 15, endPoint x: 1209, endPoint y: 18, distance: 12.8
click at [1222, 16] on icon "Close" at bounding box center [1221, 17] width 13 height 10
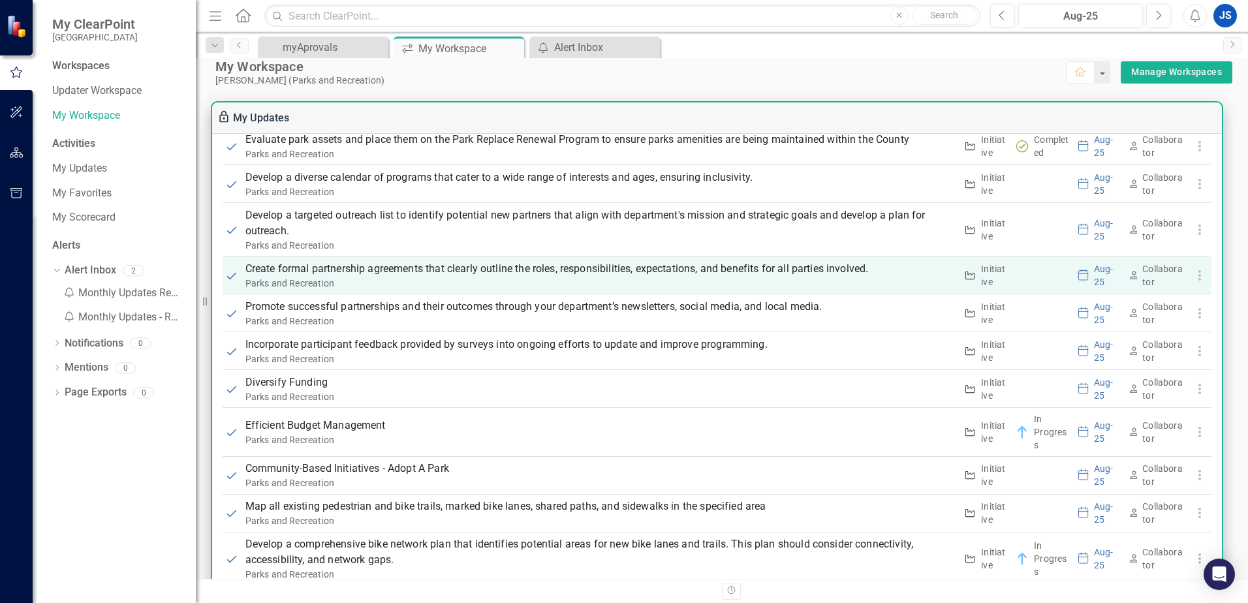
click at [282, 270] on p "Create formal partnership agreements that clearly outline the roles, responsibi…" at bounding box center [600, 269] width 711 height 16
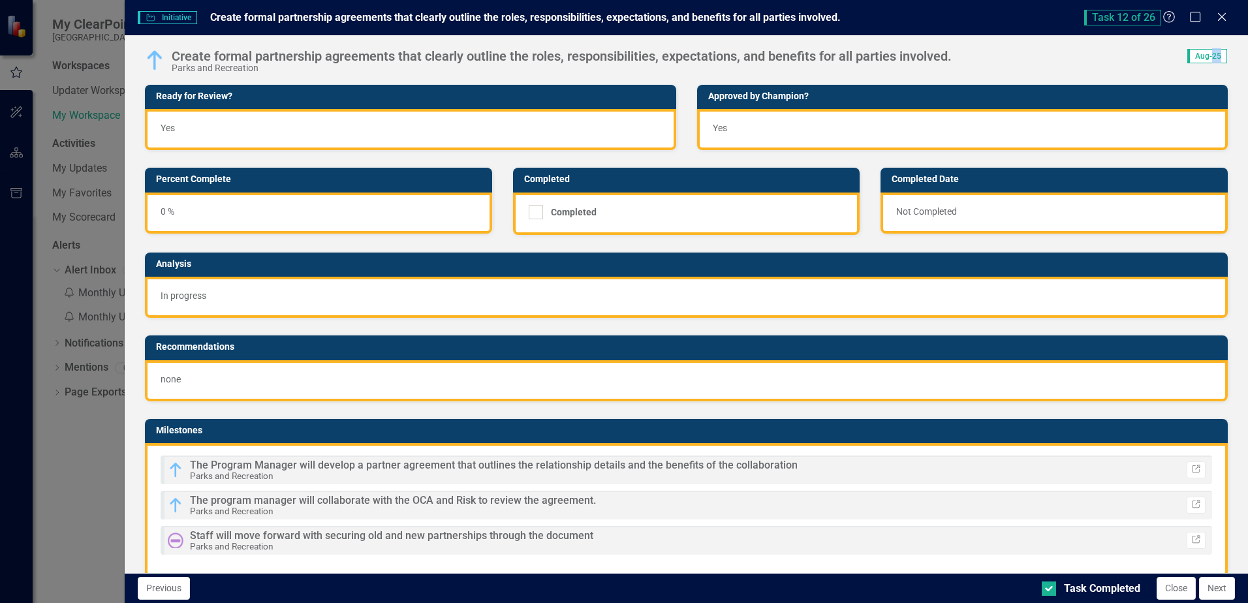
click at [282, 270] on div "Initiative Initiative Create formal partnership agreements that clearly outline…" at bounding box center [624, 301] width 1248 height 603
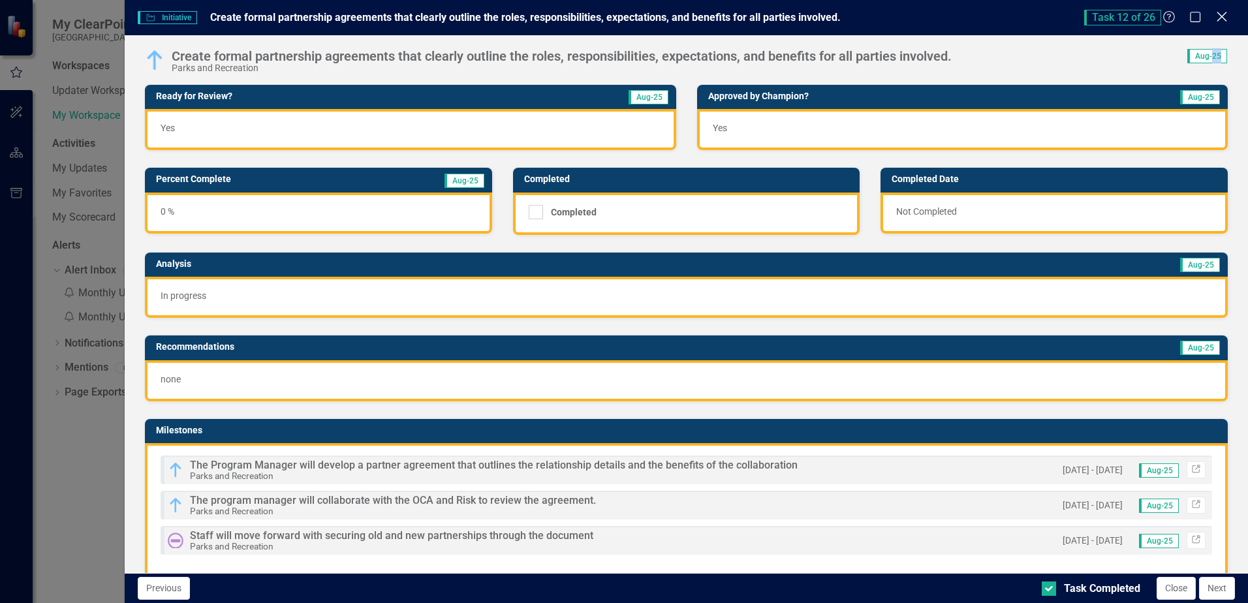
click at [1219, 18] on icon "Close" at bounding box center [1221, 16] width 16 height 12
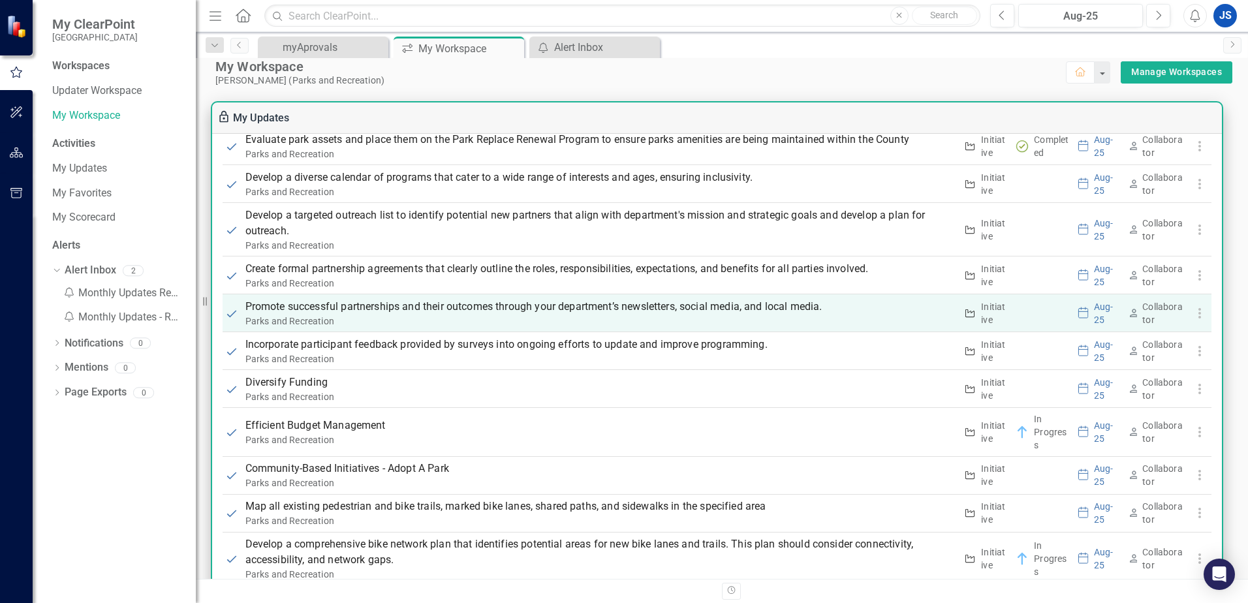
click at [276, 307] on p "Promote successful partnerships and their outcomes through your department’s ne…" at bounding box center [600, 307] width 711 height 16
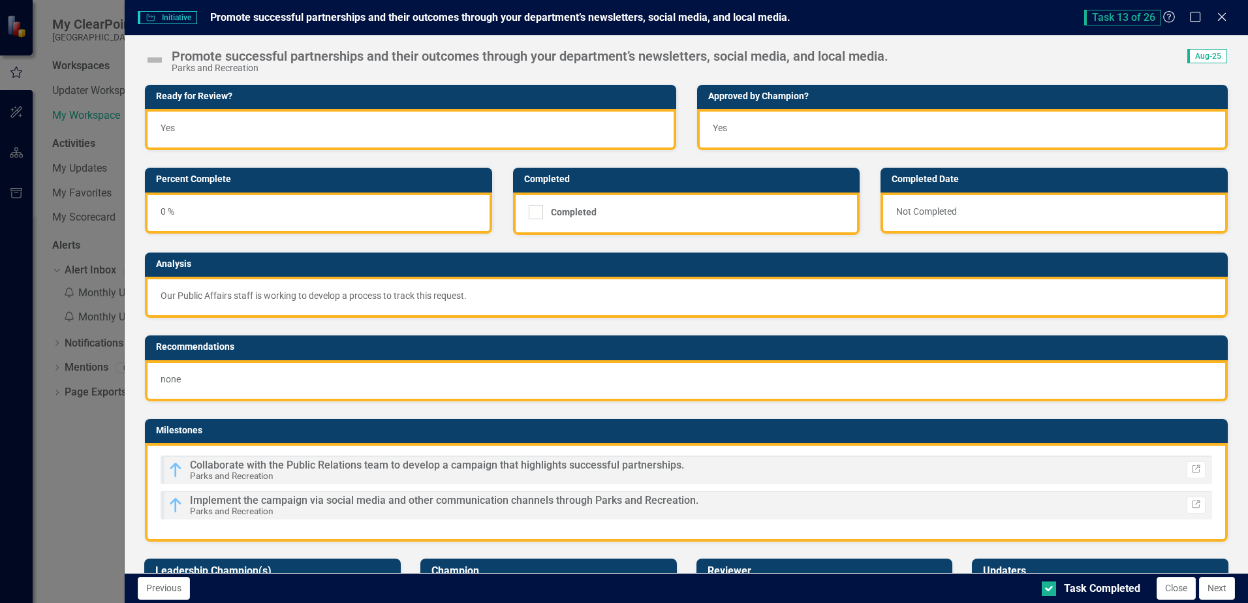
click at [276, 307] on div "Initiative Initiative Promote successful partnerships and their outcomes throug…" at bounding box center [624, 301] width 1248 height 603
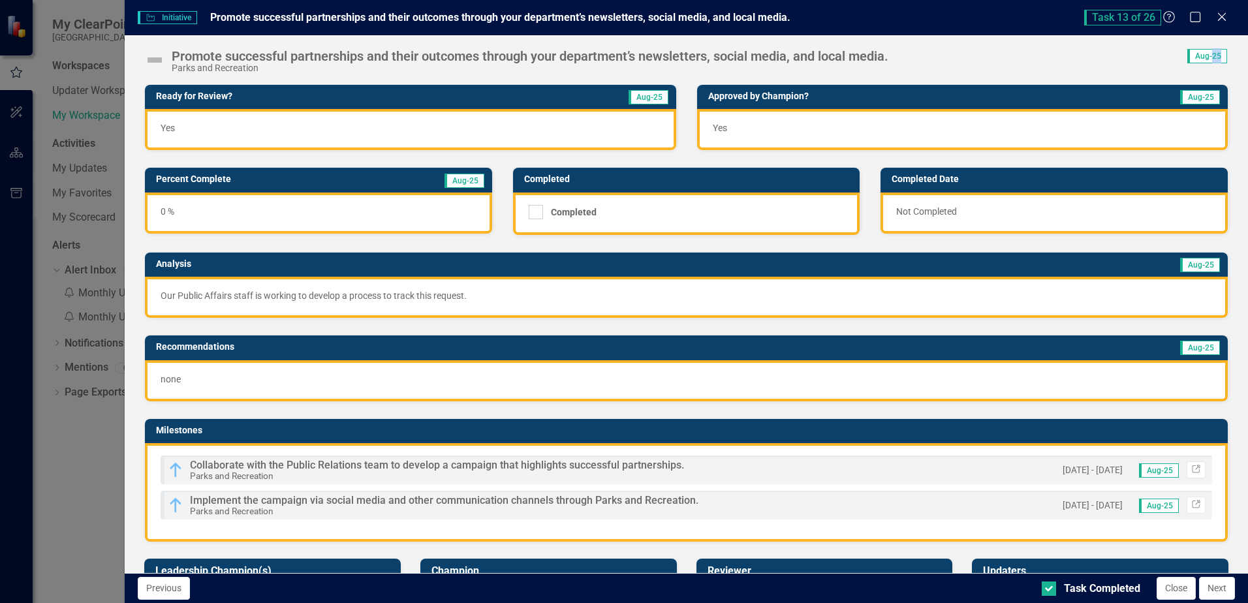
click at [154, 62] on img at bounding box center [154, 60] width 21 height 21
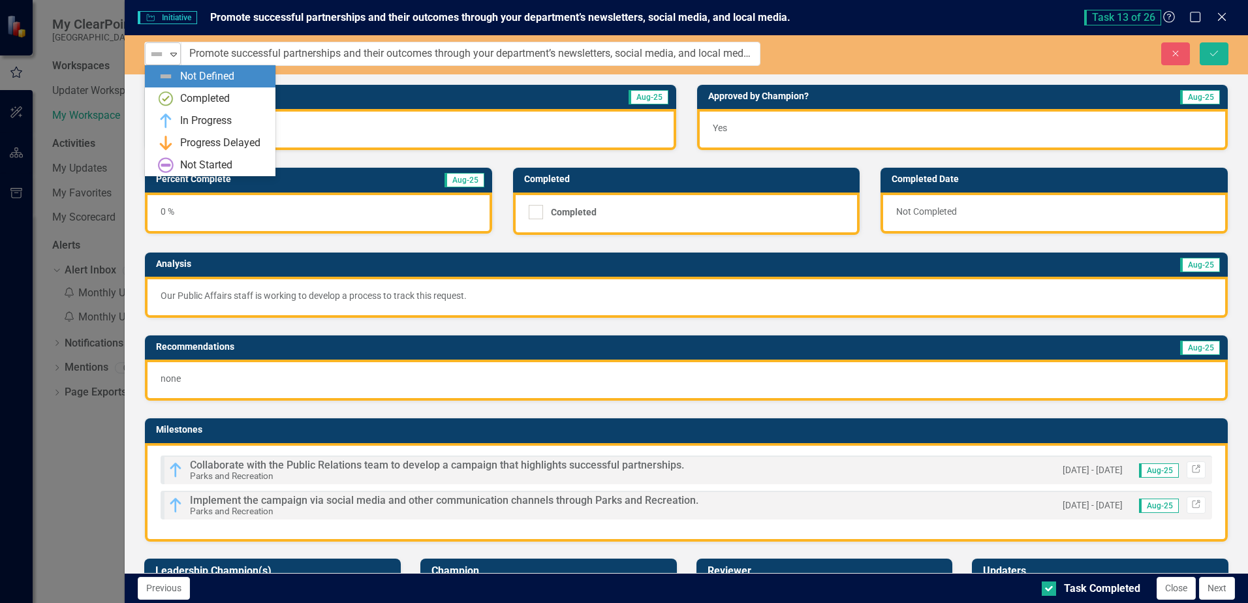
click at [169, 57] on icon "Expand" at bounding box center [173, 54] width 13 height 10
click at [196, 117] on div "In Progress" at bounding box center [206, 121] width 52 height 15
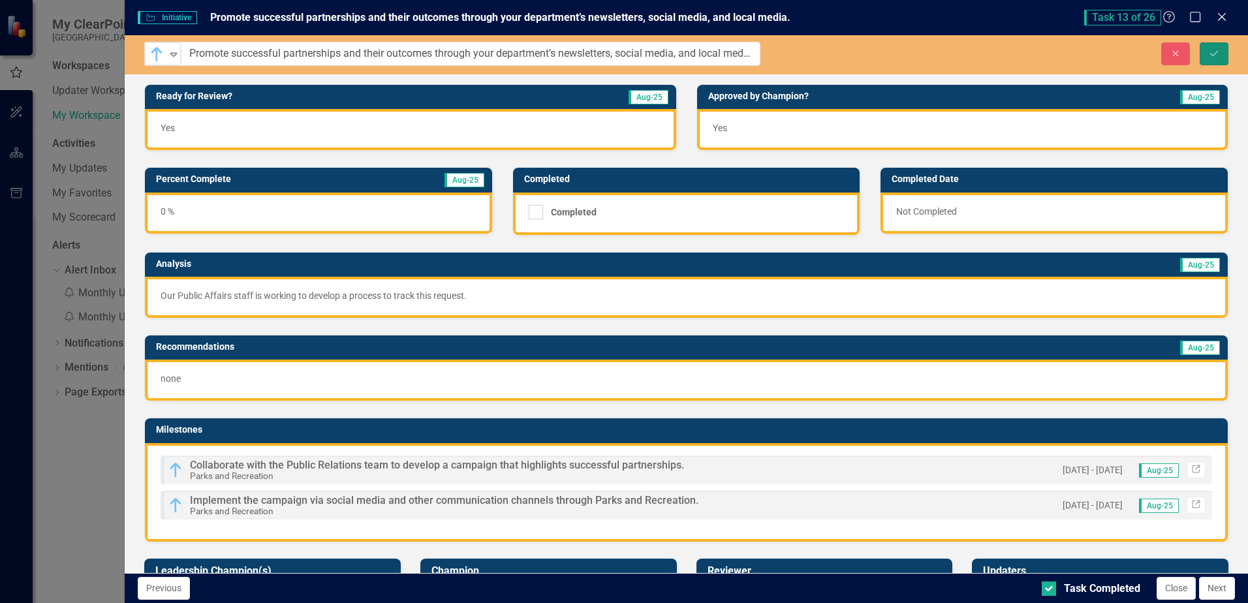
click at [1205, 57] on button "Save" at bounding box center [1213, 53] width 29 height 23
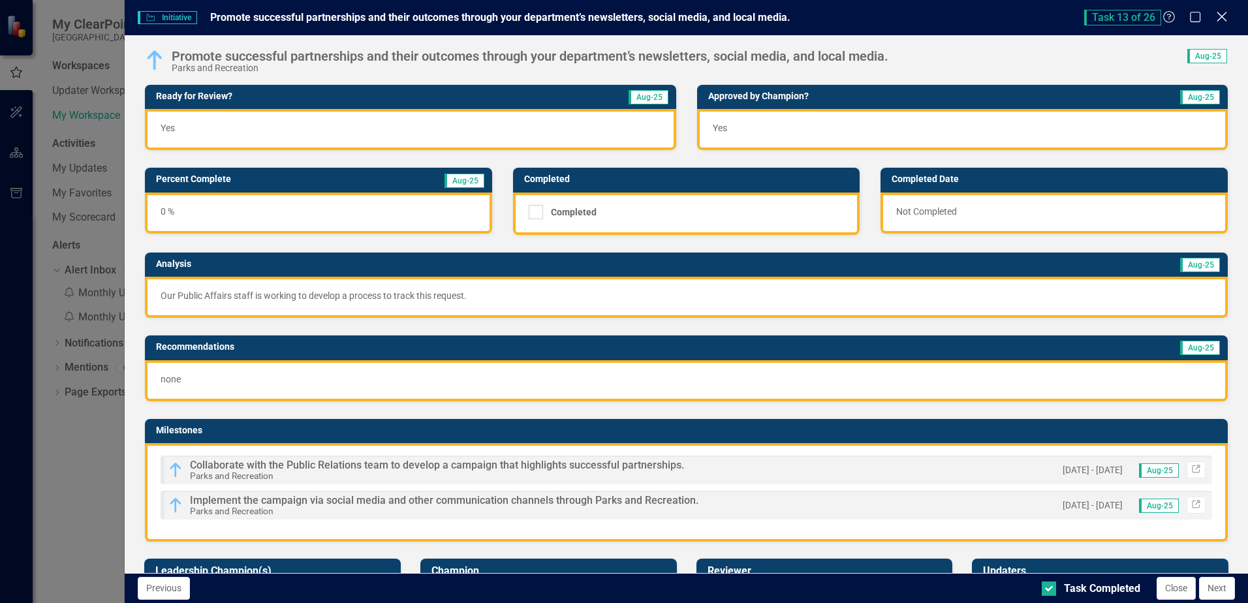
click at [1222, 18] on icon "Close" at bounding box center [1221, 16] width 16 height 12
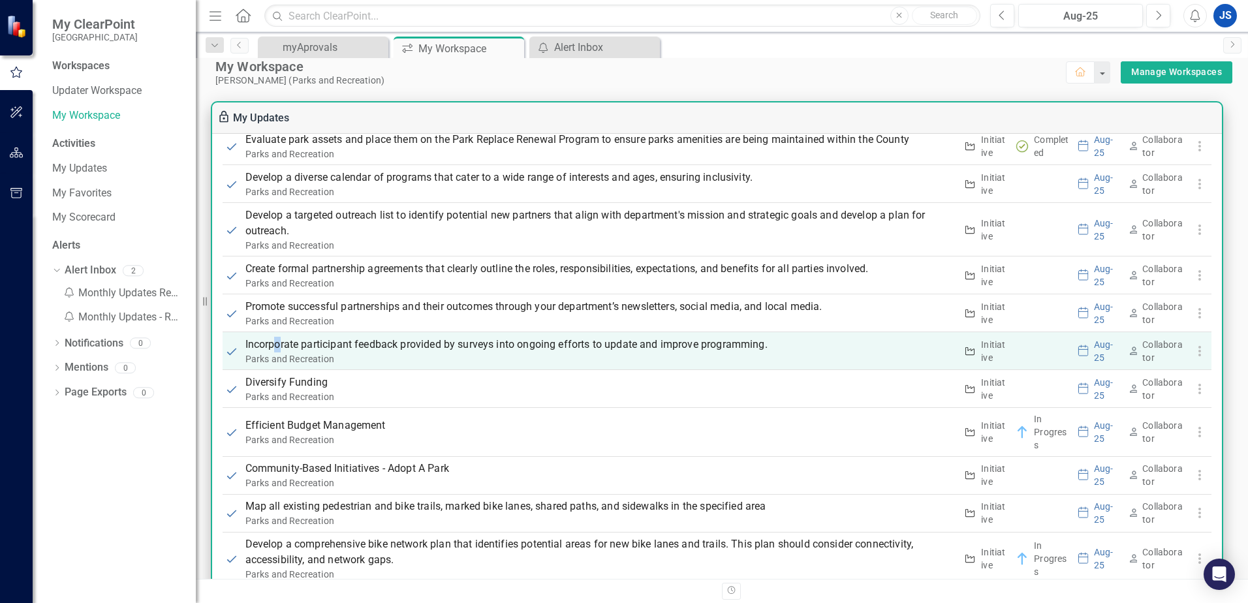
click at [279, 345] on p "Incorporate participant feedback provided by surveys into ongoing efforts to up…" at bounding box center [600, 345] width 711 height 16
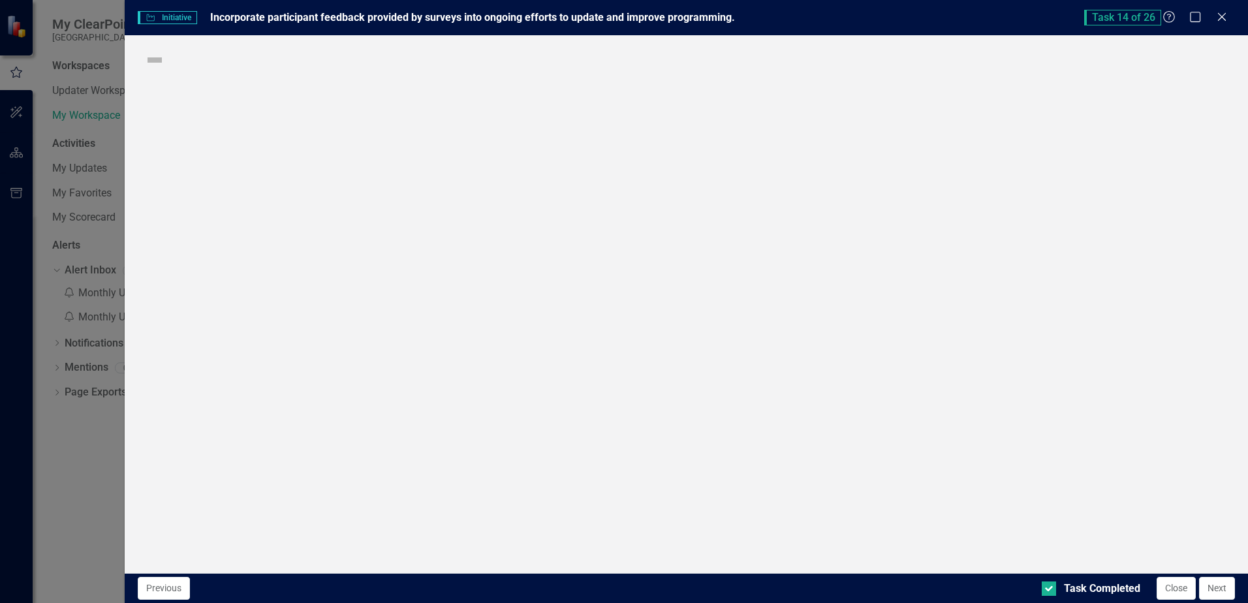
click at [279, 345] on div "Initiative Initiative Incorporate participant feedback provided by surveys into…" at bounding box center [624, 301] width 1248 height 603
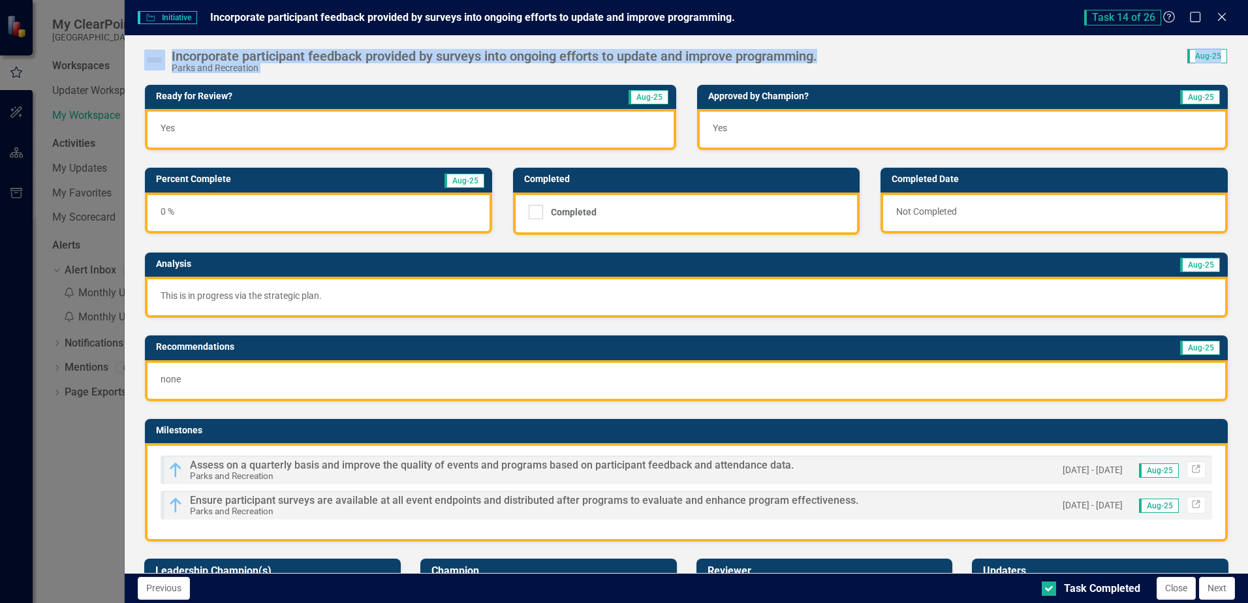
click at [159, 67] on img at bounding box center [154, 60] width 21 height 21
click at [157, 66] on img at bounding box center [154, 60] width 21 height 21
click at [157, 57] on img at bounding box center [154, 60] width 21 height 21
click at [215, 129] on div "Yes" at bounding box center [410, 129] width 531 height 41
click at [178, 58] on div "Incorporate participant feedback provided by surveys into ongoing efforts to up…" at bounding box center [494, 56] width 645 height 14
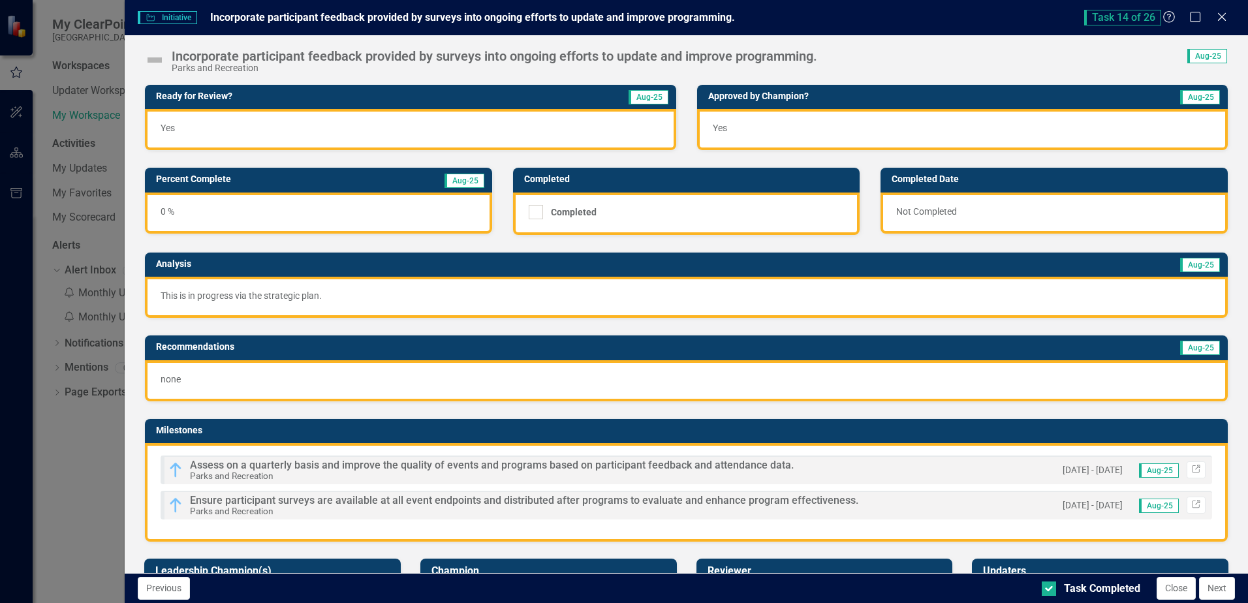
click at [159, 59] on img at bounding box center [154, 60] width 21 height 21
click at [158, 59] on img at bounding box center [154, 60] width 21 height 21
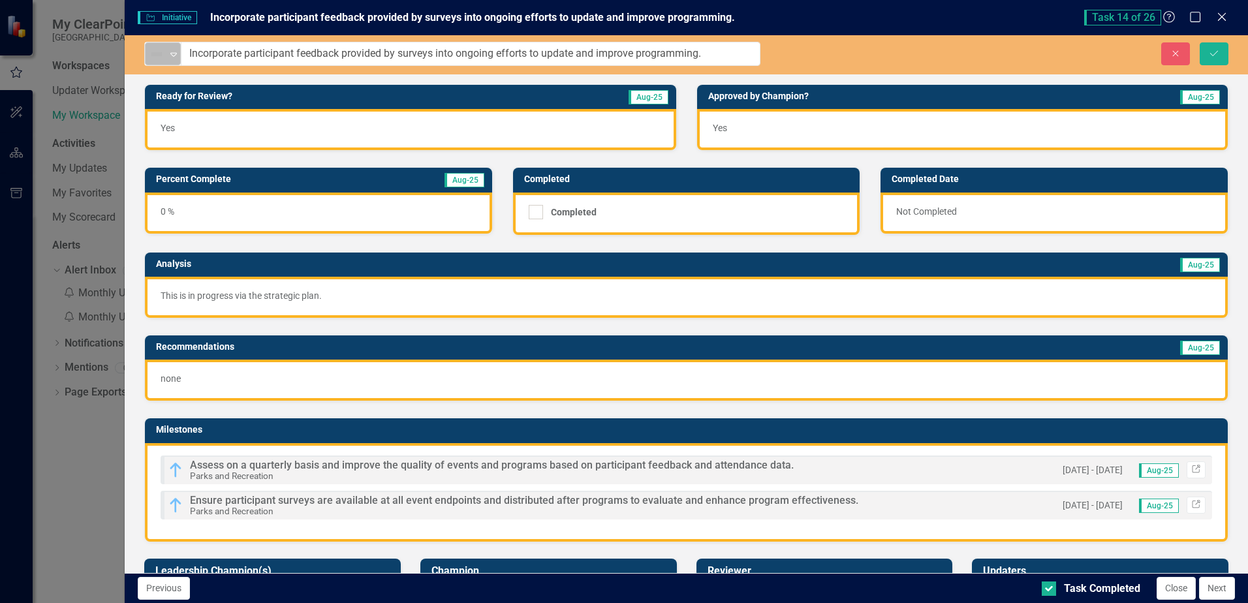
click at [172, 54] on icon at bounding box center [173, 55] width 7 height 4
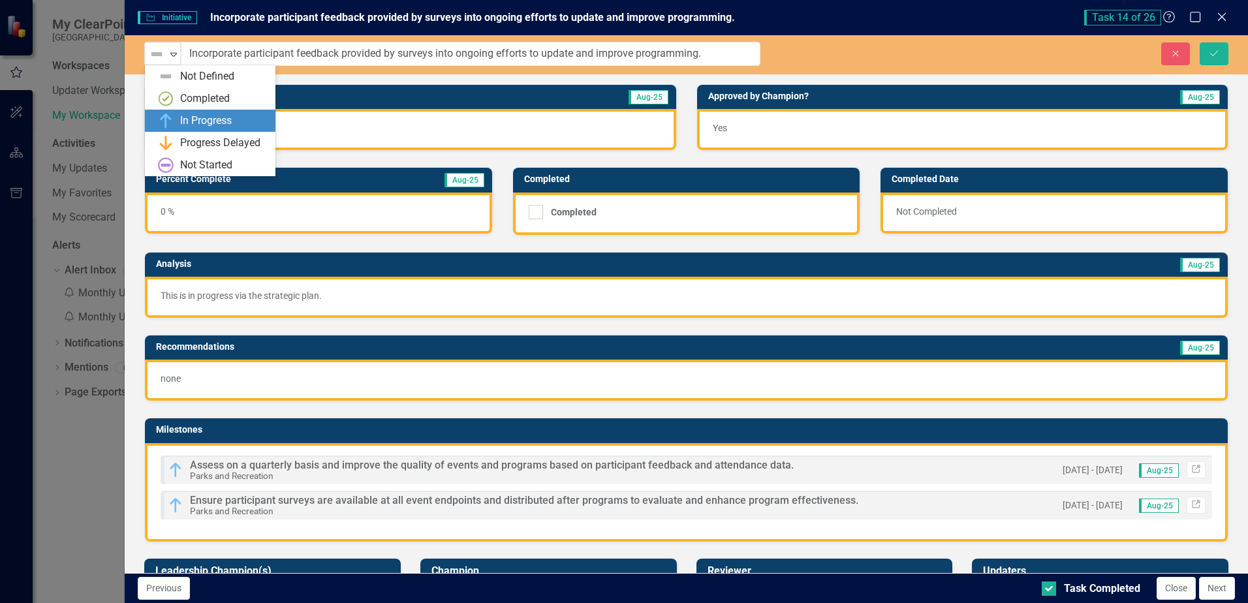
click at [186, 119] on div "In Progress" at bounding box center [206, 121] width 52 height 15
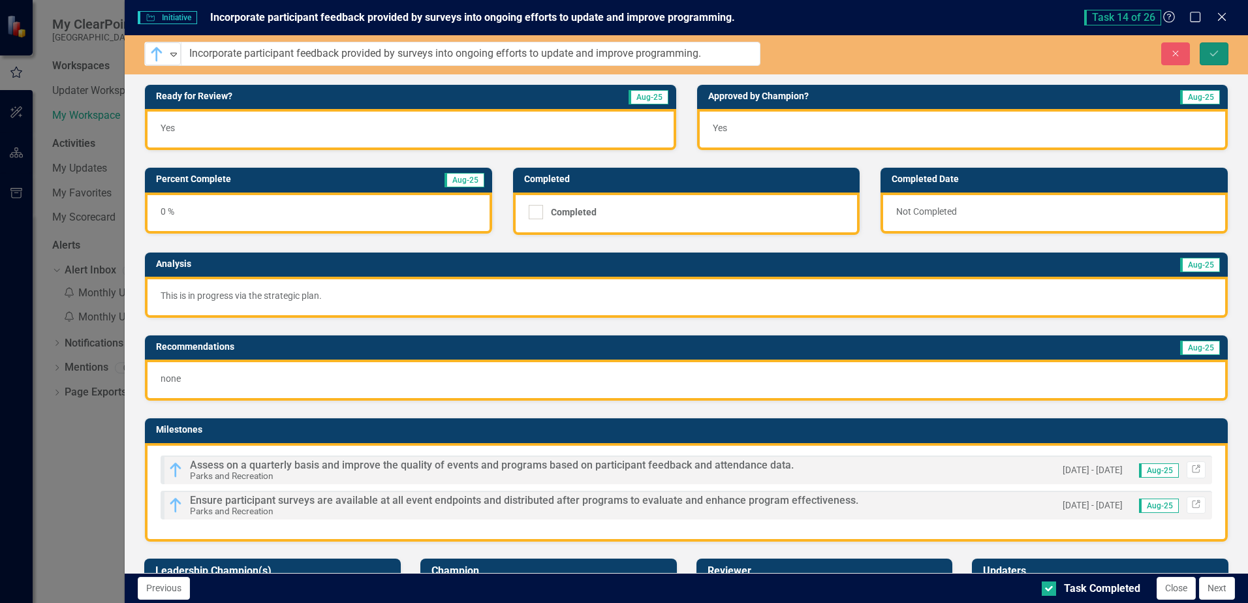
click at [1212, 54] on icon "Save" at bounding box center [1214, 53] width 12 height 9
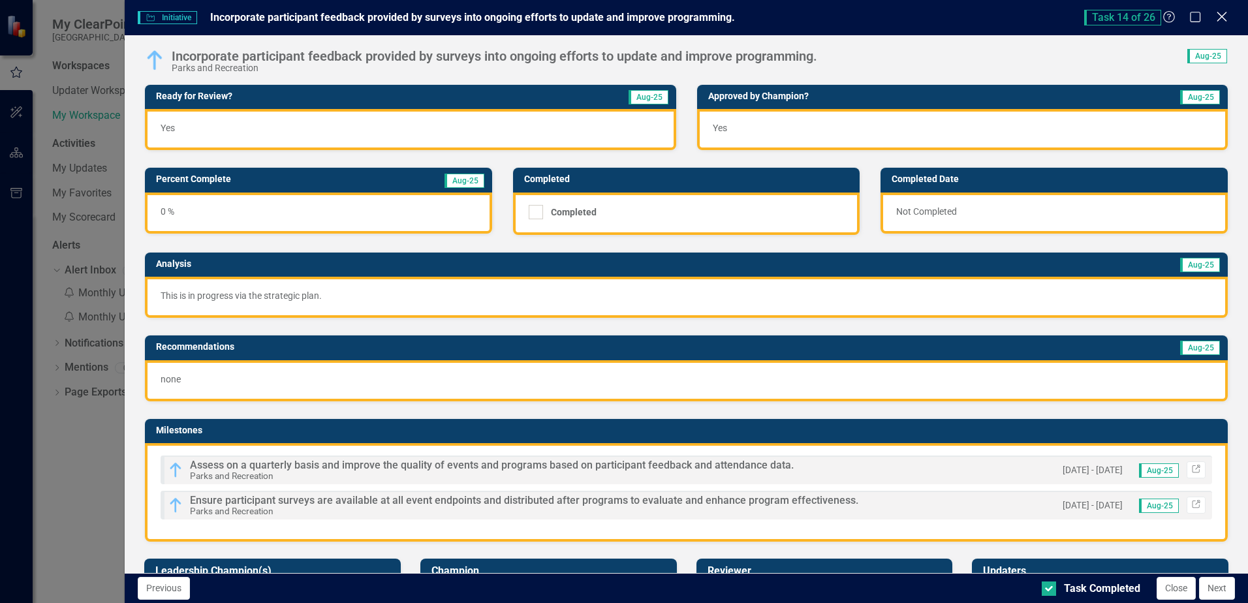
click at [1220, 16] on icon "Close" at bounding box center [1221, 16] width 16 height 12
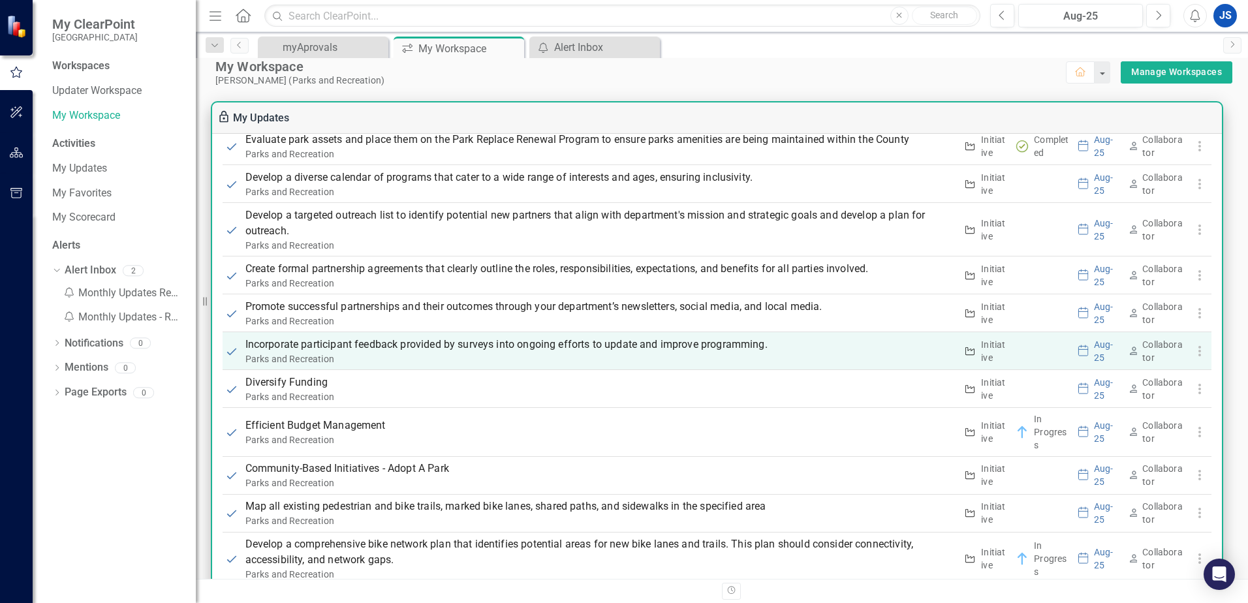
click at [285, 345] on p "Incorporate participant feedback provided by surveys into ongoing efforts to up…" at bounding box center [600, 345] width 711 height 16
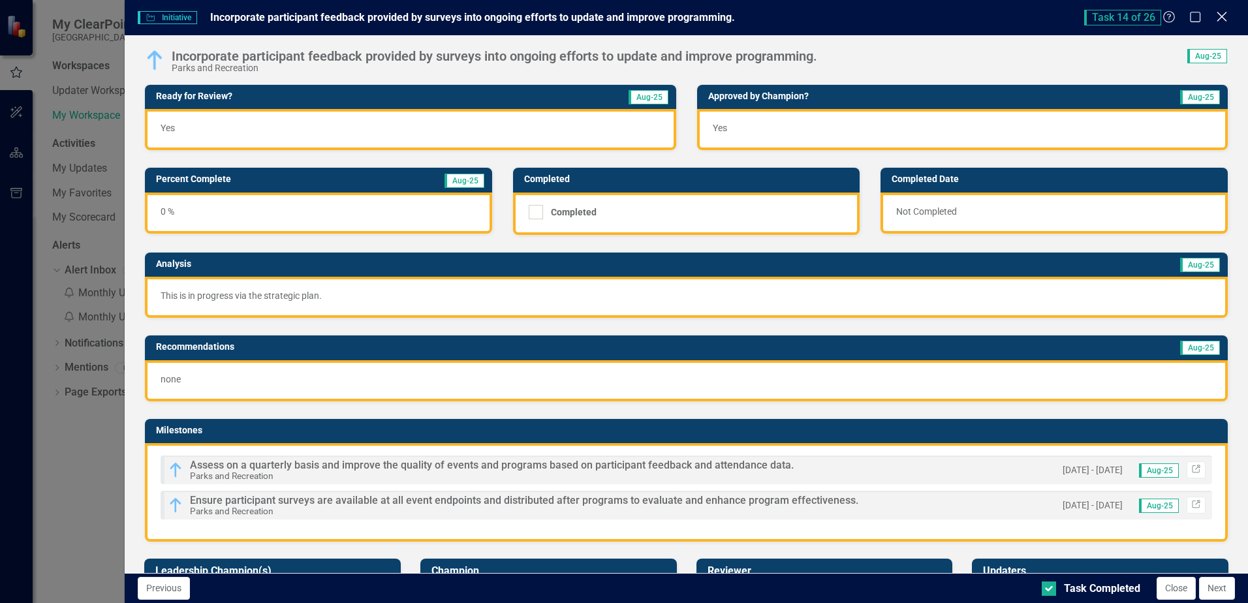
click at [1222, 18] on icon at bounding box center [1221, 17] width 10 height 10
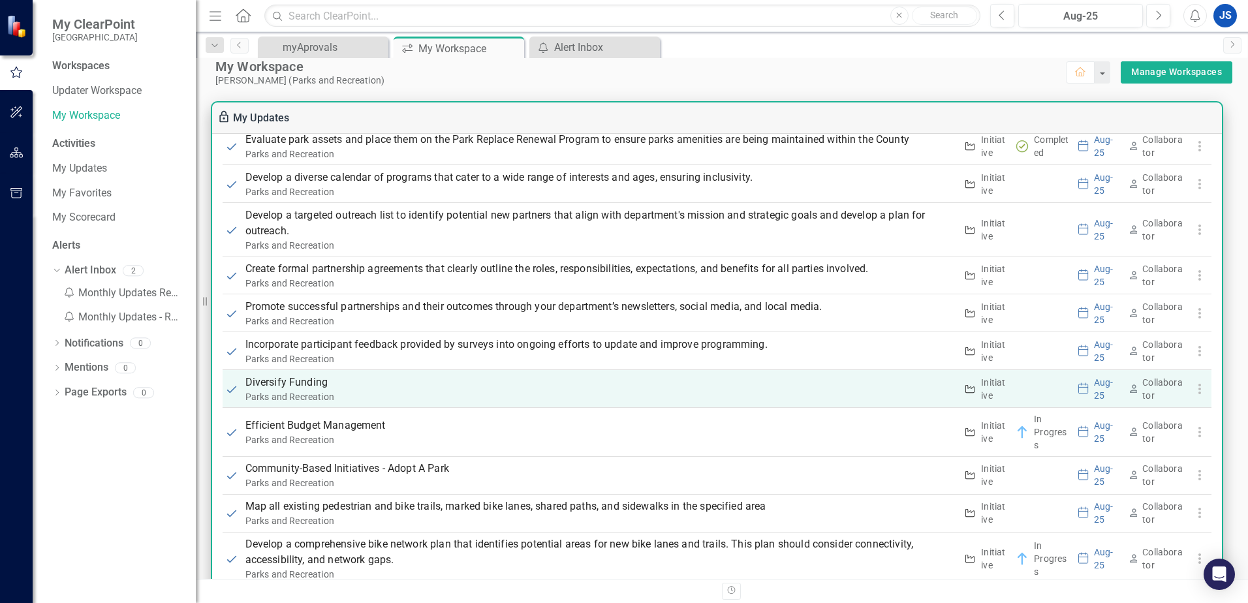
click at [309, 387] on p "Diversify Funding" at bounding box center [600, 383] width 711 height 16
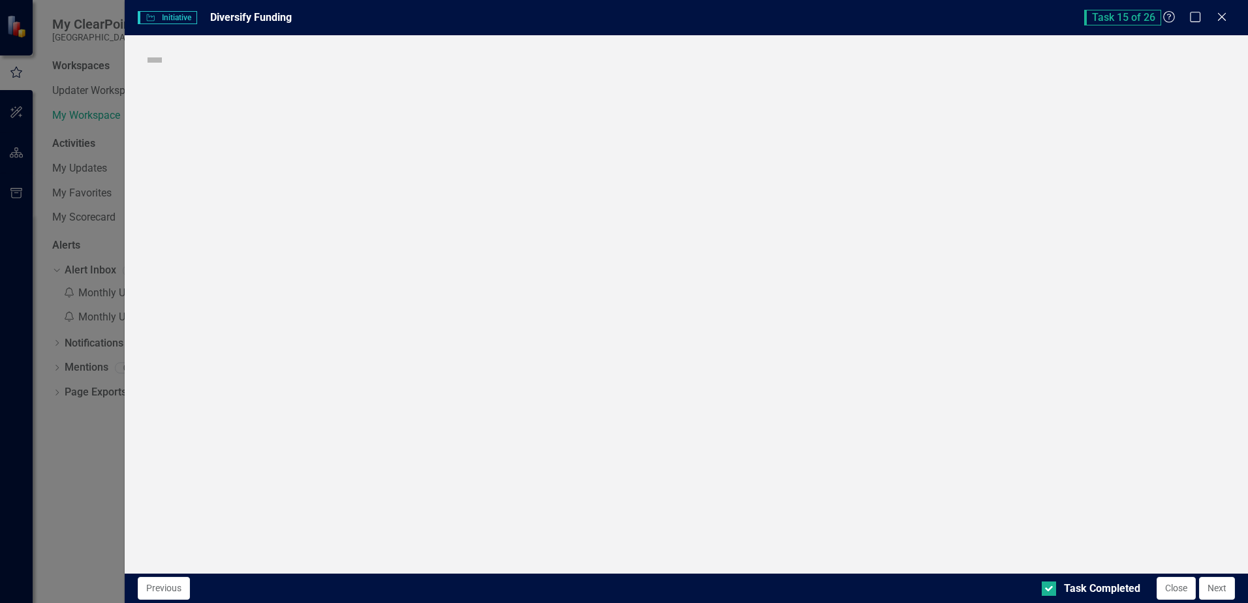
click at [309, 387] on div "Initiative Initiative Diversify Funding Task 15 of 26 Help Maximize Close Score…" at bounding box center [624, 301] width 1248 height 603
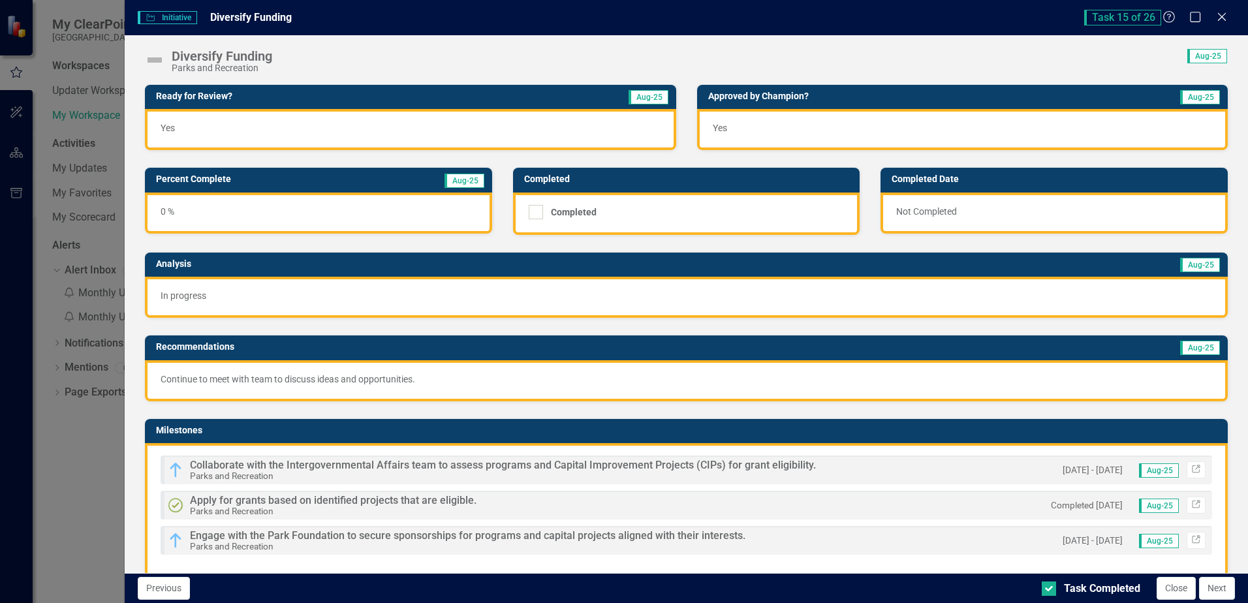
click at [156, 59] on img at bounding box center [154, 60] width 21 height 21
click at [155, 58] on img at bounding box center [154, 60] width 21 height 21
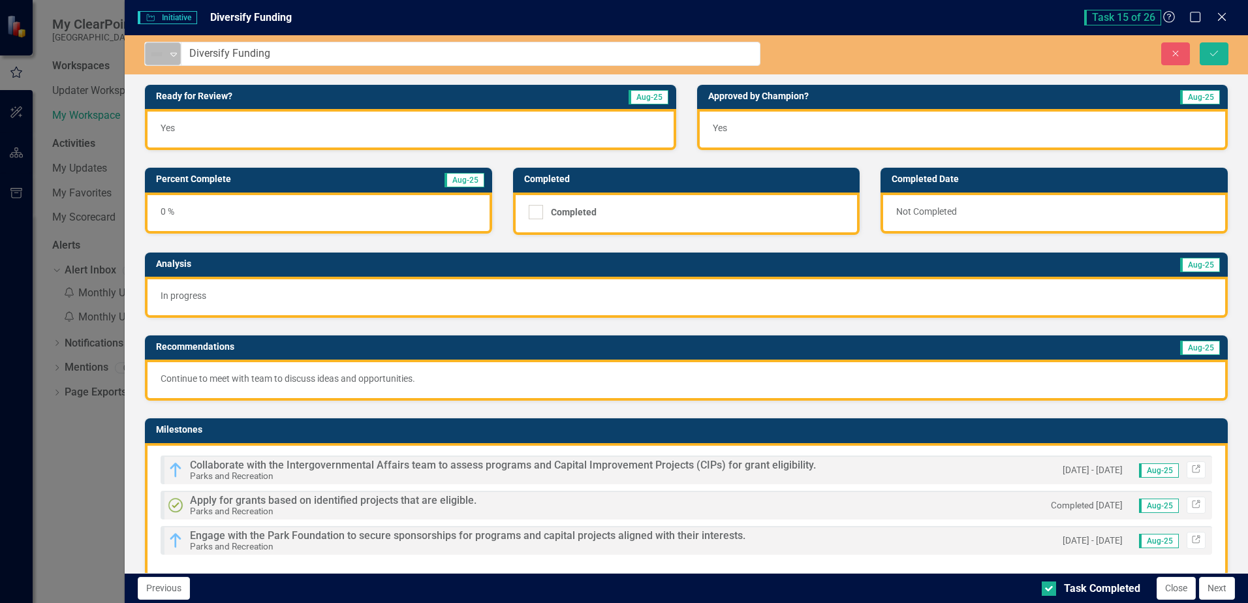
click at [171, 57] on icon "Expand" at bounding box center [173, 54] width 13 height 10
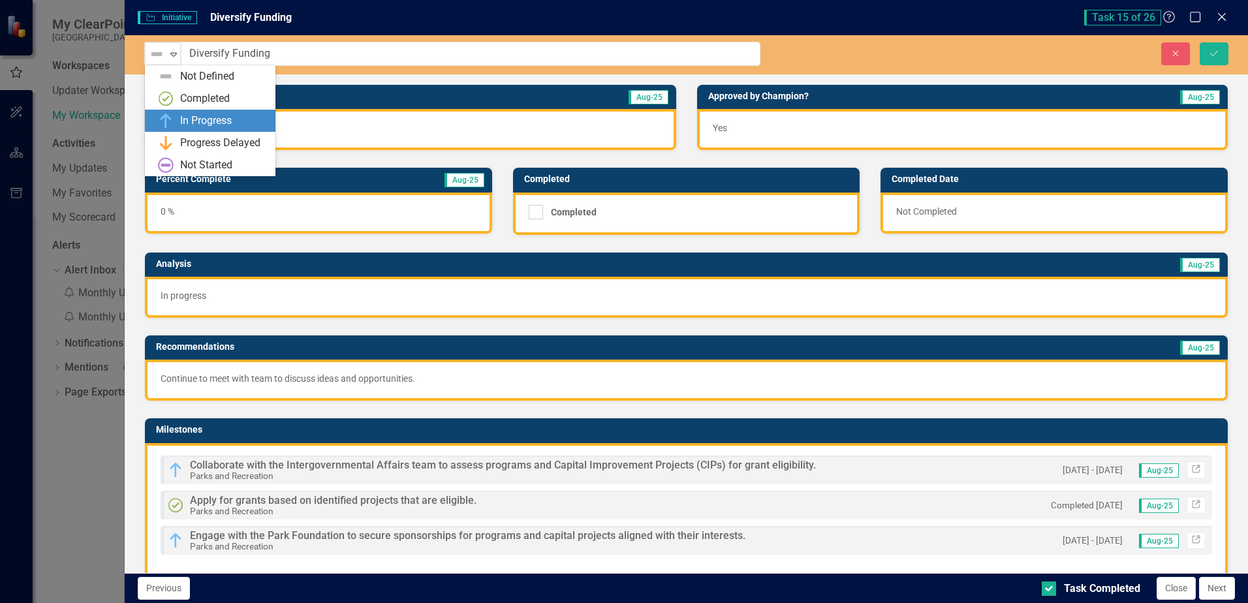
click at [189, 123] on div "In Progress" at bounding box center [206, 121] width 52 height 15
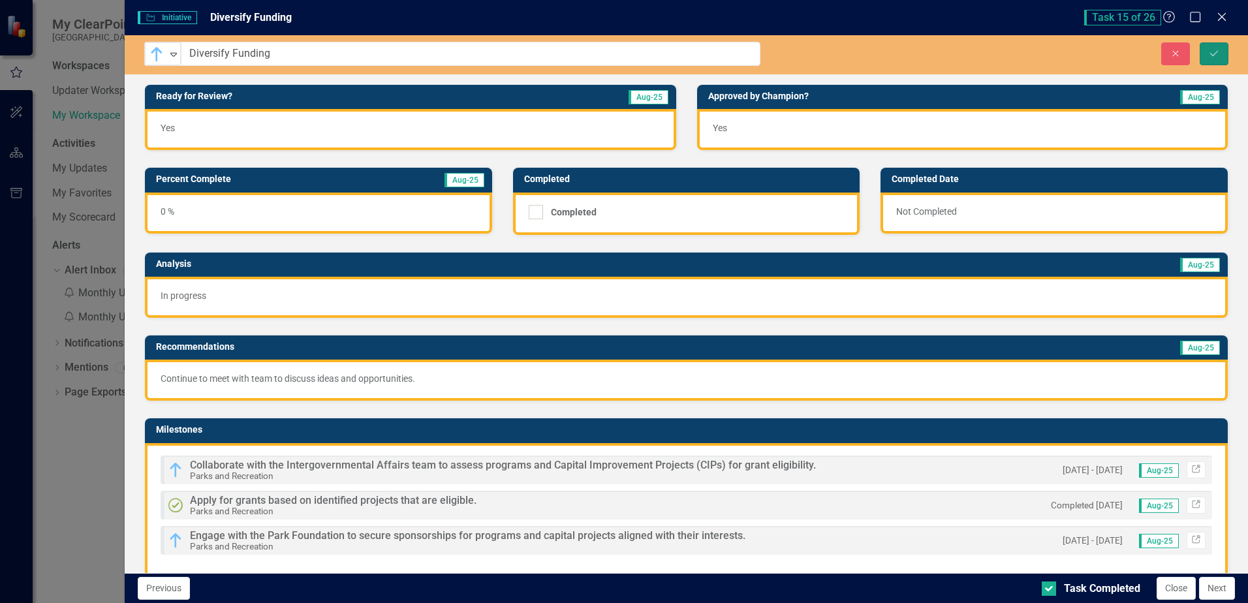
click at [1212, 57] on icon "Save" at bounding box center [1214, 53] width 12 height 9
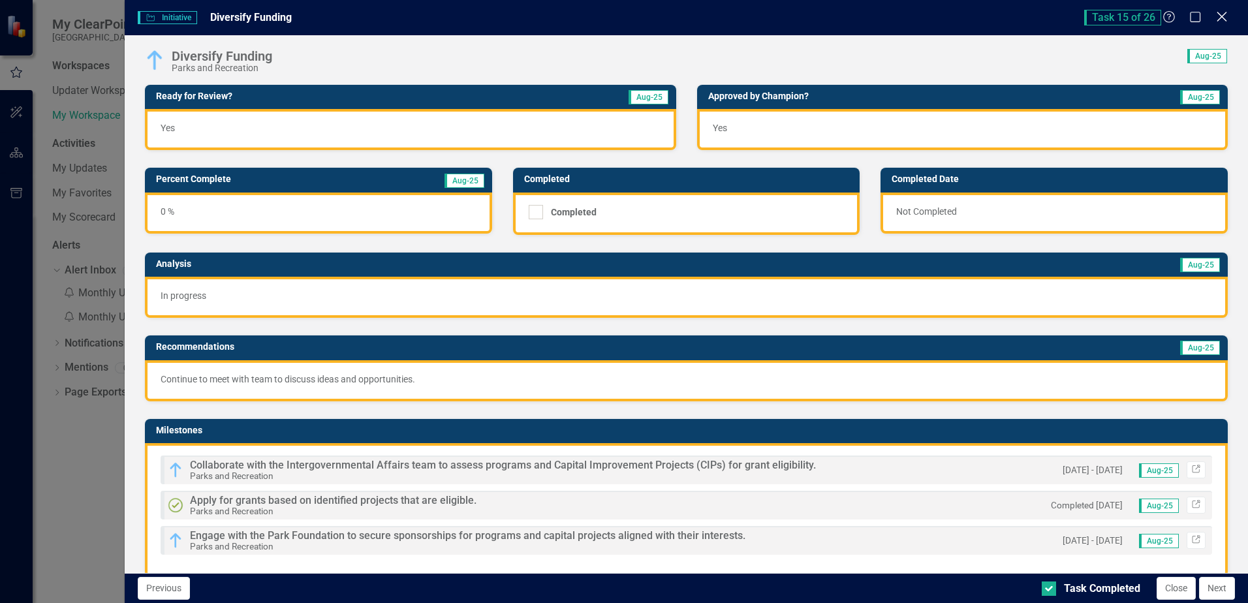
click at [1221, 16] on icon at bounding box center [1221, 17] width 10 height 10
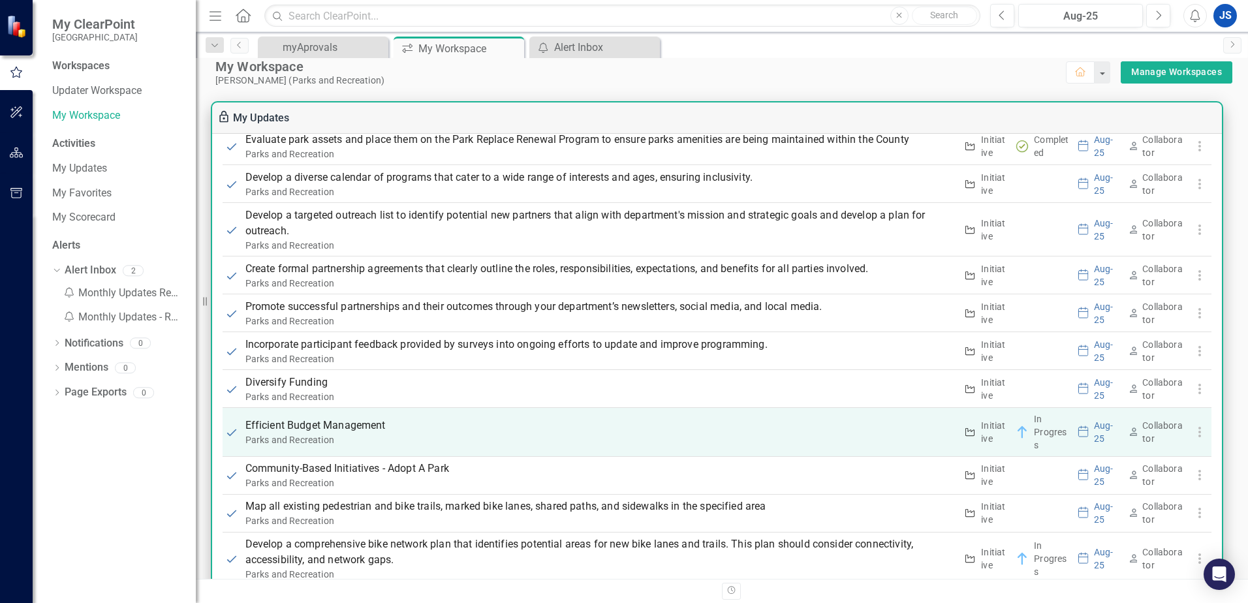
click at [311, 428] on p "Efficient Budget Management" at bounding box center [600, 426] width 711 height 16
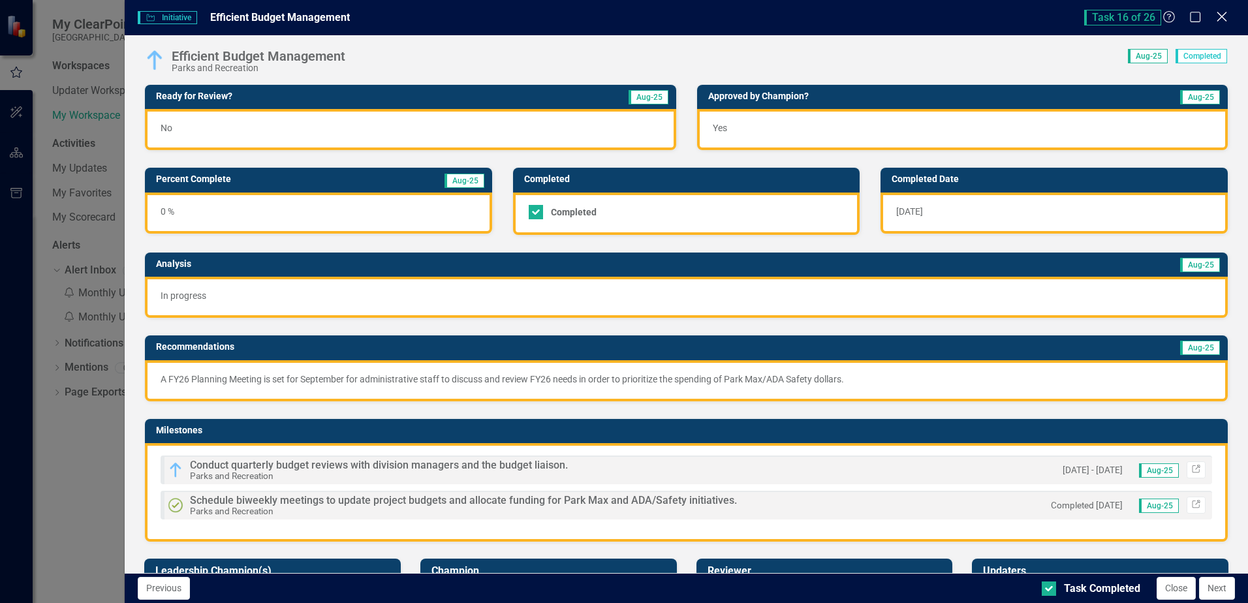
click at [1224, 20] on icon "Close" at bounding box center [1221, 16] width 16 height 12
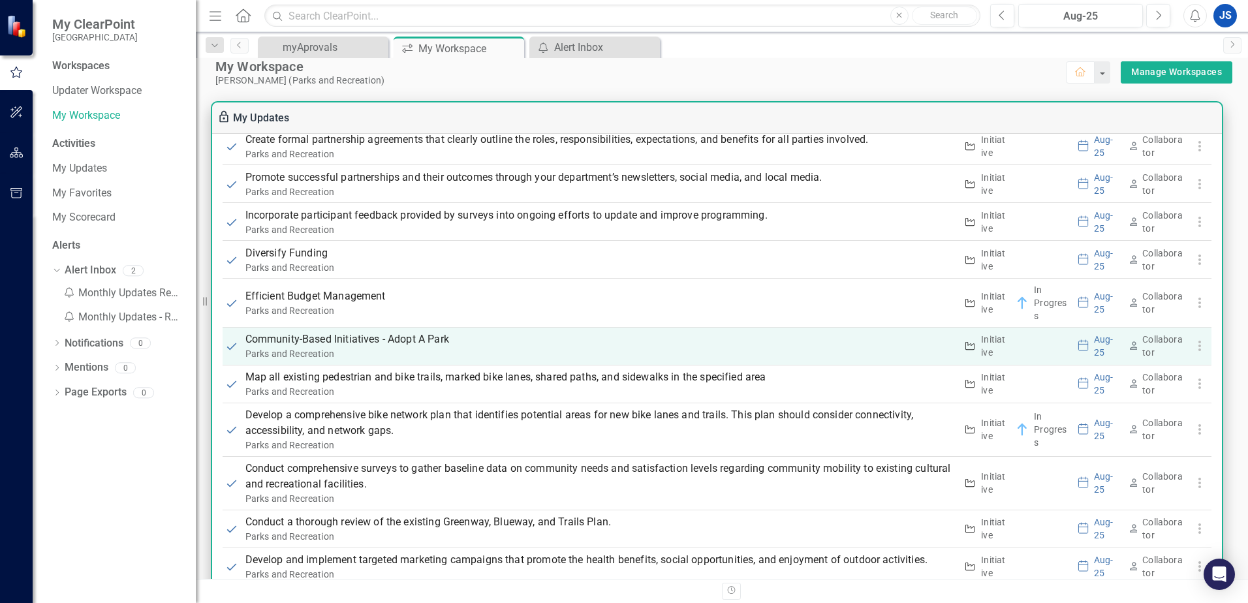
scroll to position [1436, 0]
click at [301, 340] on p "Community-Based Initiatives - Adopt A Park" at bounding box center [600, 338] width 711 height 16
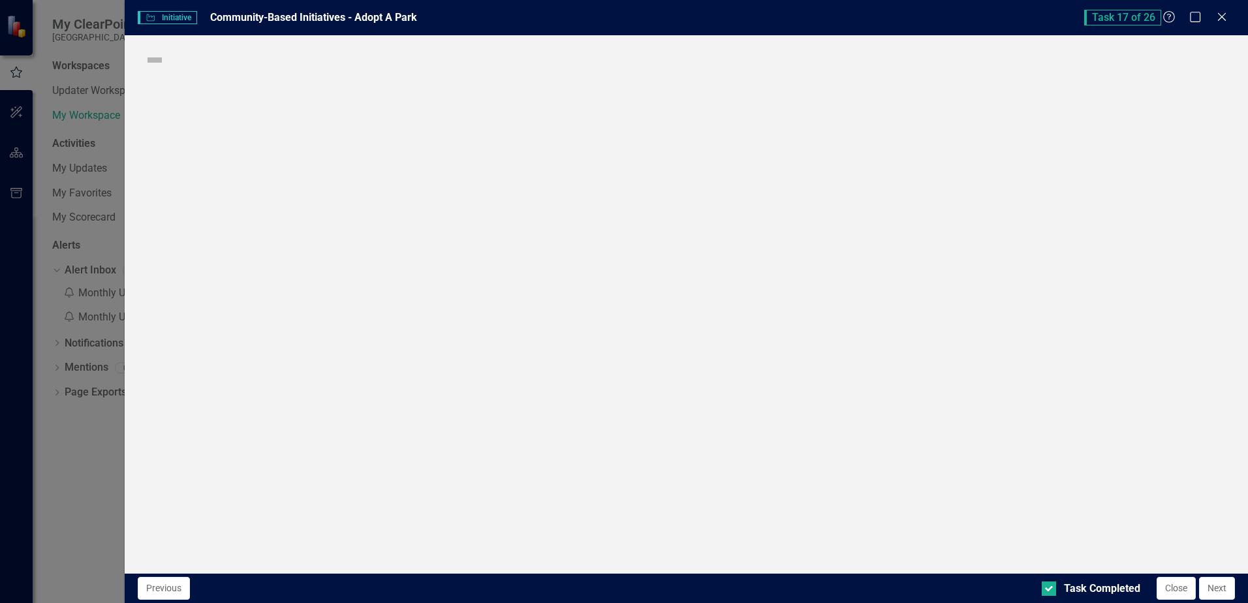
click at [301, 340] on div "Initiative Initiative Community-Based Initiatives - Adopt A Park Task 17 of 26 …" at bounding box center [624, 301] width 1248 height 603
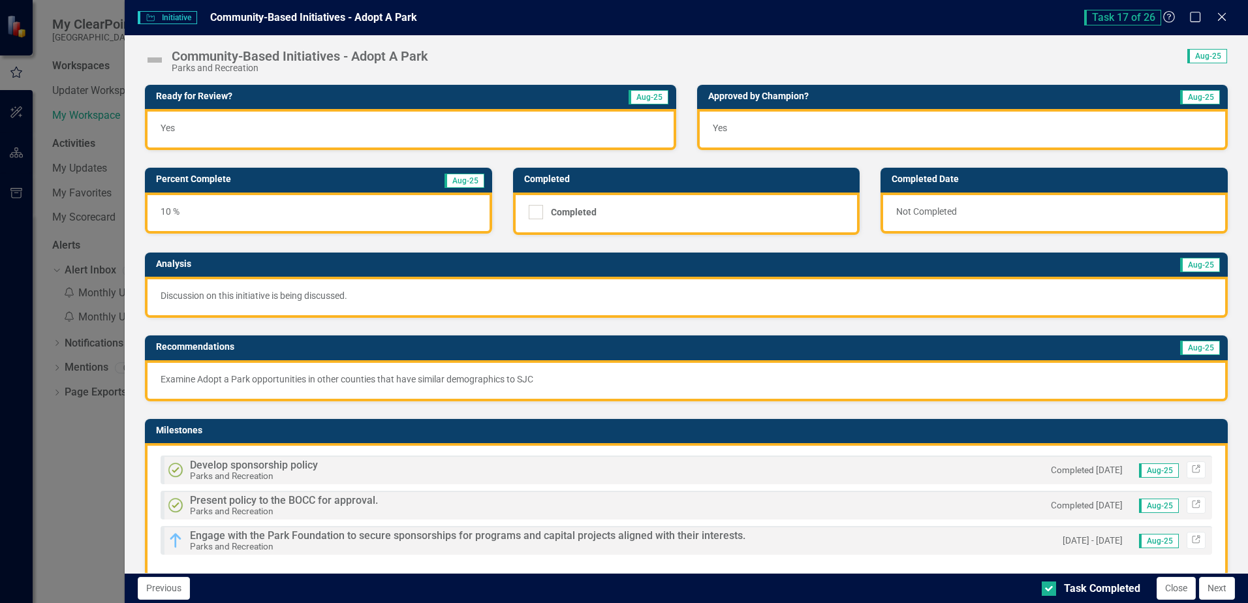
click at [156, 63] on img at bounding box center [154, 60] width 21 height 21
click at [155, 62] on img at bounding box center [154, 60] width 21 height 21
click at [152, 59] on img at bounding box center [154, 60] width 21 height 21
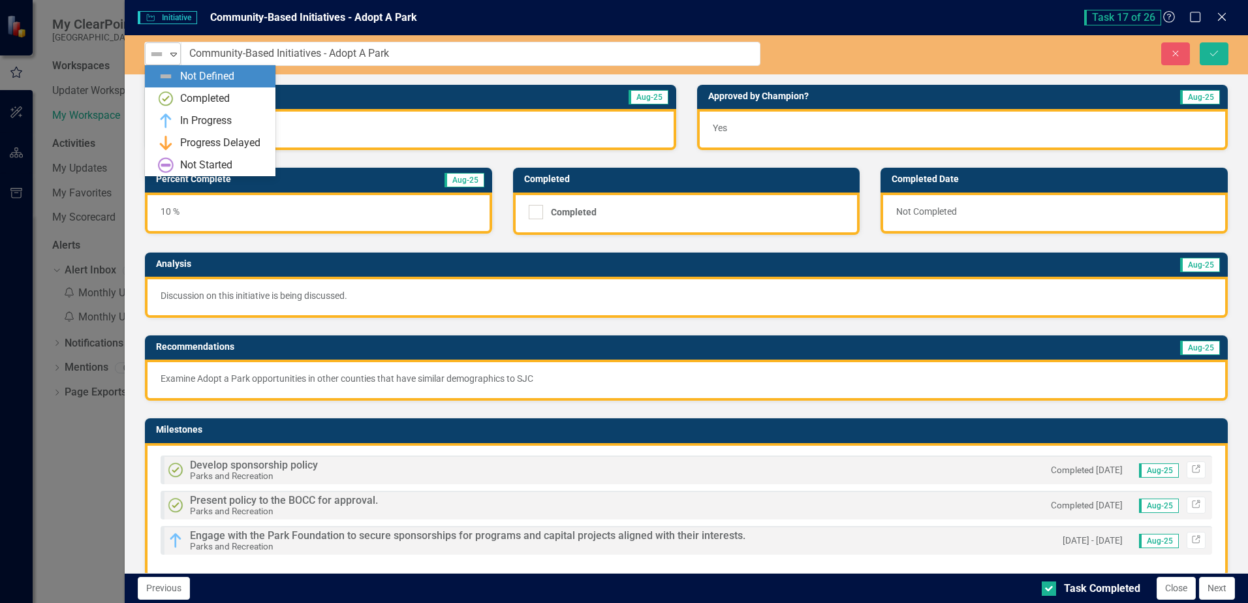
click at [174, 56] on icon "Expand" at bounding box center [173, 54] width 13 height 10
click at [198, 119] on div "In Progress" at bounding box center [206, 121] width 52 height 15
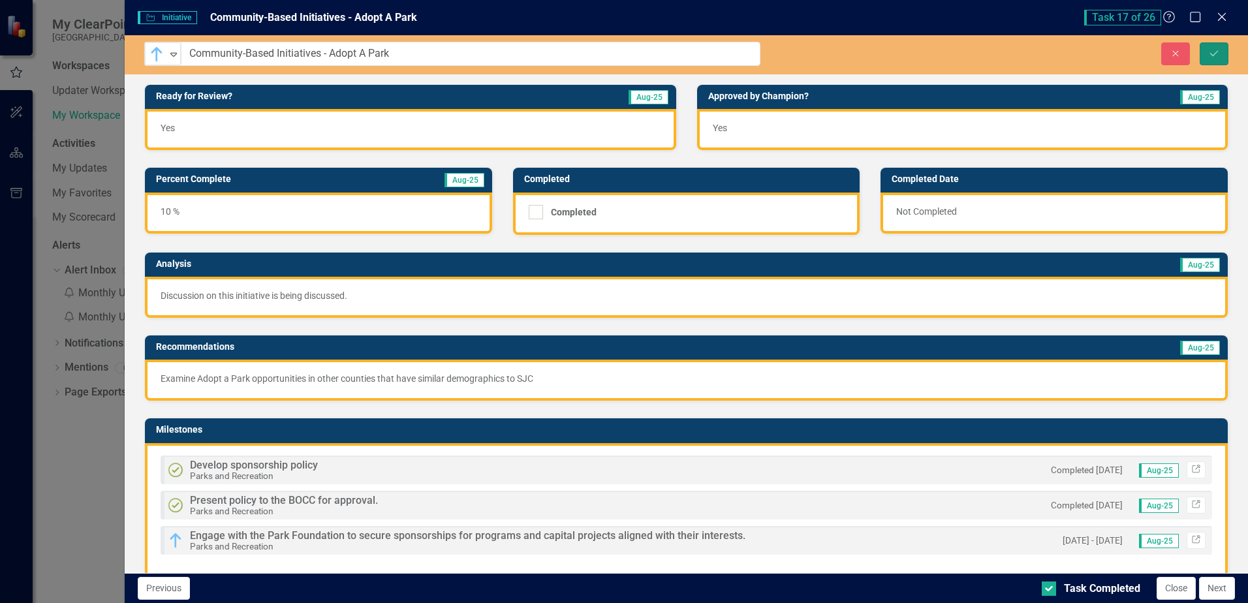
click at [1214, 55] on icon "Save" at bounding box center [1214, 53] width 12 height 9
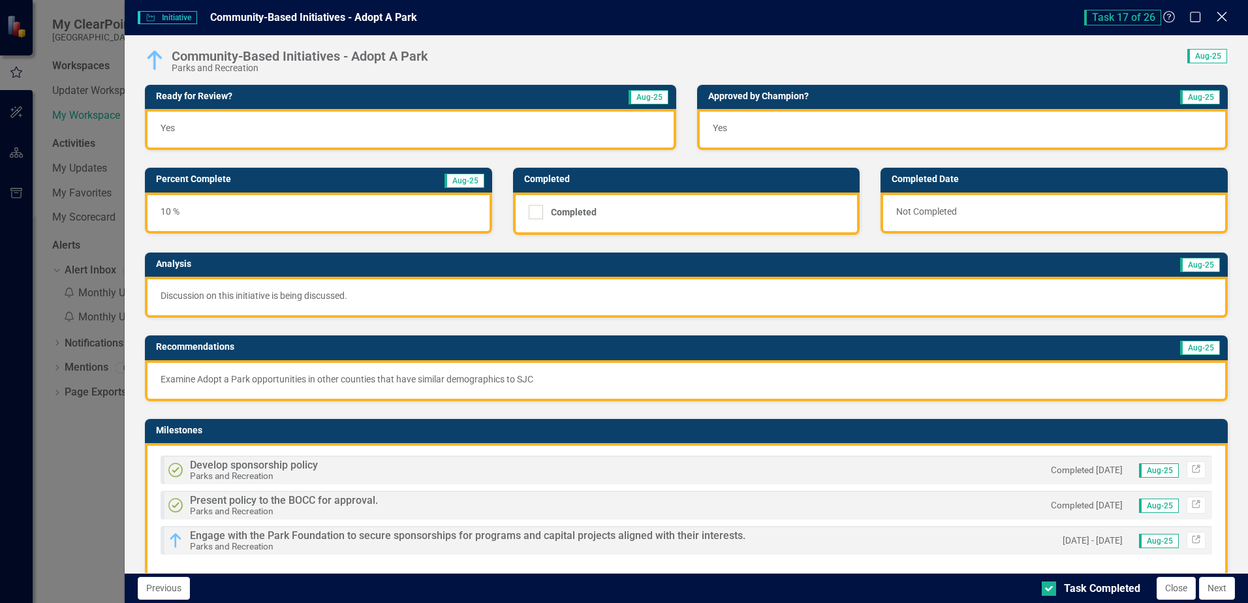
click at [1220, 16] on icon at bounding box center [1221, 17] width 10 height 10
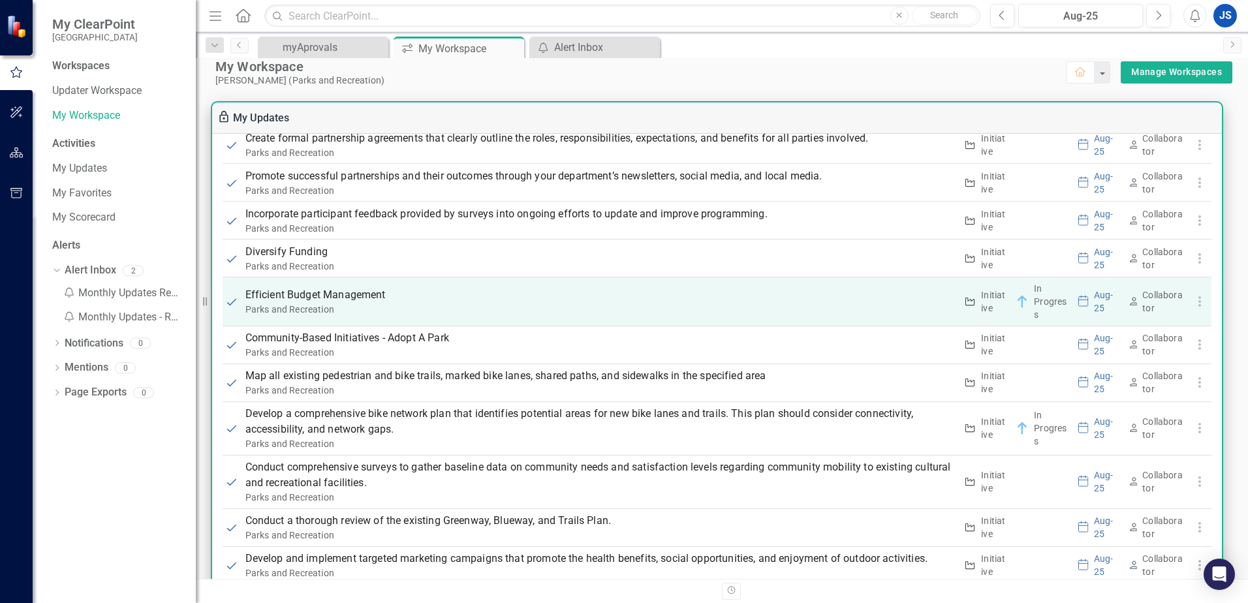
click at [286, 295] on p "Efficient Budget Management" at bounding box center [600, 295] width 711 height 16
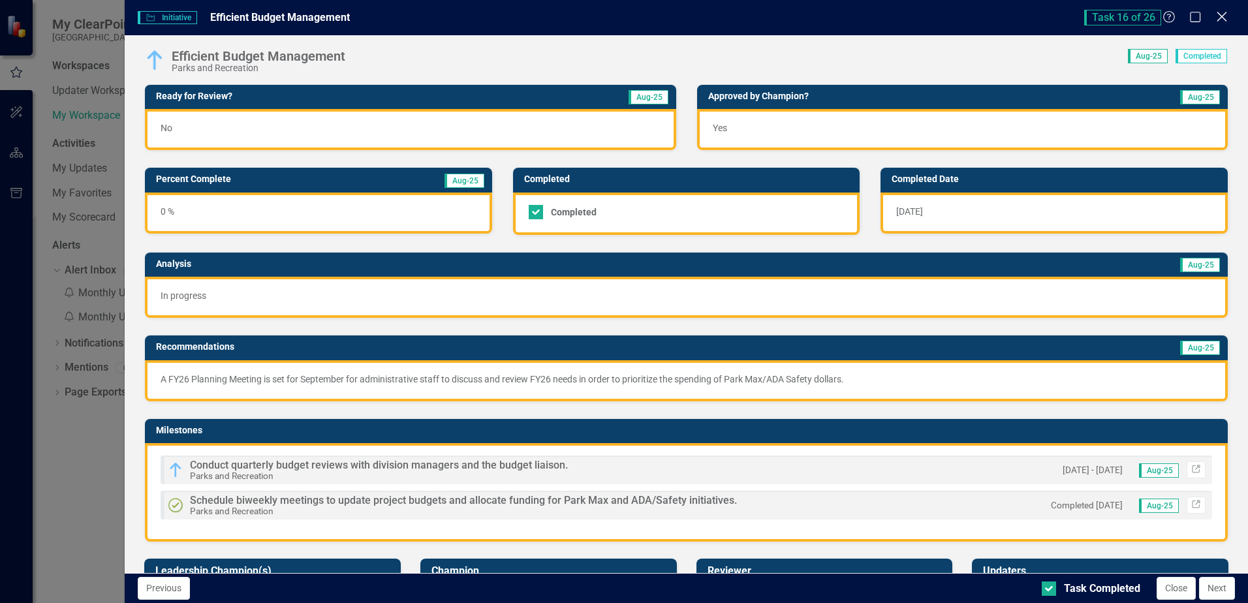
click at [1220, 19] on icon at bounding box center [1221, 17] width 10 height 10
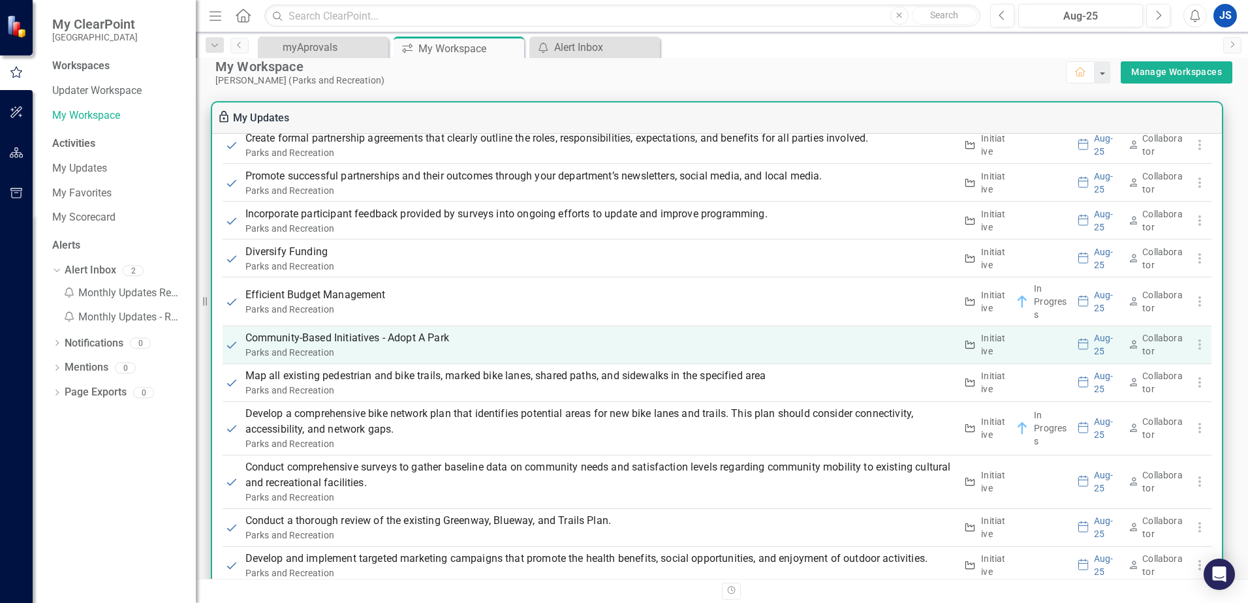
click at [327, 337] on p "Community-Based Initiatives - Adopt A Park" at bounding box center [600, 338] width 711 height 16
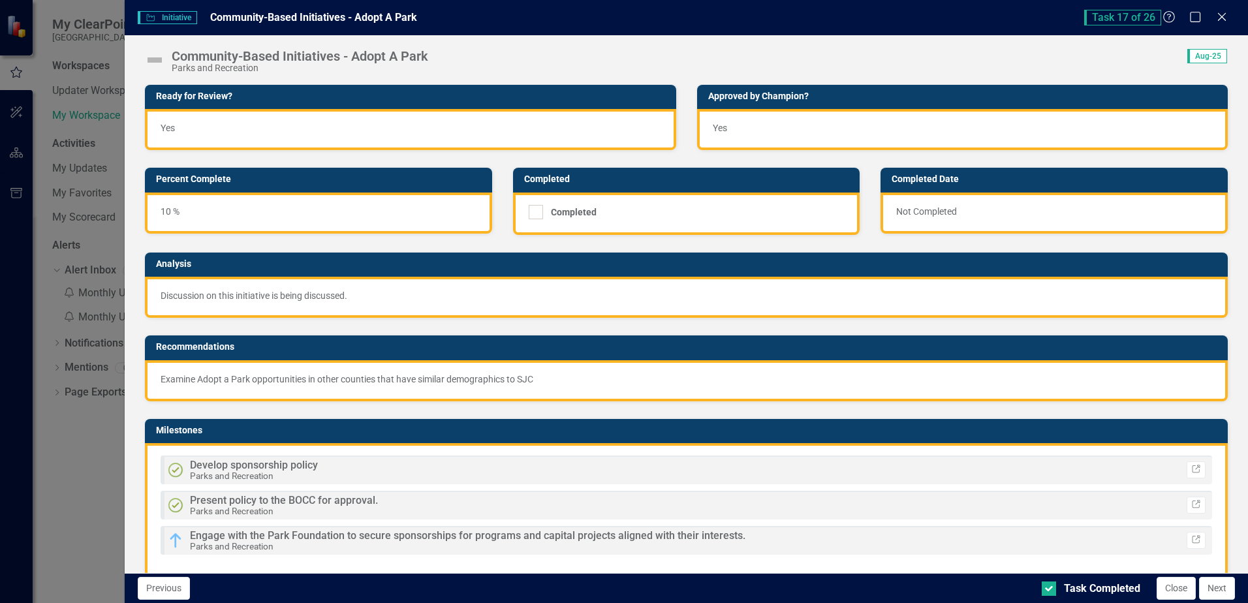
click at [327, 337] on div "Initiative Initiative Community-Based Initiatives - Adopt A Park Task 17 of 26 …" at bounding box center [624, 301] width 1248 height 603
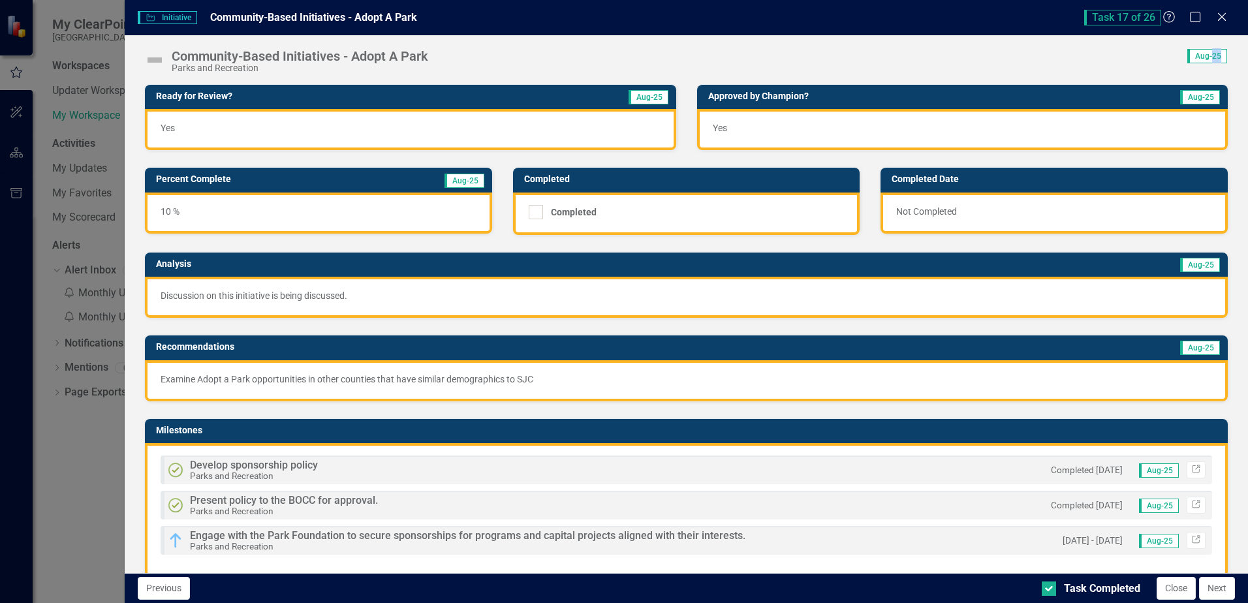
click at [155, 61] on img at bounding box center [154, 60] width 21 height 21
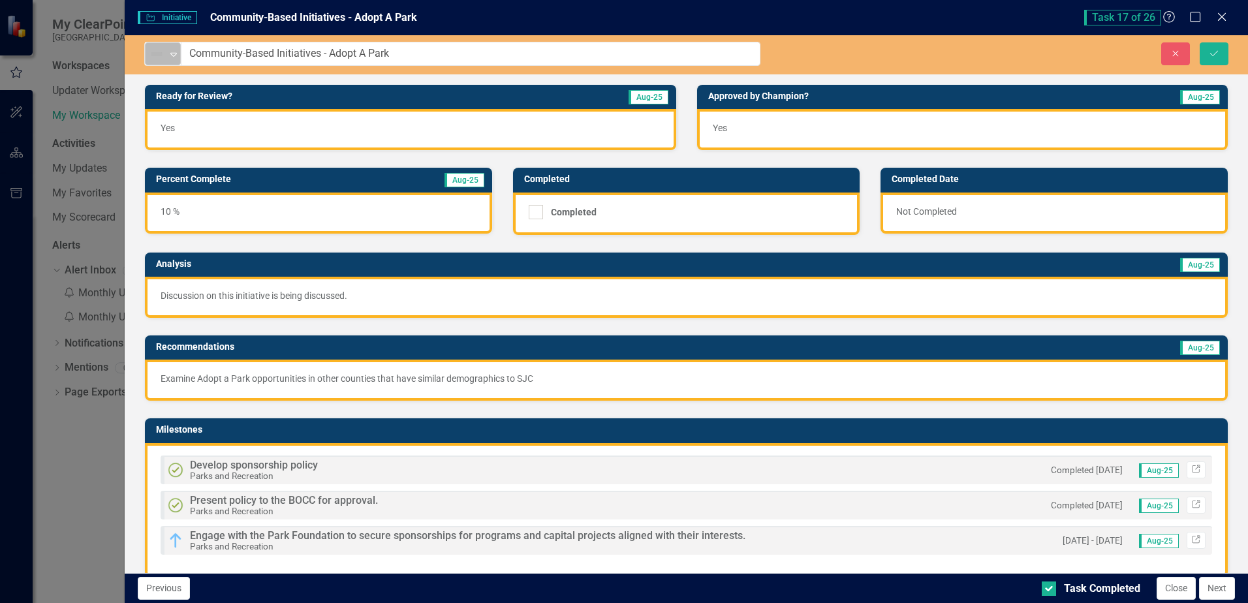
click at [176, 57] on icon "Expand" at bounding box center [173, 54] width 13 height 10
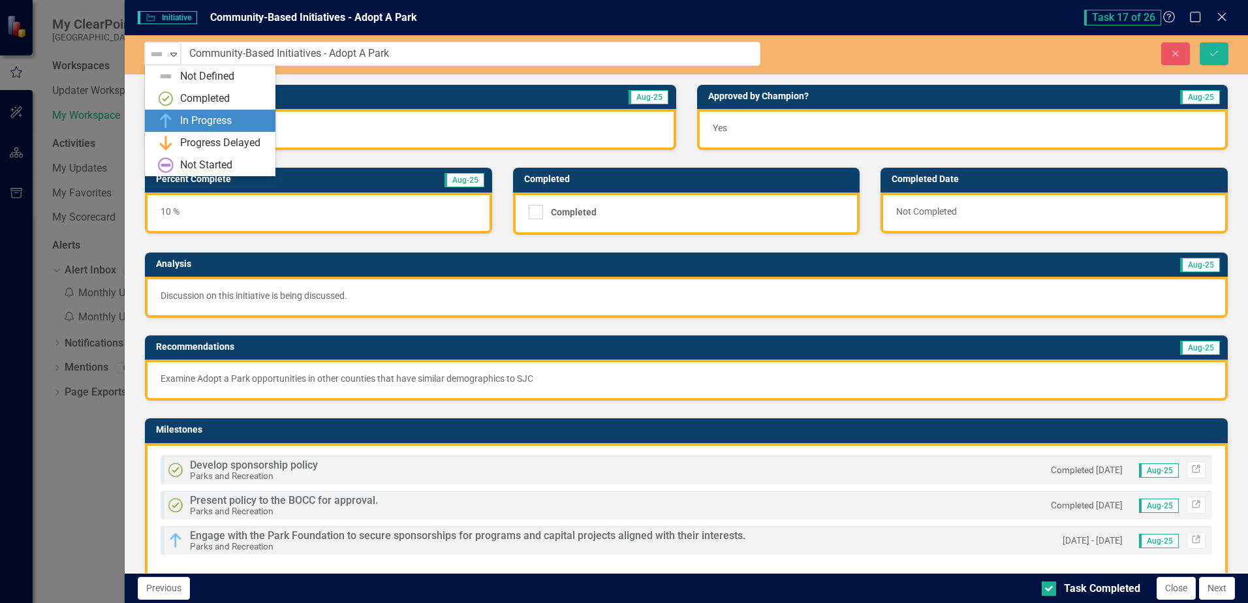
click at [200, 117] on div "In Progress" at bounding box center [206, 121] width 52 height 15
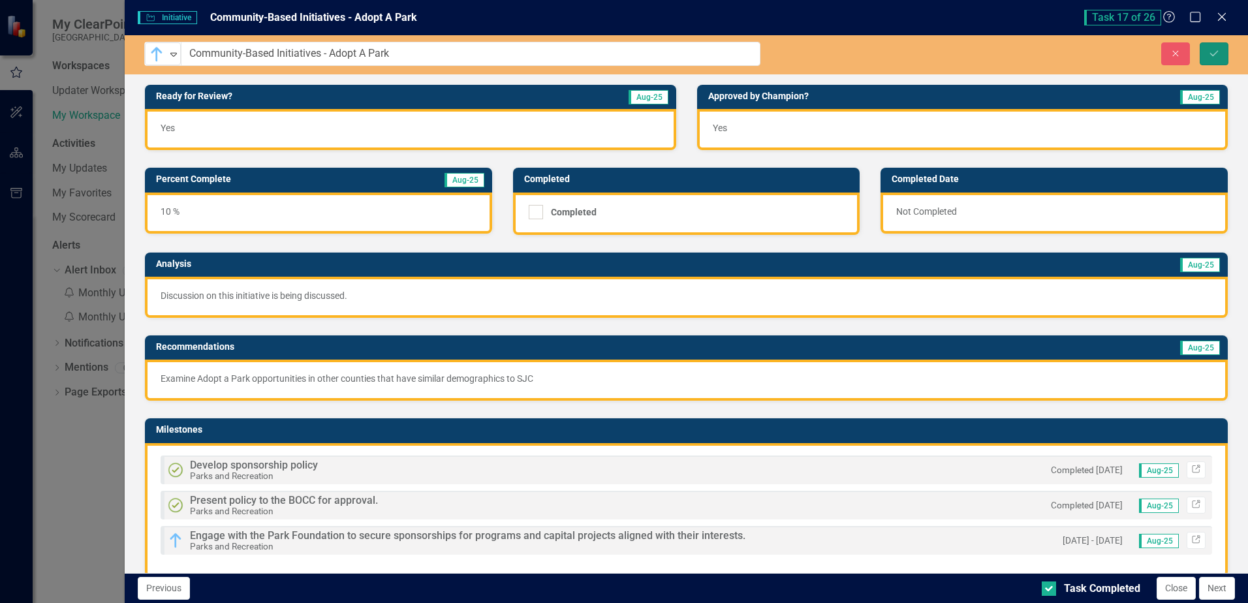
click at [1206, 57] on button "Save" at bounding box center [1213, 53] width 29 height 23
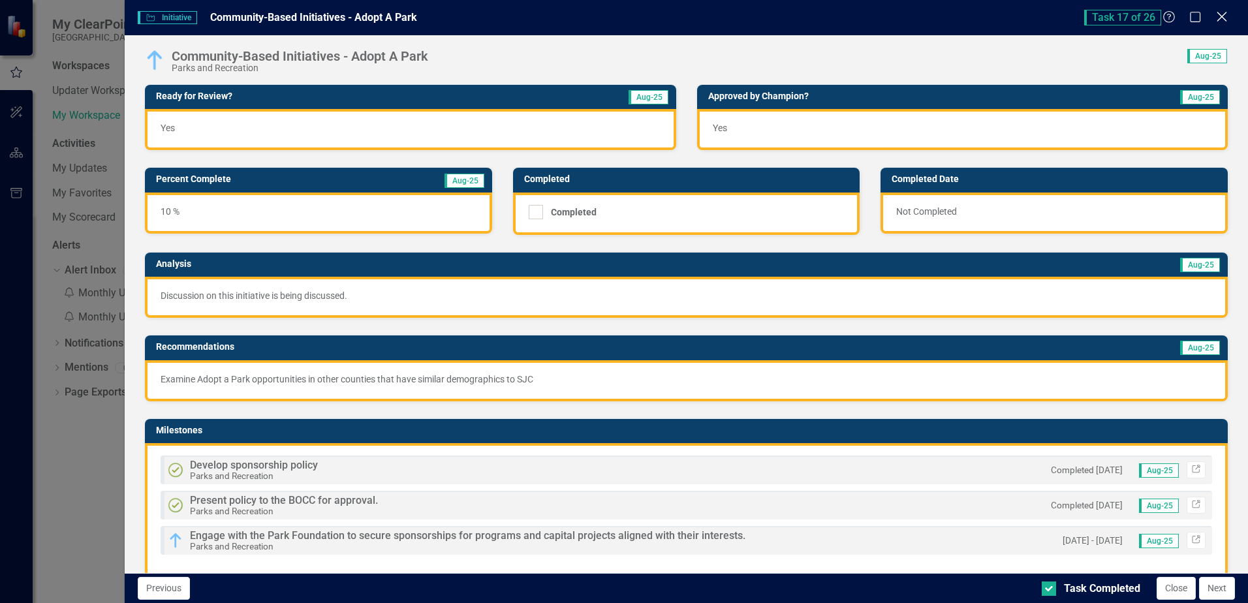
click at [1222, 20] on icon "Close" at bounding box center [1221, 16] width 16 height 12
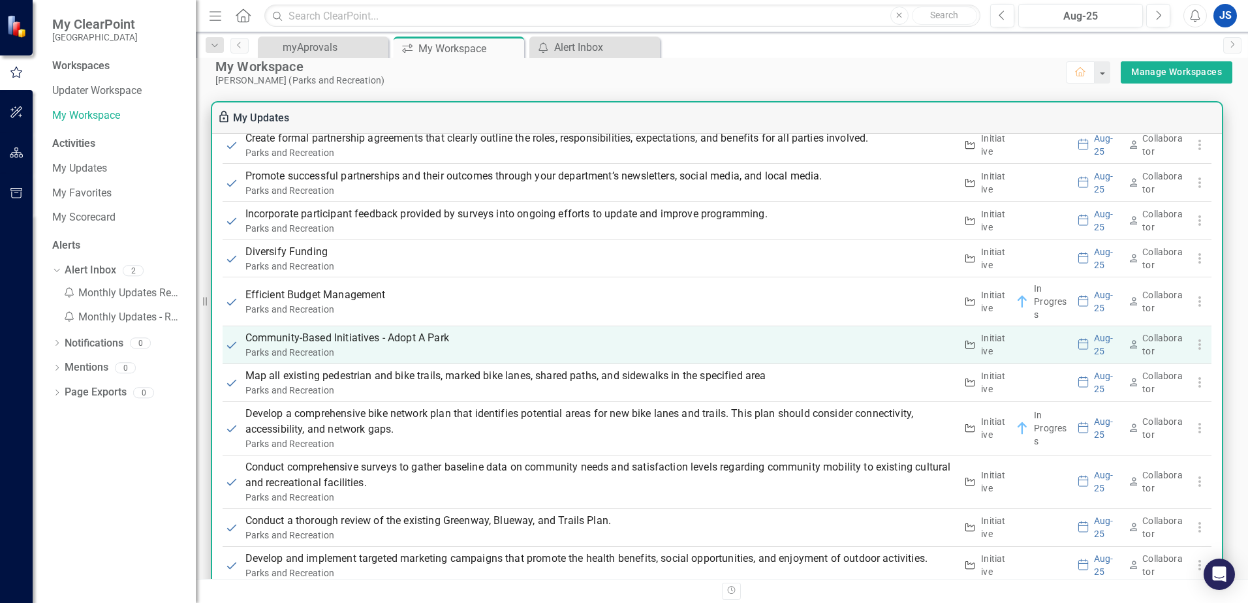
click at [319, 339] on p "Community-Based Initiatives - Adopt A Park" at bounding box center [600, 338] width 711 height 16
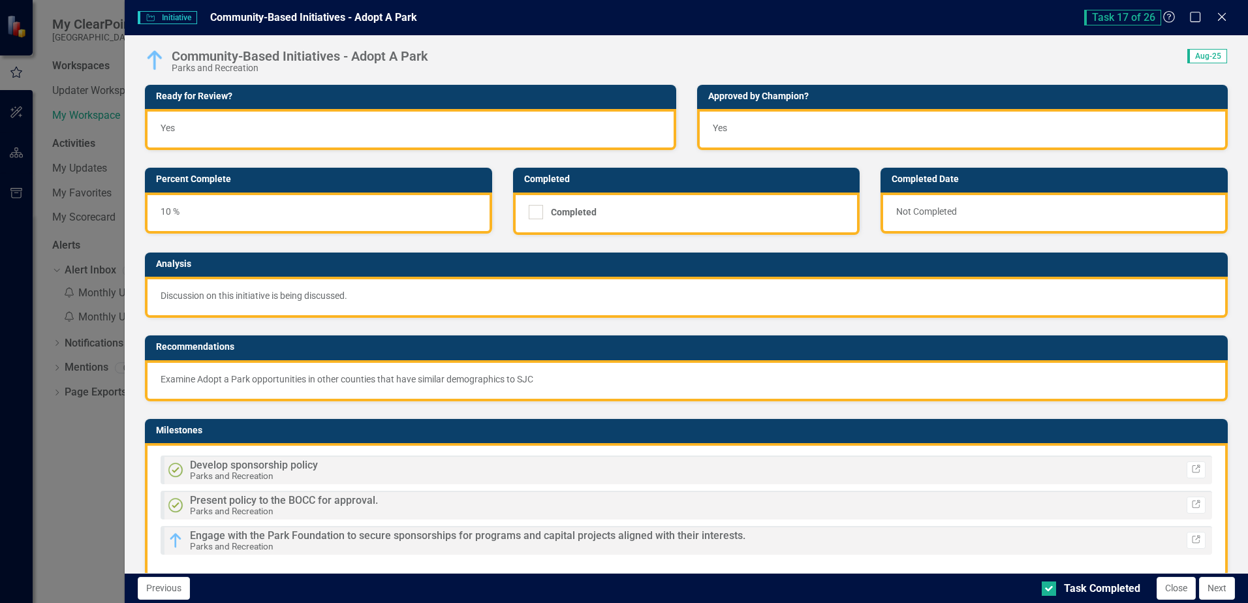
click at [319, 339] on div "Initiative Initiative Community-Based Initiatives - Adopt A Park Task 17 of 26 …" at bounding box center [624, 301] width 1248 height 603
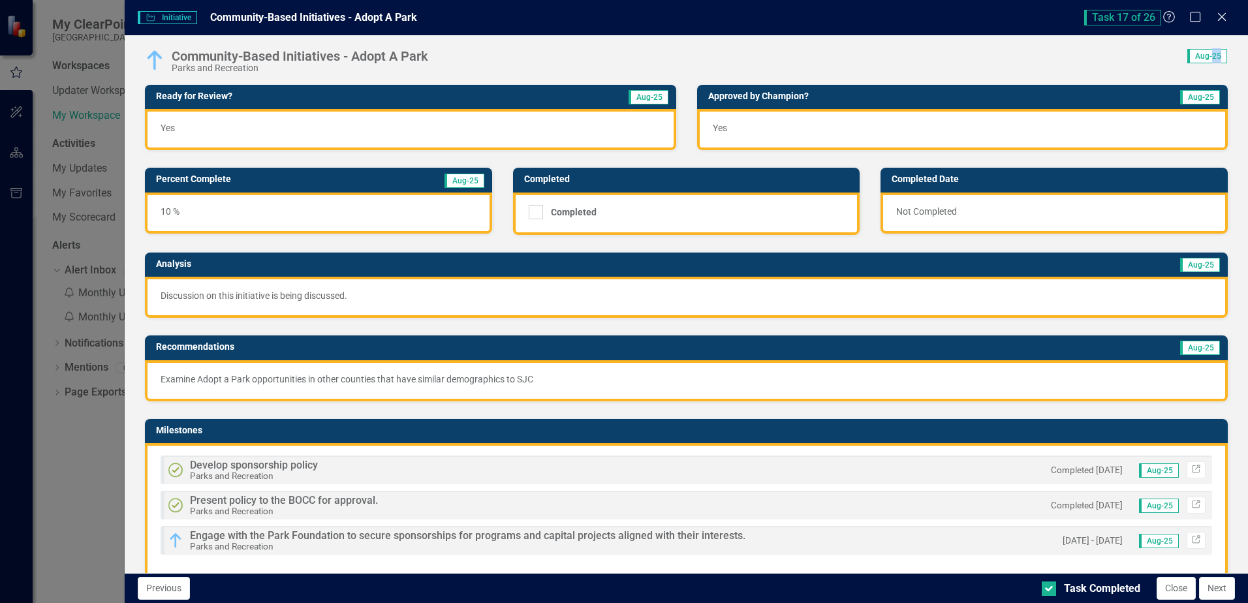
click at [1218, 18] on icon "Close" at bounding box center [1221, 17] width 13 height 10
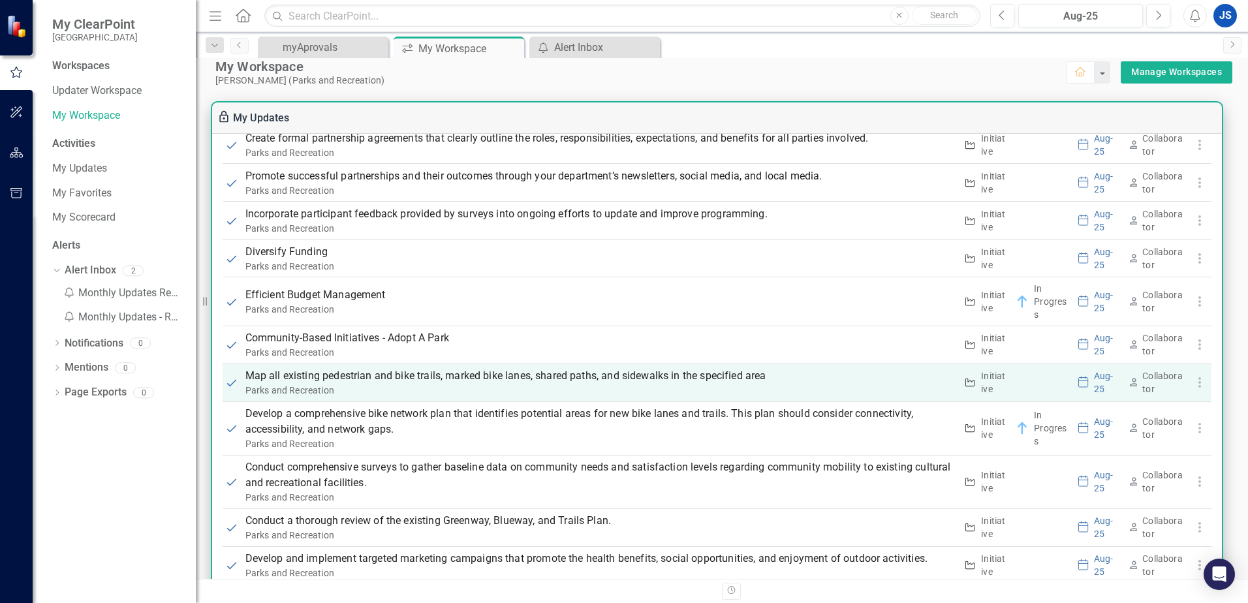
click at [260, 374] on p "Map all existing pedestrian and bike trails, marked bike lanes, shared paths, a…" at bounding box center [600, 376] width 711 height 16
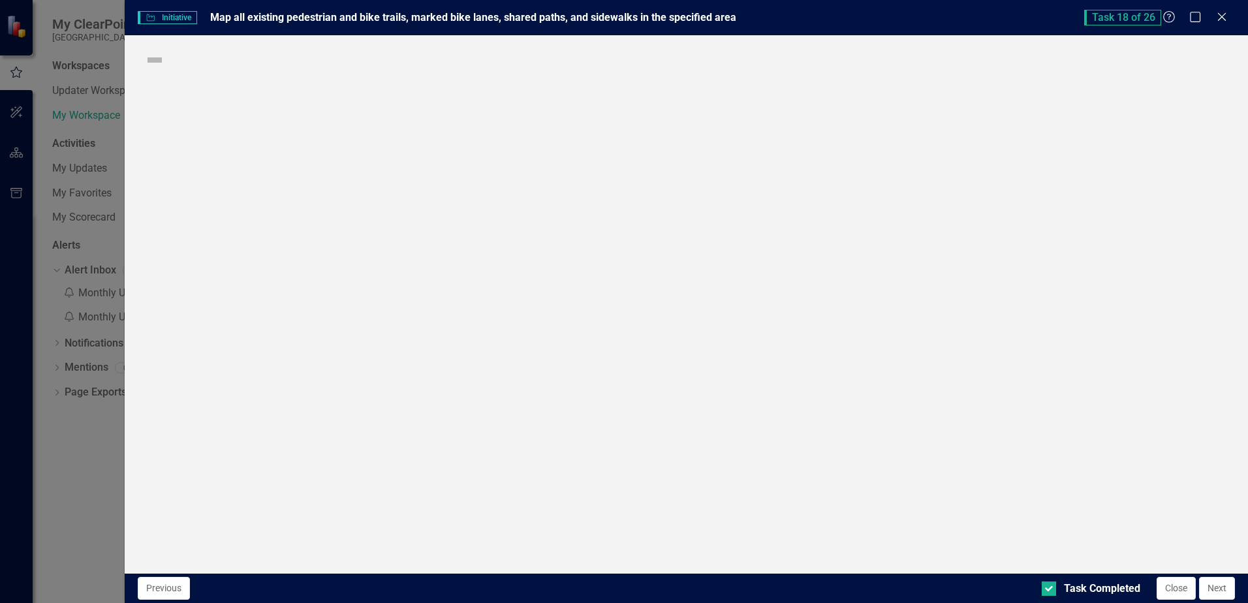
click at [260, 374] on div "Initiative Initiative Map all existing pedestrian and bike trails, marked bike …" at bounding box center [624, 301] width 1248 height 603
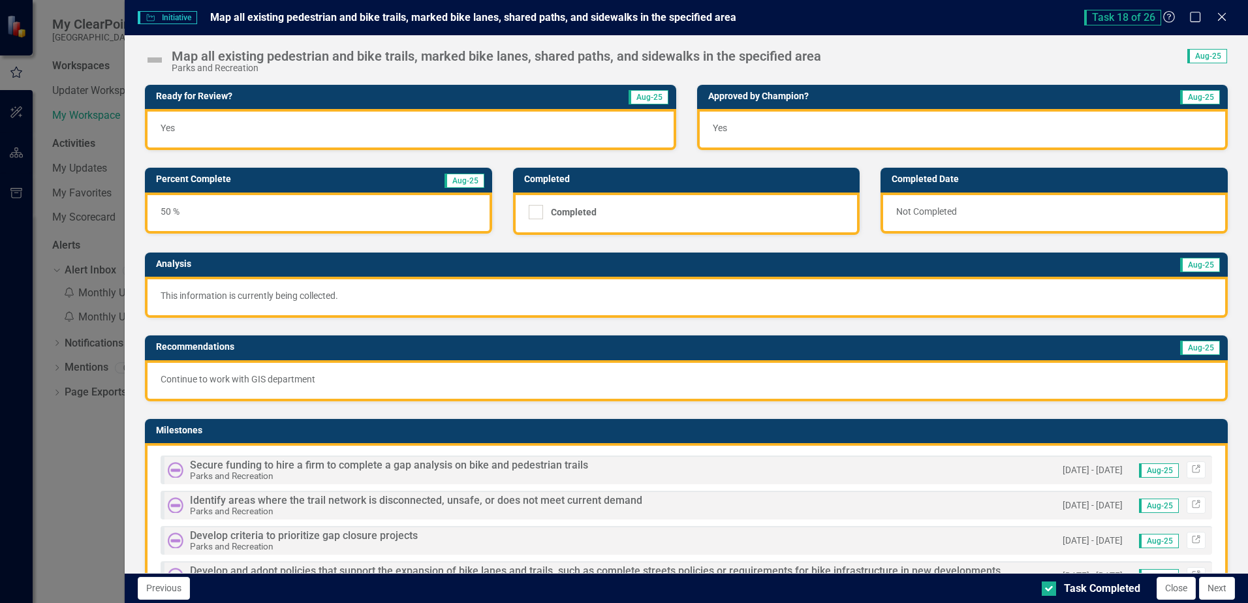
click at [152, 61] on img at bounding box center [154, 60] width 21 height 21
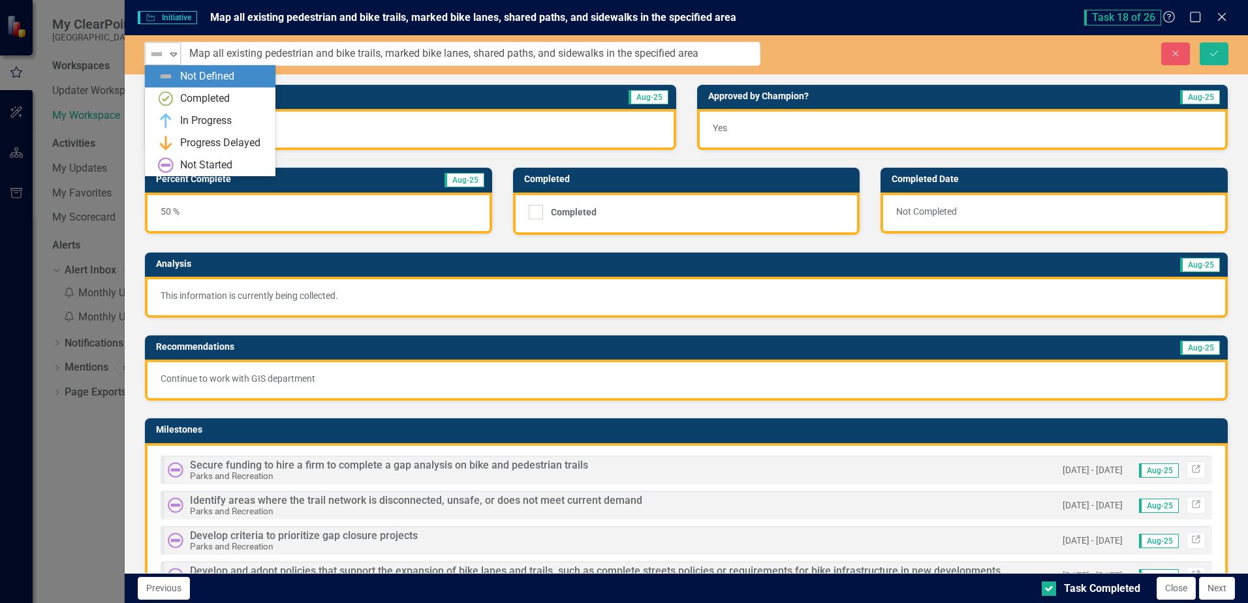
click at [173, 57] on icon "Expand" at bounding box center [173, 54] width 13 height 10
click at [192, 123] on div "In Progress" at bounding box center [206, 121] width 52 height 15
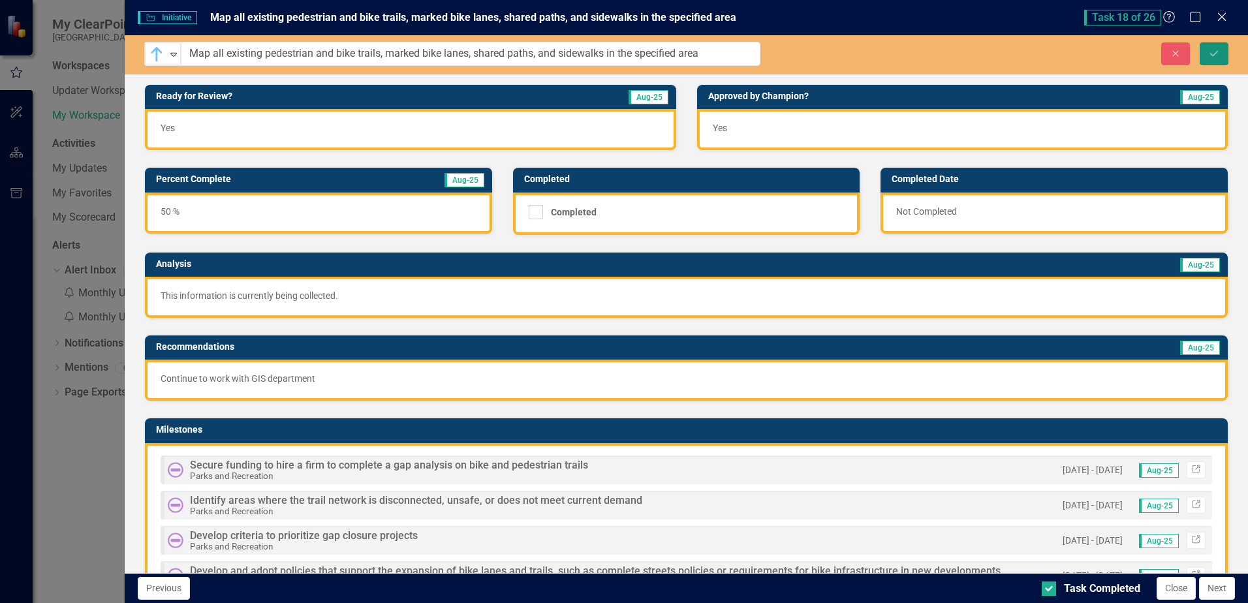
click at [1213, 57] on icon "Save" at bounding box center [1214, 53] width 12 height 9
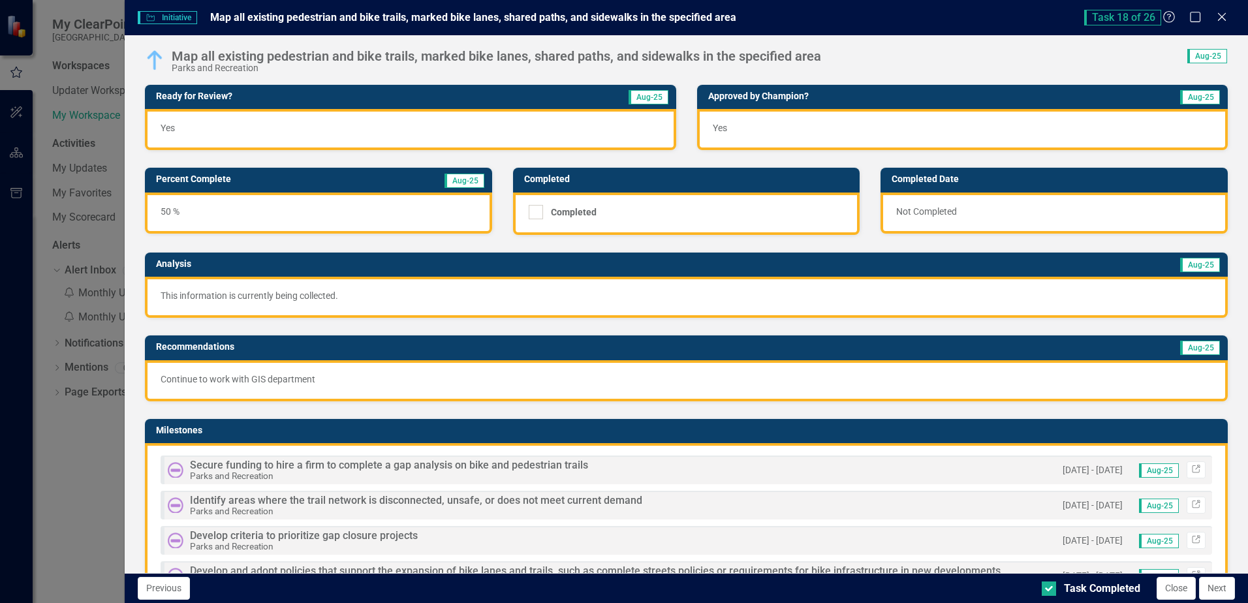
click at [1220, 20] on icon "Close" at bounding box center [1221, 17] width 13 height 10
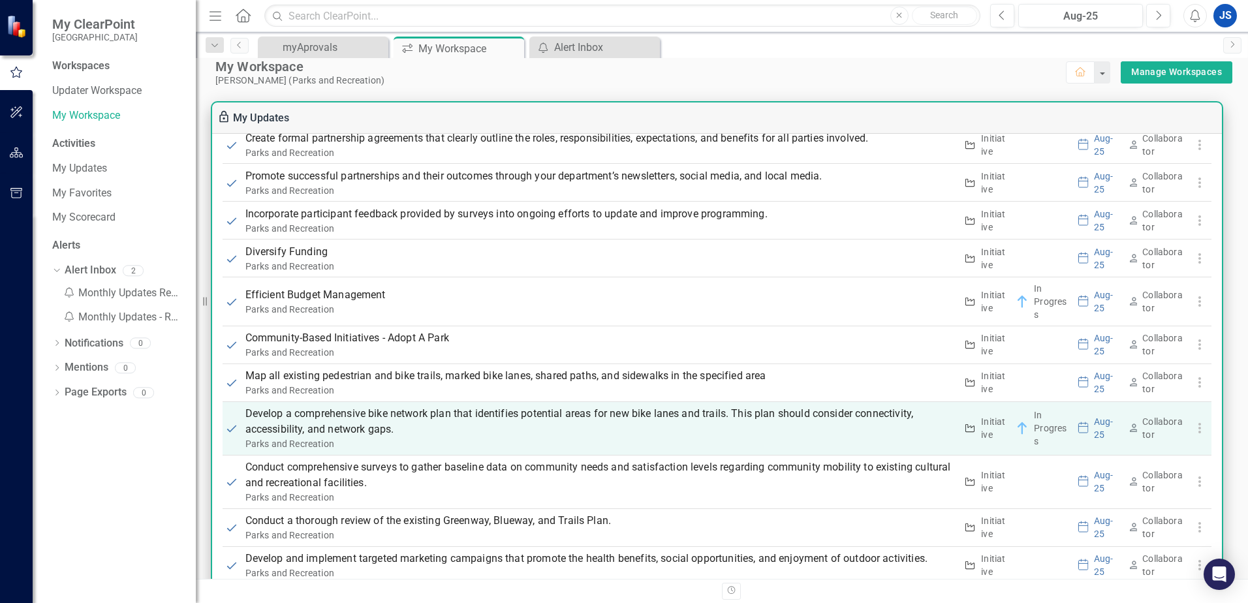
click at [286, 429] on p "Develop a comprehensive bike network plan that identifies potential areas for n…" at bounding box center [600, 421] width 711 height 31
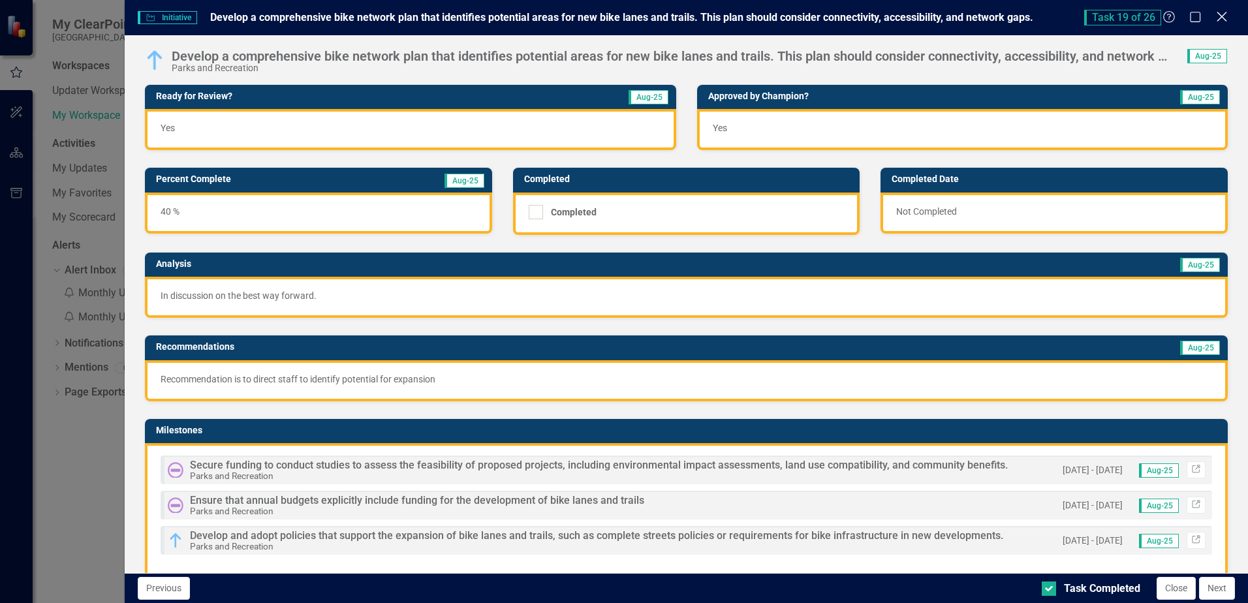
click at [1224, 16] on icon "Close" at bounding box center [1221, 16] width 16 height 12
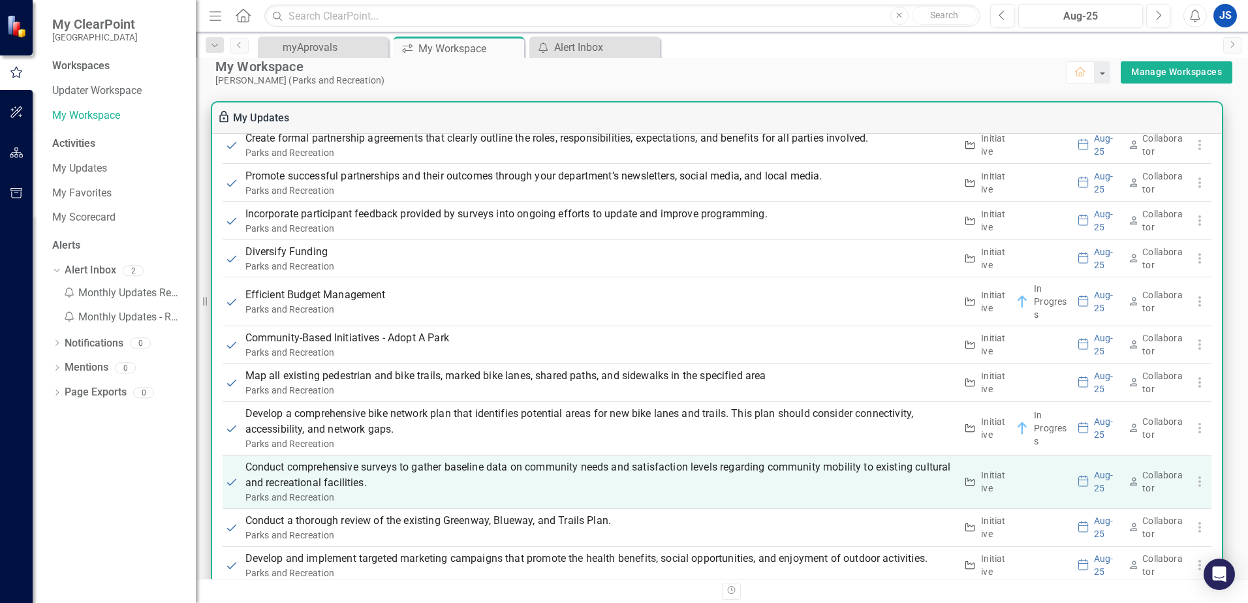
click at [272, 471] on p "Conduct comprehensive surveys to gather baseline data on community needs and sa…" at bounding box center [600, 474] width 711 height 31
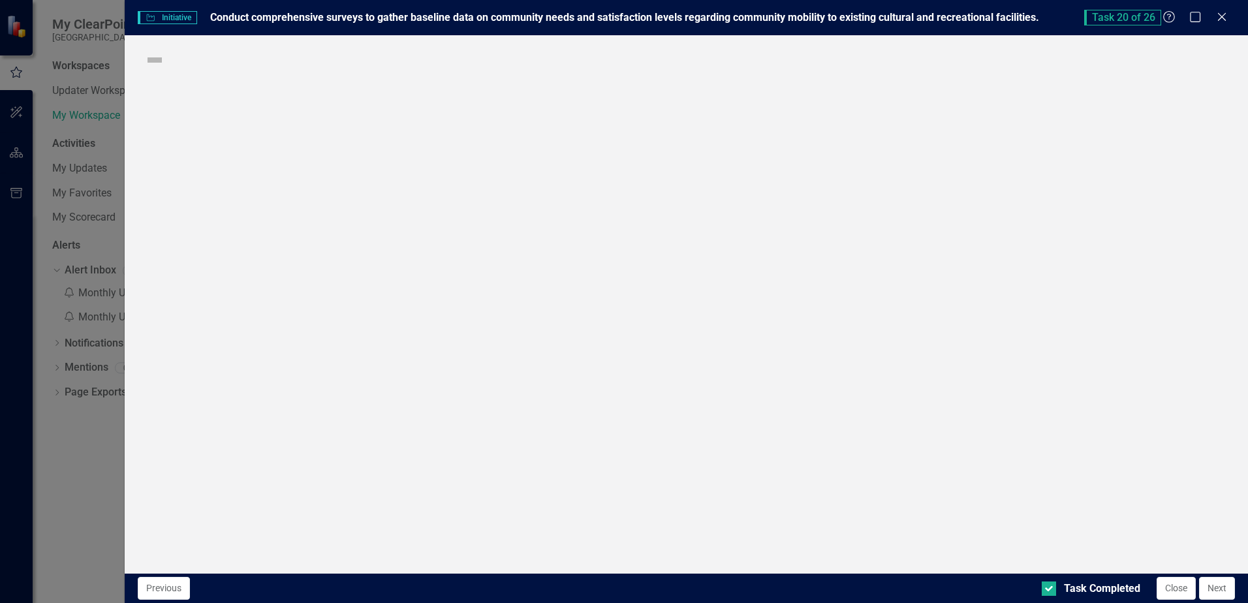
click at [272, 471] on div "Initiative Initiative Conduct comprehensive surveys to gather baseline data on …" at bounding box center [624, 301] width 1248 height 603
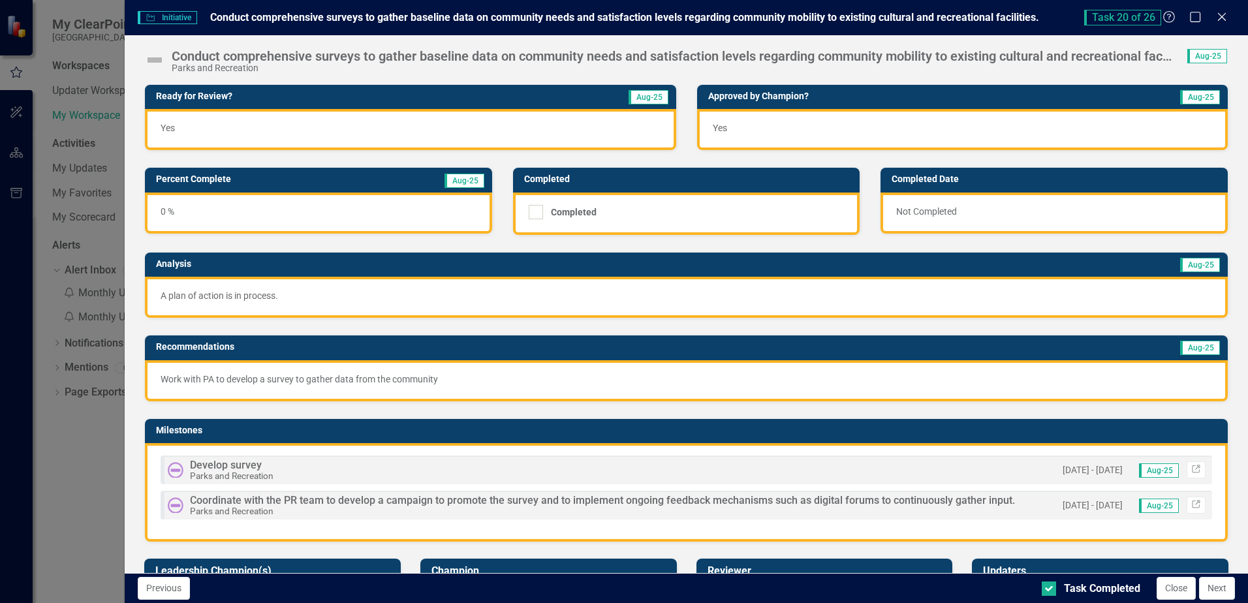
click at [156, 57] on img at bounding box center [154, 60] width 21 height 21
click at [156, 63] on img at bounding box center [154, 60] width 21 height 21
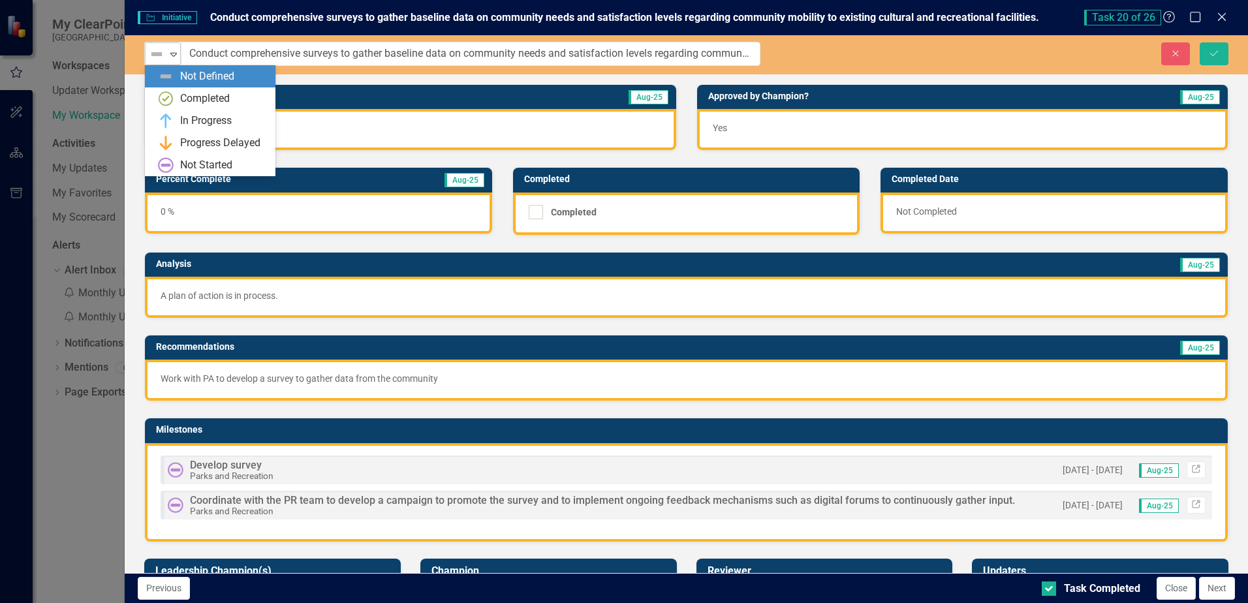
click at [173, 54] on icon "Expand" at bounding box center [173, 54] width 13 height 10
click at [193, 117] on div "In Progress" at bounding box center [206, 121] width 52 height 15
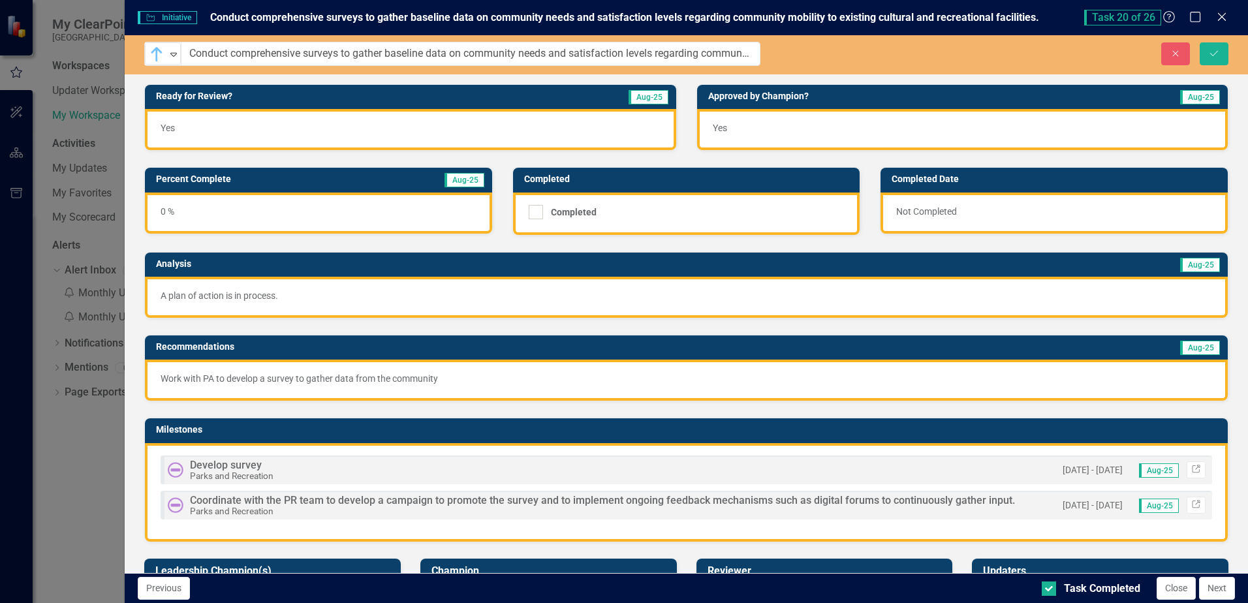
scroll to position [1436, 0]
click at [1210, 54] on icon "Save" at bounding box center [1214, 53] width 12 height 9
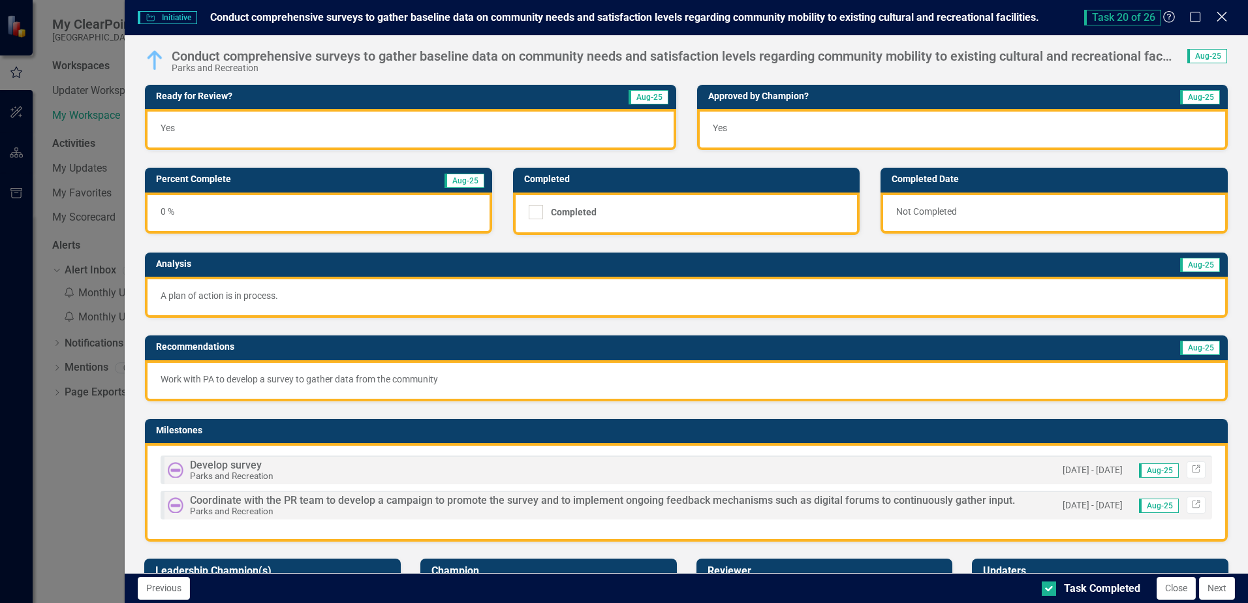
click at [1223, 14] on icon "Close" at bounding box center [1221, 16] width 16 height 12
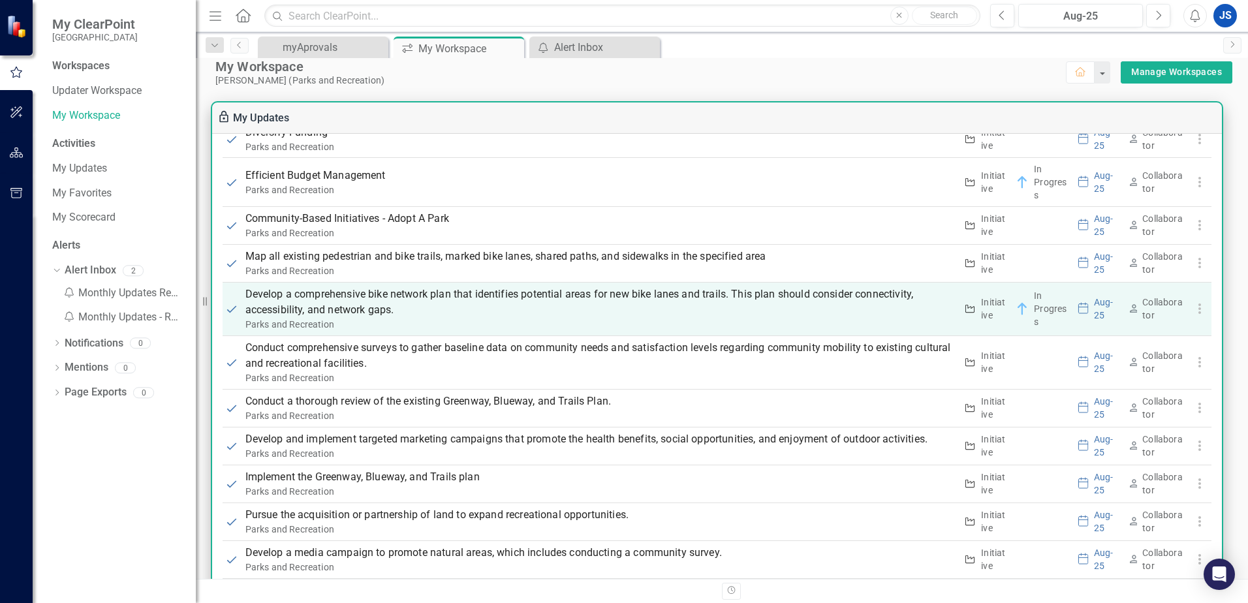
scroll to position [1566, 0]
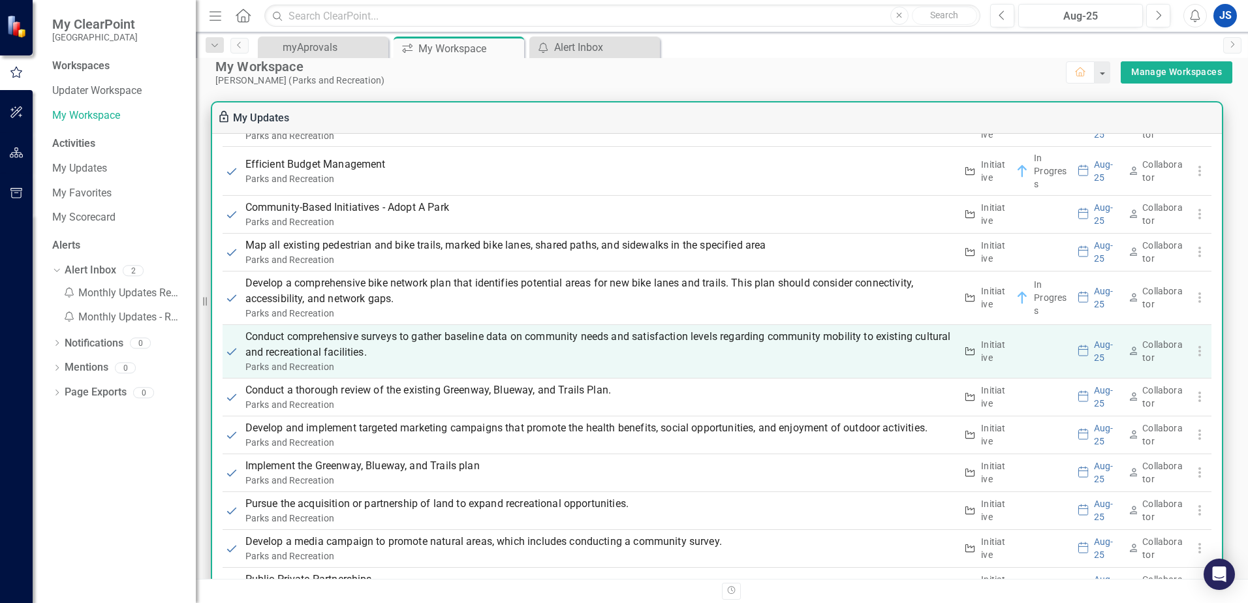
click at [286, 339] on p "Conduct comprehensive surveys to gather baseline data on community needs and sa…" at bounding box center [600, 344] width 711 height 31
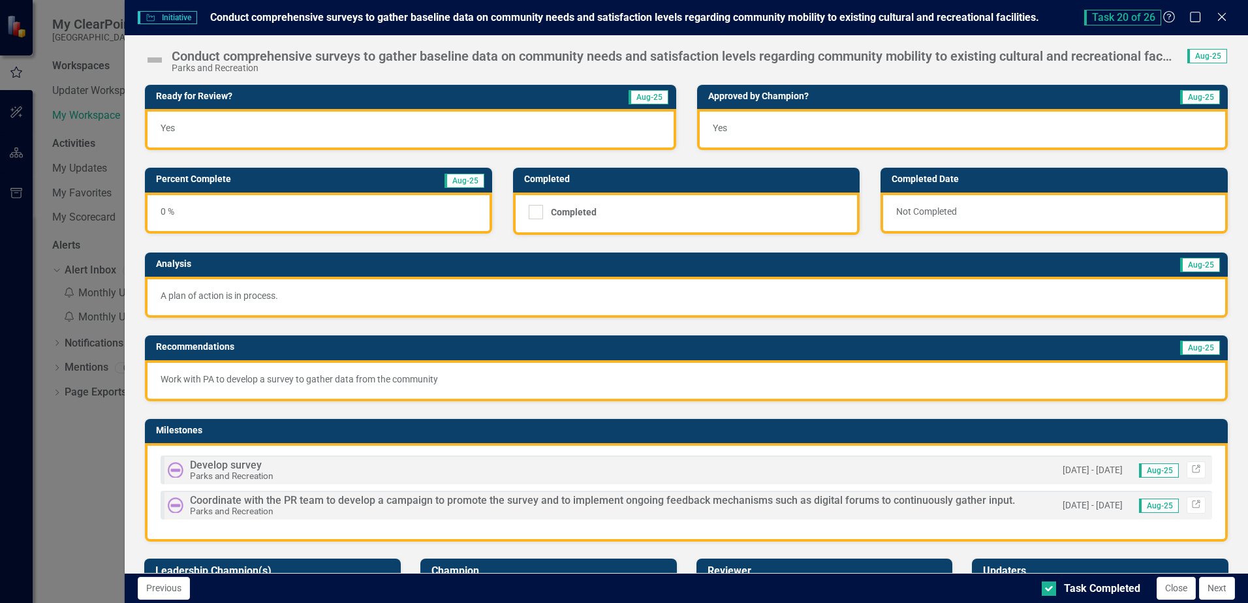
click at [155, 59] on img at bounding box center [154, 60] width 21 height 21
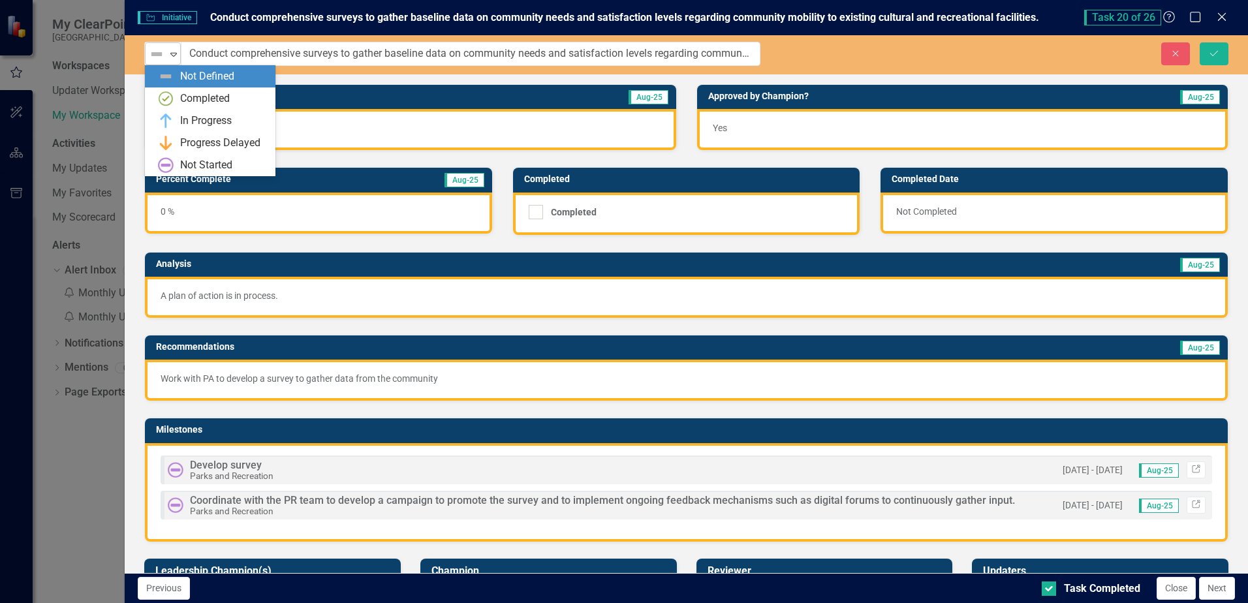
click at [176, 55] on icon "Expand" at bounding box center [173, 54] width 13 height 10
click at [188, 118] on div "In Progress" at bounding box center [206, 121] width 52 height 15
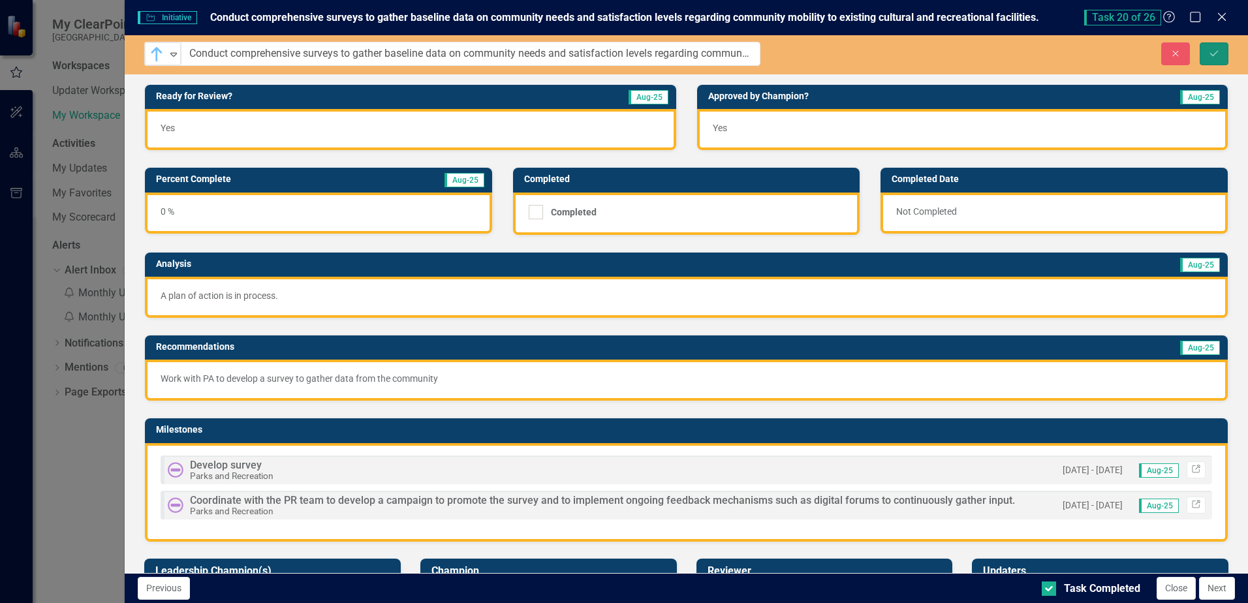
click at [1214, 52] on icon "Save" at bounding box center [1214, 53] width 12 height 9
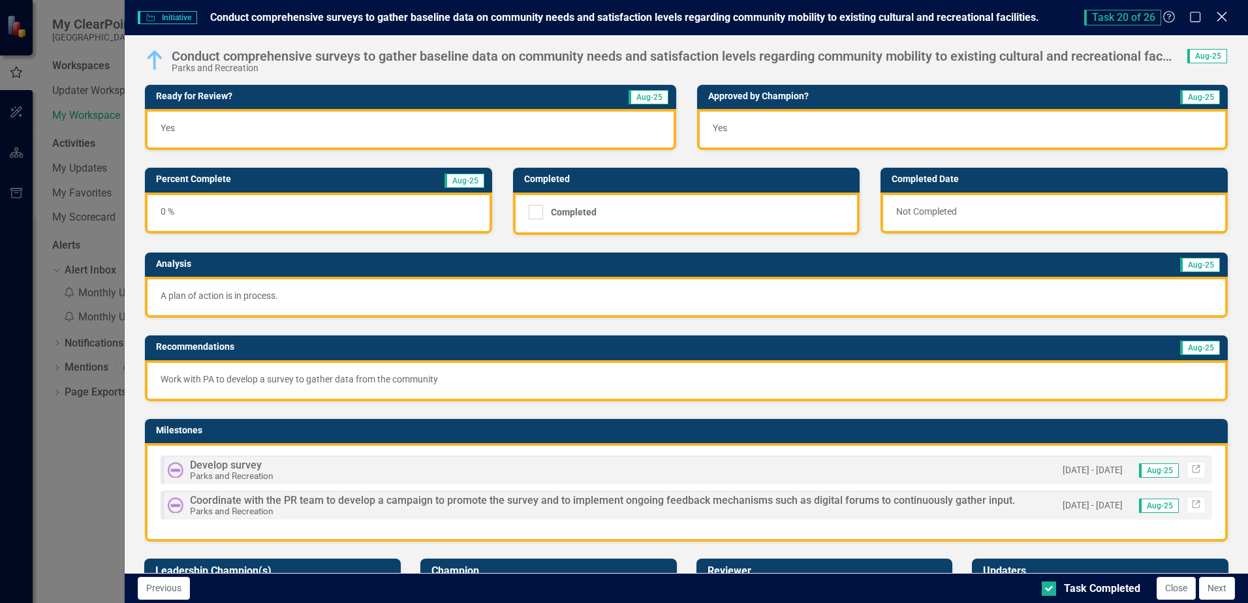
click at [1223, 17] on icon "Close" at bounding box center [1221, 16] width 16 height 12
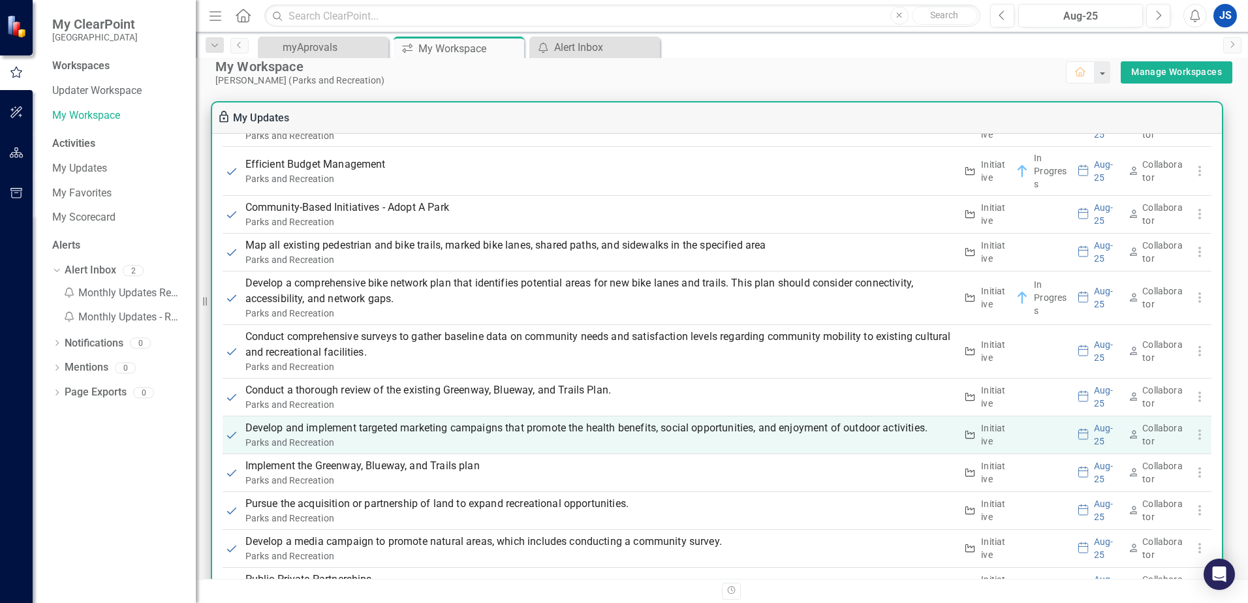
click at [290, 428] on p "Develop and implement targeted marketing campaigns that promote the health bene…" at bounding box center [600, 428] width 711 height 16
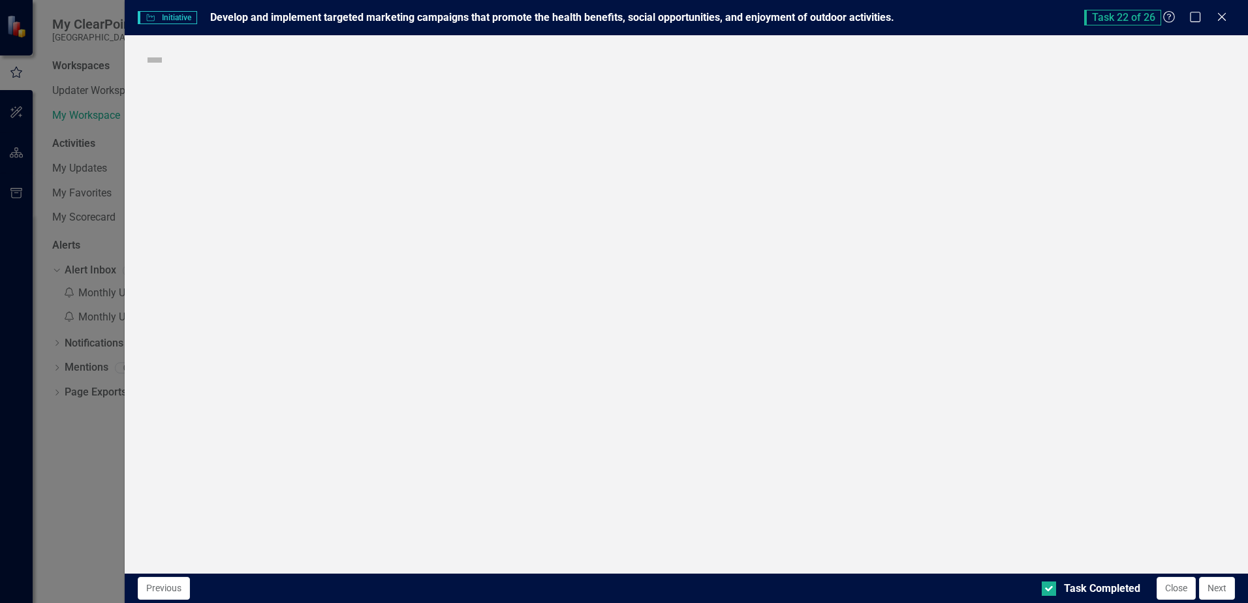
click at [290, 428] on div "Initiative Initiative Develop and implement targeted marketing campaigns that p…" at bounding box center [624, 301] width 1248 height 603
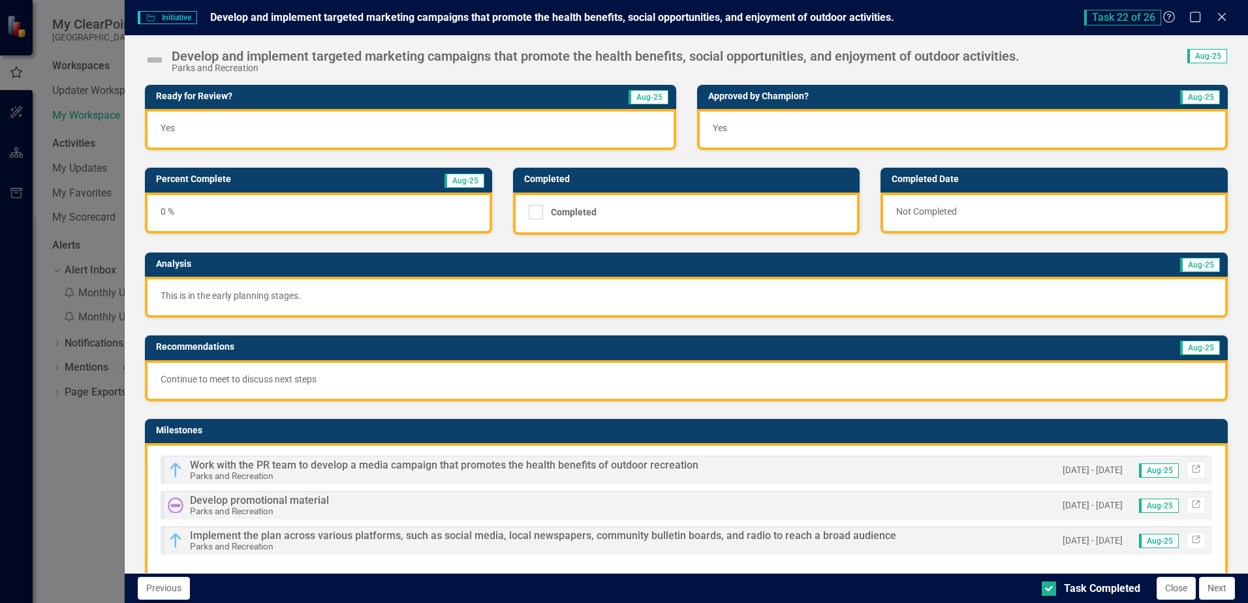
click at [155, 57] on img at bounding box center [154, 60] width 21 height 21
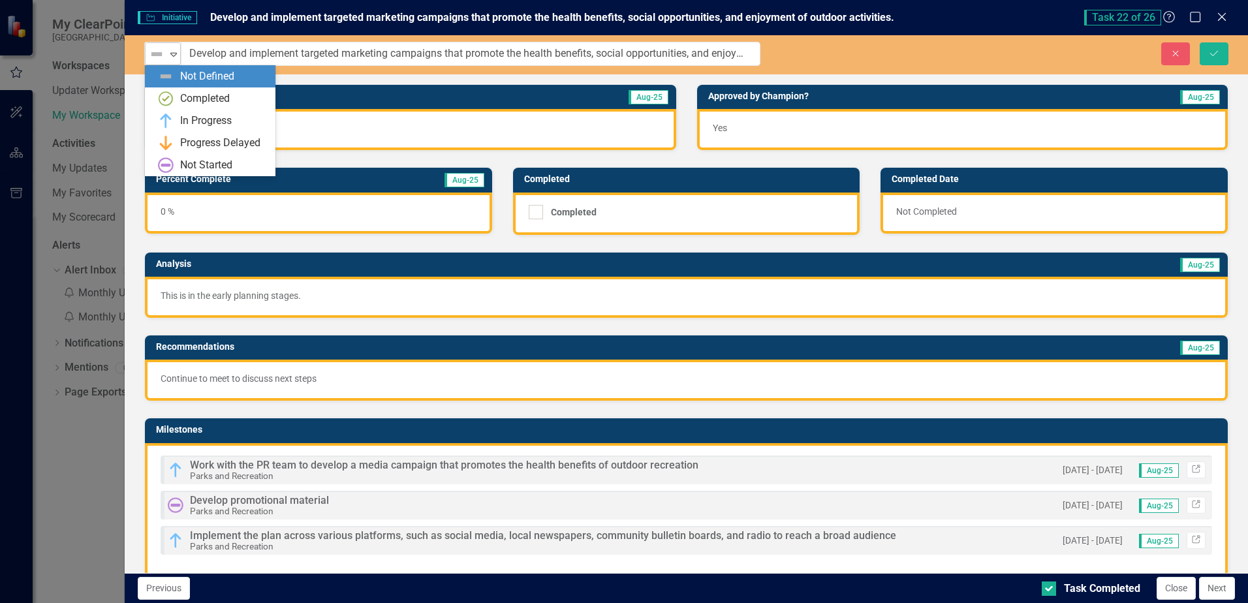
click at [172, 55] on icon at bounding box center [173, 55] width 7 height 4
click at [197, 125] on div "In Progress" at bounding box center [206, 121] width 52 height 15
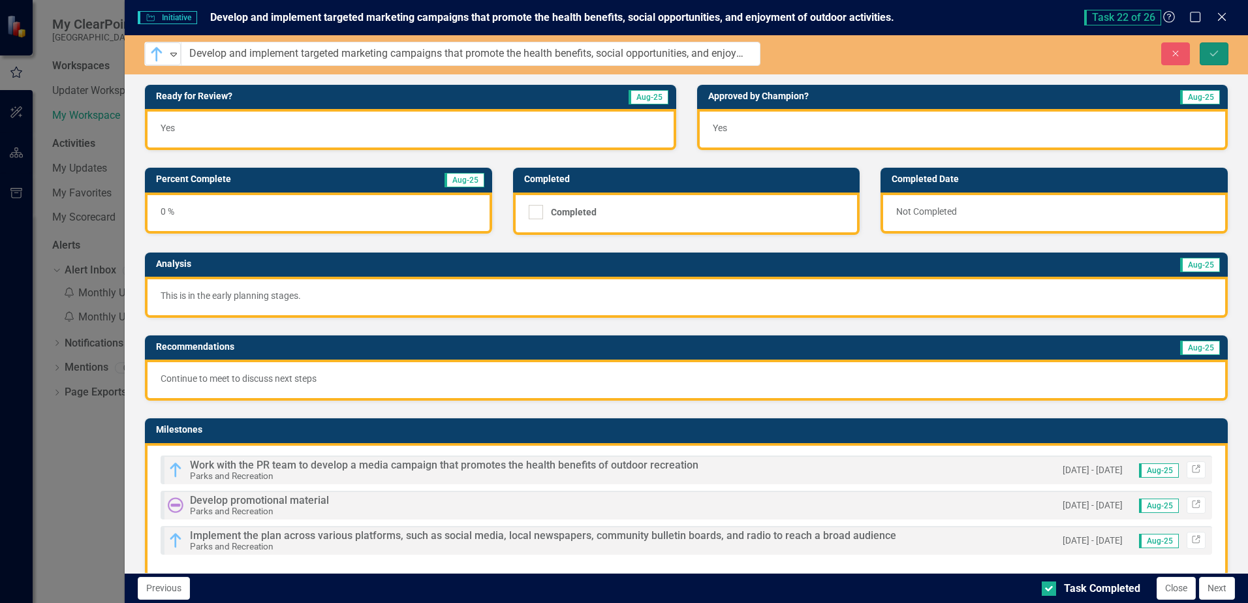
click at [1212, 54] on icon "Save" at bounding box center [1214, 53] width 12 height 9
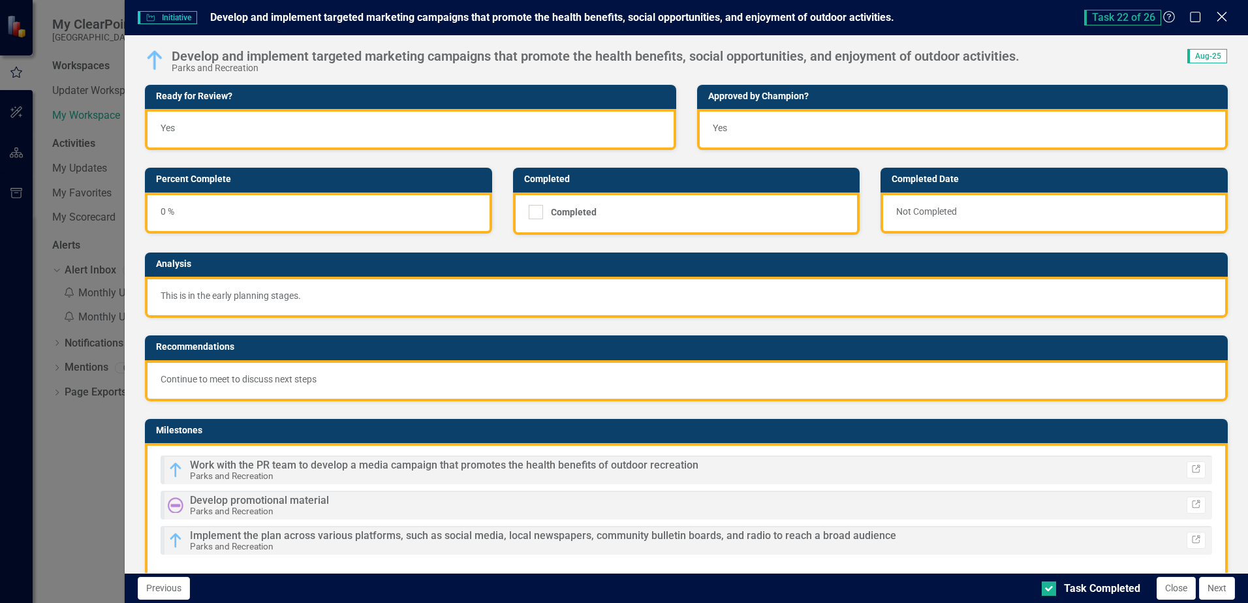
click at [1222, 16] on icon at bounding box center [1221, 17] width 10 height 10
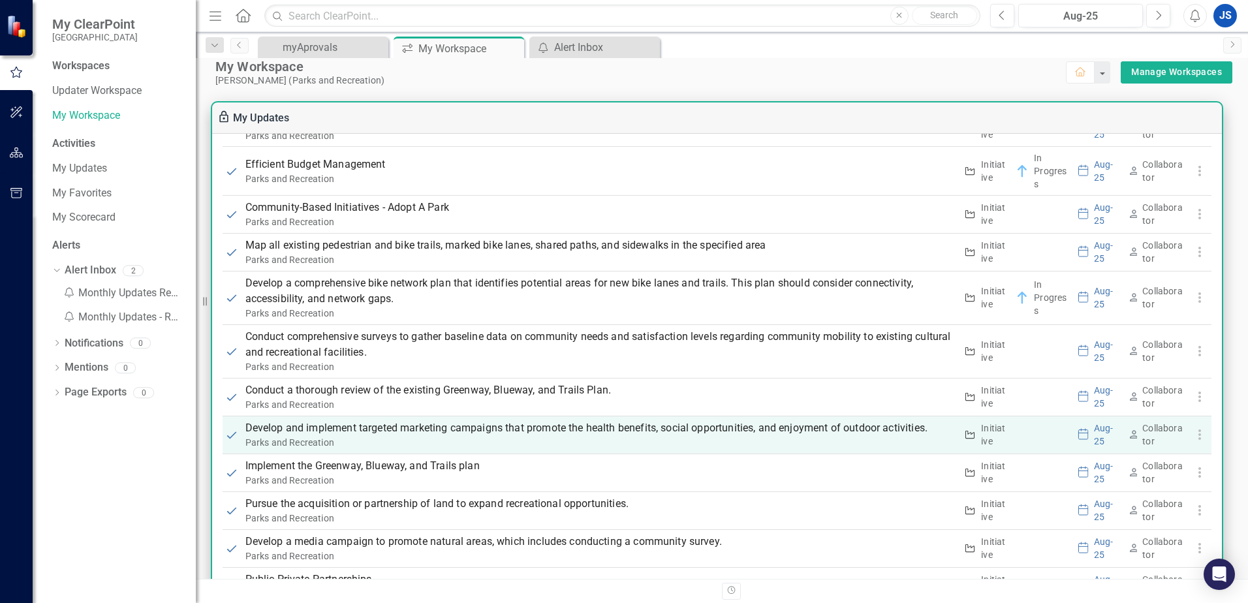
click at [302, 427] on p "Develop and implement targeted marketing campaigns that promote the health bene…" at bounding box center [600, 428] width 711 height 16
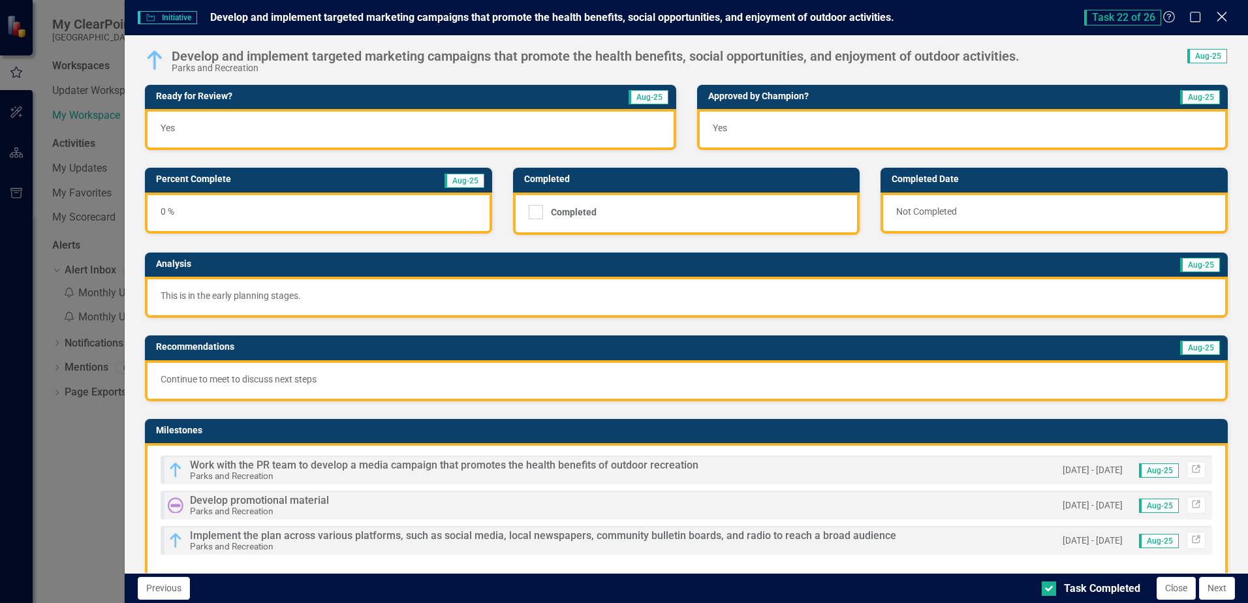
click at [1224, 19] on icon at bounding box center [1221, 17] width 10 height 10
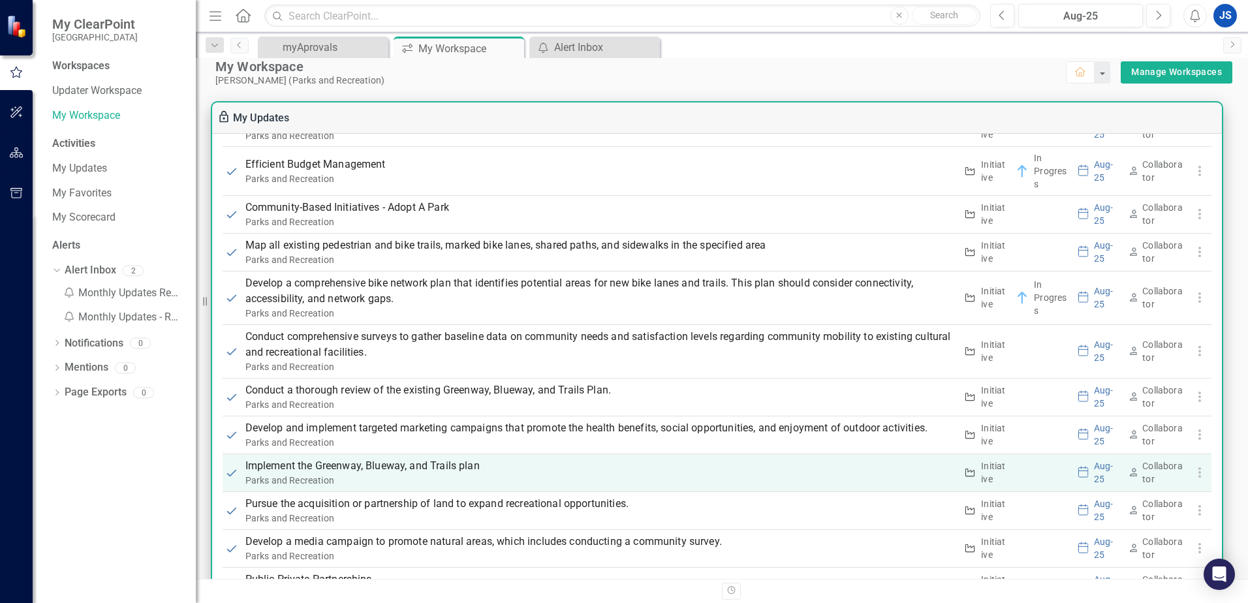
click at [271, 469] on p "Implement the Greenway, Blueway, and Trails plan" at bounding box center [600, 466] width 711 height 16
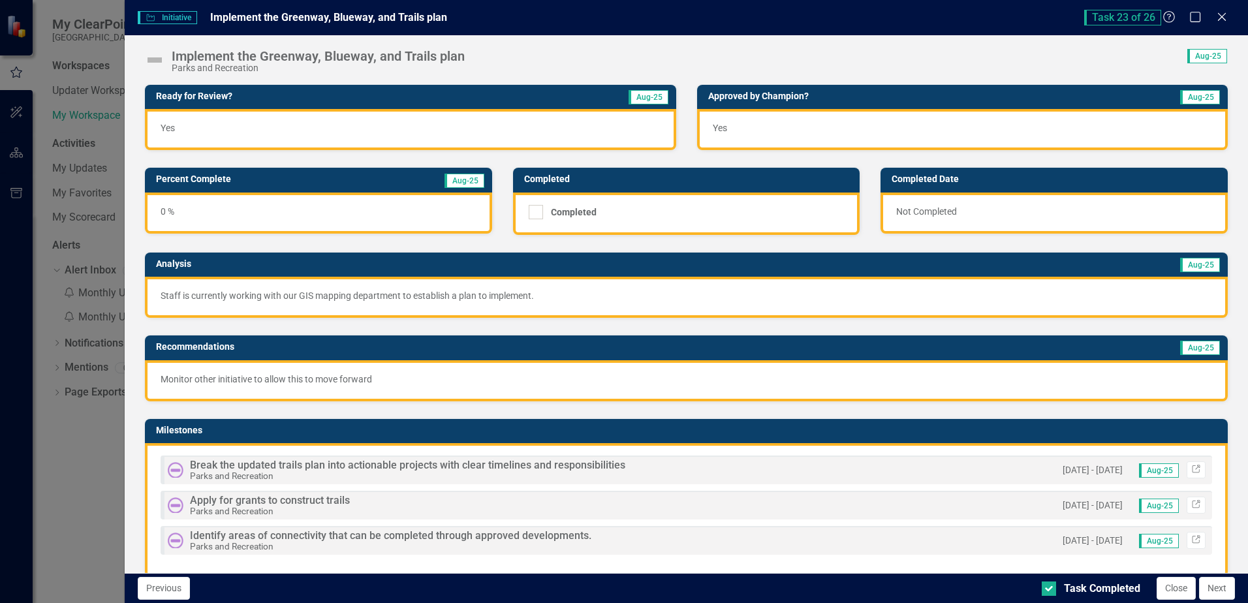
click at [267, 181] on h3 "Percent Complete" at bounding box center [262, 179] width 213 height 10
click at [266, 181] on h3 "Percent Complete" at bounding box center [262, 179] width 213 height 10
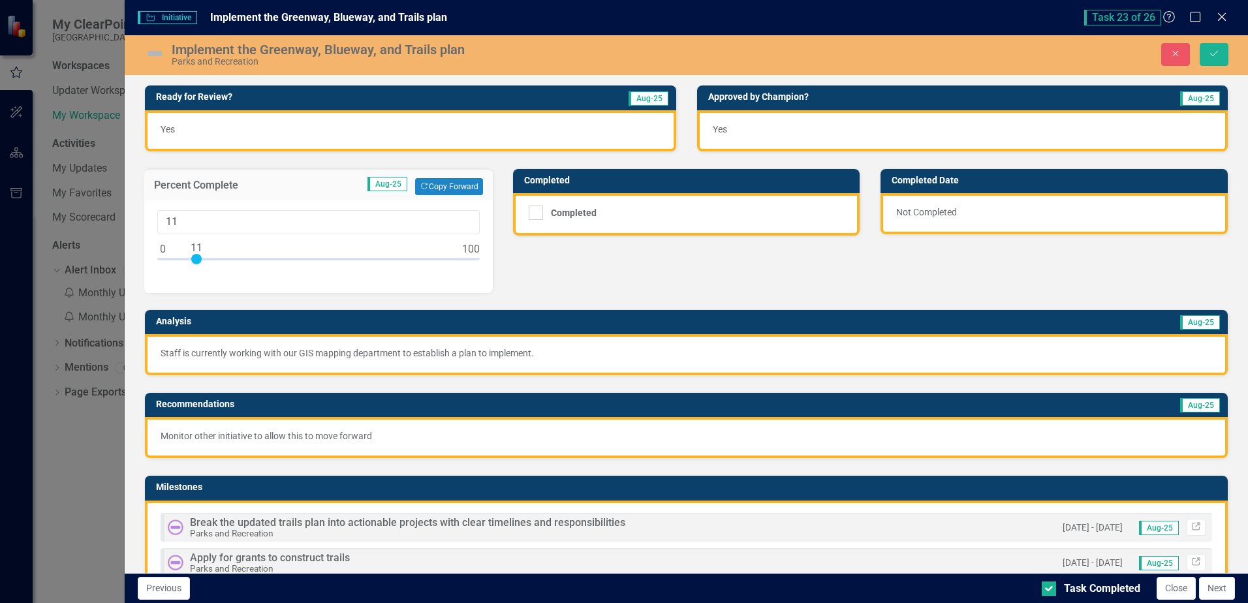
type input "12"
drag, startPoint x: 161, startPoint y: 256, endPoint x: 197, endPoint y: 265, distance: 36.9
click at [197, 265] on div at bounding box center [318, 262] width 322 height 16
click at [152, 54] on img at bounding box center [154, 53] width 21 height 21
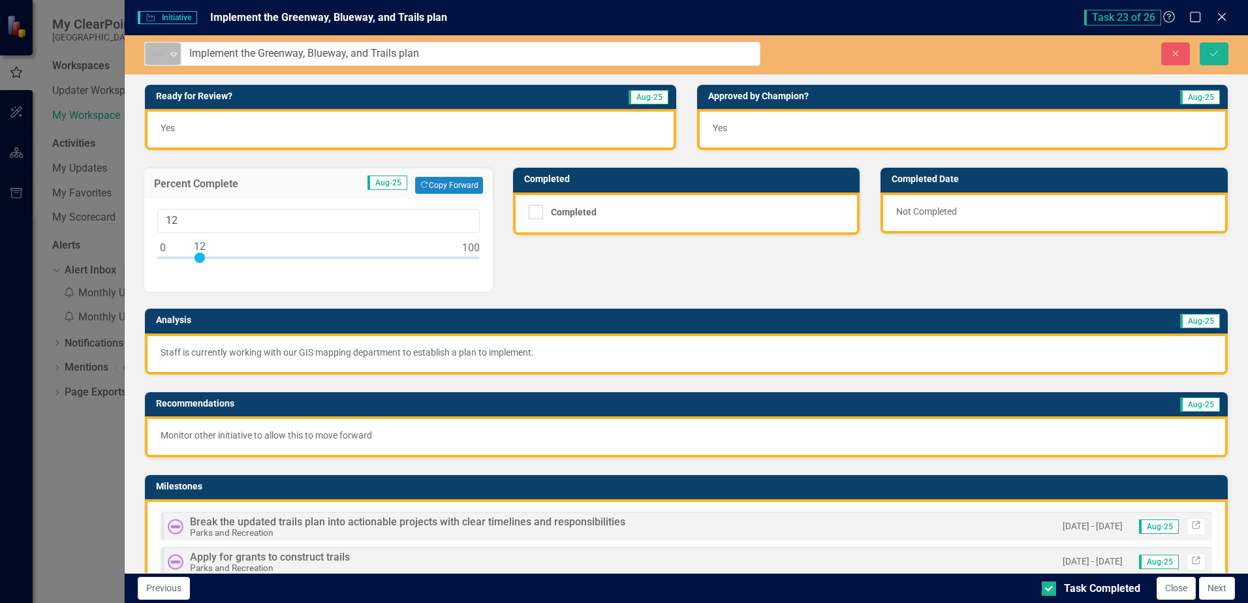
click at [176, 55] on icon at bounding box center [173, 55] width 7 height 4
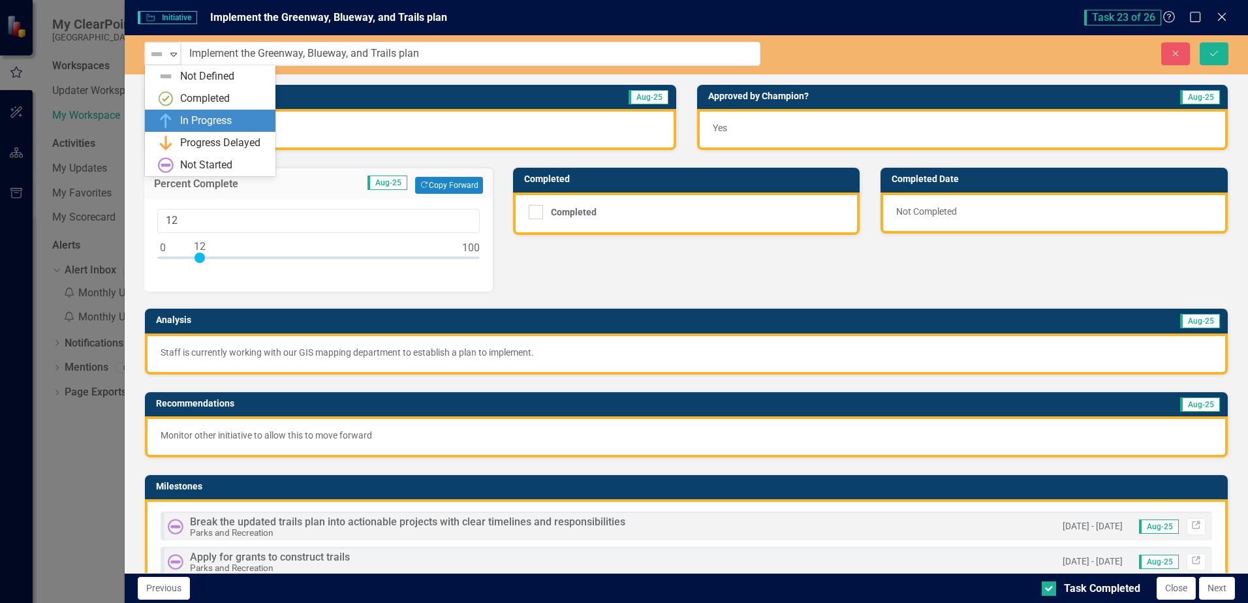
click at [187, 116] on div "In Progress" at bounding box center [206, 121] width 52 height 15
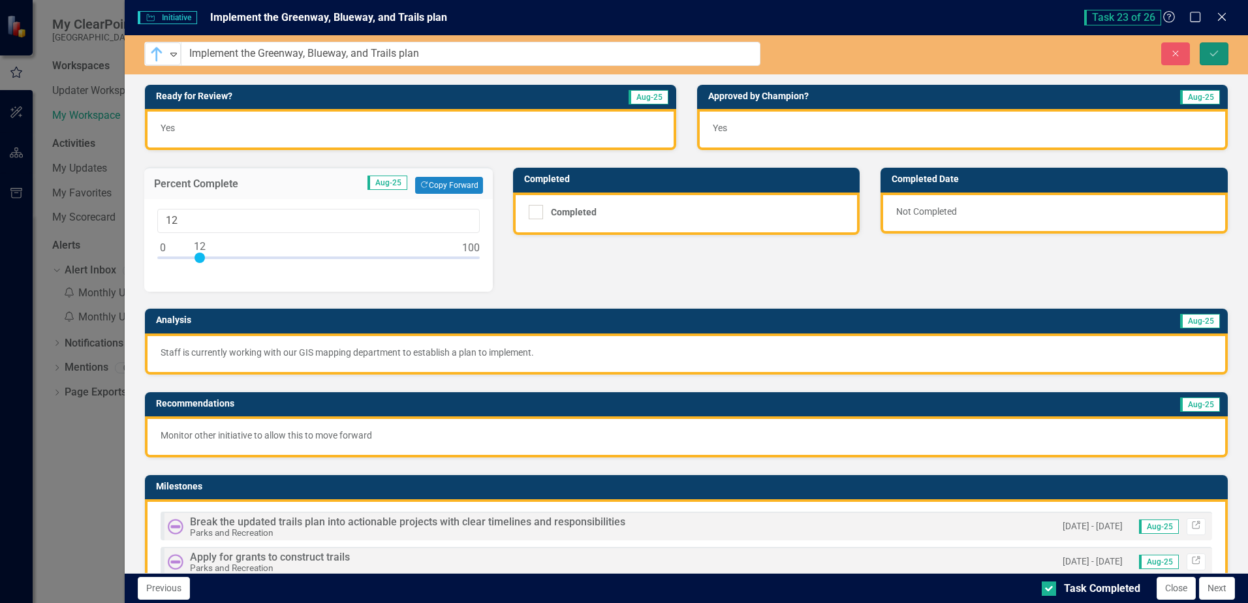
click at [1211, 54] on icon "Save" at bounding box center [1214, 53] width 12 height 9
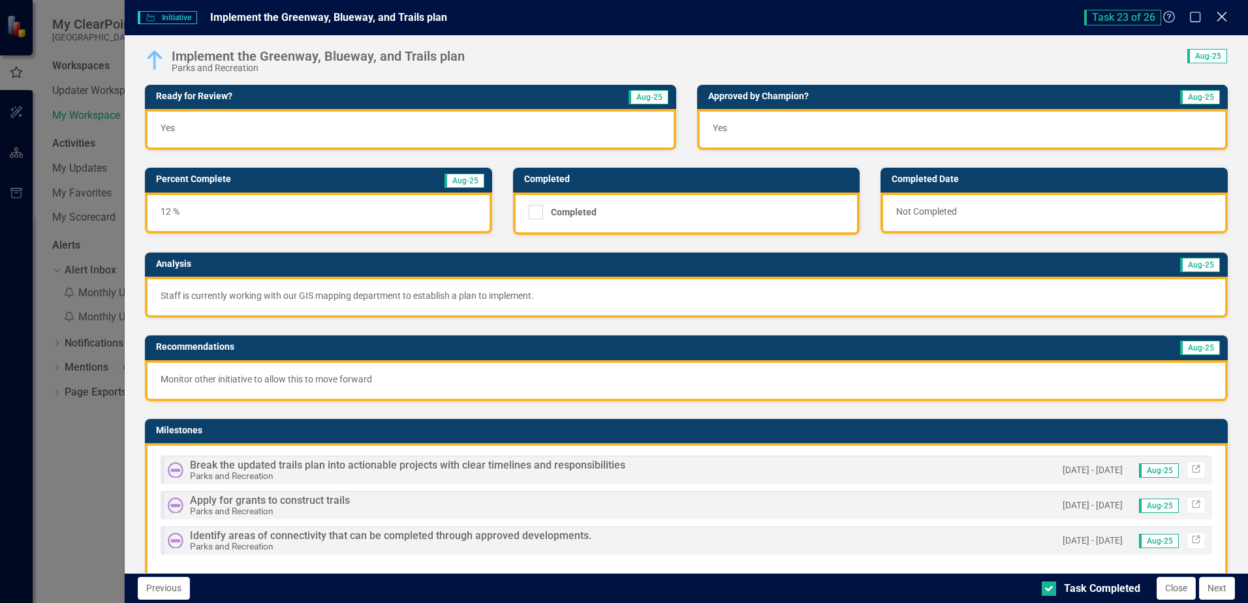
click at [1222, 19] on icon "Close" at bounding box center [1221, 16] width 16 height 12
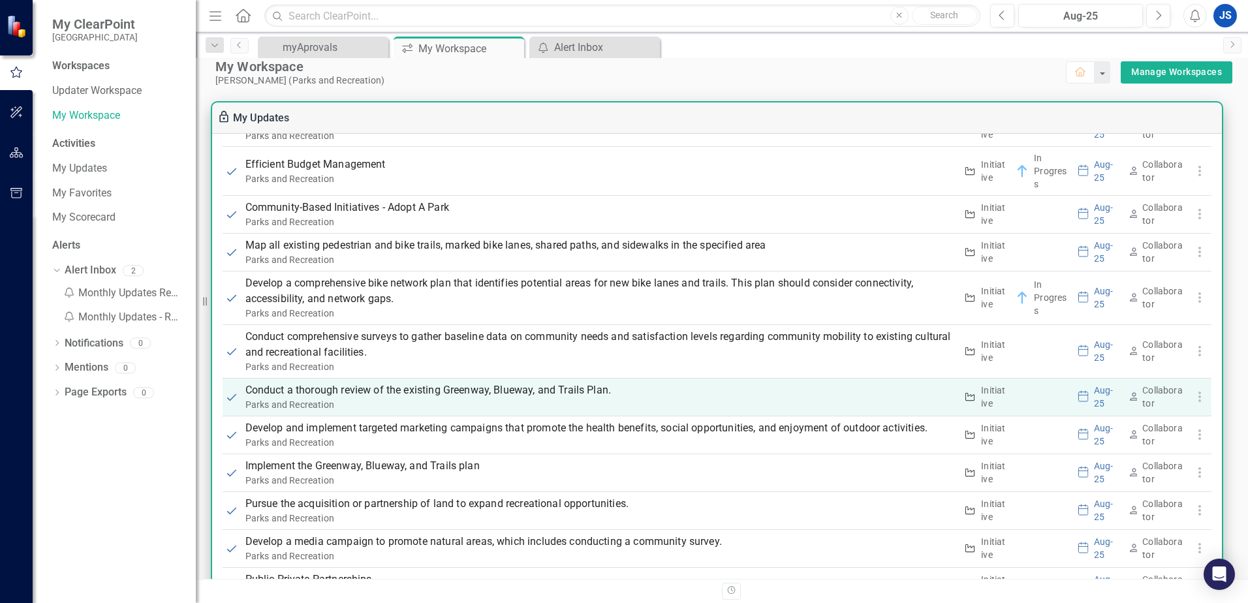
scroll to position [1578, 0]
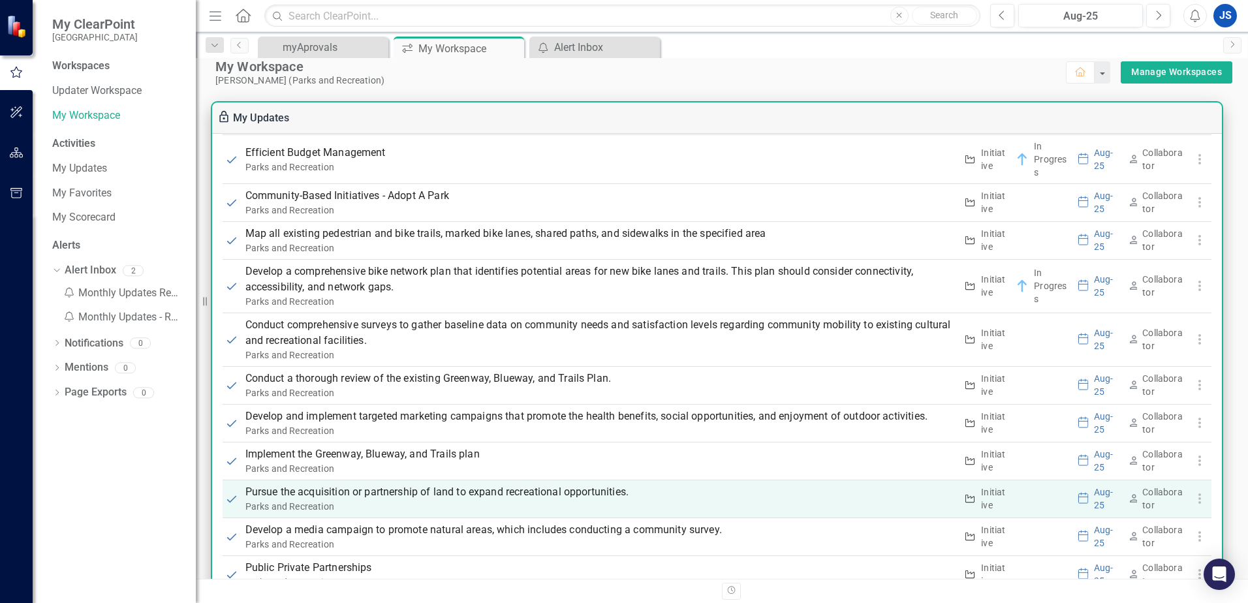
click at [272, 492] on p "Pursue the acquisition or partnership of land to expand recreational opportunit…" at bounding box center [600, 492] width 711 height 16
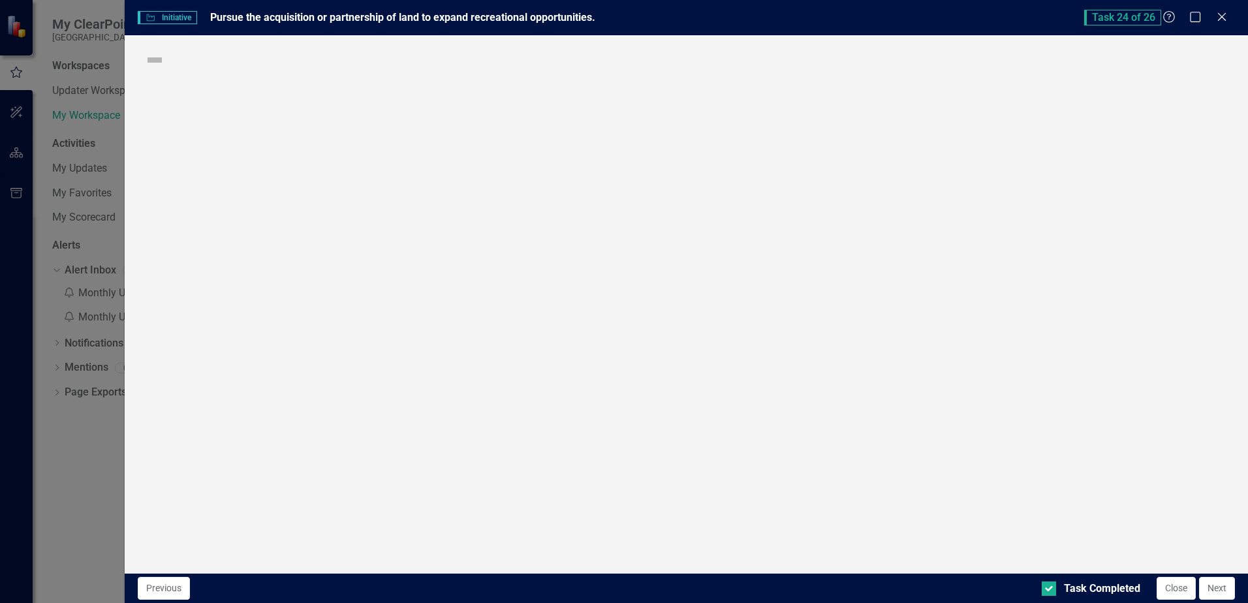
click at [272, 492] on div "Initiative Initiative Pursue the acquisition or partnership of land to expand r…" at bounding box center [624, 301] width 1248 height 603
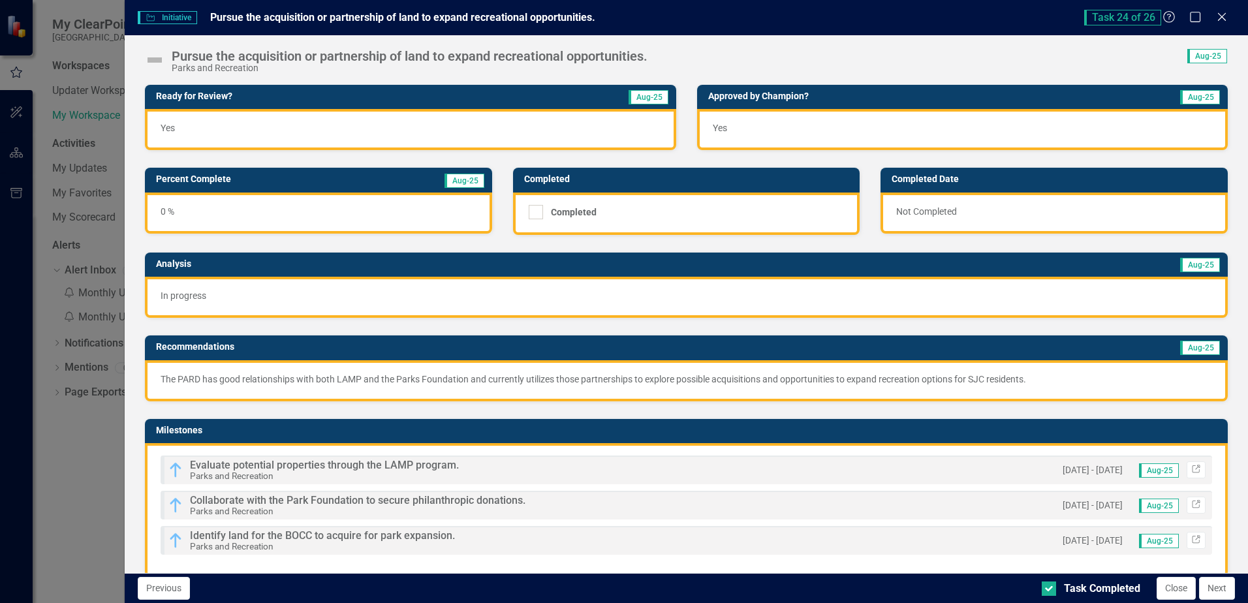
click at [154, 61] on img at bounding box center [154, 60] width 21 height 21
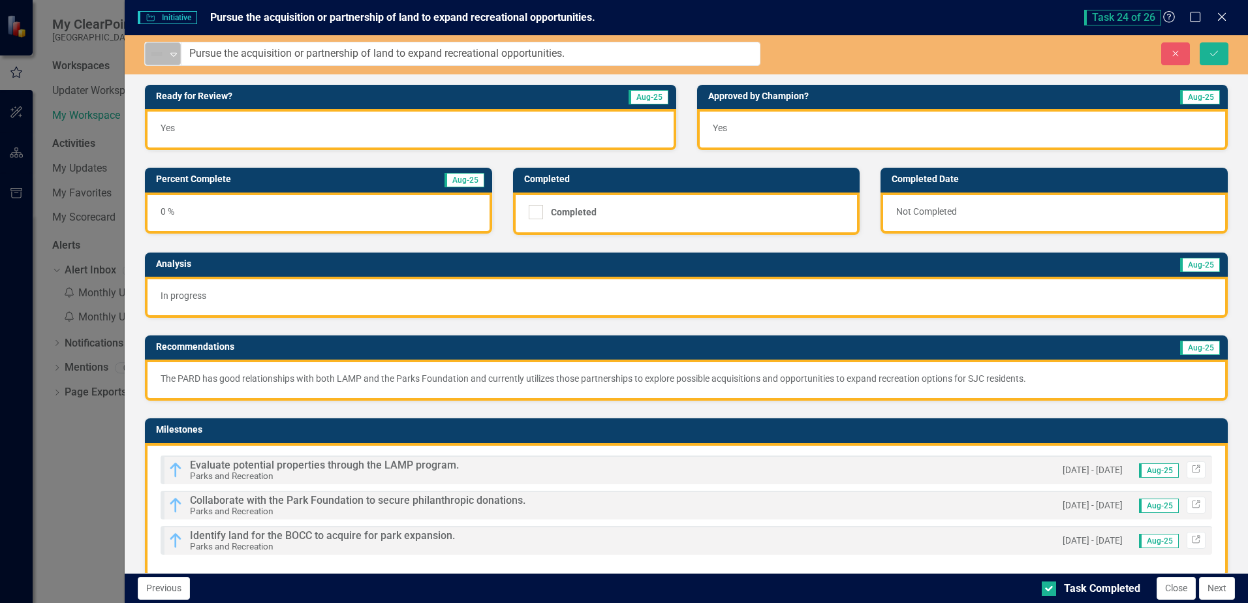
click at [170, 55] on icon "Expand" at bounding box center [173, 54] width 13 height 10
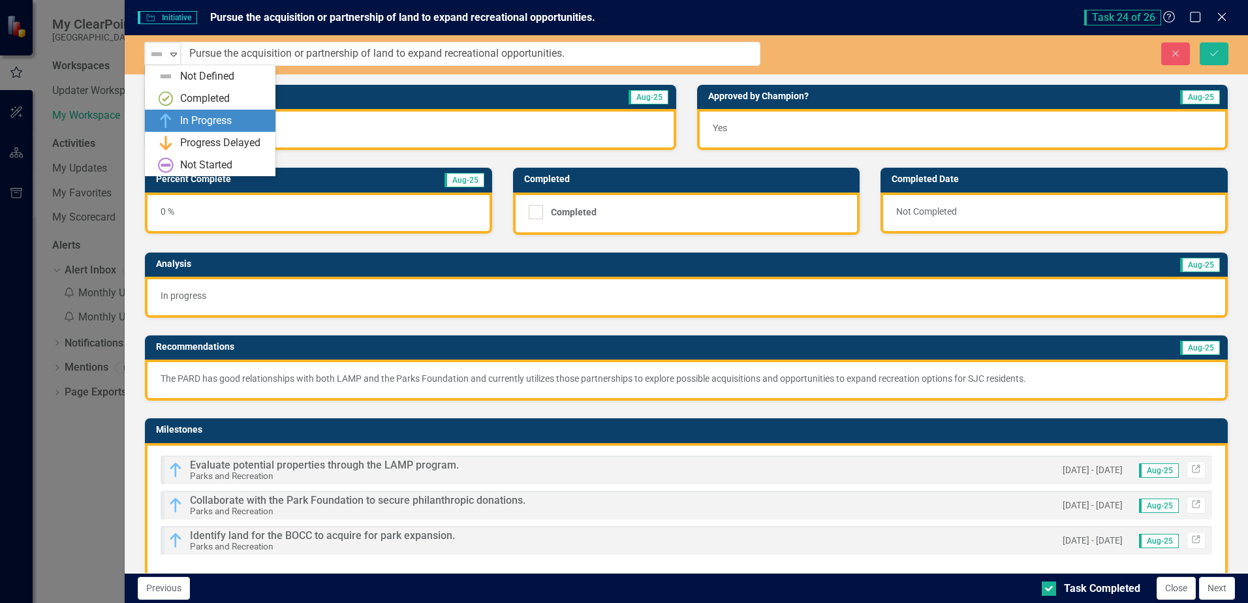
click at [201, 121] on div "In Progress" at bounding box center [206, 121] width 52 height 15
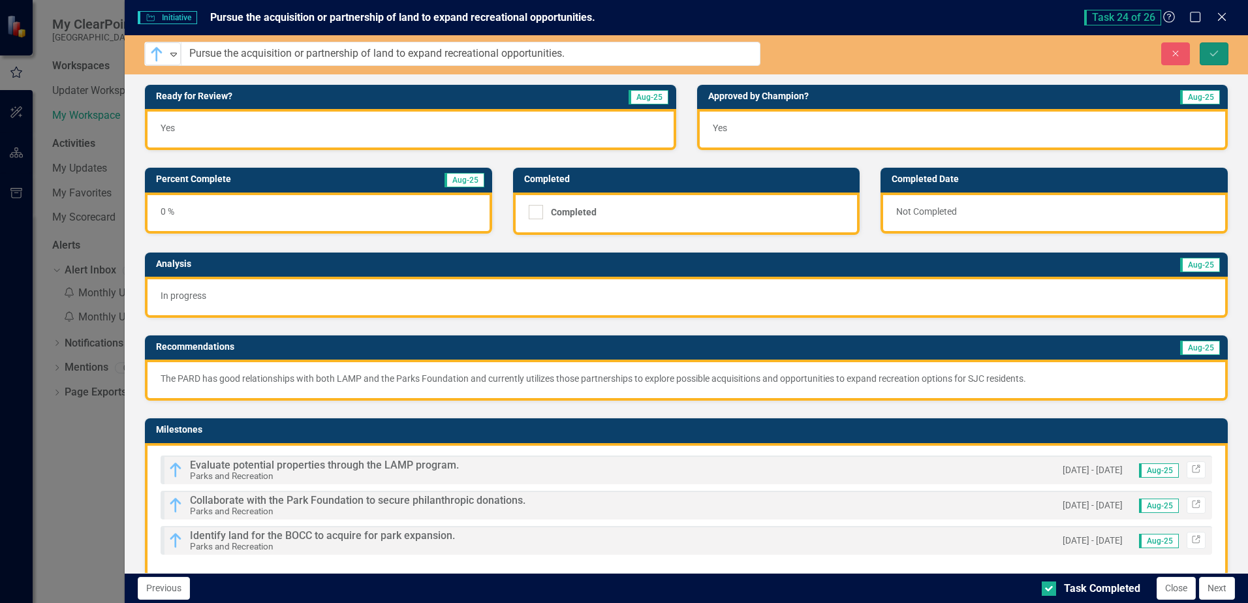
click at [1210, 54] on icon "Save" at bounding box center [1214, 53] width 12 height 9
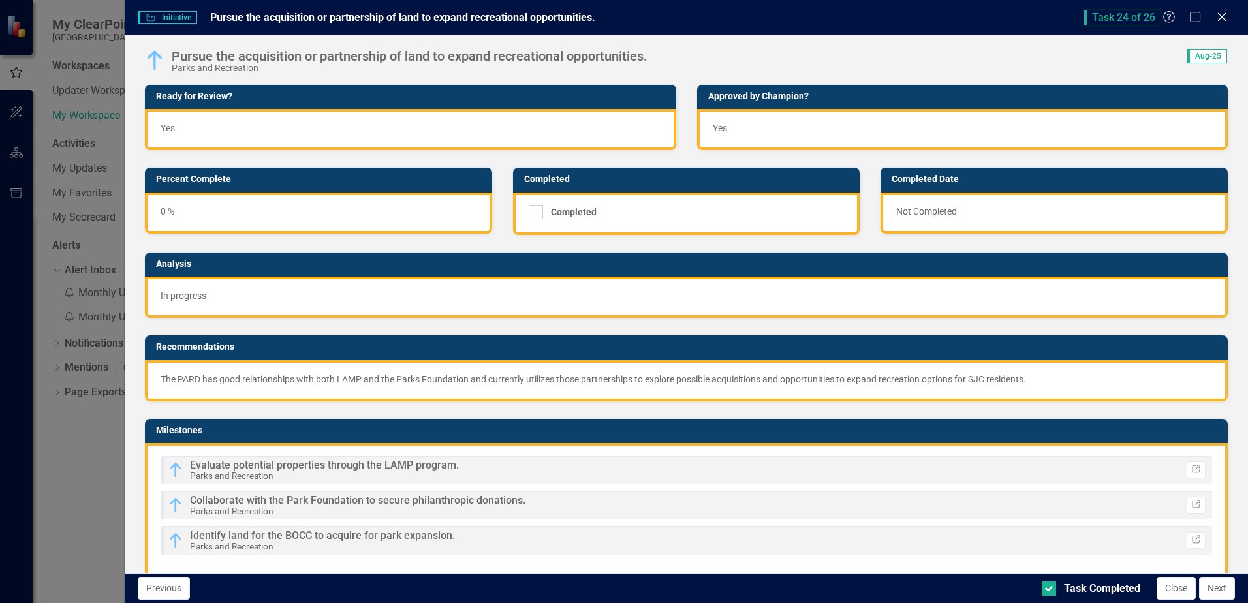
click at [1219, 16] on icon "Close" at bounding box center [1221, 17] width 13 height 10
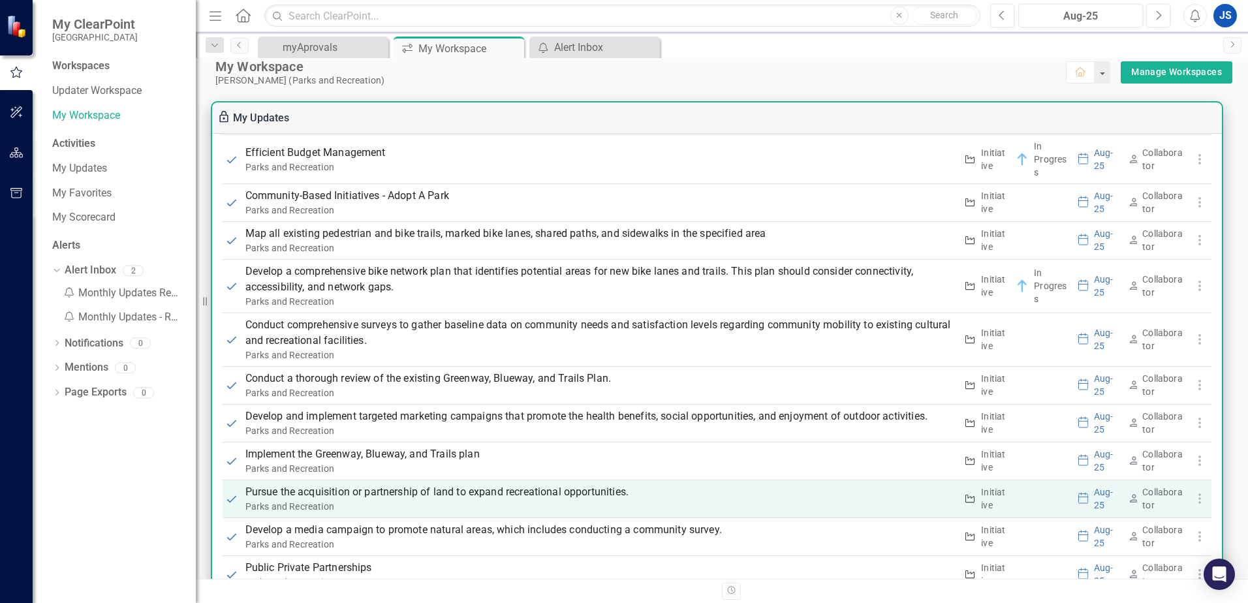
click at [262, 487] on p "Pursue the acquisition or partnership of land to expand recreational opportunit…" at bounding box center [600, 492] width 711 height 16
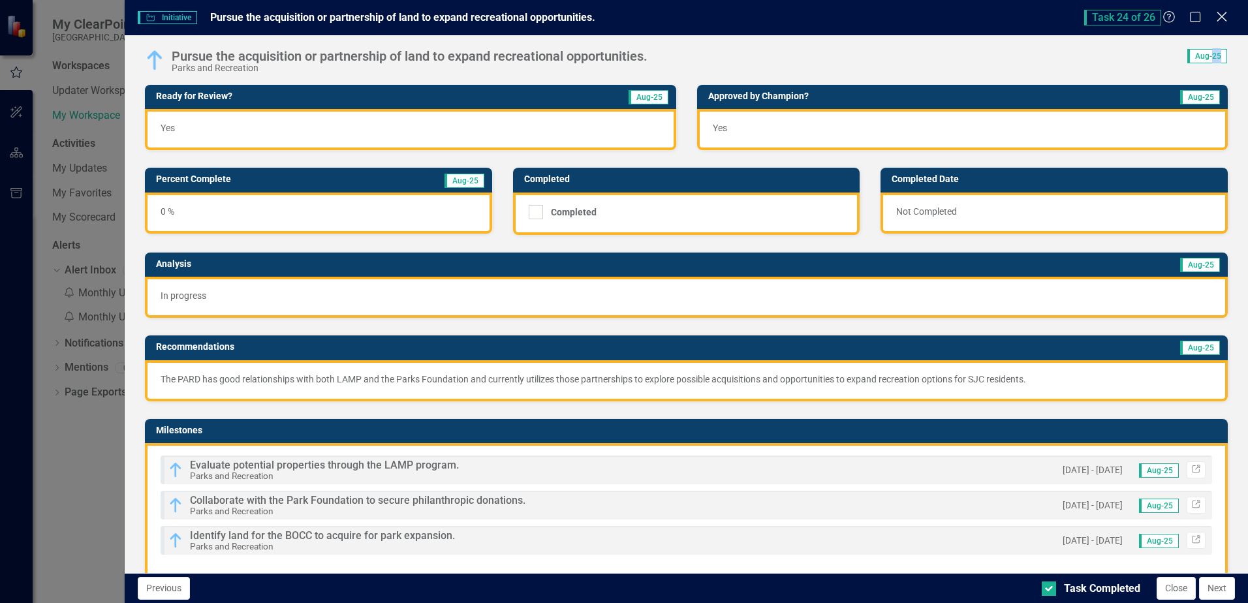
click at [1218, 17] on icon "Close" at bounding box center [1221, 16] width 16 height 12
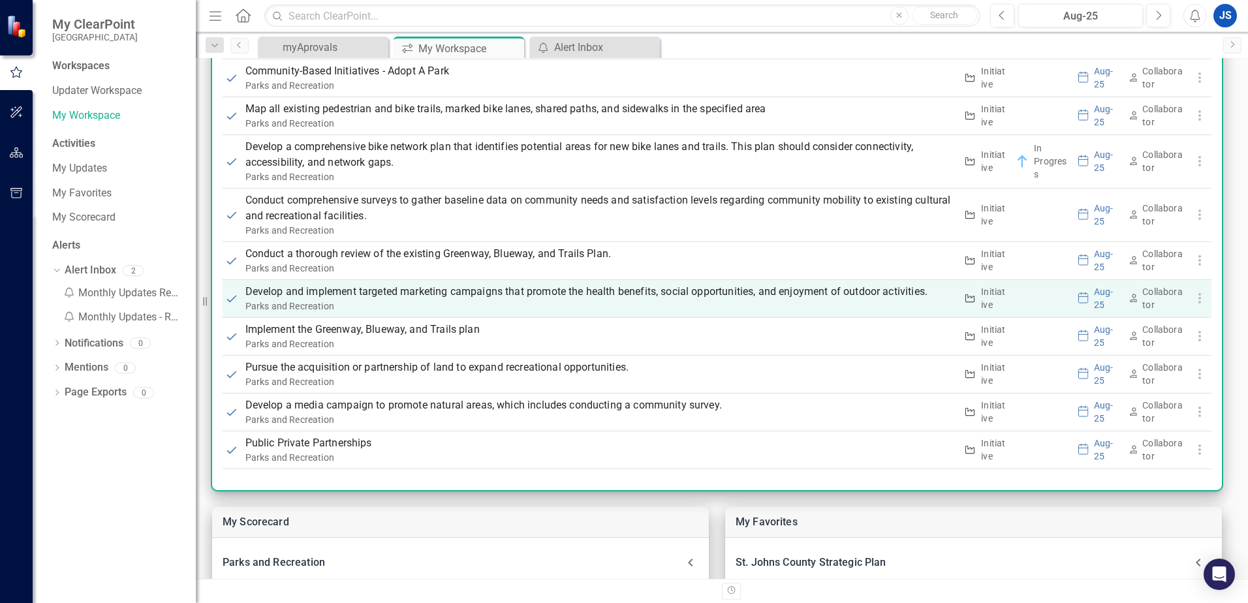
scroll to position [144, 0]
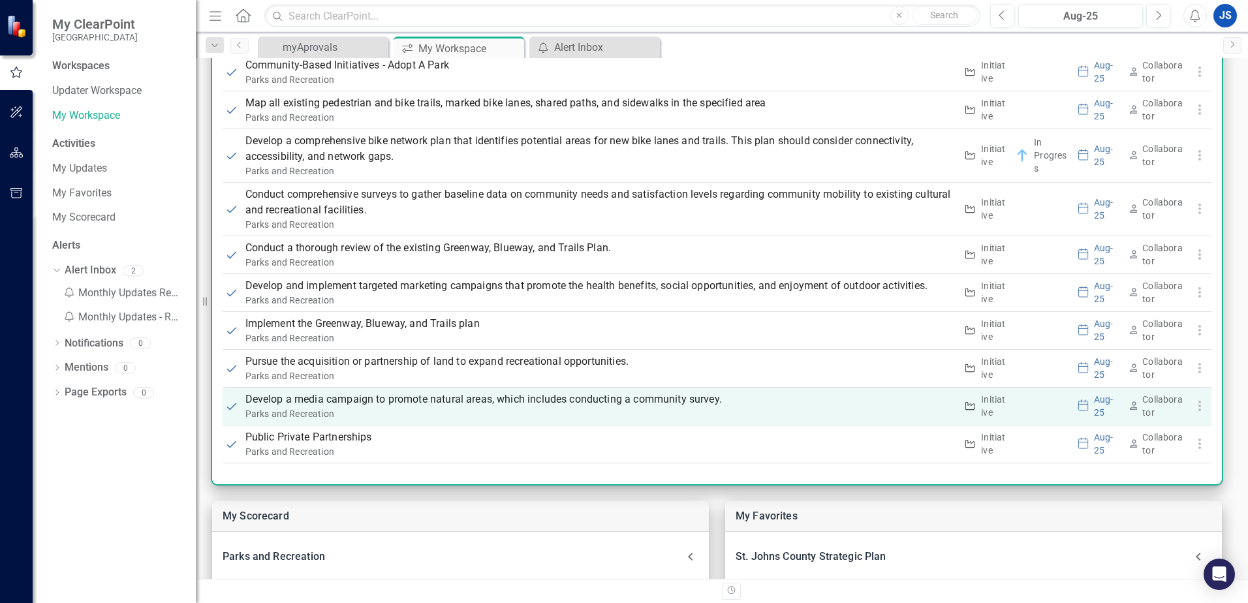
click at [285, 399] on p "Develop a media campaign to promote natural areas, which includes conducting a …" at bounding box center [600, 400] width 711 height 16
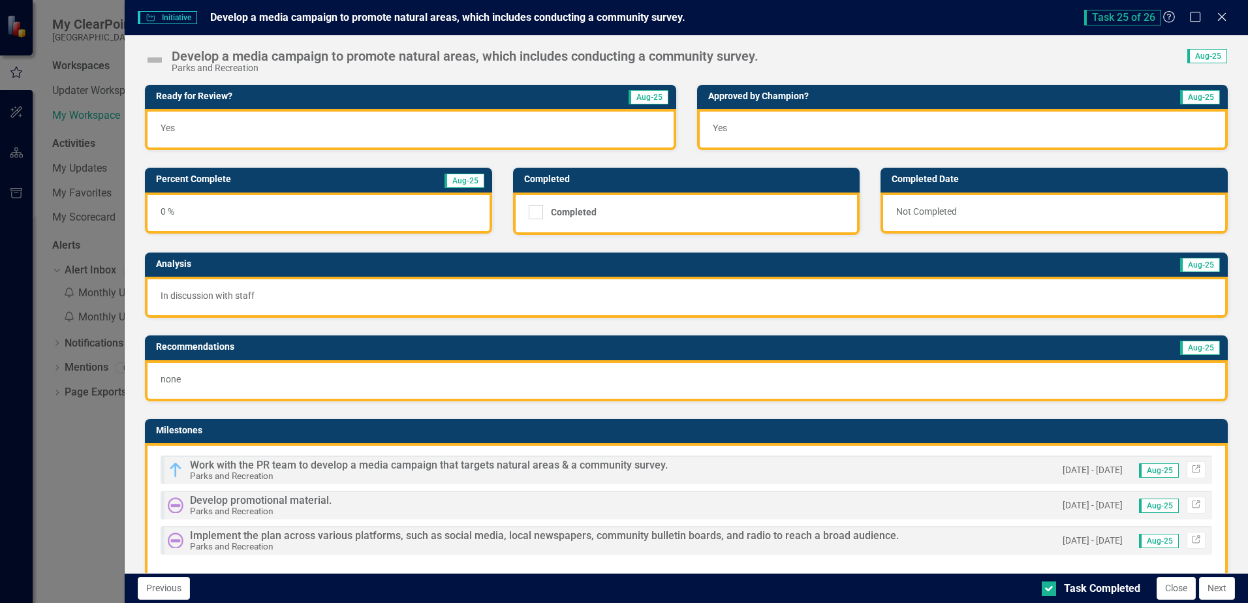
click at [153, 59] on img at bounding box center [154, 60] width 21 height 21
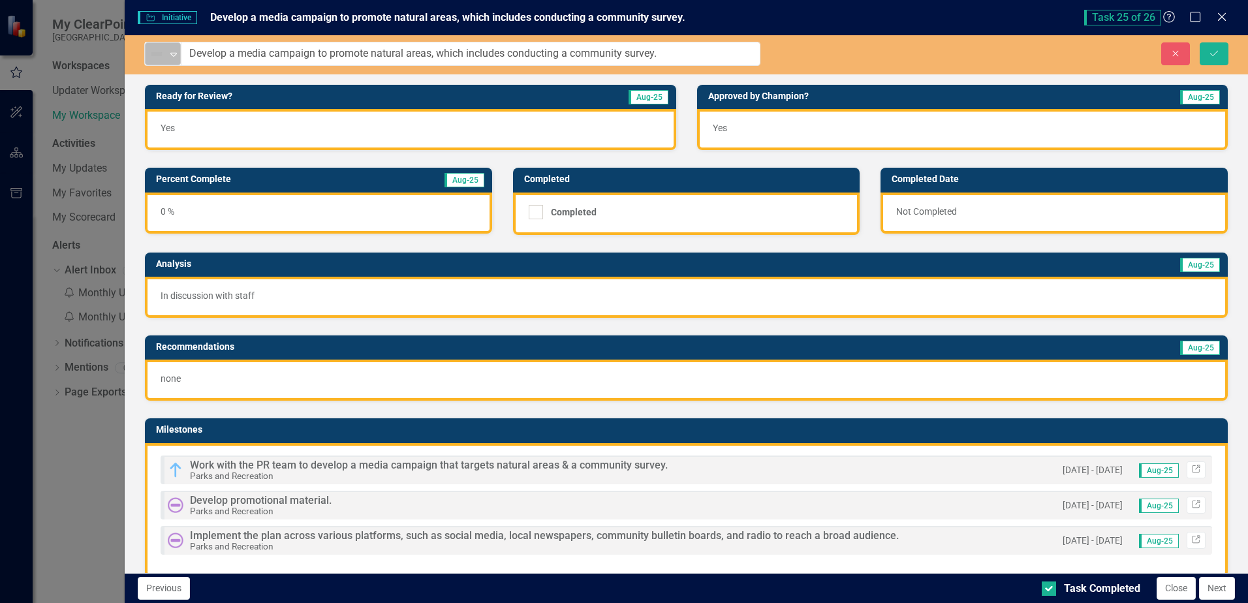
click at [173, 54] on icon "Expand" at bounding box center [173, 54] width 13 height 10
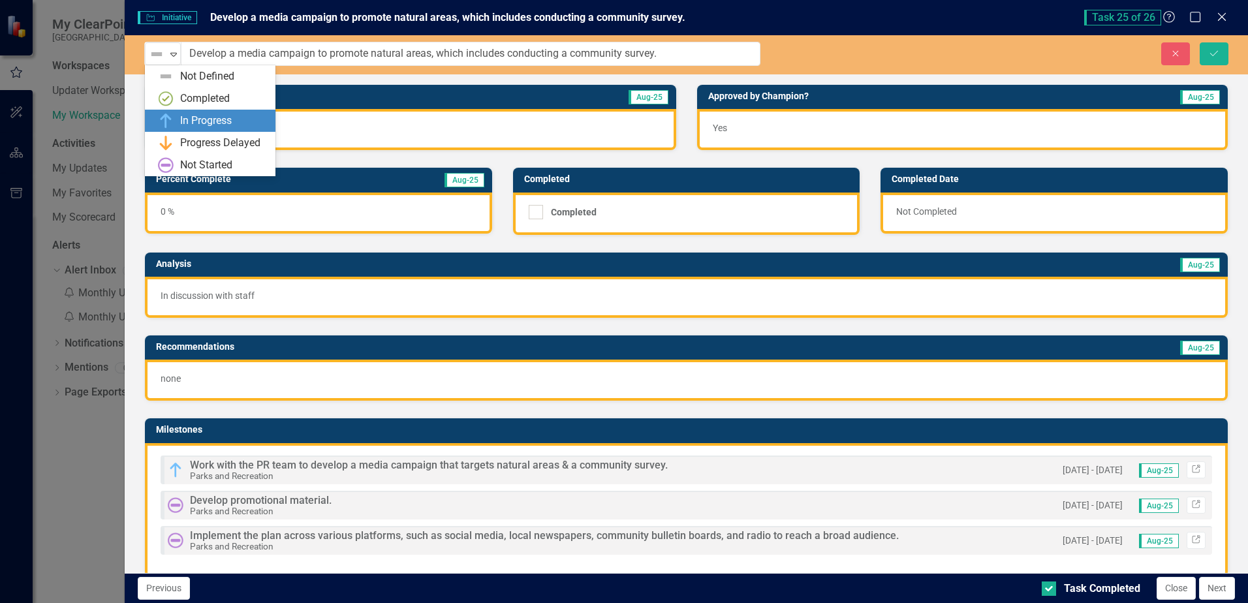
click at [197, 123] on div "In Progress" at bounding box center [206, 121] width 52 height 15
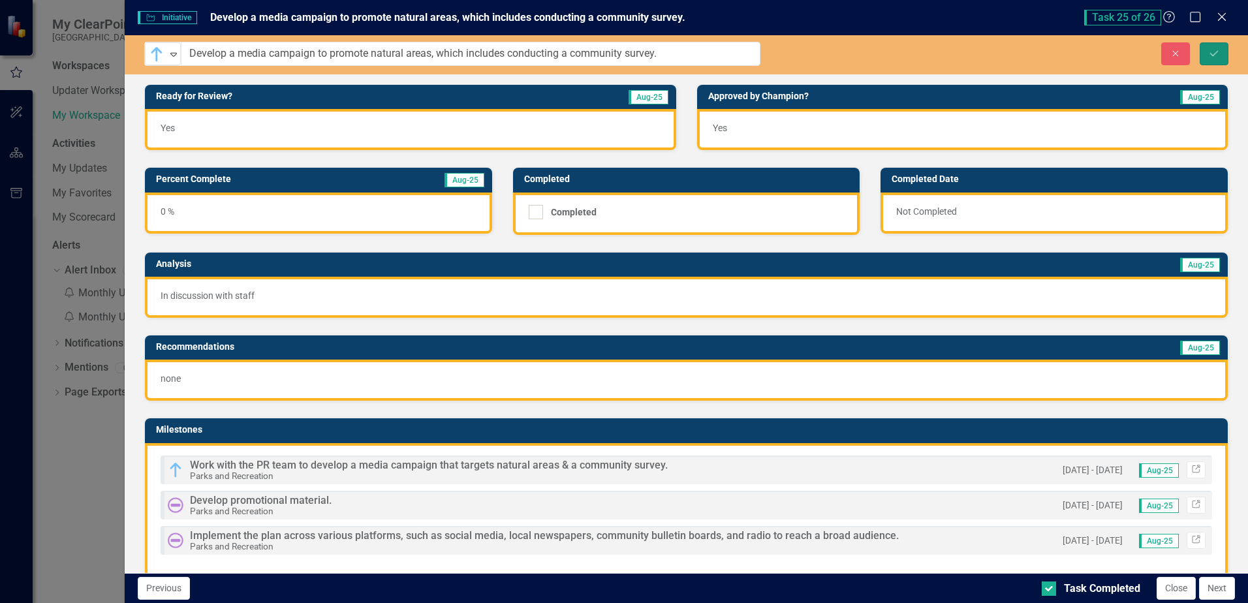
click at [1214, 55] on icon "Save" at bounding box center [1214, 53] width 12 height 9
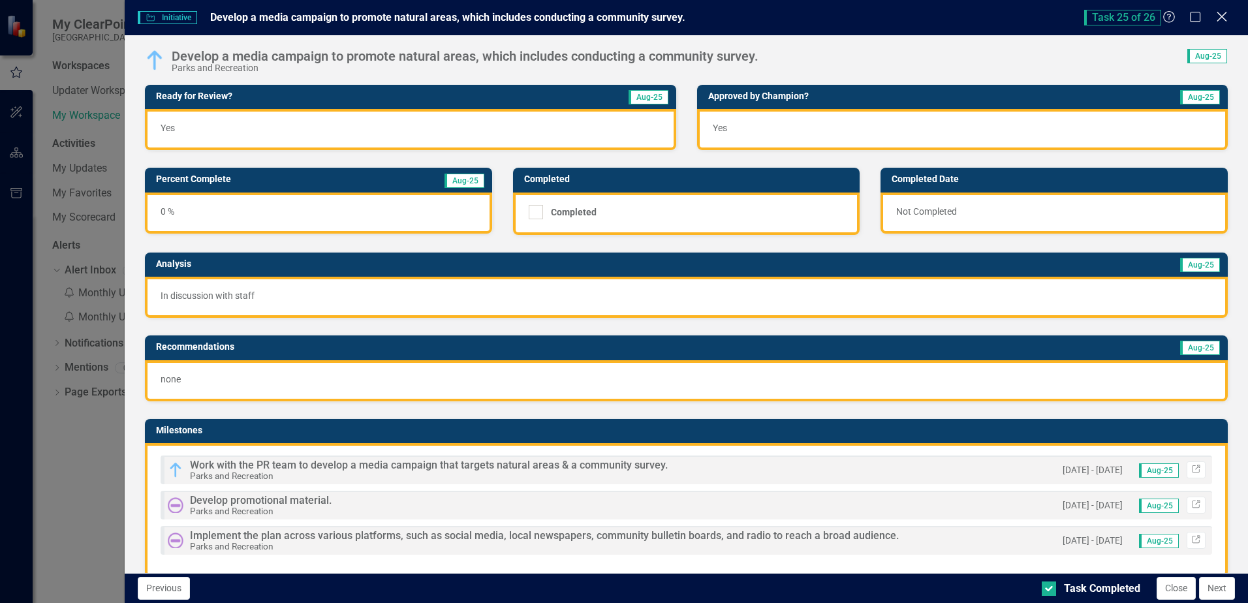
click at [1222, 16] on icon at bounding box center [1221, 17] width 10 height 10
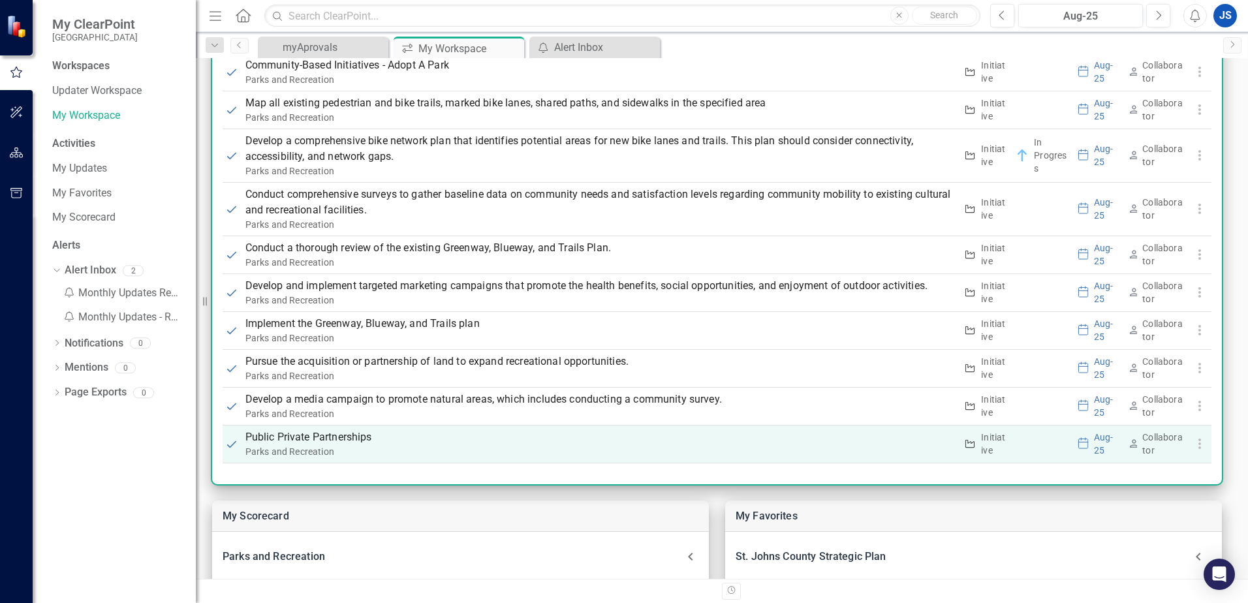
click at [251, 440] on p "Public Private Partnerships" at bounding box center [600, 437] width 711 height 16
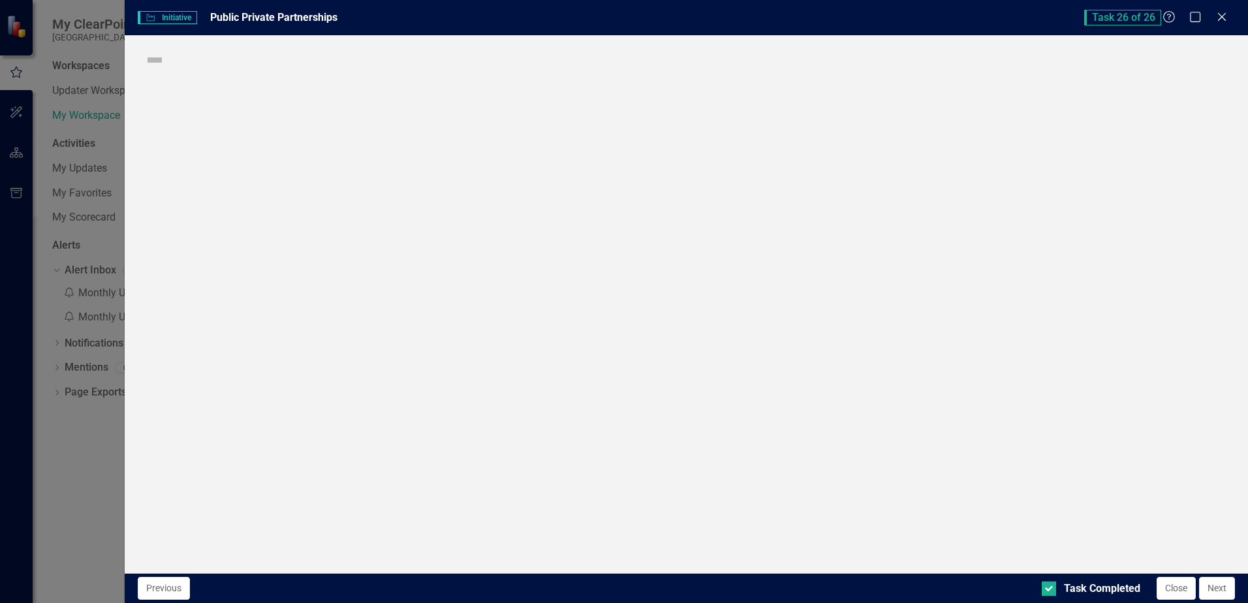
click at [251, 439] on div "Initiative Initiative Public Private Partnerships Task 26 of 26 Help Maximize C…" at bounding box center [624, 301] width 1248 height 603
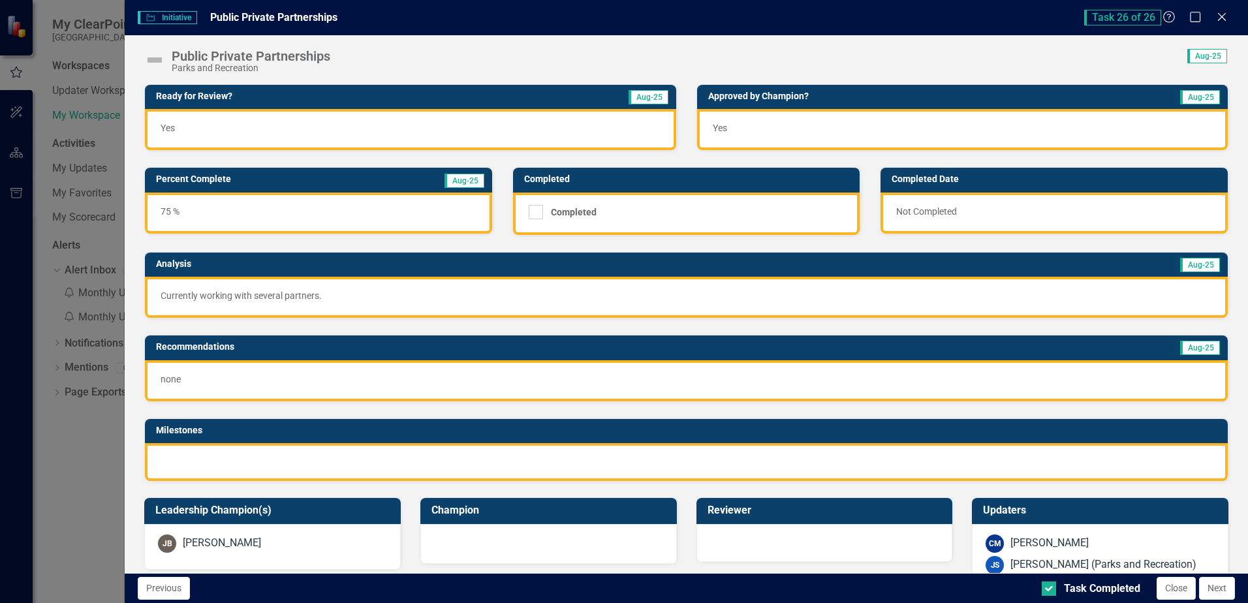
click at [155, 58] on img at bounding box center [154, 60] width 21 height 21
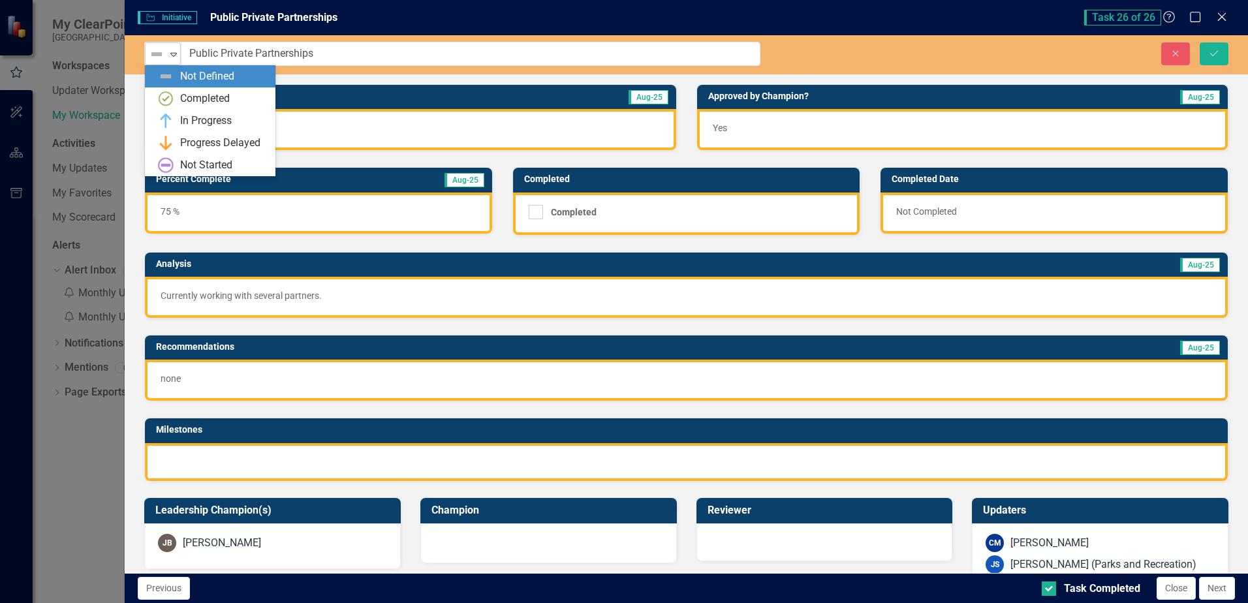
click at [170, 57] on icon "Expand" at bounding box center [173, 54] width 13 height 10
click at [191, 124] on div "In Progress" at bounding box center [206, 121] width 52 height 15
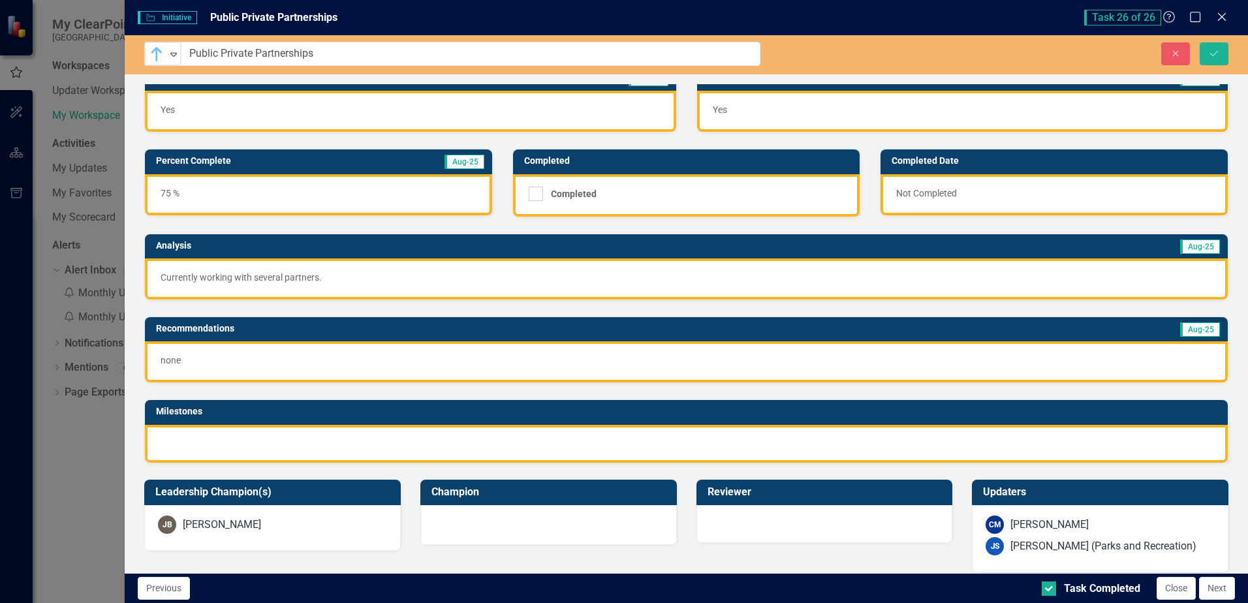
scroll to position [0, 0]
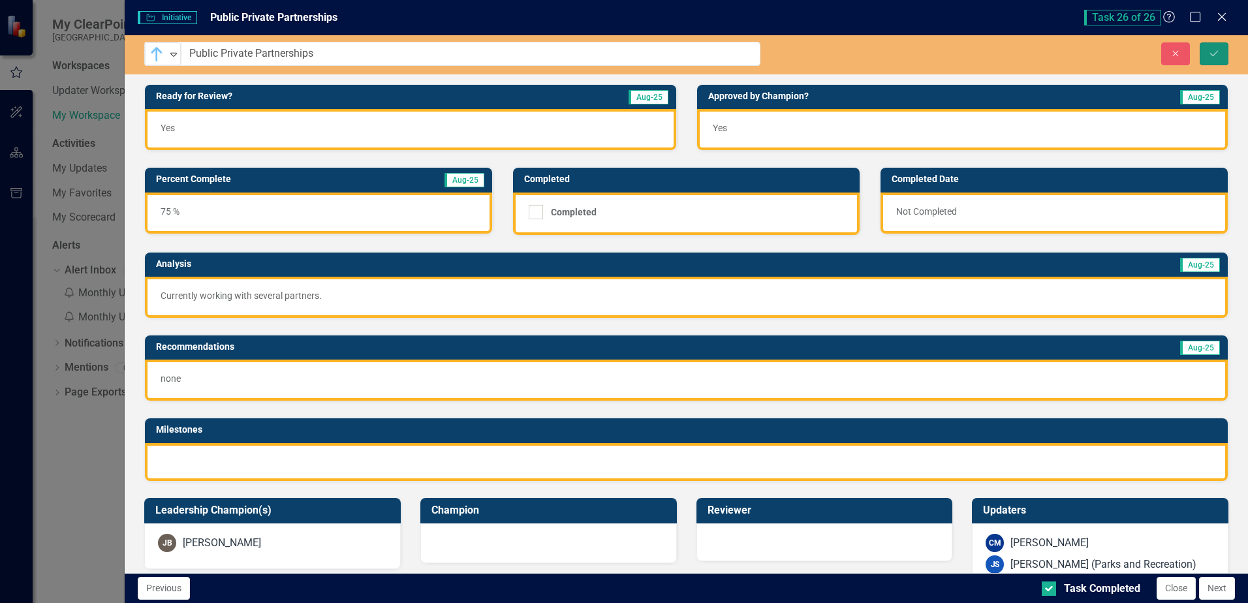
click at [1211, 53] on icon "Save" at bounding box center [1214, 53] width 12 height 9
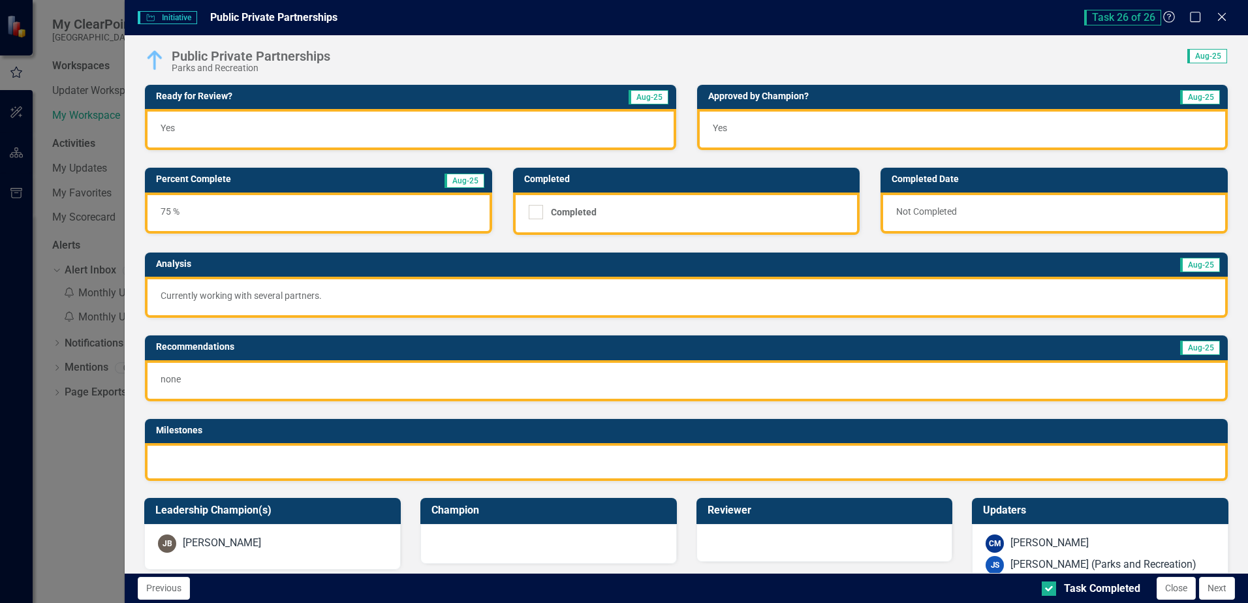
drag, startPoint x: 1218, startPoint y: 18, endPoint x: 1190, endPoint y: 3, distance: 32.4
click at [1218, 18] on icon "Close" at bounding box center [1221, 17] width 13 height 10
